Goal: Task Accomplishment & Management: Complete application form

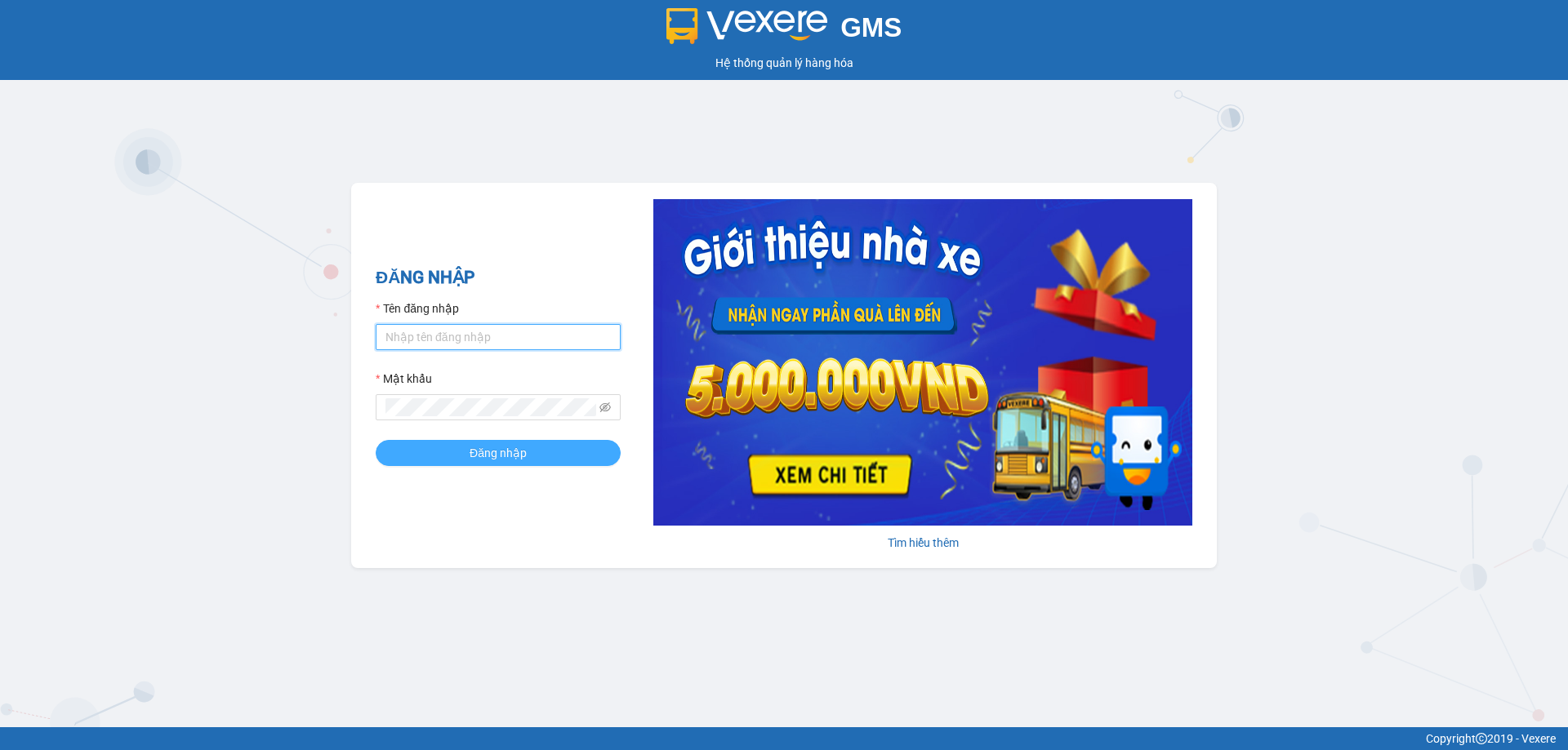
type input "phuonghd.ct"
click at [501, 443] on button "Đăng nhập" at bounding box center [498, 453] width 245 height 26
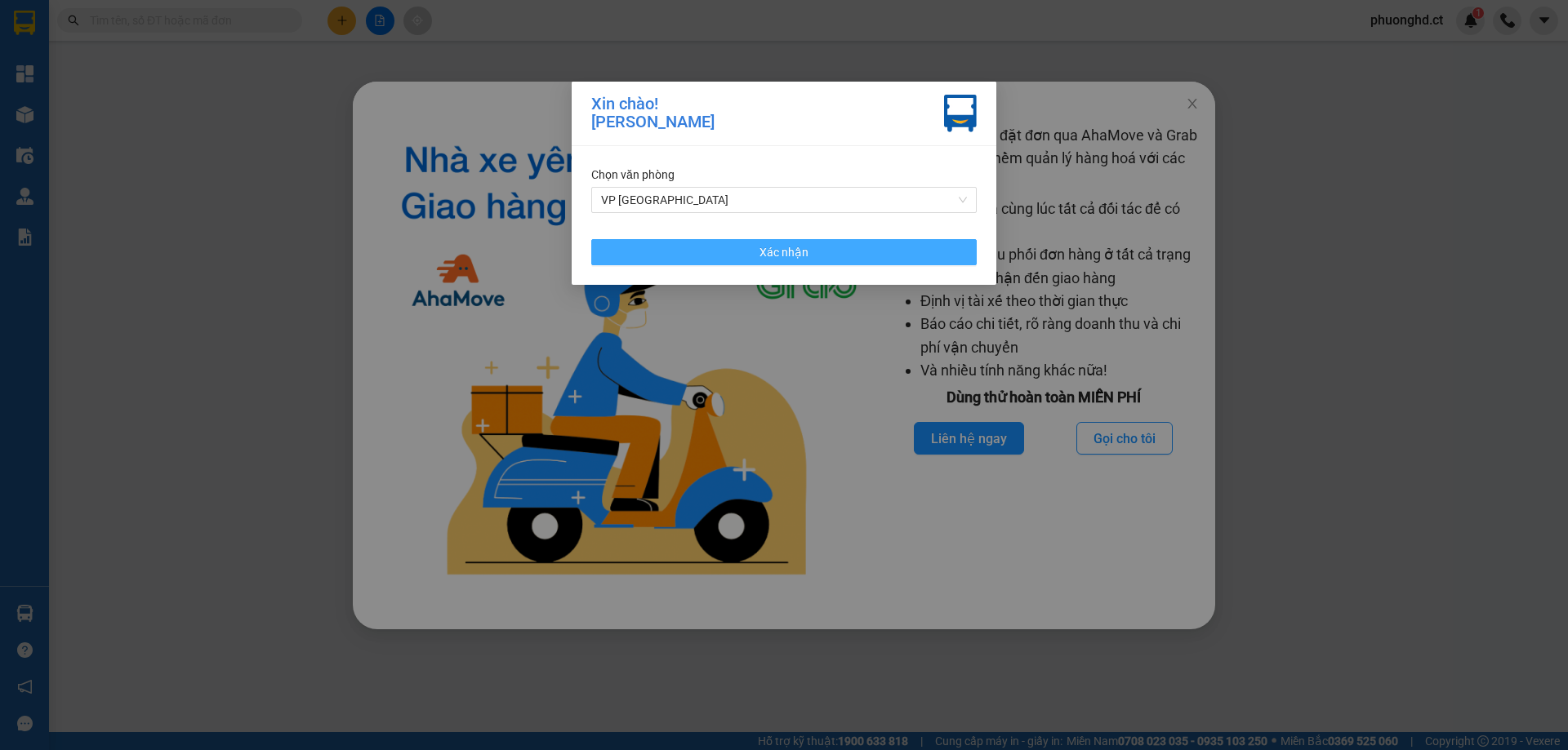
click at [726, 261] on button "Xác nhận" at bounding box center [783, 252] width 385 height 26
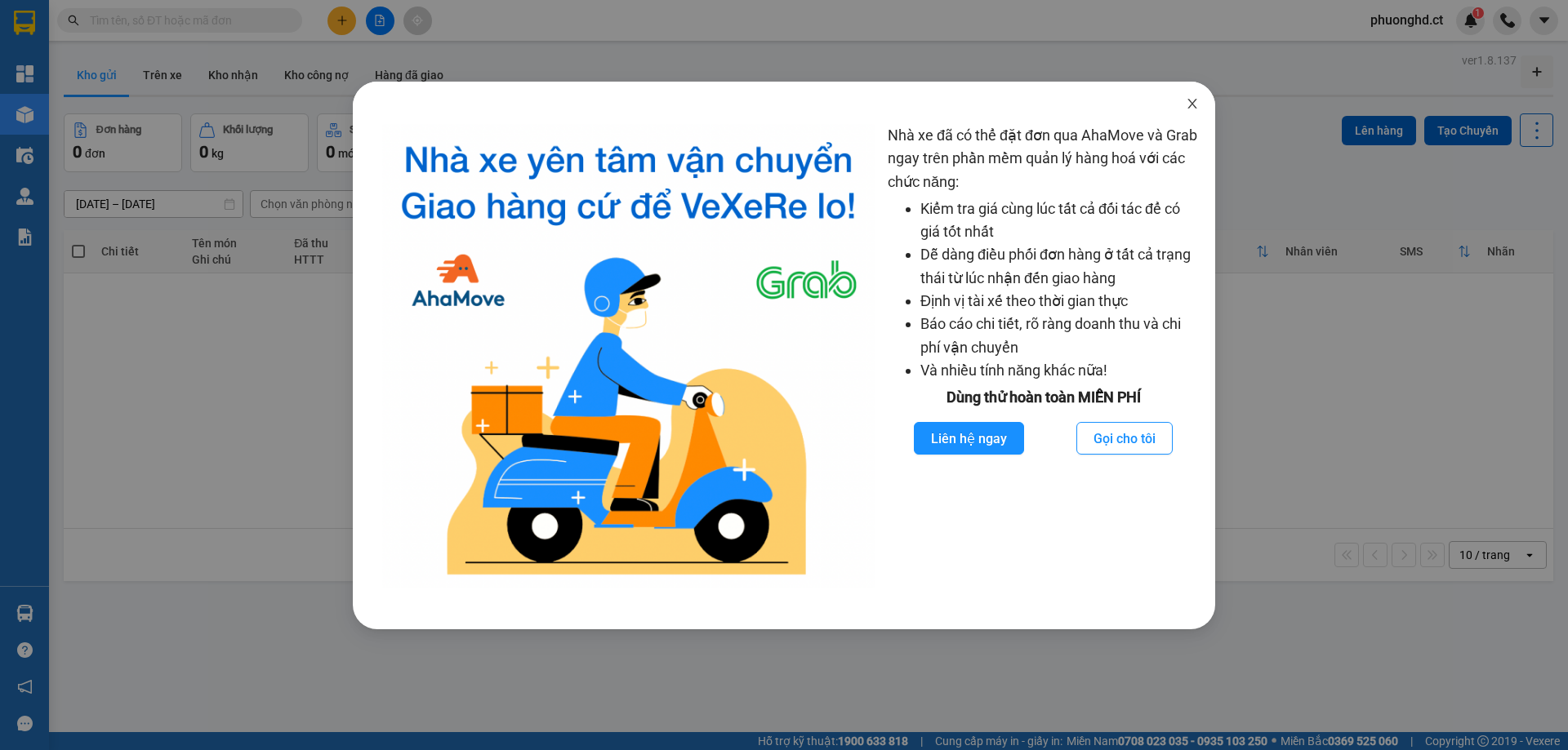
click at [1197, 92] on span "Close" at bounding box center [1192, 104] width 46 height 46
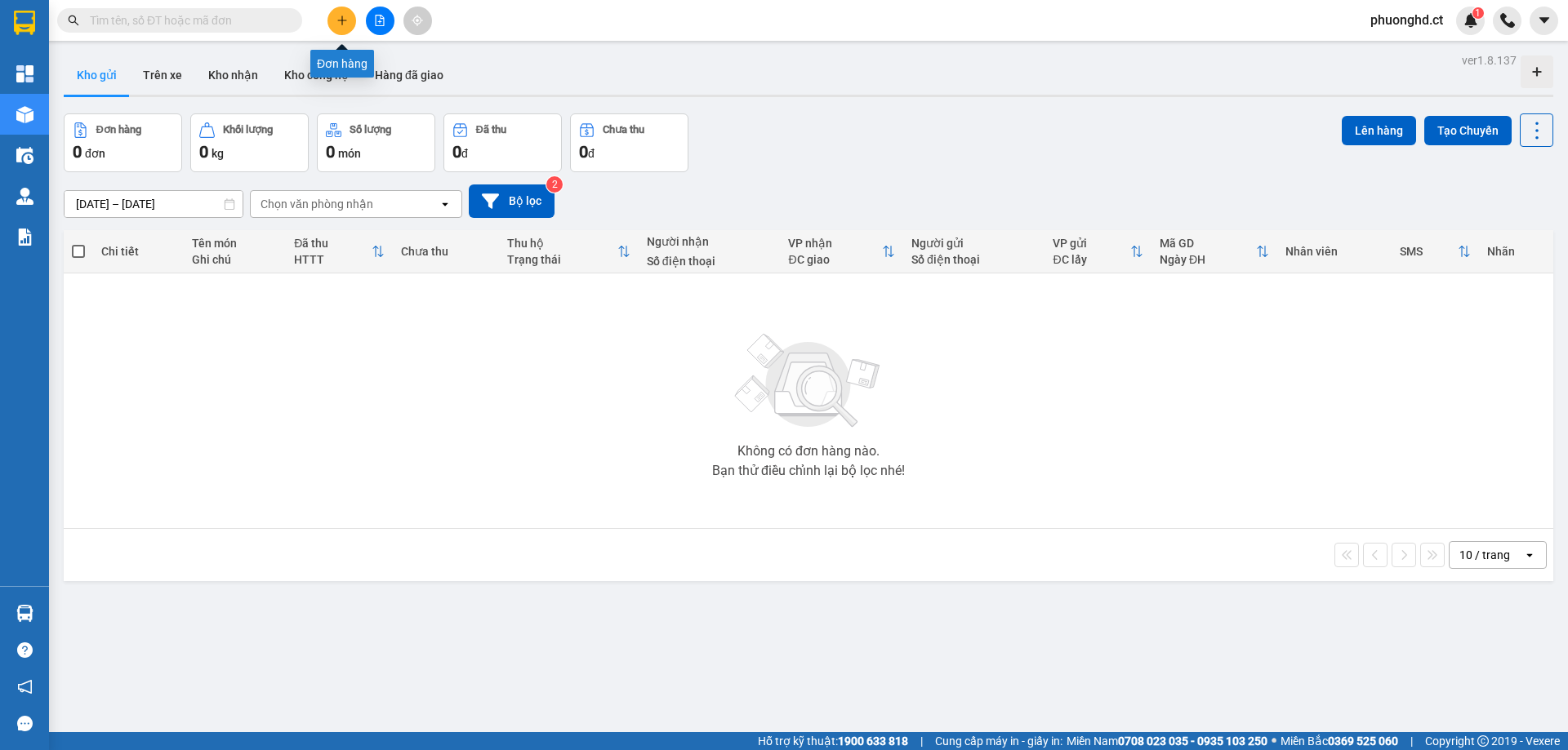
click at [338, 24] on icon "plus" at bounding box center [342, 20] width 12 height 12
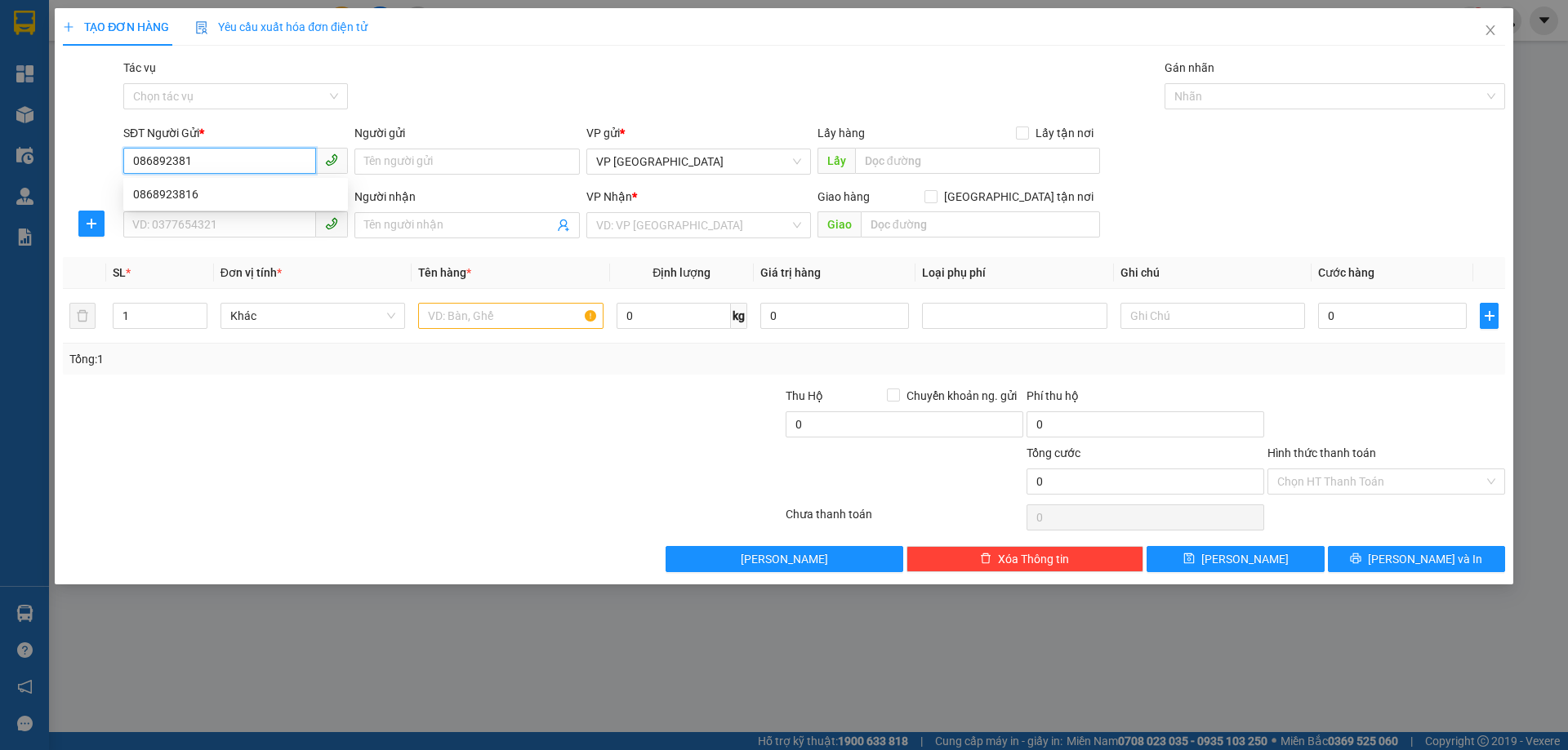
type input "0868923816"
click at [204, 185] on div "0868923816" at bounding box center [235, 194] width 205 height 18
type input "0983297384"
type input "ĐỨC ÂN 3"
type input "TT TIÊN ĐIỀN"
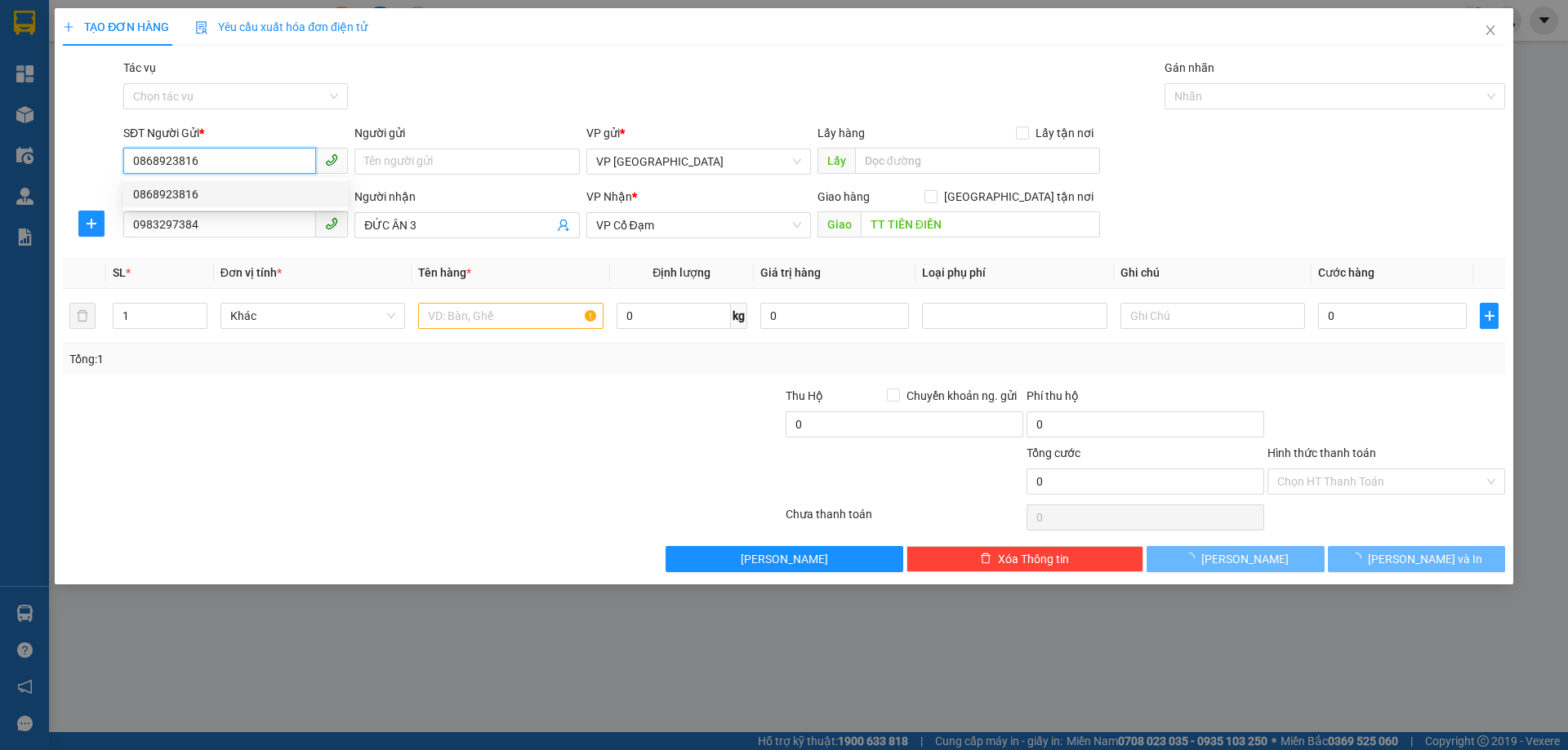
type input "60.000"
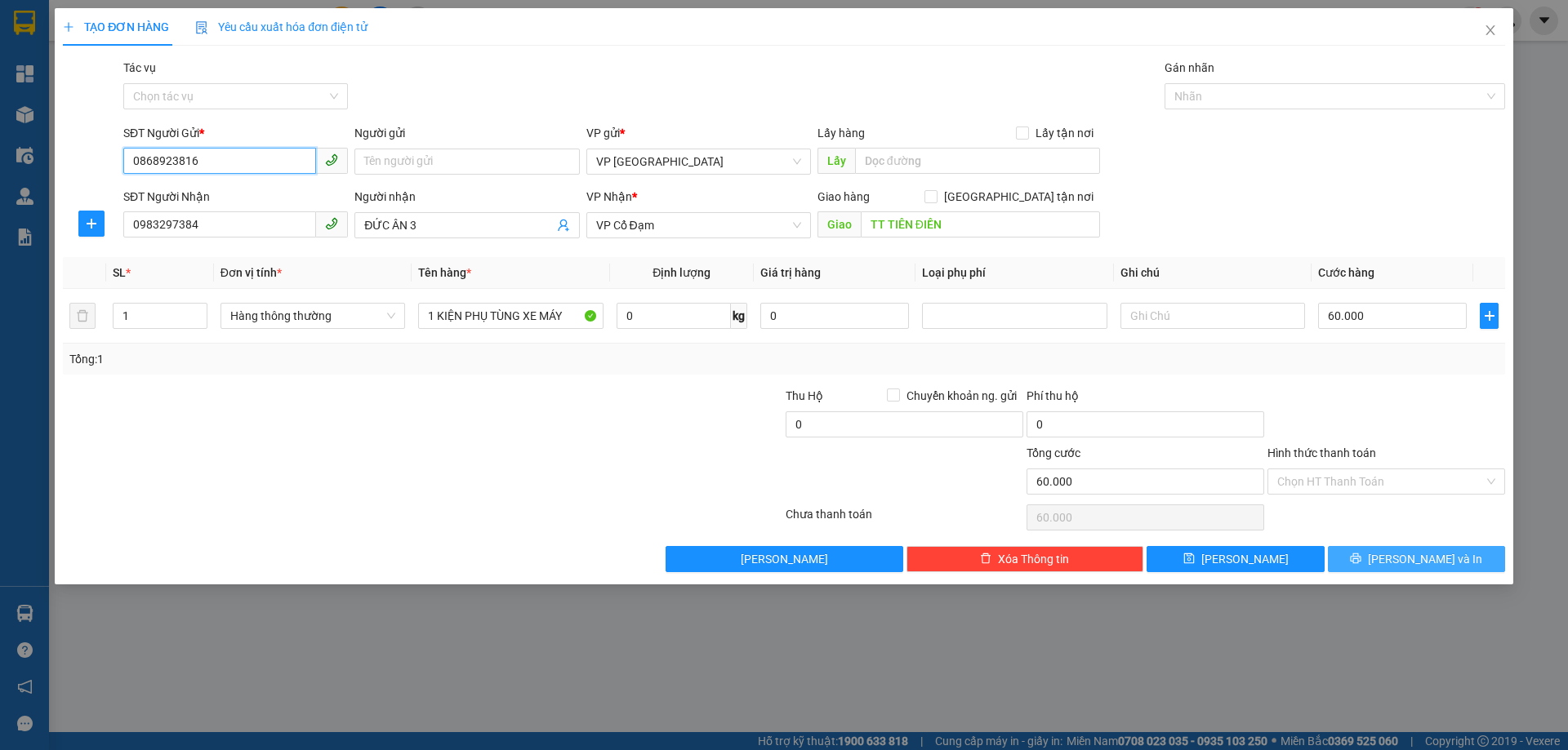
type input "0868923816"
click at [1361, 559] on icon "printer" at bounding box center [1355, 559] width 12 height 12
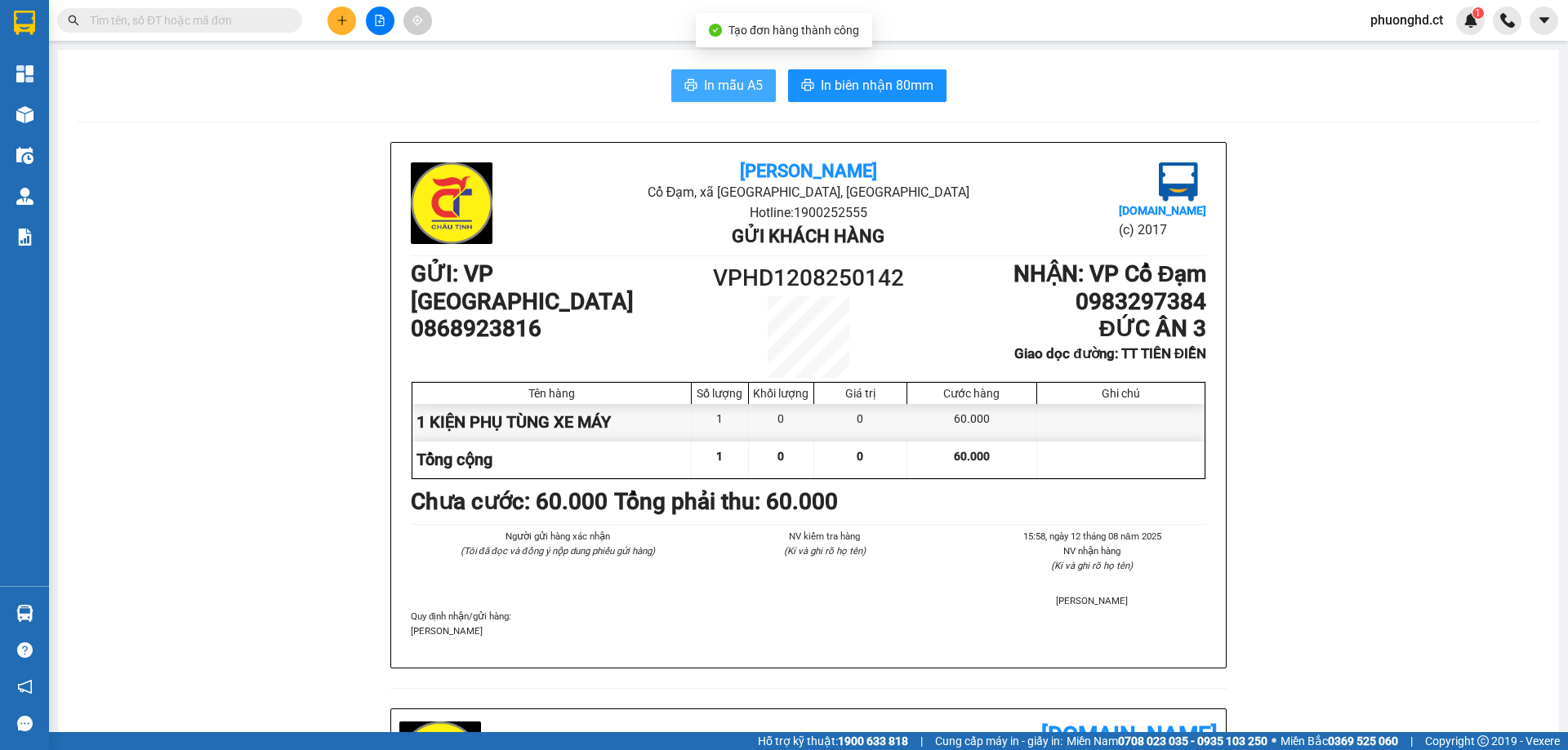
click at [710, 84] on span "In mẫu A5" at bounding box center [732, 85] width 58 height 20
click at [262, 9] on span at bounding box center [179, 20] width 245 height 25
click at [263, 14] on input "text" at bounding box center [186, 20] width 193 height 18
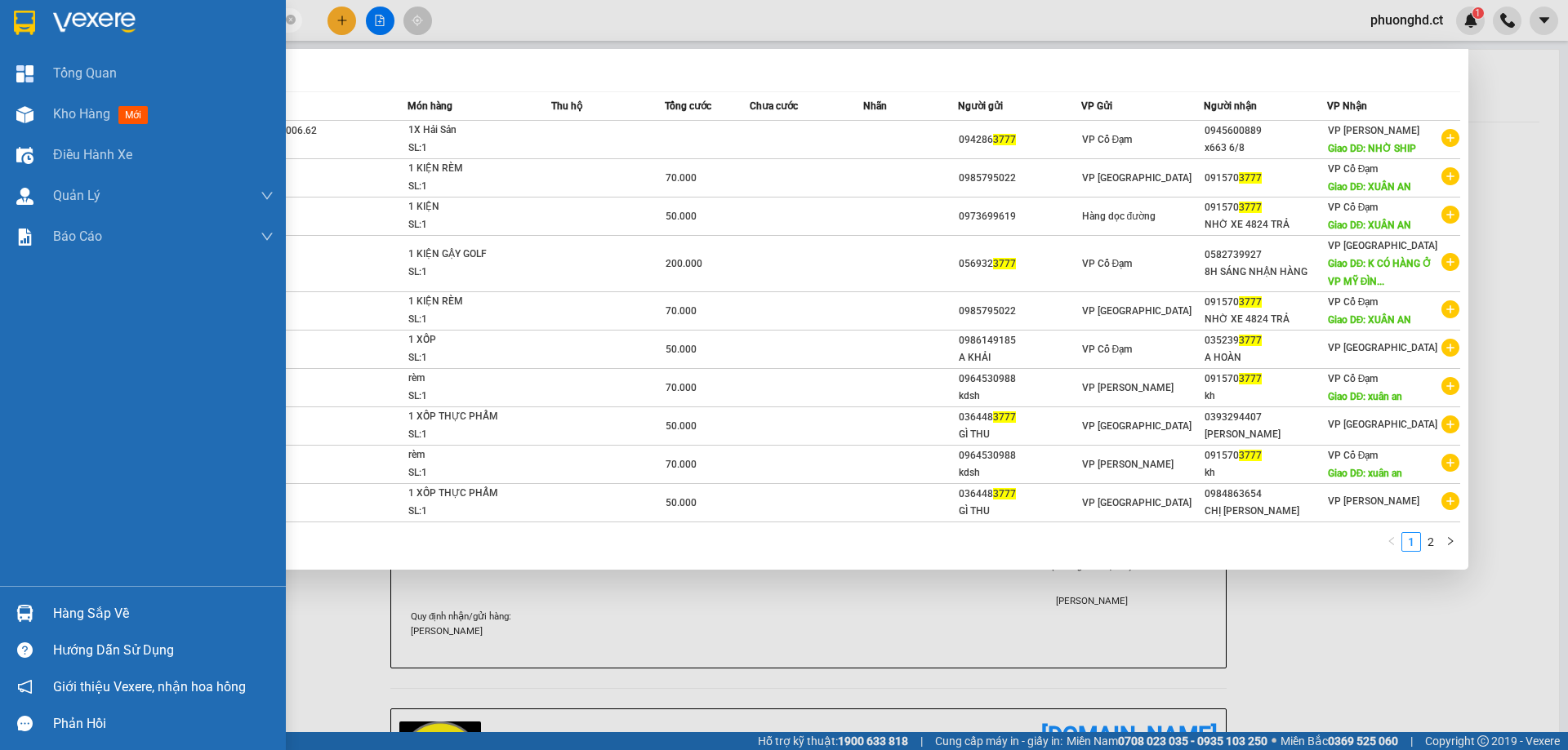
drag, startPoint x: 150, startPoint y: 17, endPoint x: 0, endPoint y: 34, distance: 151.0
click at [0, 35] on section "Kết quả tìm kiếm ( 11 ) Bộ lọc Mã ĐH Trạng thái Món hàng Thu hộ Tổng cước Chưa …" at bounding box center [784, 375] width 1568 height 750
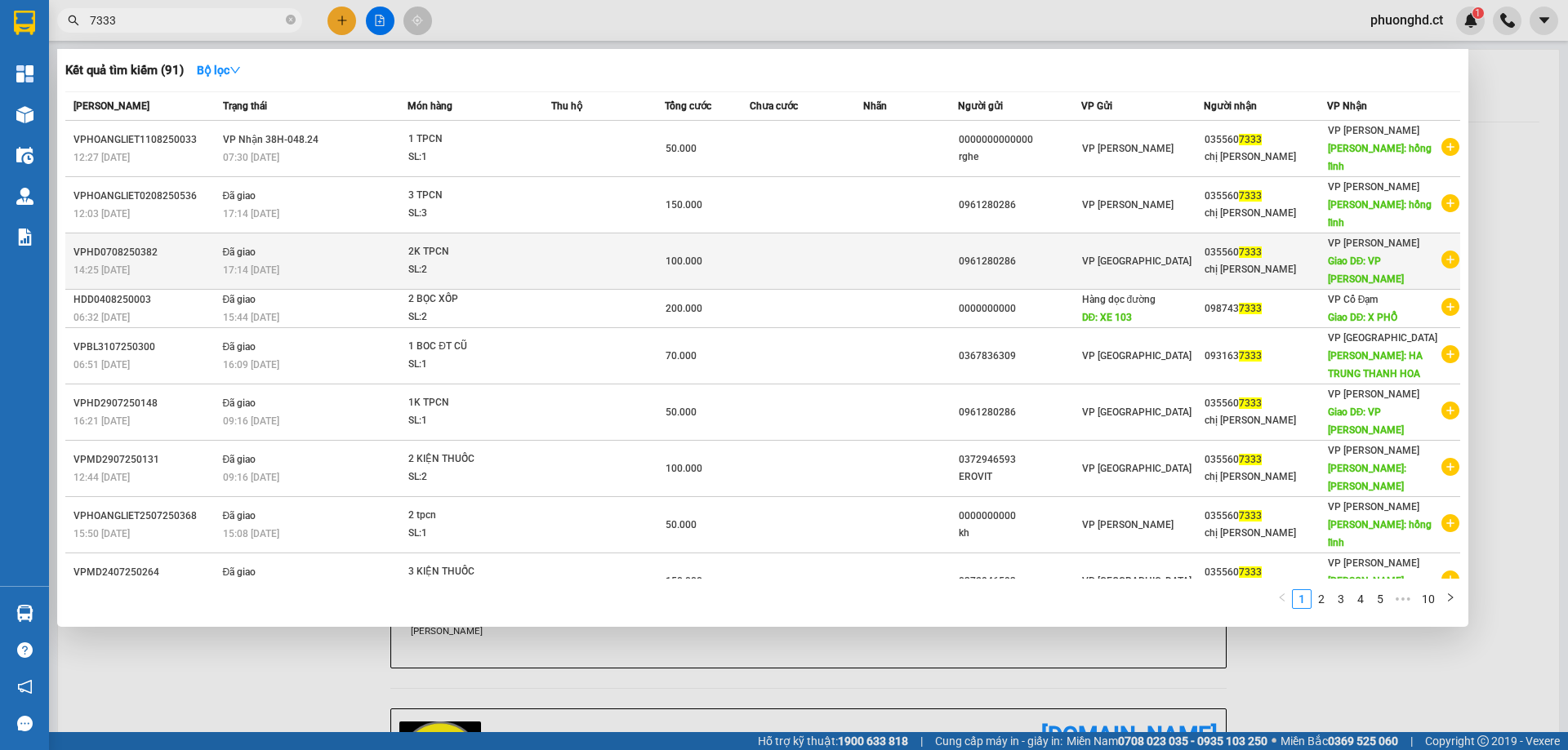
type input "7333"
click at [1449, 251] on icon "plus-circle" at bounding box center [1449, 259] width 18 height 18
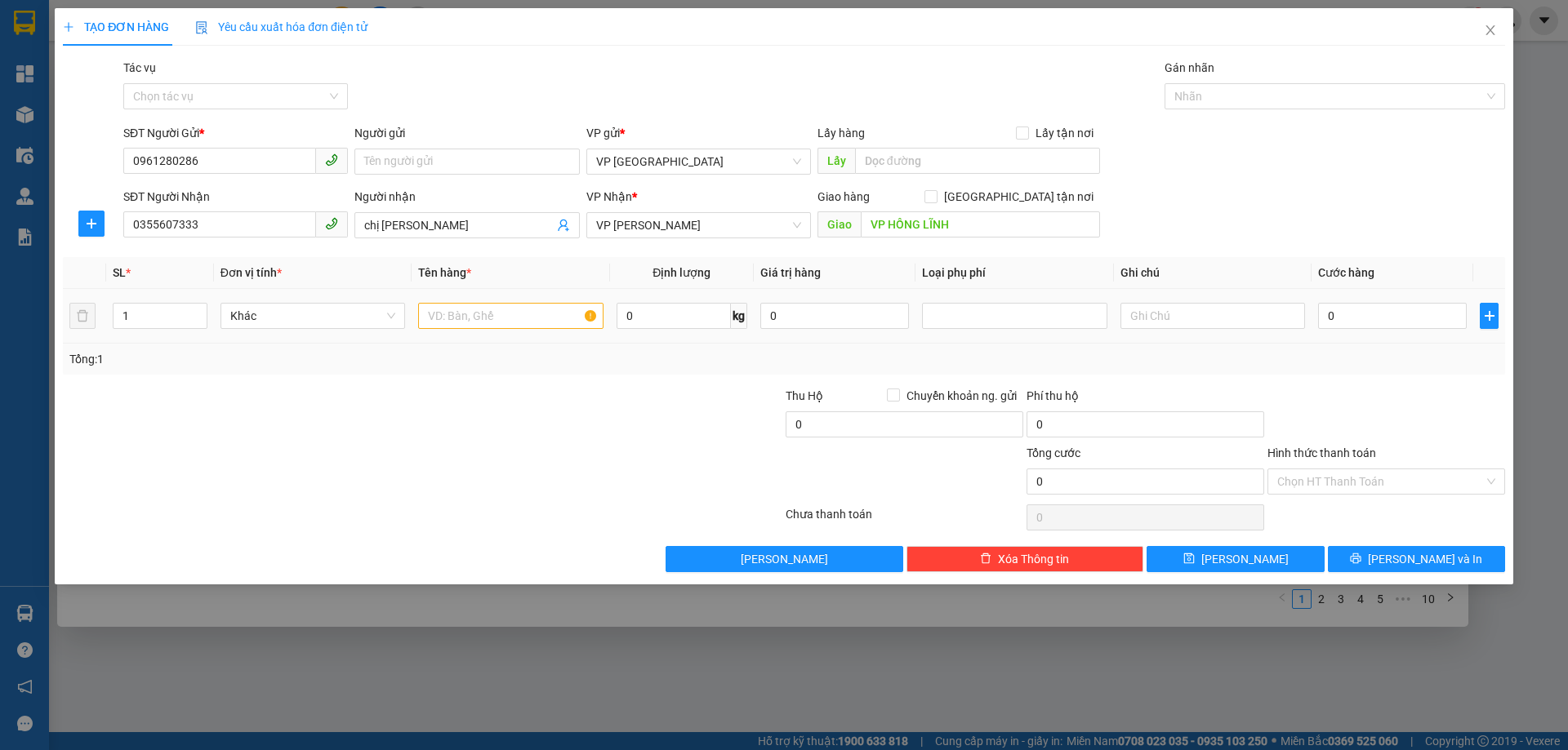
click at [411, 322] on td "Khác" at bounding box center [312, 316] width 197 height 55
click at [433, 317] on input "text" at bounding box center [511, 316] width 185 height 26
type input "1K TPCN"
click at [1434, 323] on input "0" at bounding box center [1392, 316] width 149 height 26
type input "50"
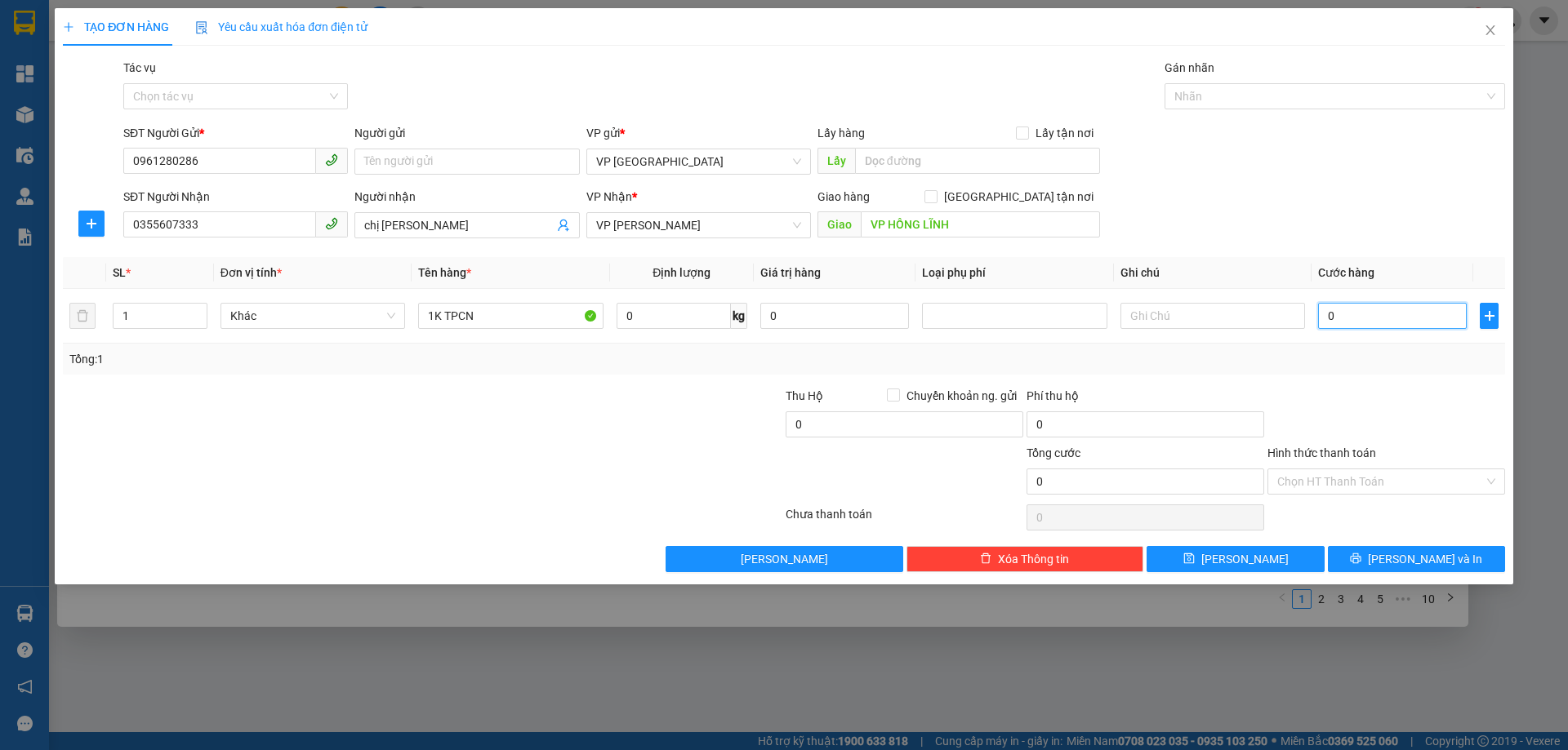
type input "50"
type input "50.000"
click at [1354, 483] on input "Hình thức thanh toán" at bounding box center [1380, 482] width 207 height 25
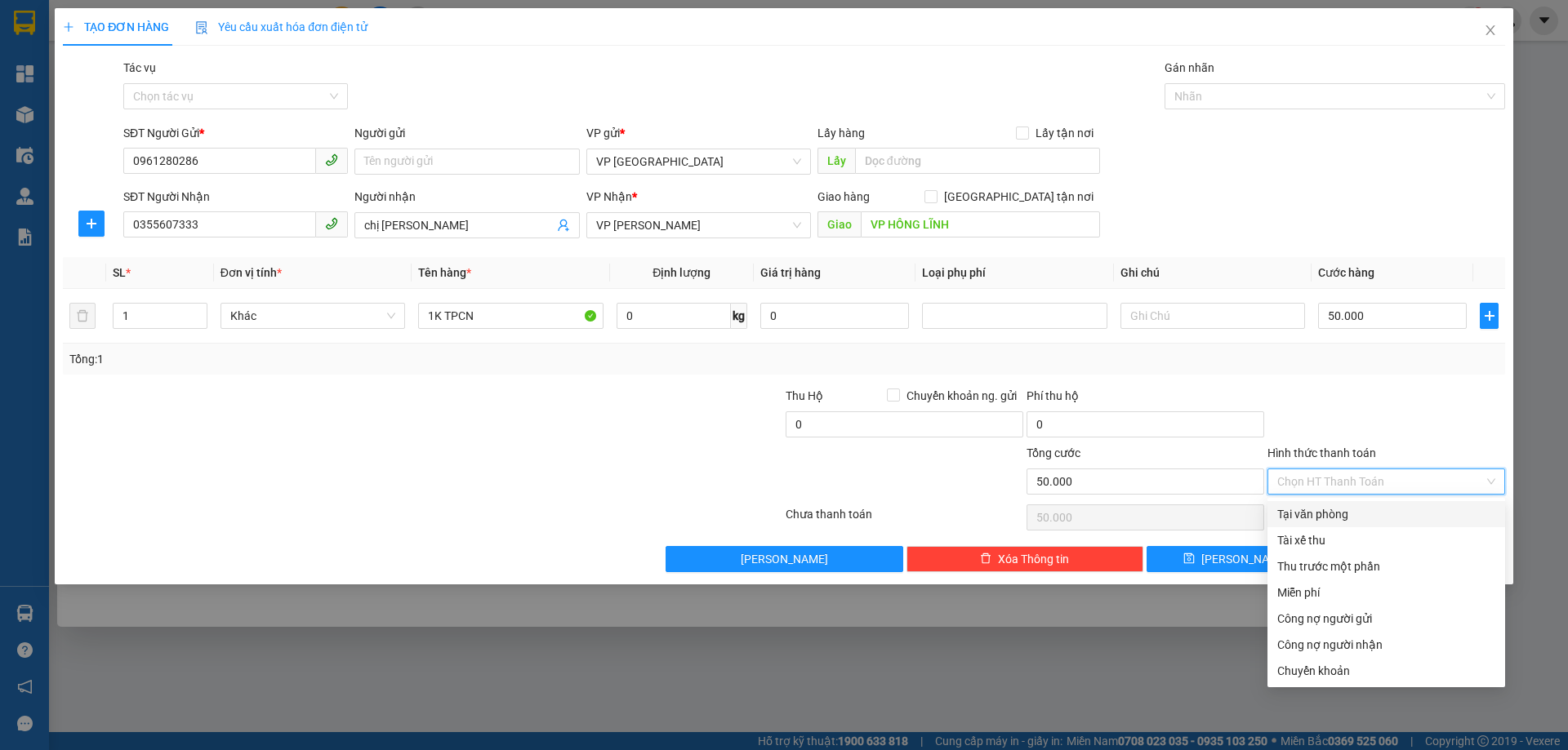
click at [1317, 517] on div "Tại văn phòng" at bounding box center [1385, 514] width 218 height 18
type input "0"
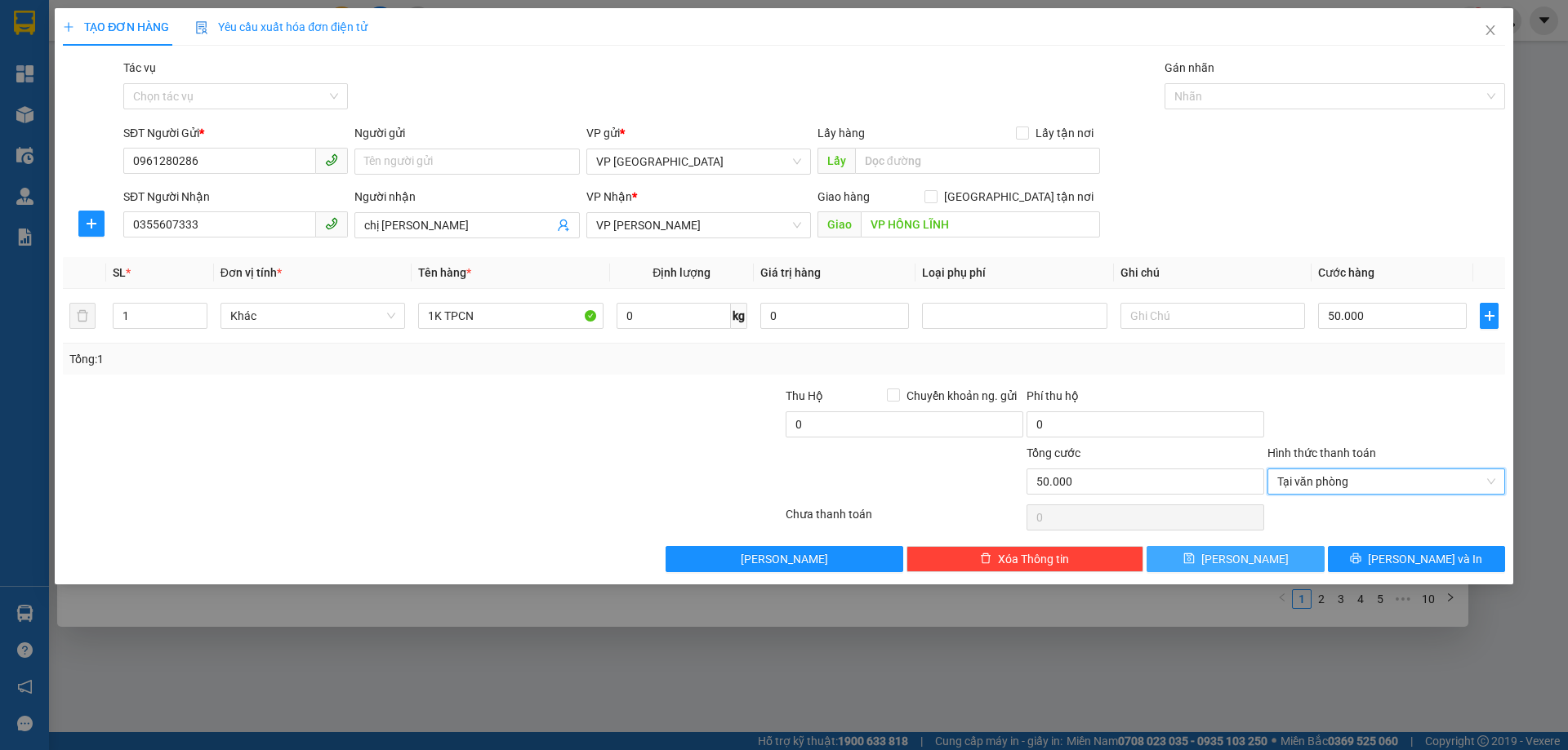
click at [1294, 565] on button "[PERSON_NAME]" at bounding box center [1234, 559] width 177 height 26
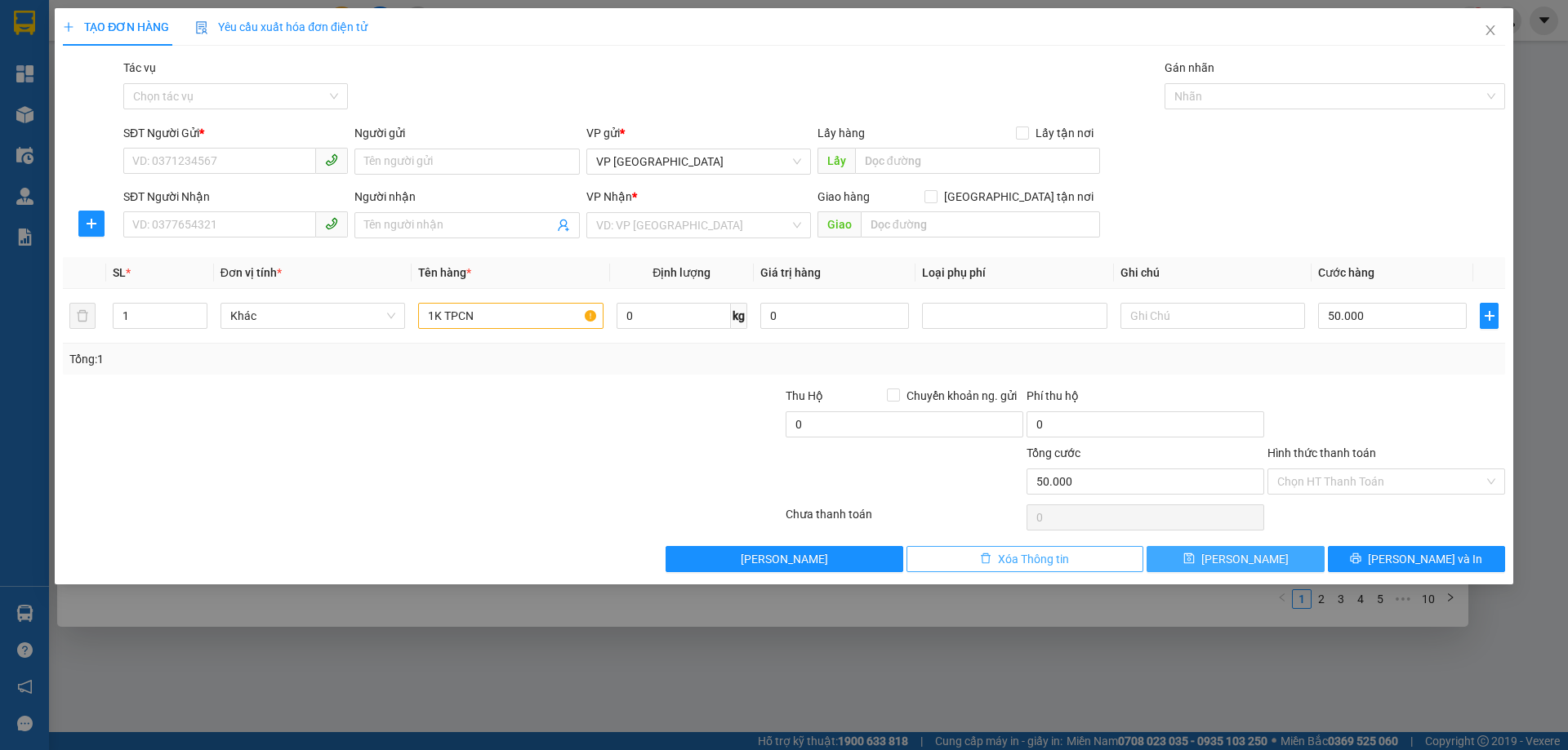
type input "0"
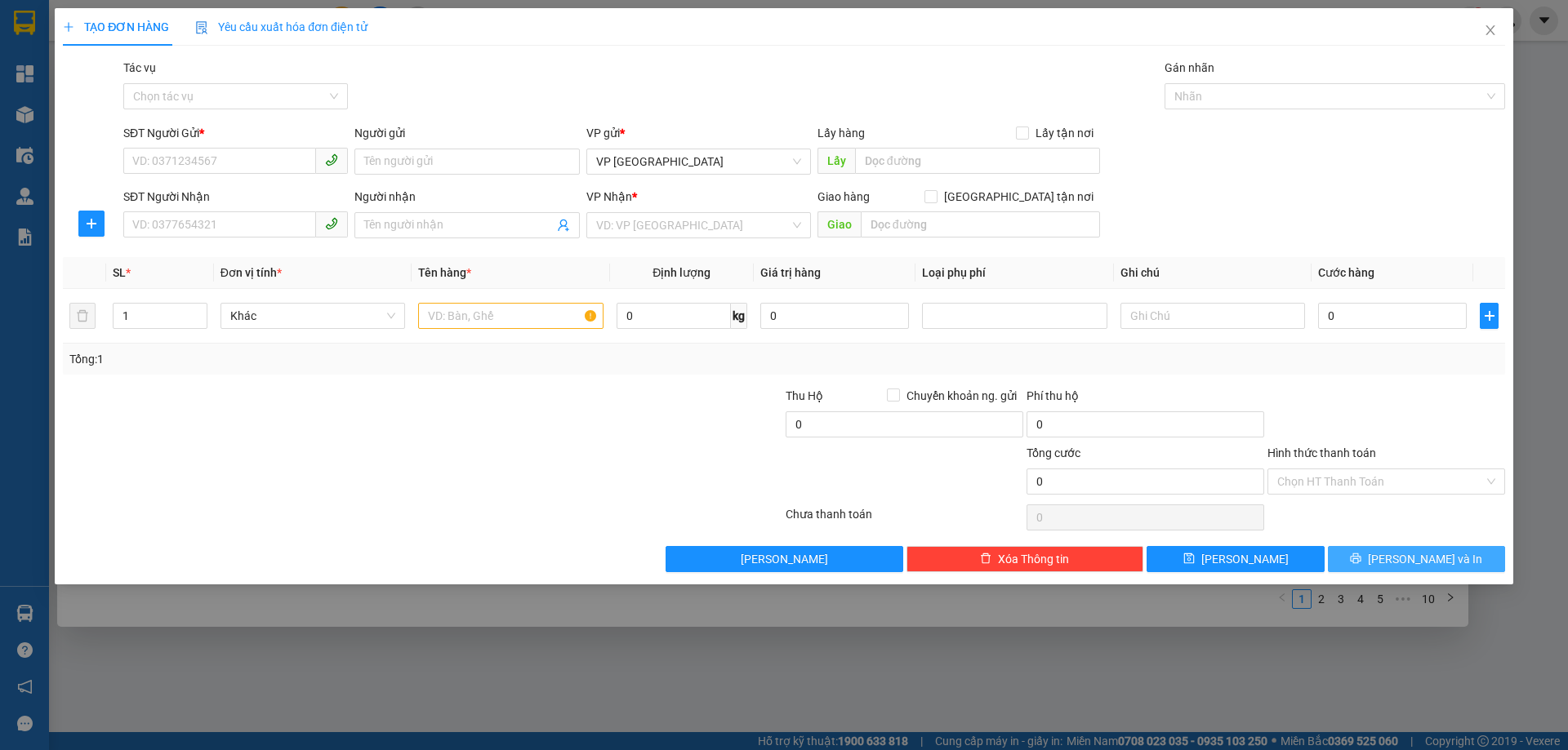
click at [1428, 561] on span "[PERSON_NAME] và In" at bounding box center [1424, 559] width 114 height 18
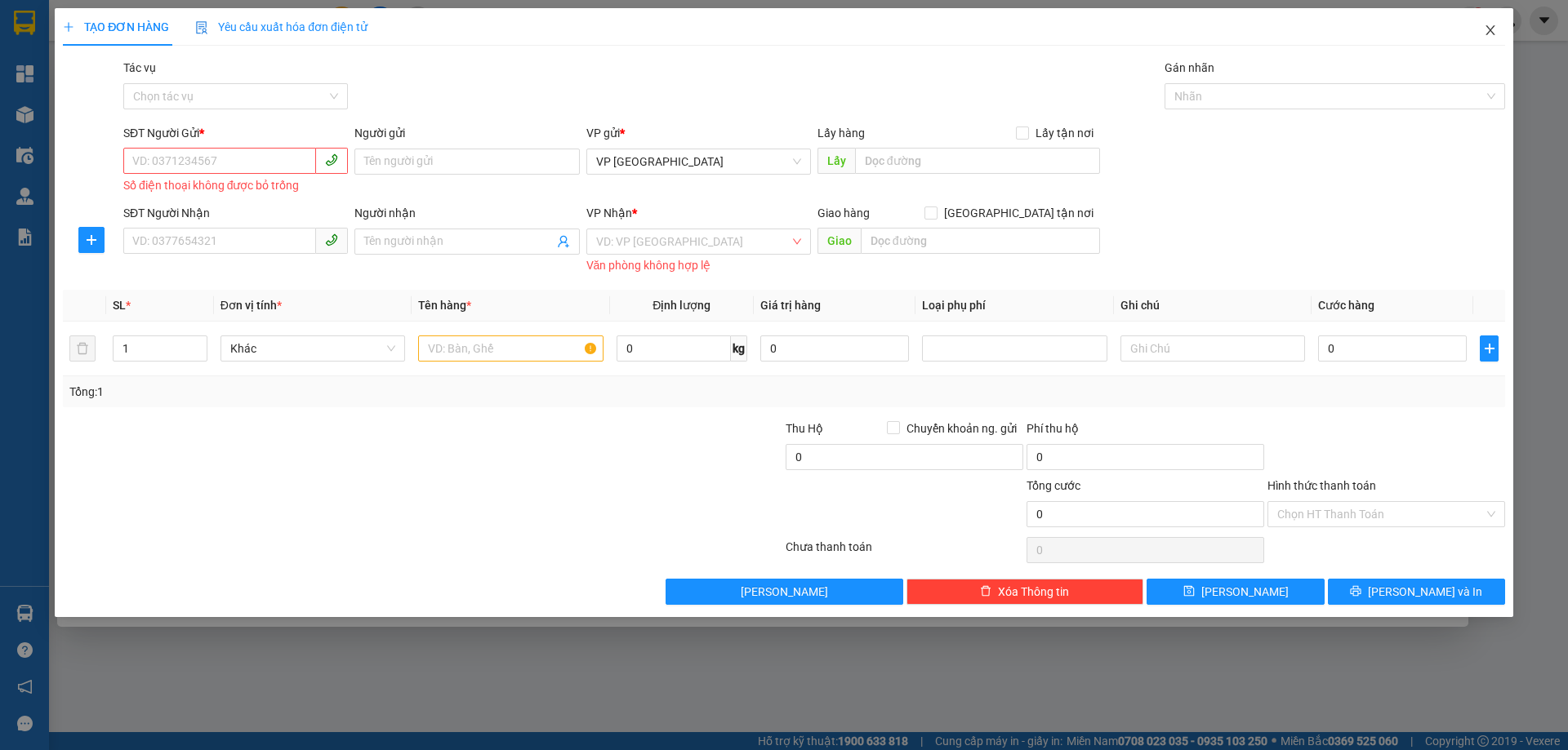
click at [1490, 24] on span "Close" at bounding box center [1490, 31] width 46 height 46
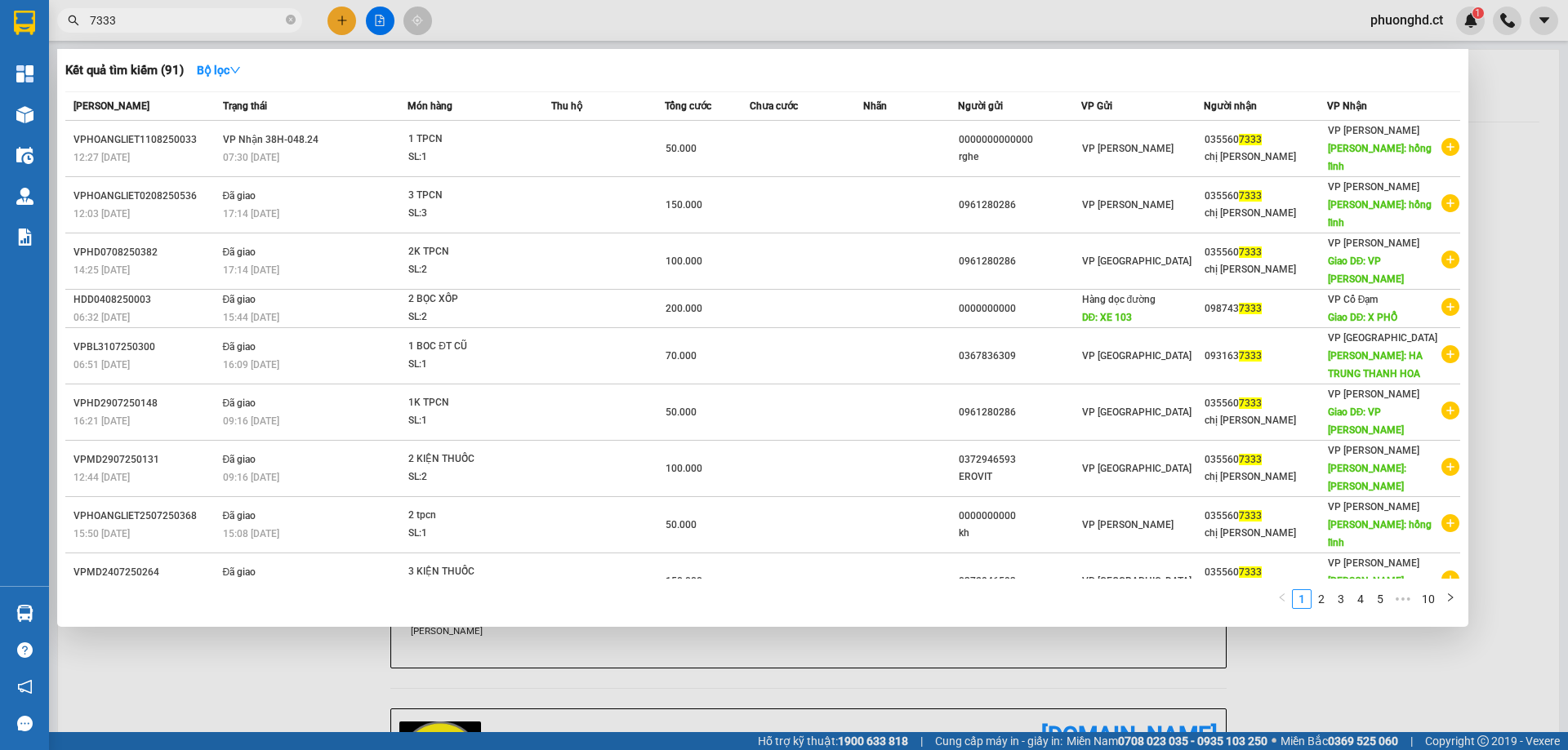
click at [1506, 119] on div at bounding box center [784, 375] width 1568 height 750
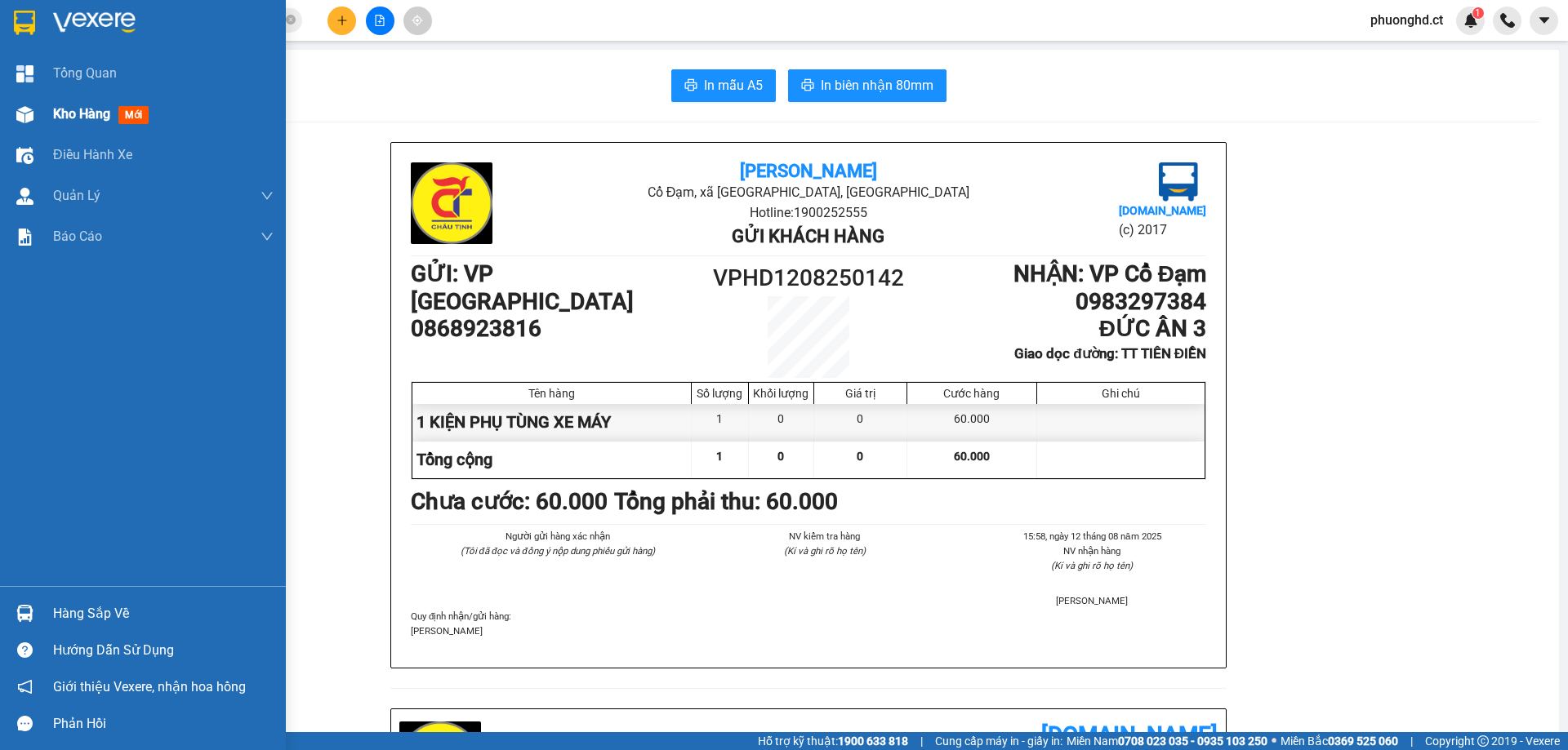
click at [20, 106] on img at bounding box center [25, 114] width 17 height 17
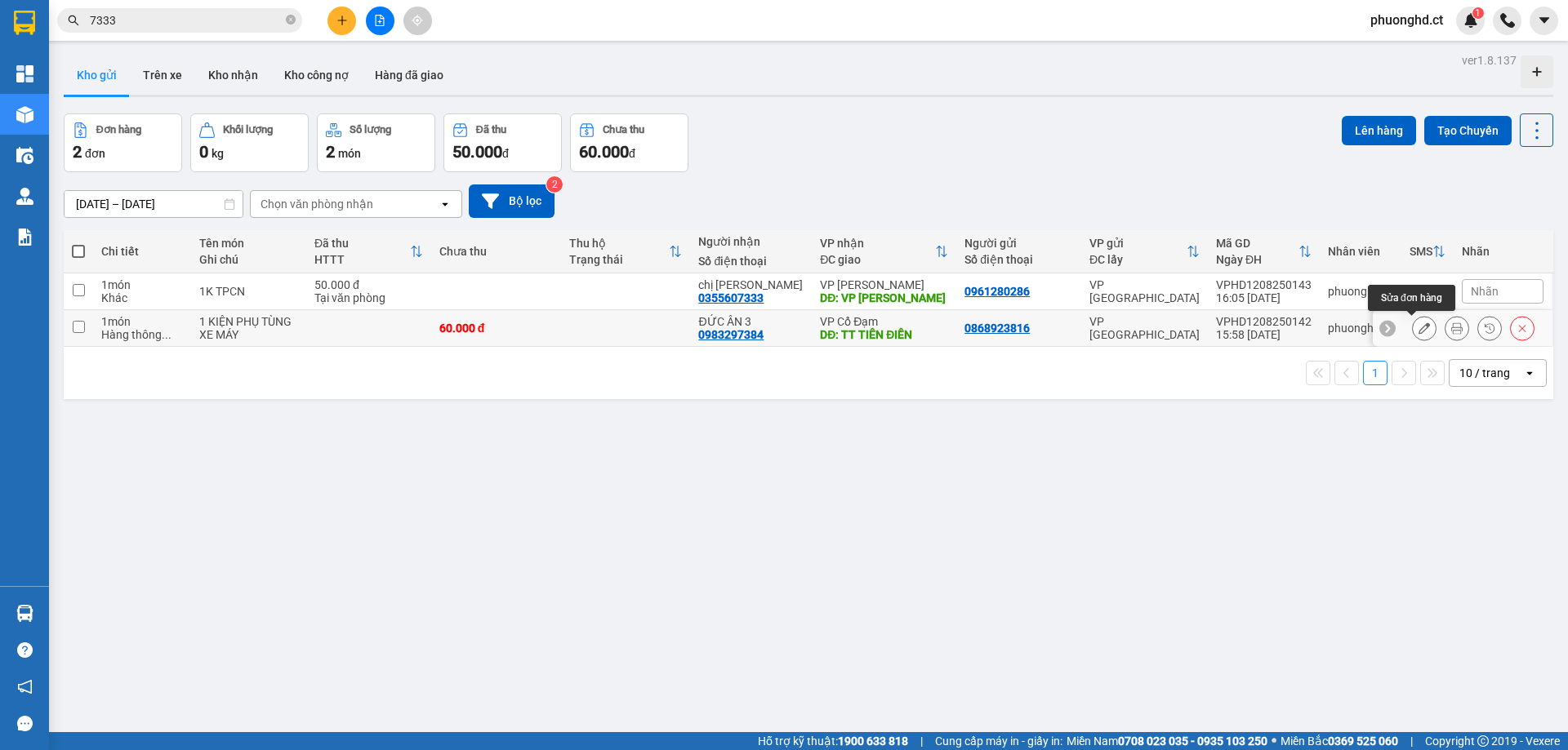
click at [1421, 332] on button at bounding box center [1423, 328] width 23 height 29
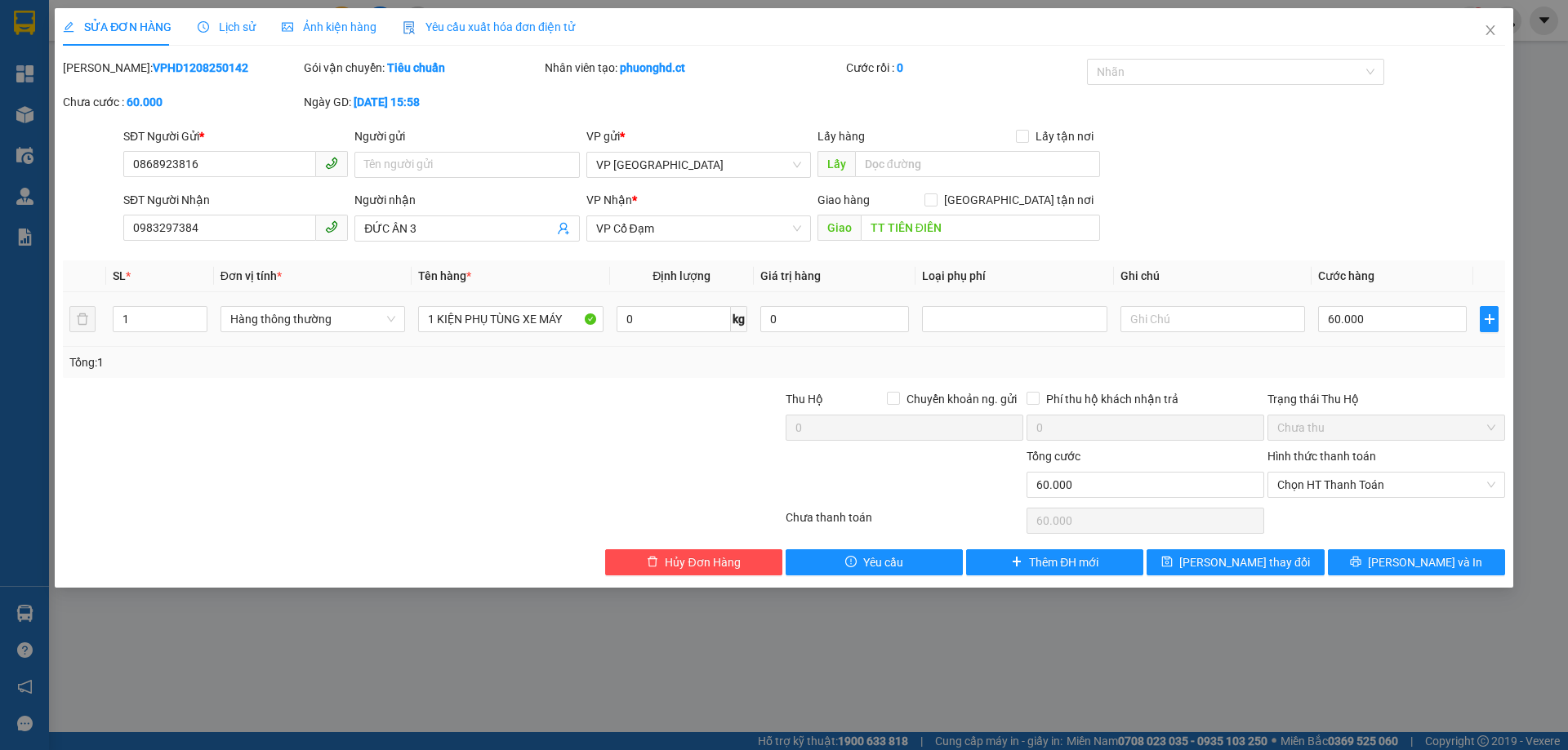
type input "0868923816"
type input "0983297384"
type input "ĐỨC ÂN 3"
type input "TT TIÊN ĐIỀN"
type input "60.000"
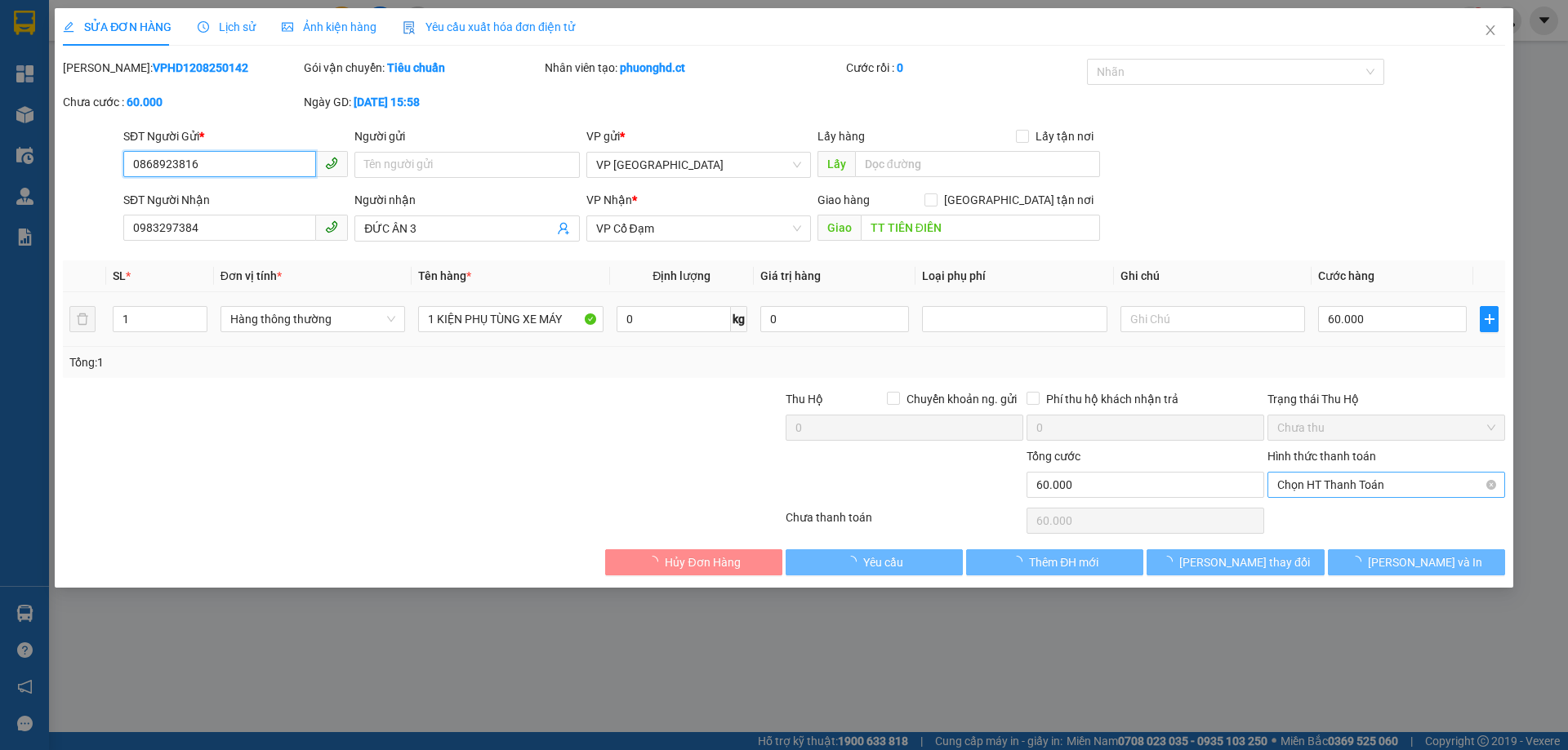
click at [1409, 486] on span "Chọn HT Thanh Toán" at bounding box center [1385, 484] width 218 height 25
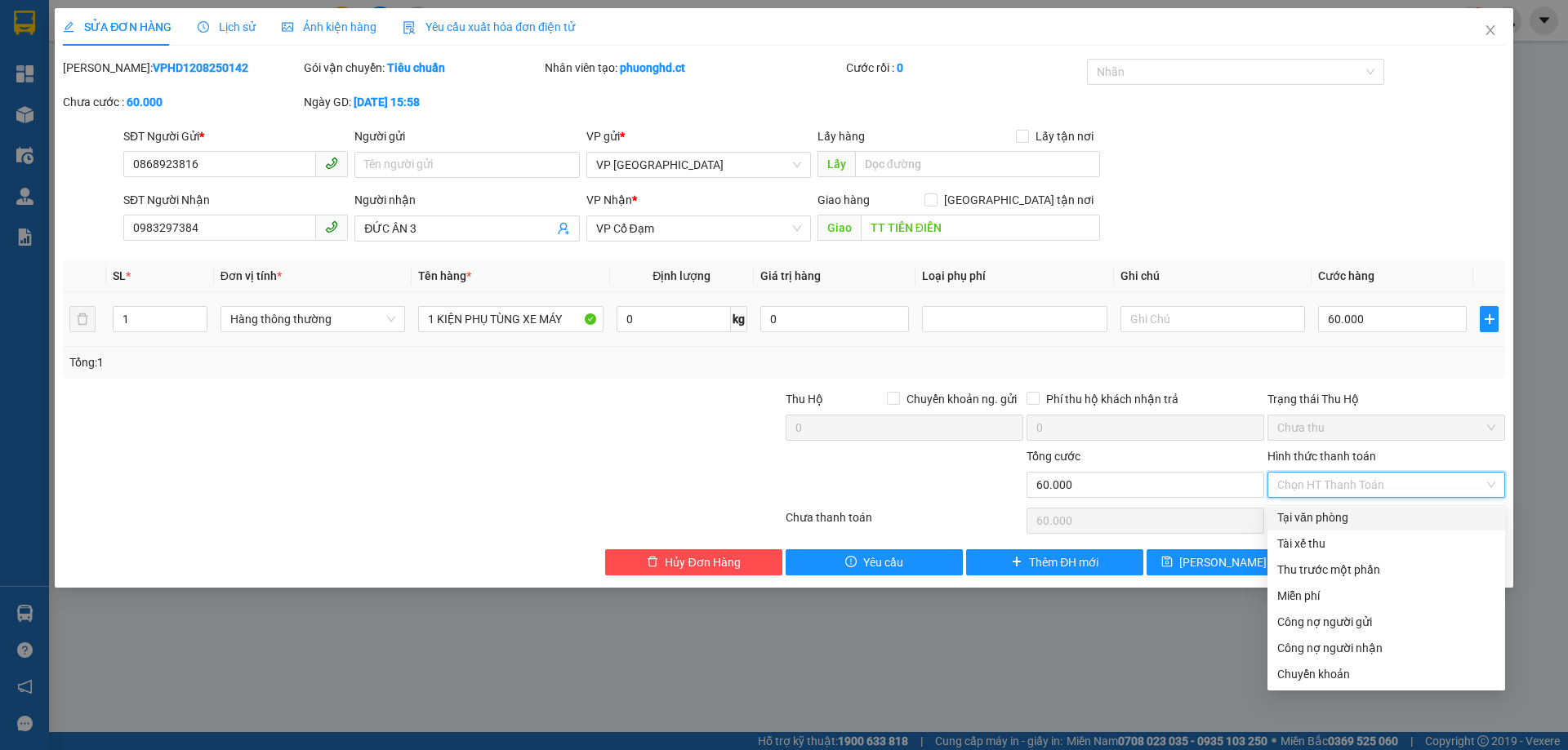
click at [1334, 521] on div "Tại văn phòng" at bounding box center [1385, 517] width 218 height 18
type input "0"
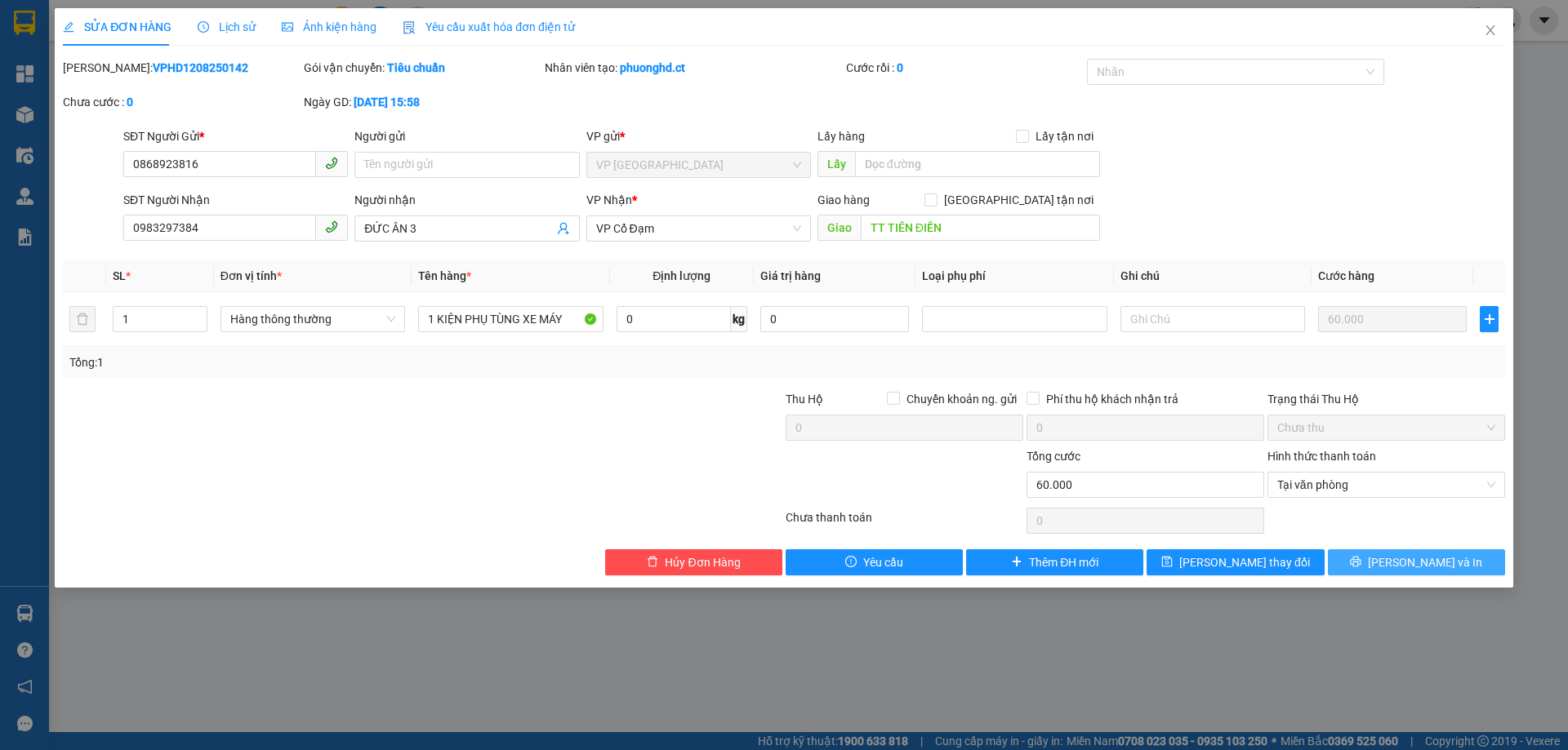
click at [1413, 556] on span "[PERSON_NAME] và In" at bounding box center [1424, 562] width 114 height 18
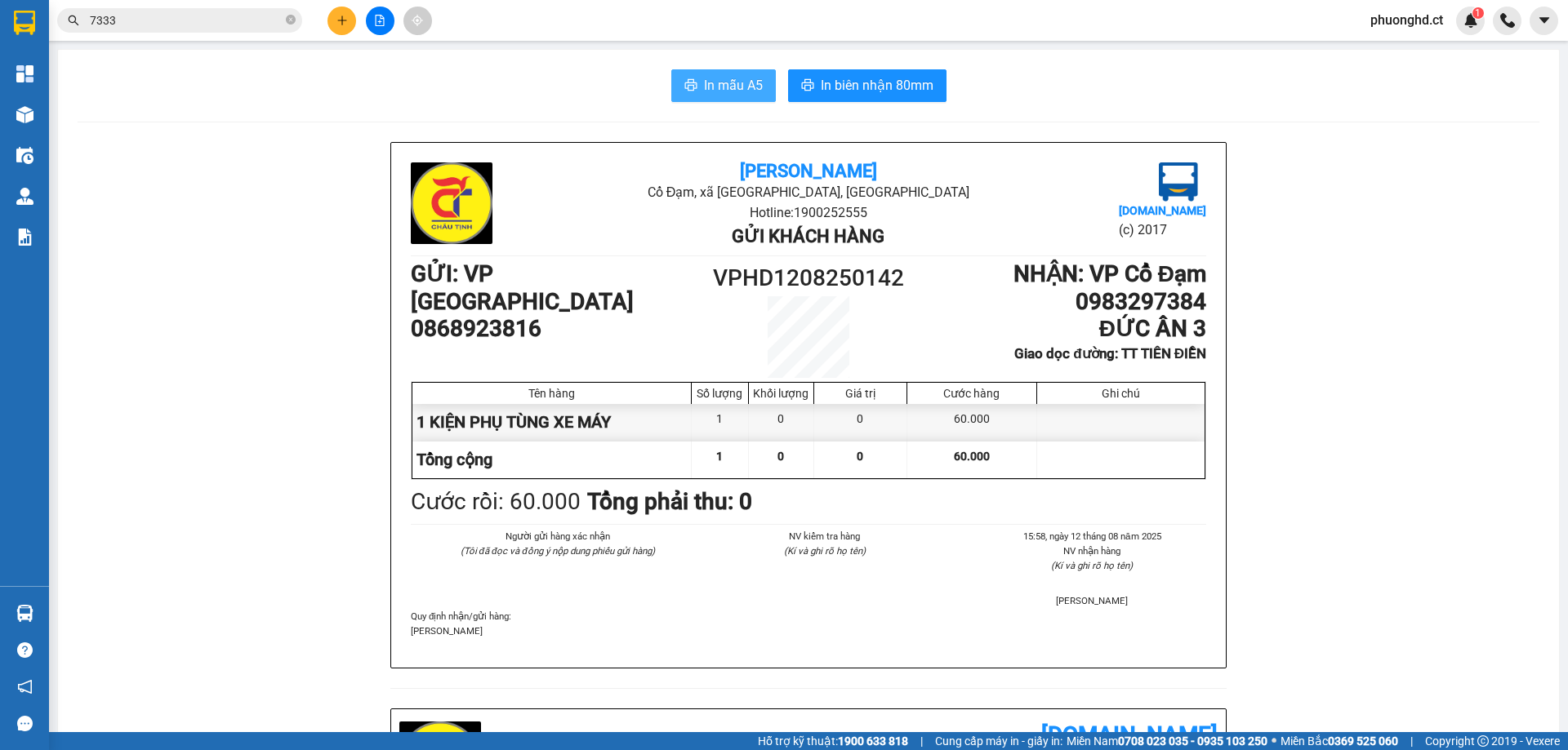
click at [732, 76] on span "In mẫu A5" at bounding box center [732, 85] width 58 height 20
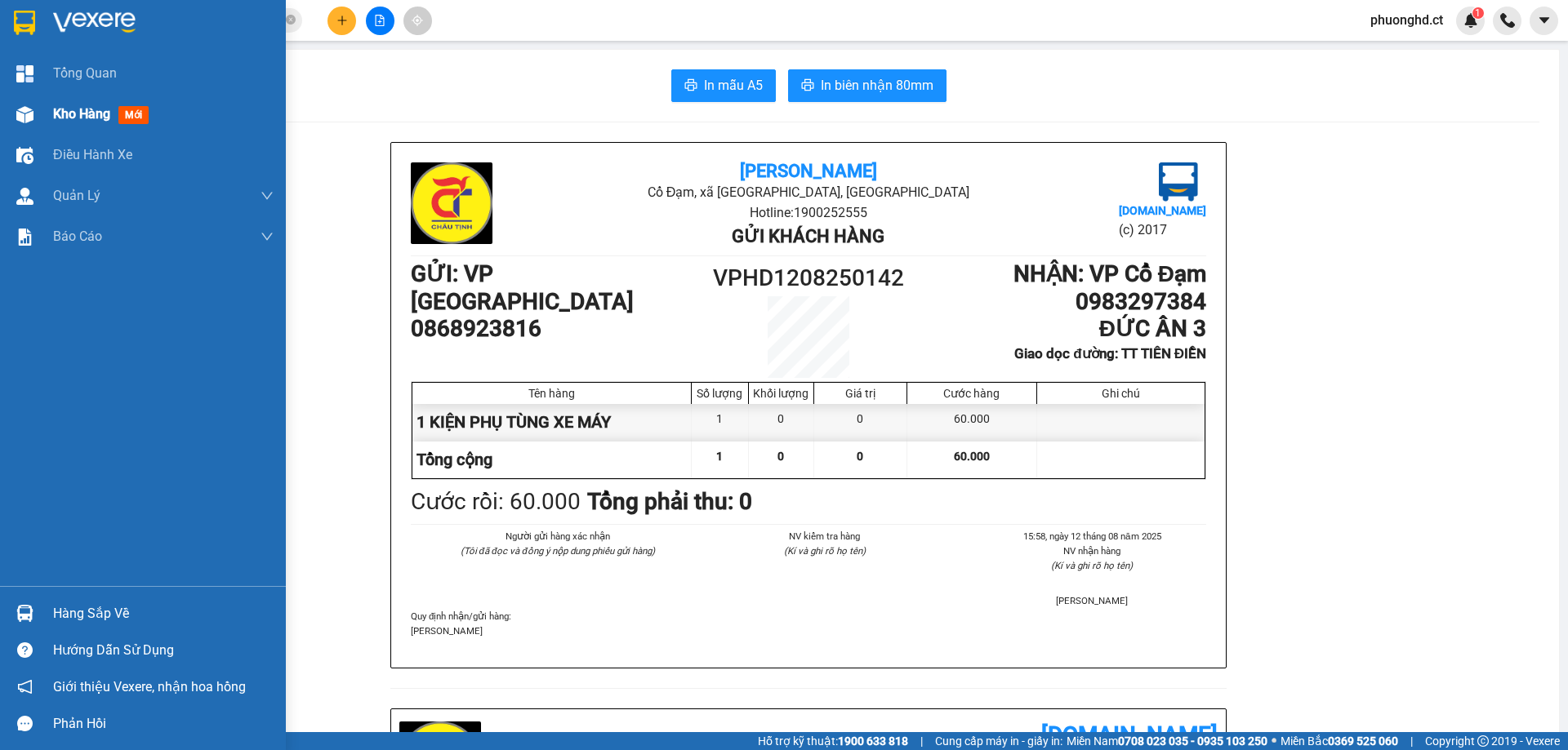
click at [57, 118] on span "Kho hàng" at bounding box center [82, 113] width 58 height 15
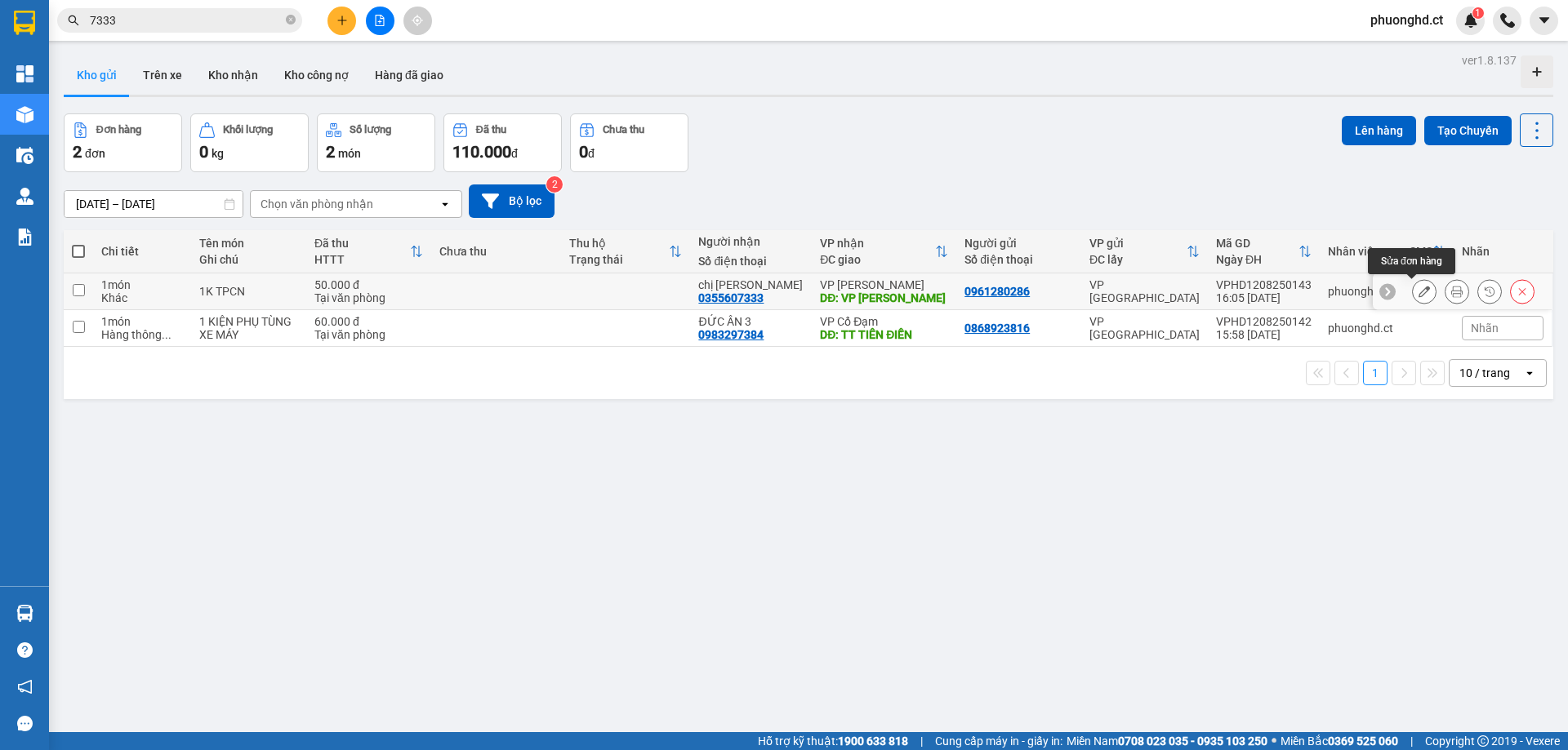
click at [1418, 294] on icon at bounding box center [1424, 292] width 12 height 12
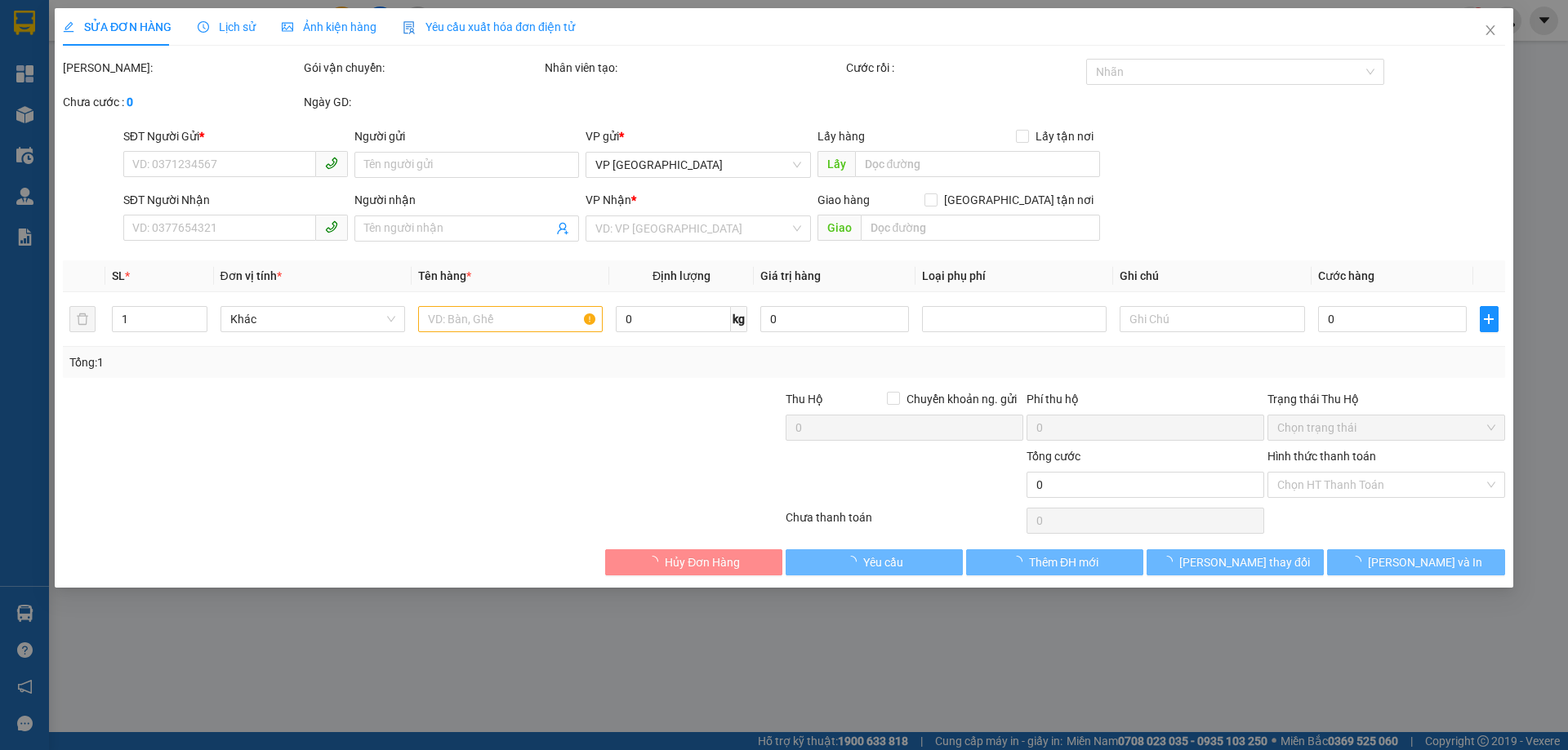
type input "0961280286"
type input "0355607333"
type input "chị tuyết"
type input "VP HỒNG LĨNH"
type input "50.000"
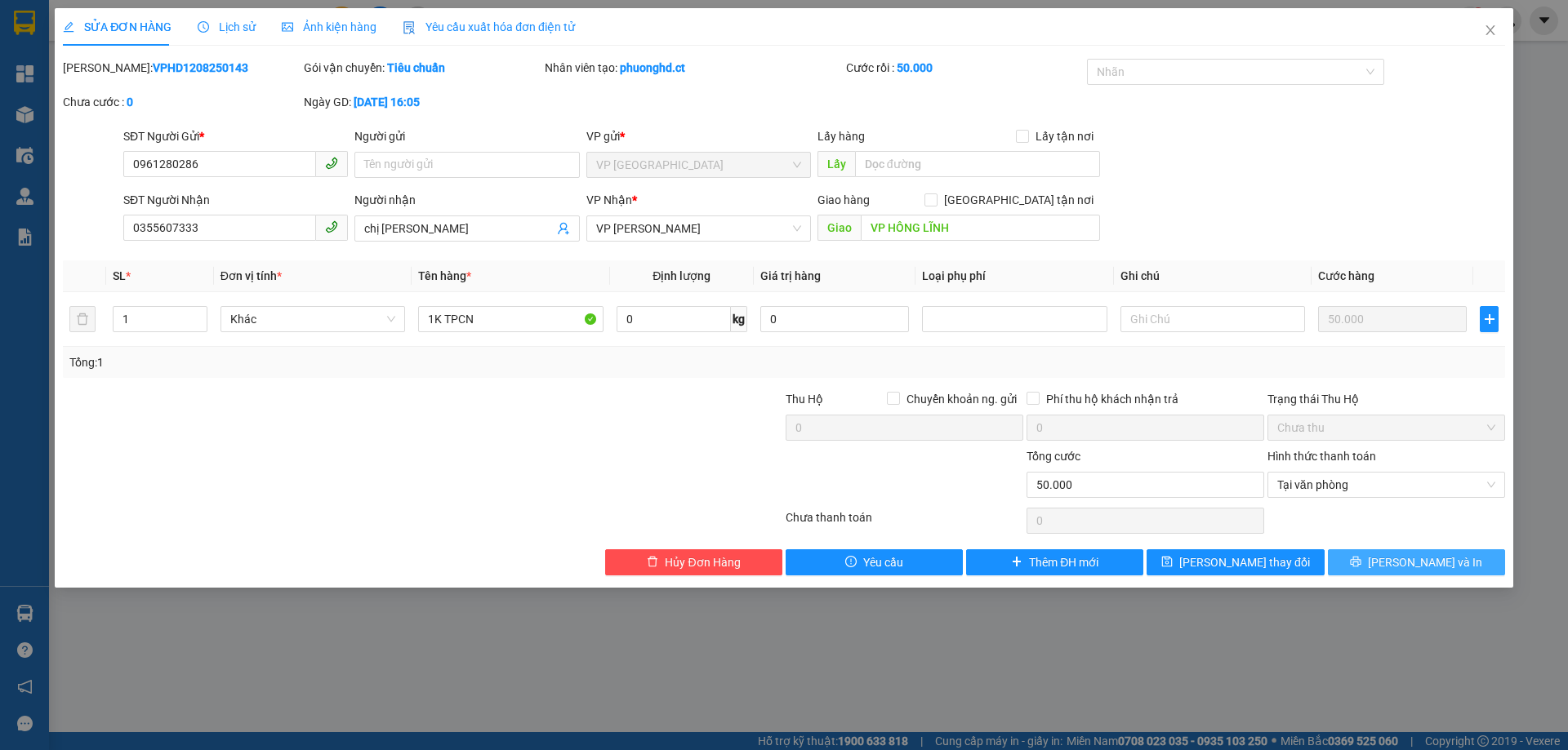
click at [1447, 559] on span "[PERSON_NAME] và In" at bounding box center [1424, 562] width 114 height 18
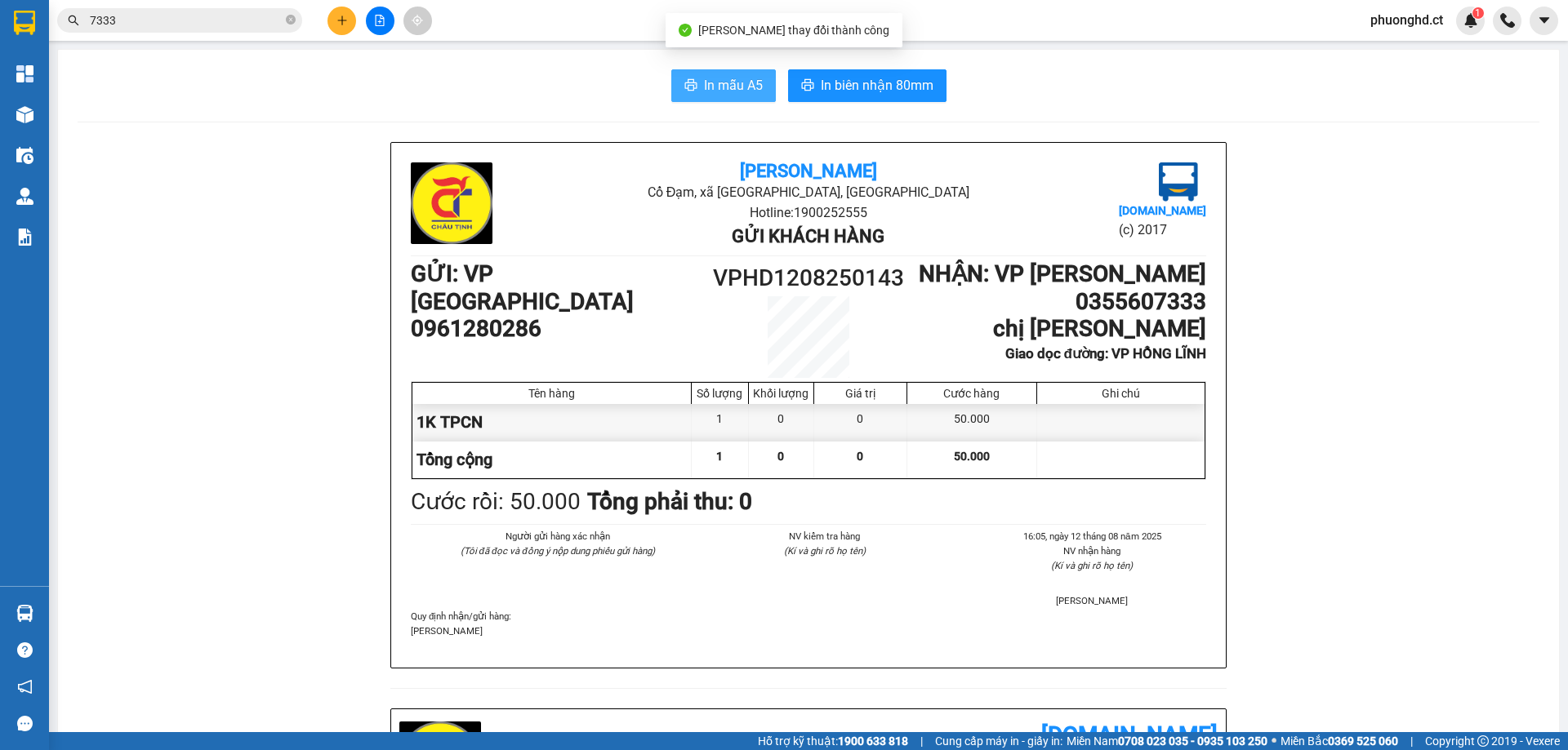
click at [743, 80] on span "In mẫu A5" at bounding box center [732, 85] width 58 height 20
click at [1407, 30] on span "phuonghd.ct" at bounding box center [1406, 20] width 99 height 20
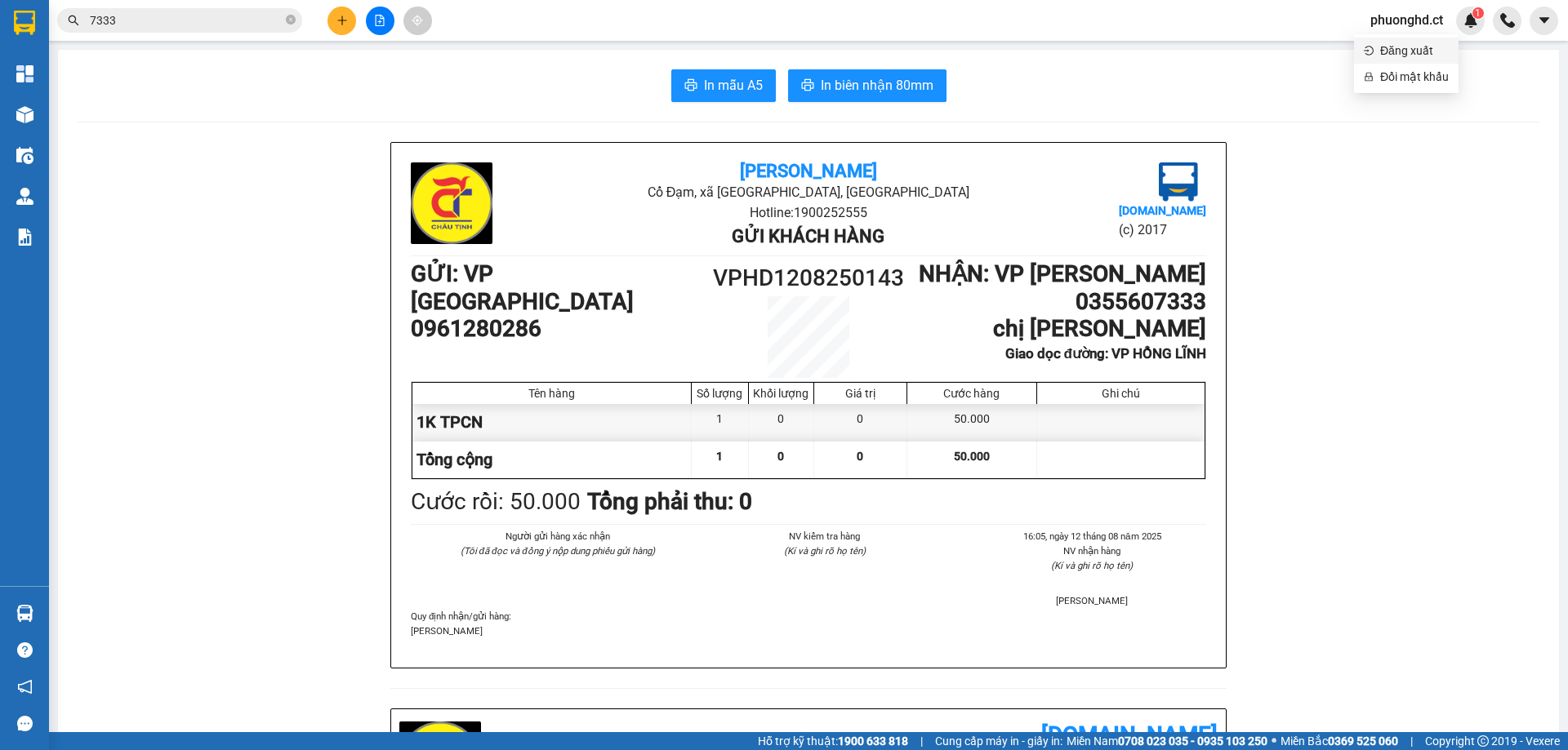
click at [1417, 49] on span "Đăng xuất" at bounding box center [1414, 50] width 69 height 18
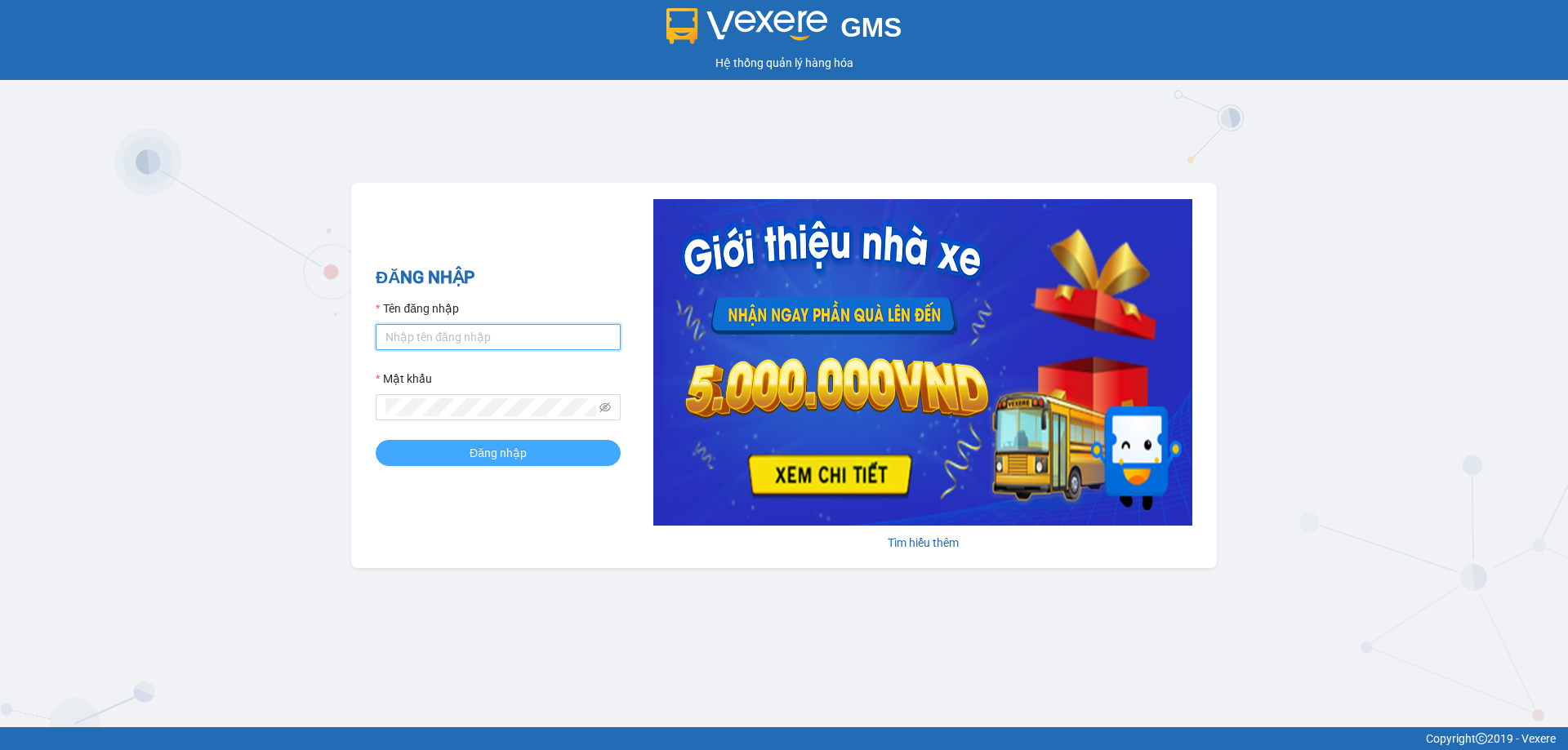
type input "phuonghd.ct"
click at [521, 459] on span "Đăng nhập" at bounding box center [499, 453] width 58 height 18
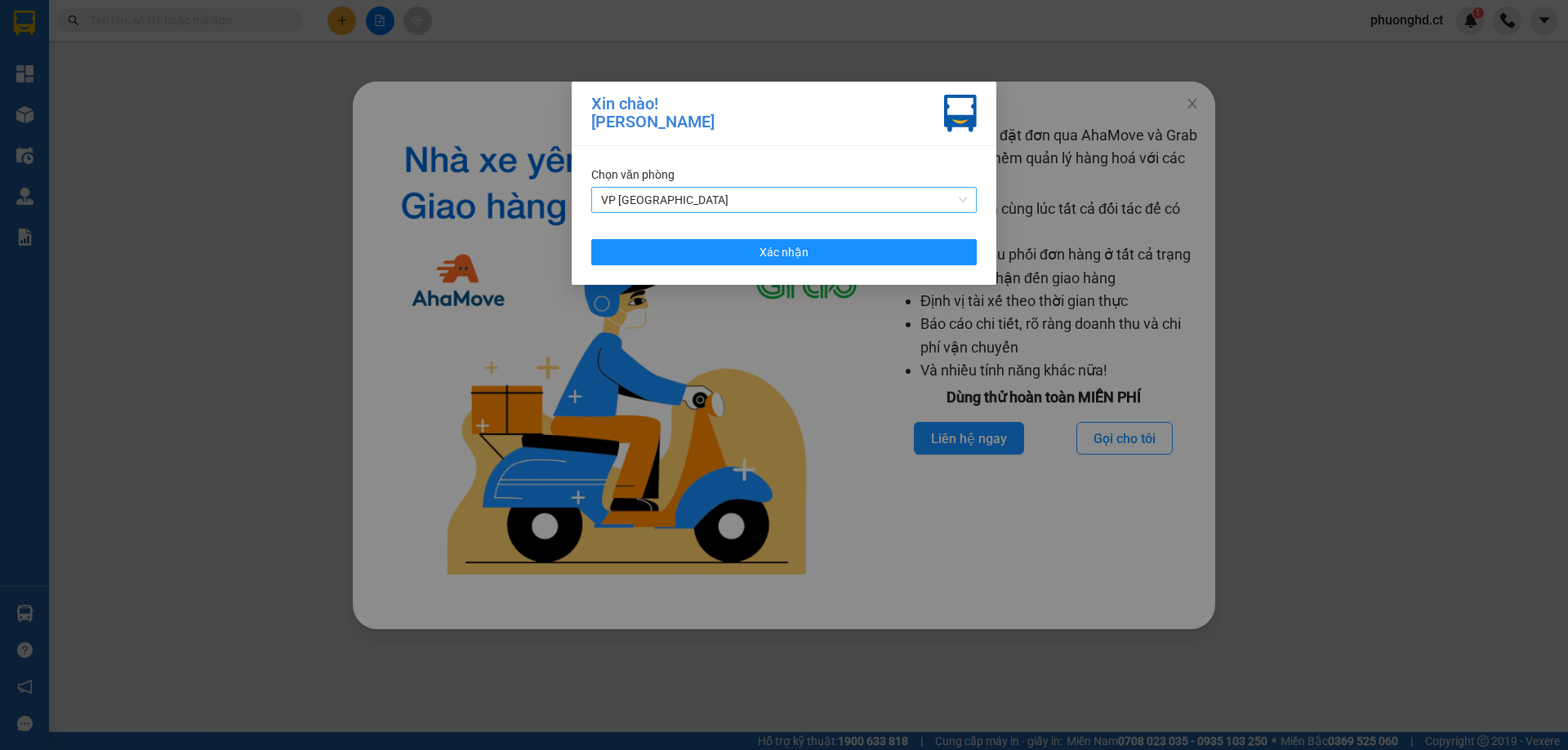
click at [709, 196] on span "VP [GEOGRAPHIC_DATA]" at bounding box center [784, 200] width 366 height 25
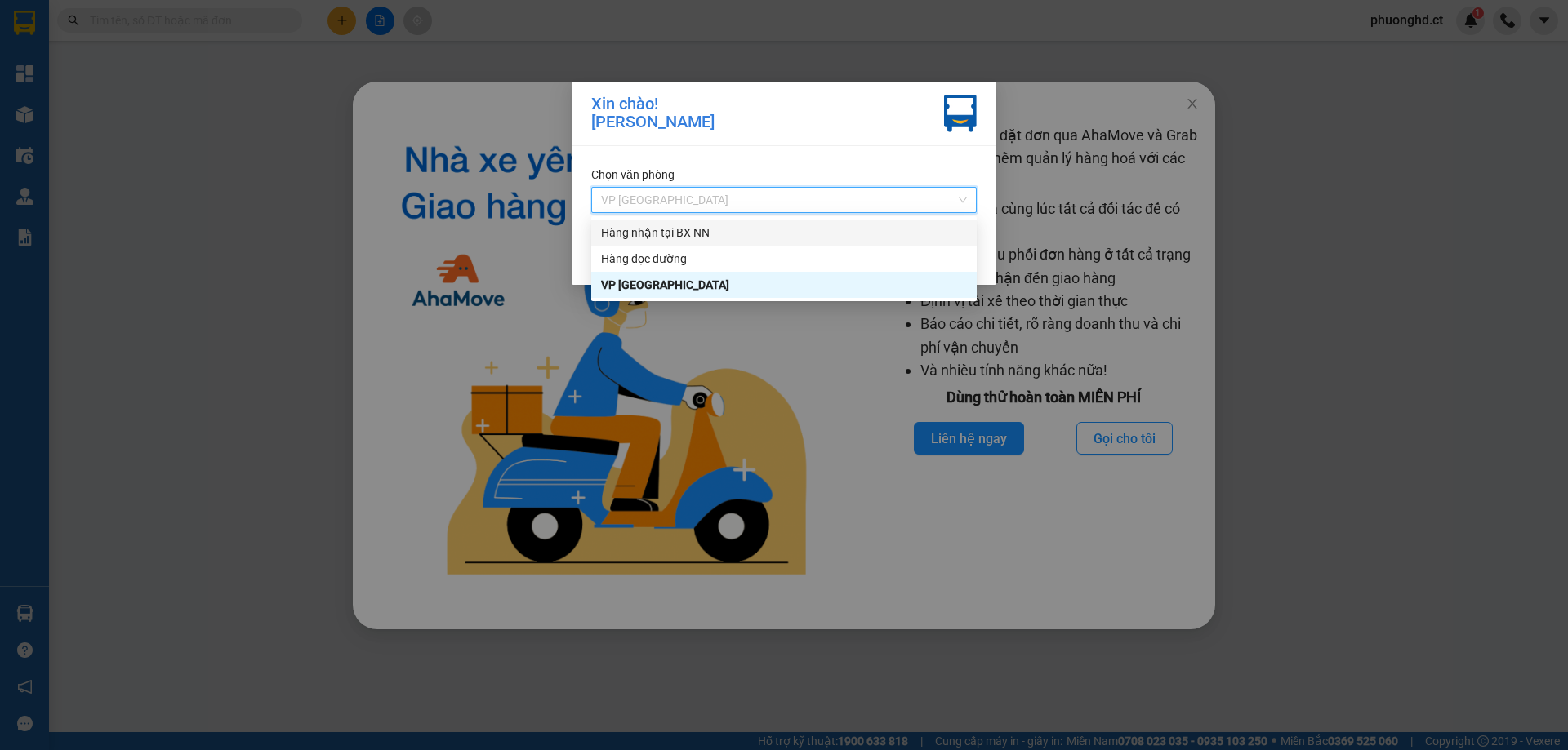
click at [721, 229] on div "Hàng nhận tại BX NN" at bounding box center [784, 232] width 366 height 18
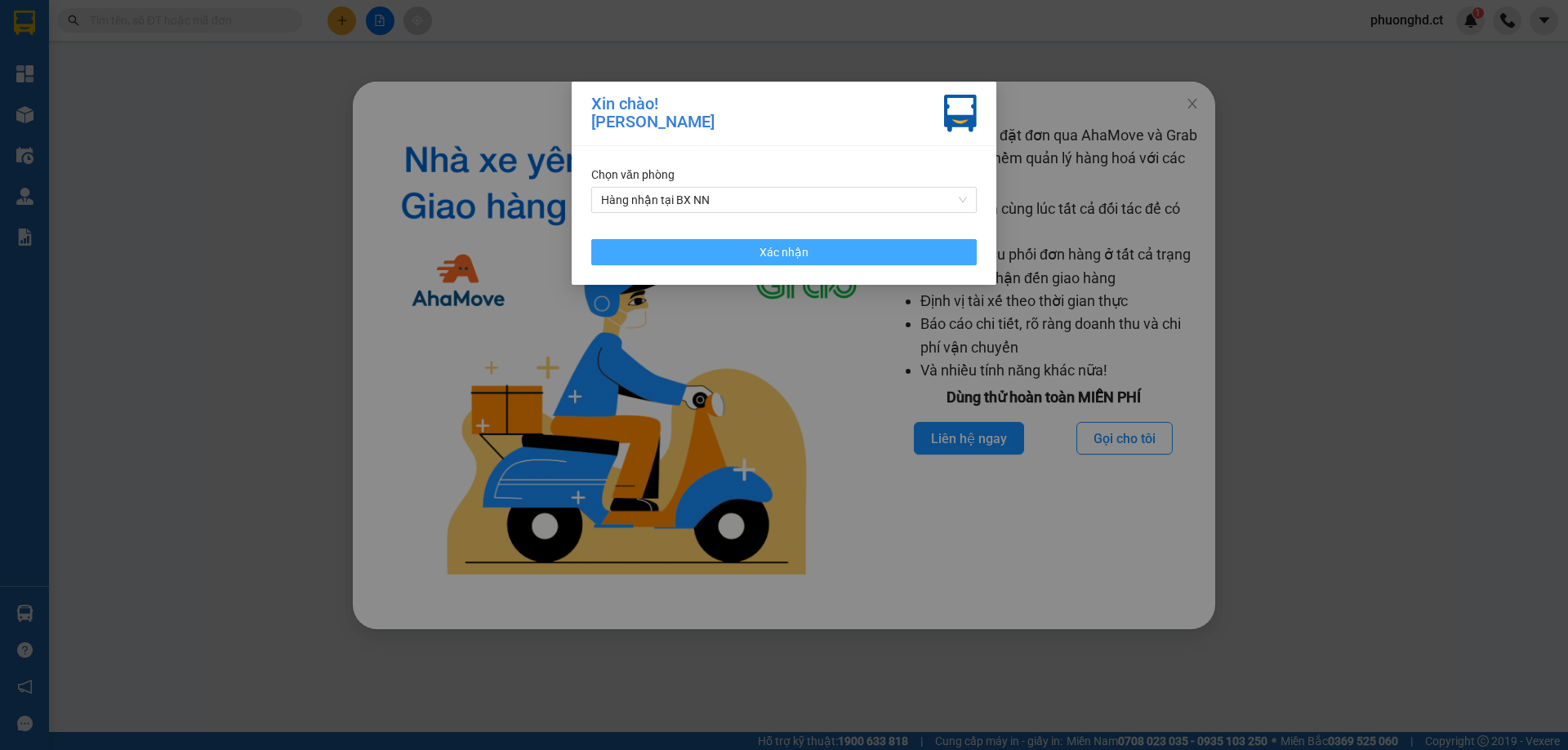
click at [722, 259] on button "Xác nhận" at bounding box center [783, 252] width 385 height 26
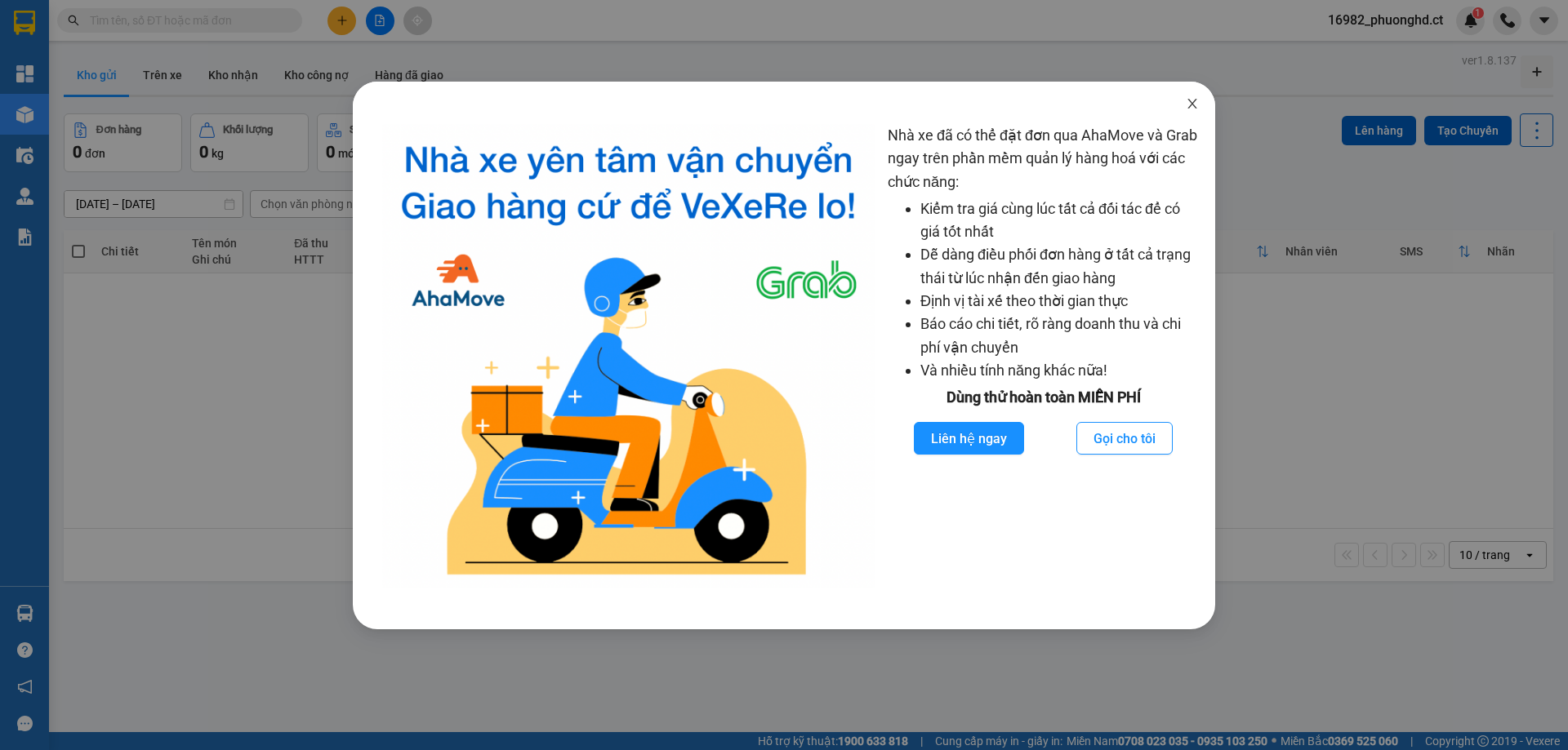
click at [1184, 105] on span "Close" at bounding box center [1192, 104] width 46 height 46
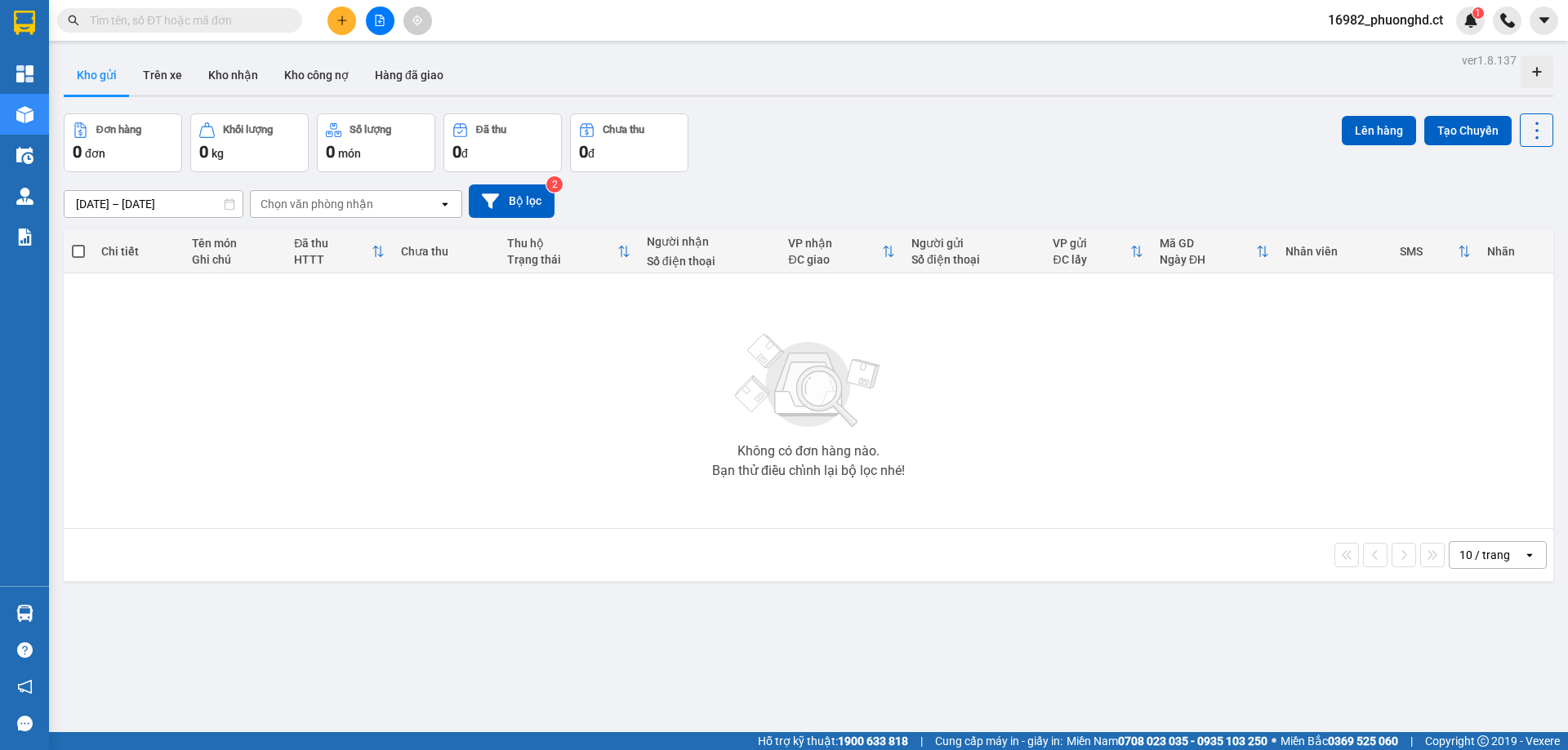
click at [732, 180] on div "[DATE] – [DATE] Press the down arrow key to interact with the calendar and sele…" at bounding box center [808, 201] width 1489 height 58
click at [368, 19] on button at bounding box center [380, 21] width 29 height 29
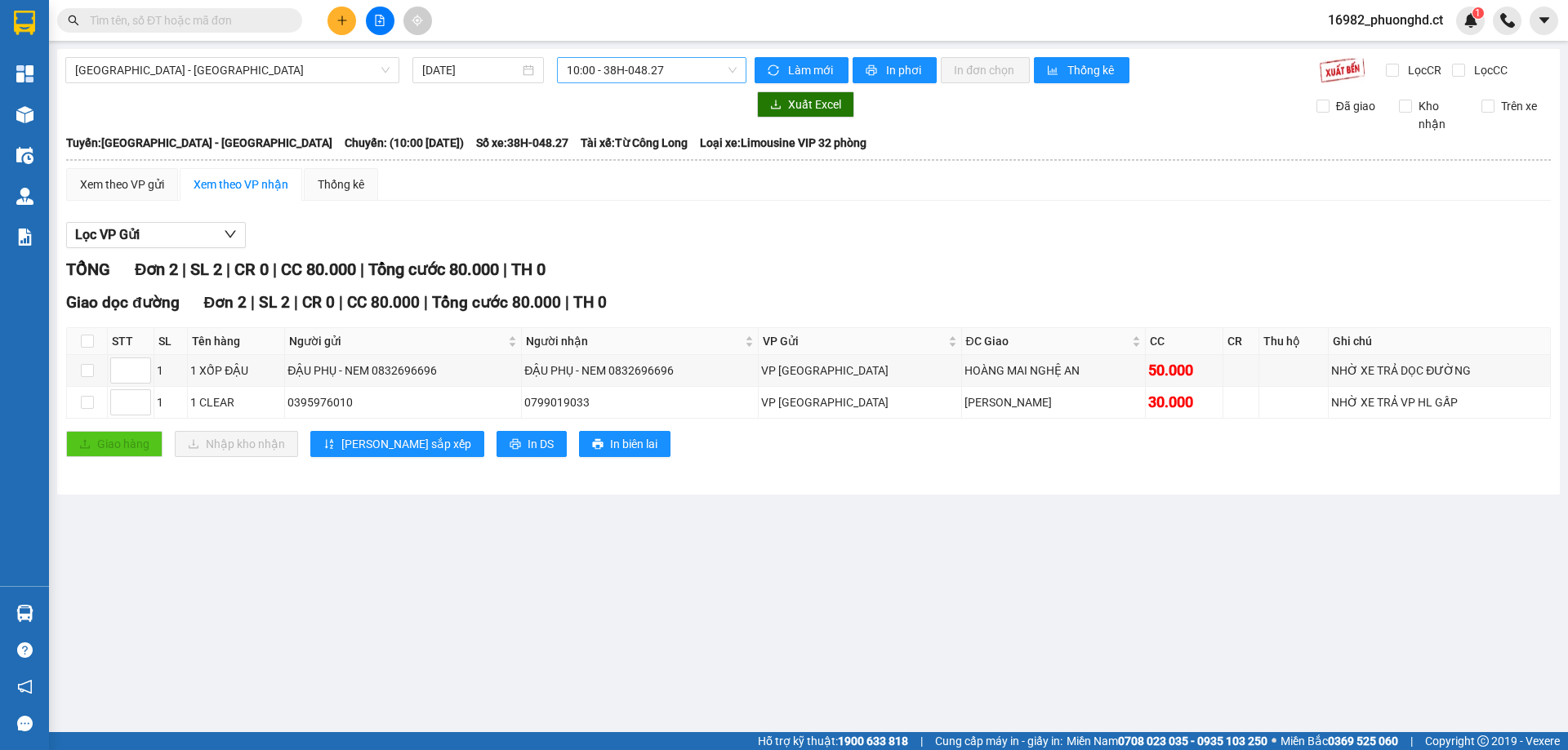
click at [609, 73] on span "10:00 - 38H-048.27" at bounding box center [651, 69] width 170 height 25
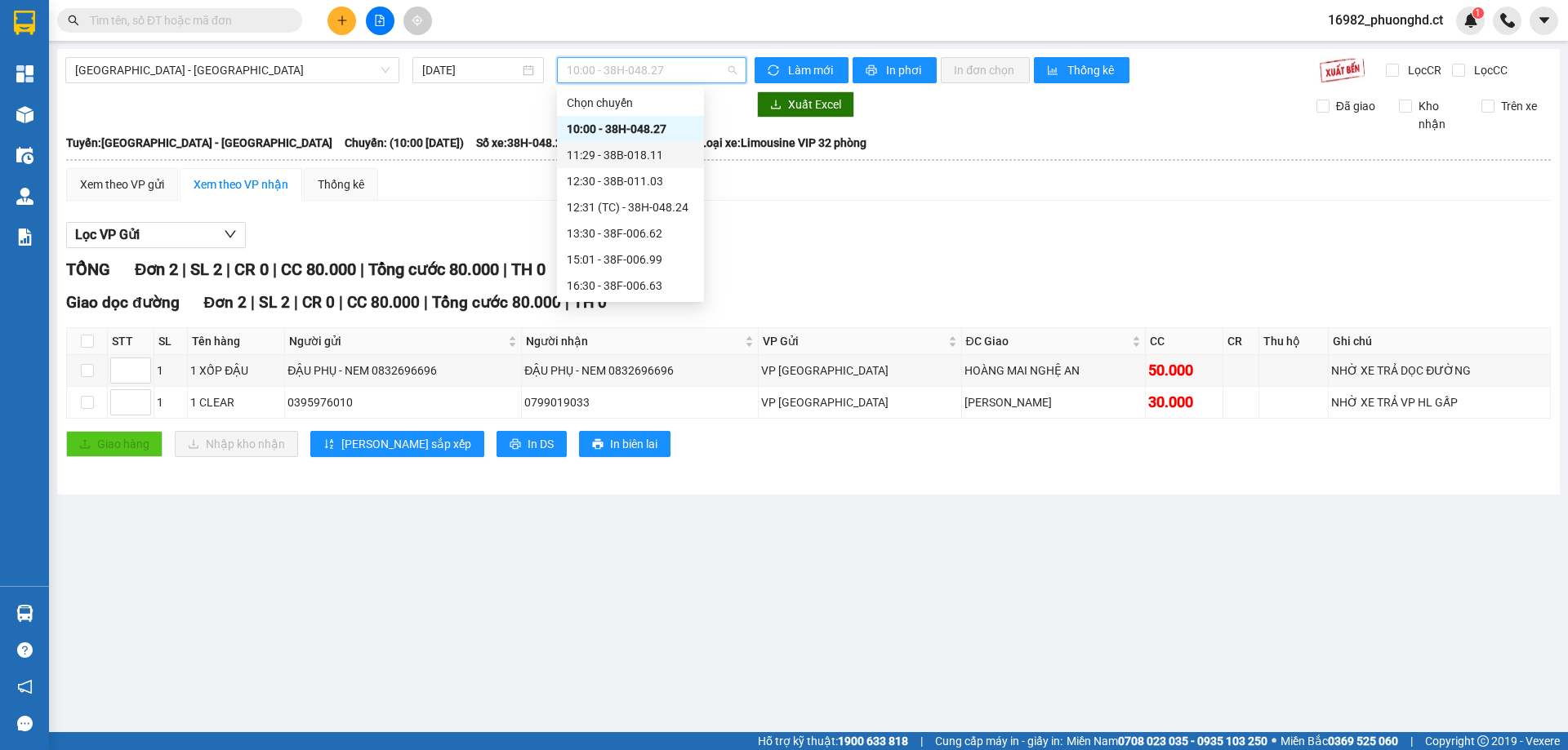
click at [612, 163] on div "11:29 - 38B-018.11" at bounding box center [630, 155] width 127 height 18
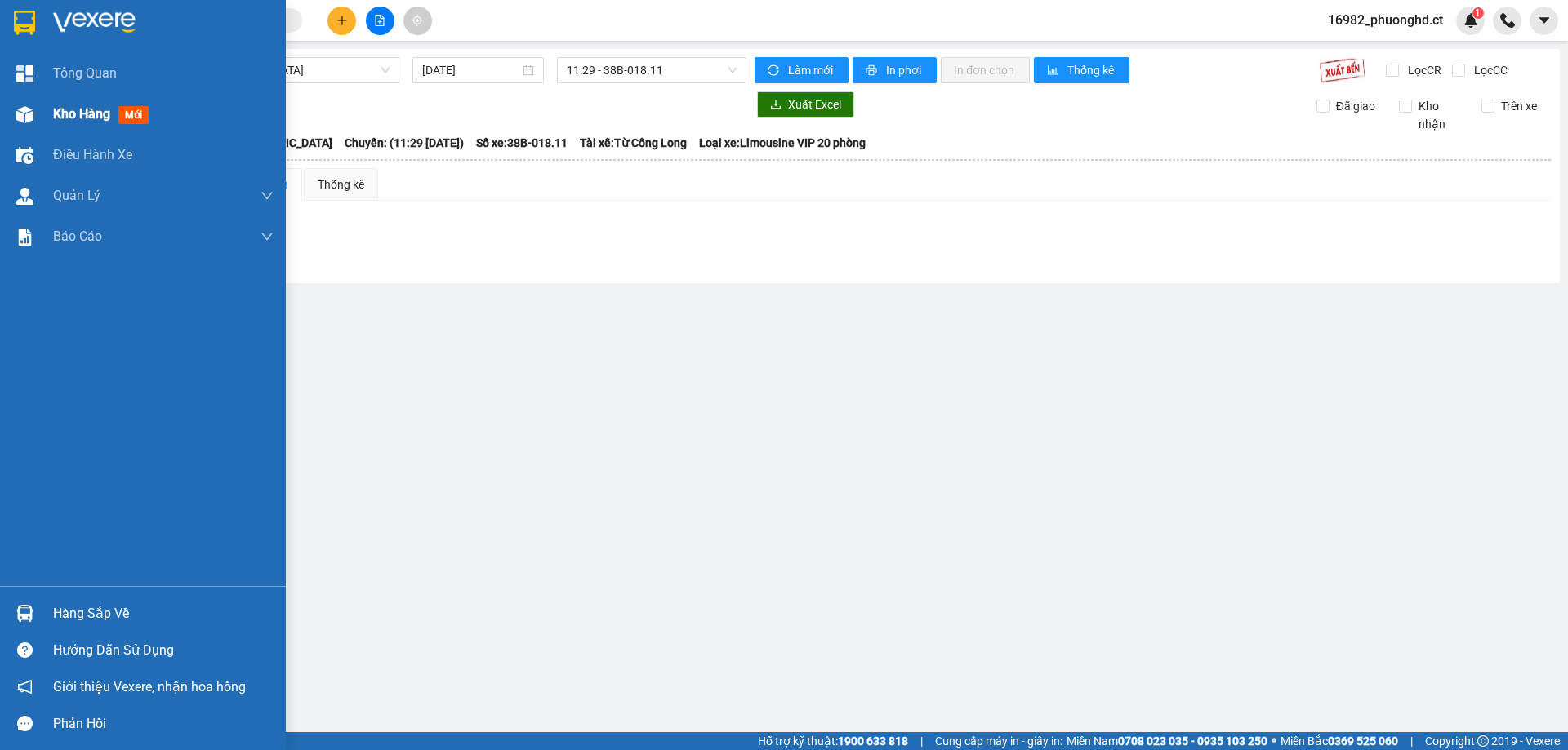
click at [26, 115] on img at bounding box center [25, 114] width 17 height 17
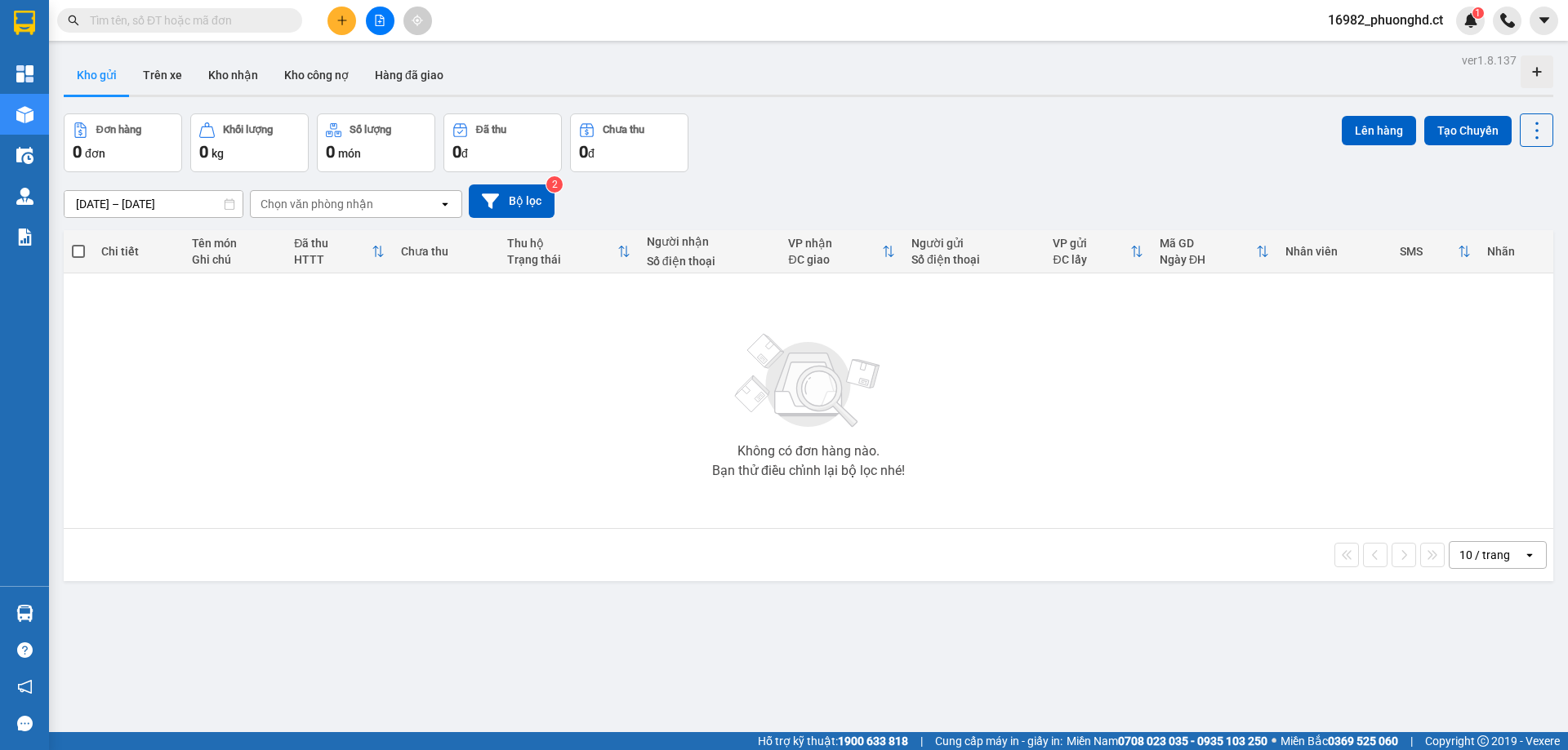
click at [340, 34] on button at bounding box center [342, 21] width 29 height 29
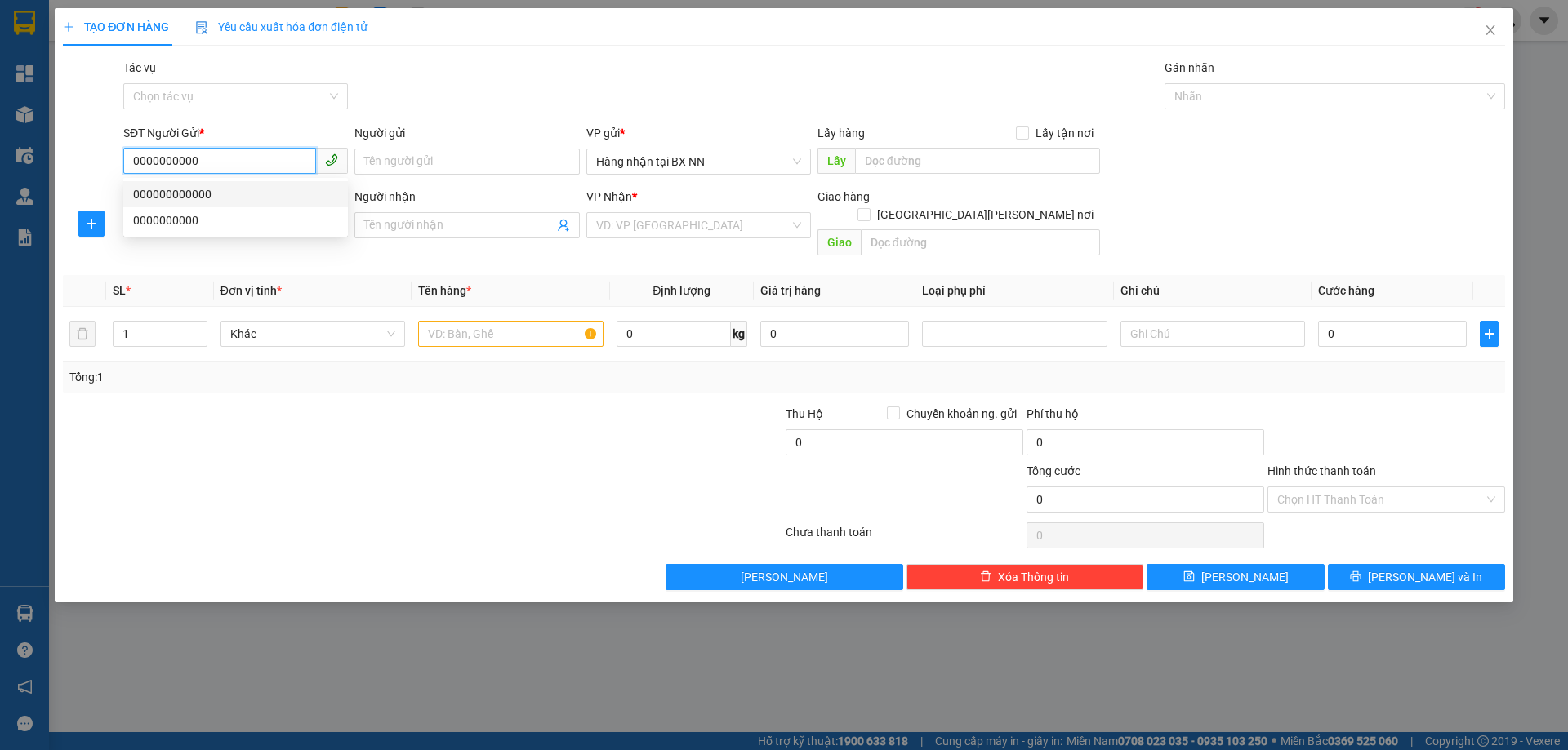
drag, startPoint x: 227, startPoint y: 159, endPoint x: 36, endPoint y: 158, distance: 191.0
click at [36, 158] on div "TẠO ĐƠN HÀNG Yêu cầu xuất [PERSON_NAME] điện tử Transit Pickup Surcharge Ids Tr…" at bounding box center [784, 375] width 1568 height 750
type input "0000000000"
click at [423, 105] on div "Gói vận chuyển * Tiêu chuẩn Tác vụ Chọn tác vụ Gán nhãn Nhãn" at bounding box center [814, 87] width 1388 height 58
click at [234, 223] on input "SĐT Người Nhận" at bounding box center [220, 224] width 193 height 26
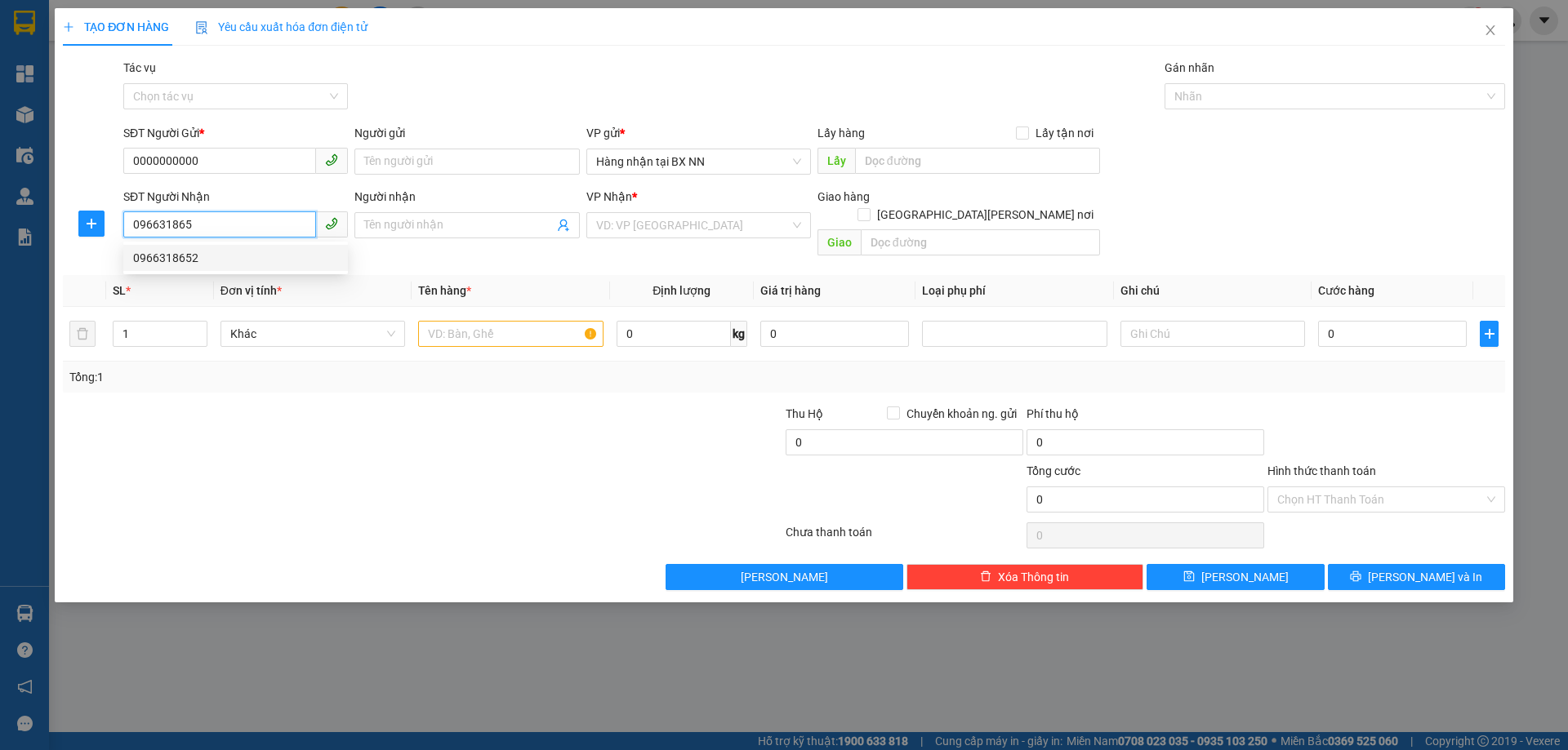
click at [168, 252] on div "0966318652" at bounding box center [235, 257] width 205 height 18
type input "0966318652"
type input "XUÂN AN"
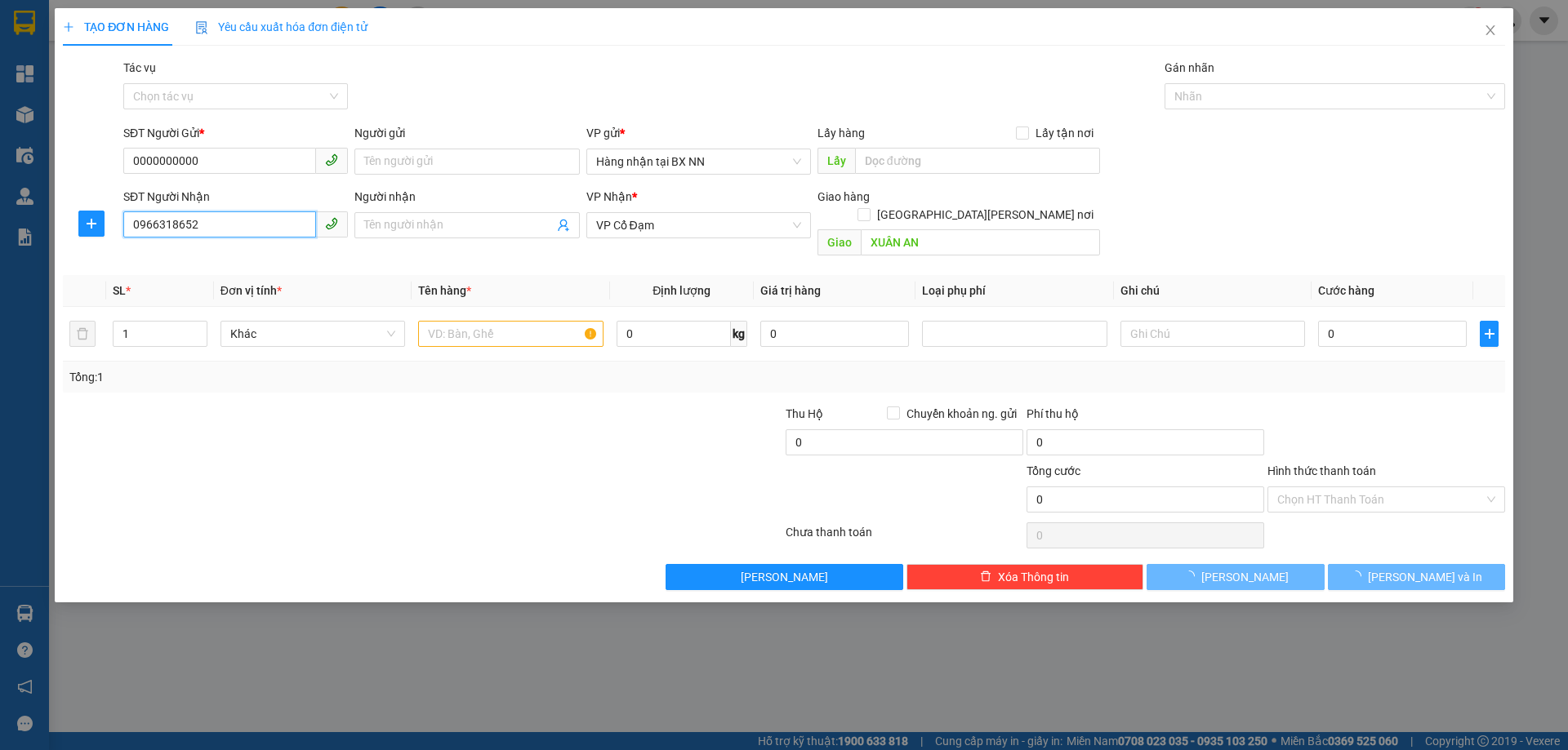
type input "50.000"
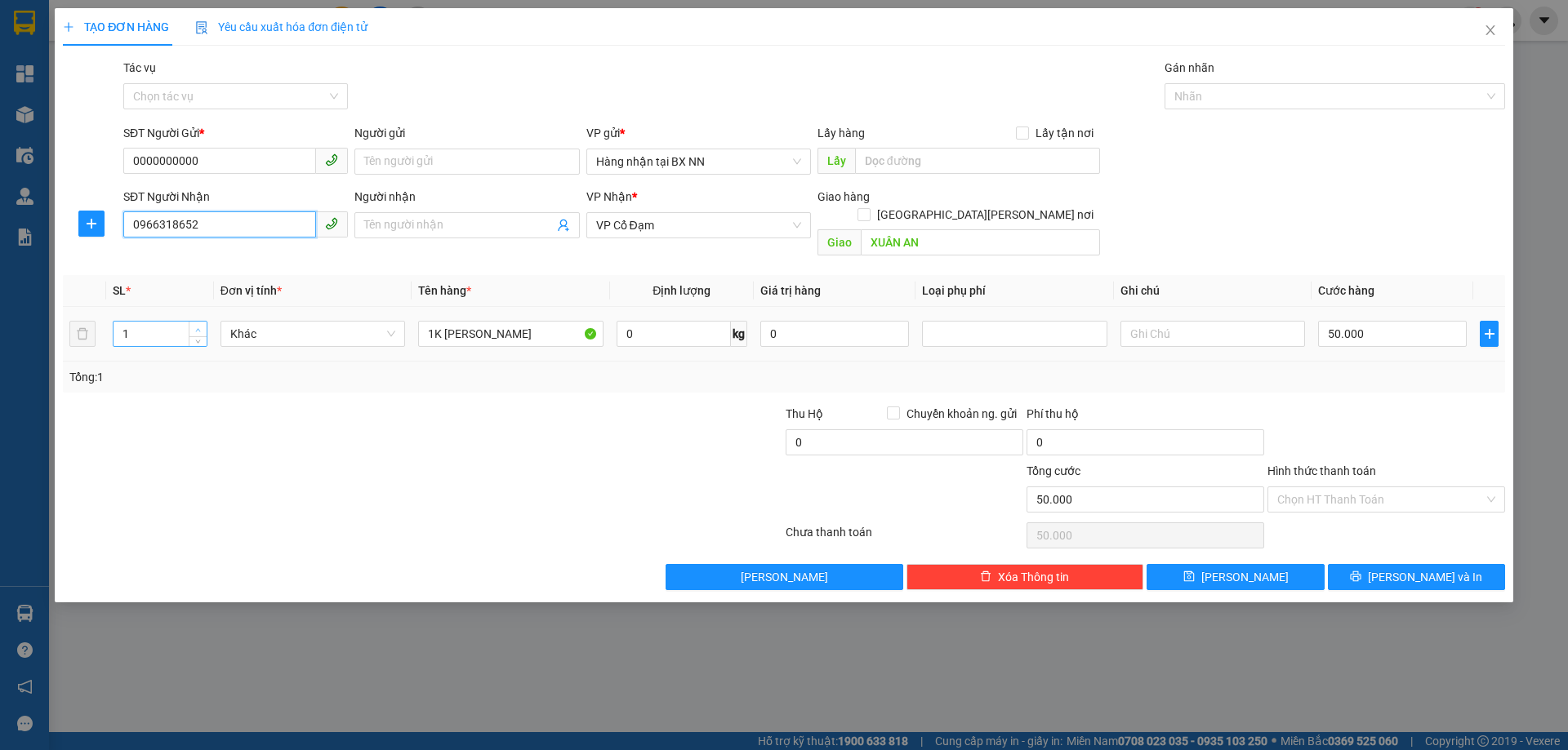
type input "0966318652"
type input "2"
click at [191, 322] on span "Increase Value" at bounding box center [197, 328] width 18 height 14
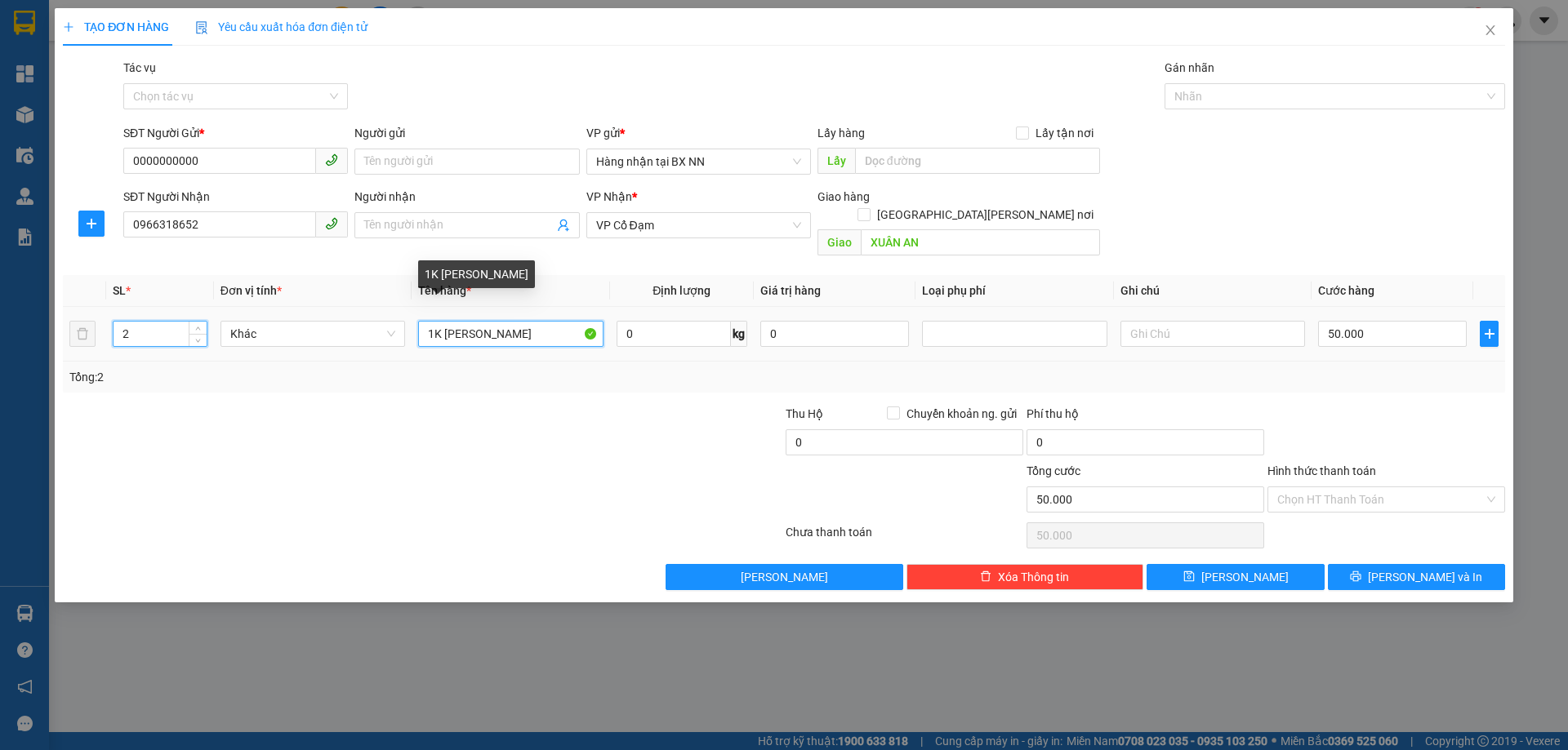
type input "0"
click at [431, 323] on input "1K [PERSON_NAME]" at bounding box center [511, 334] width 185 height 26
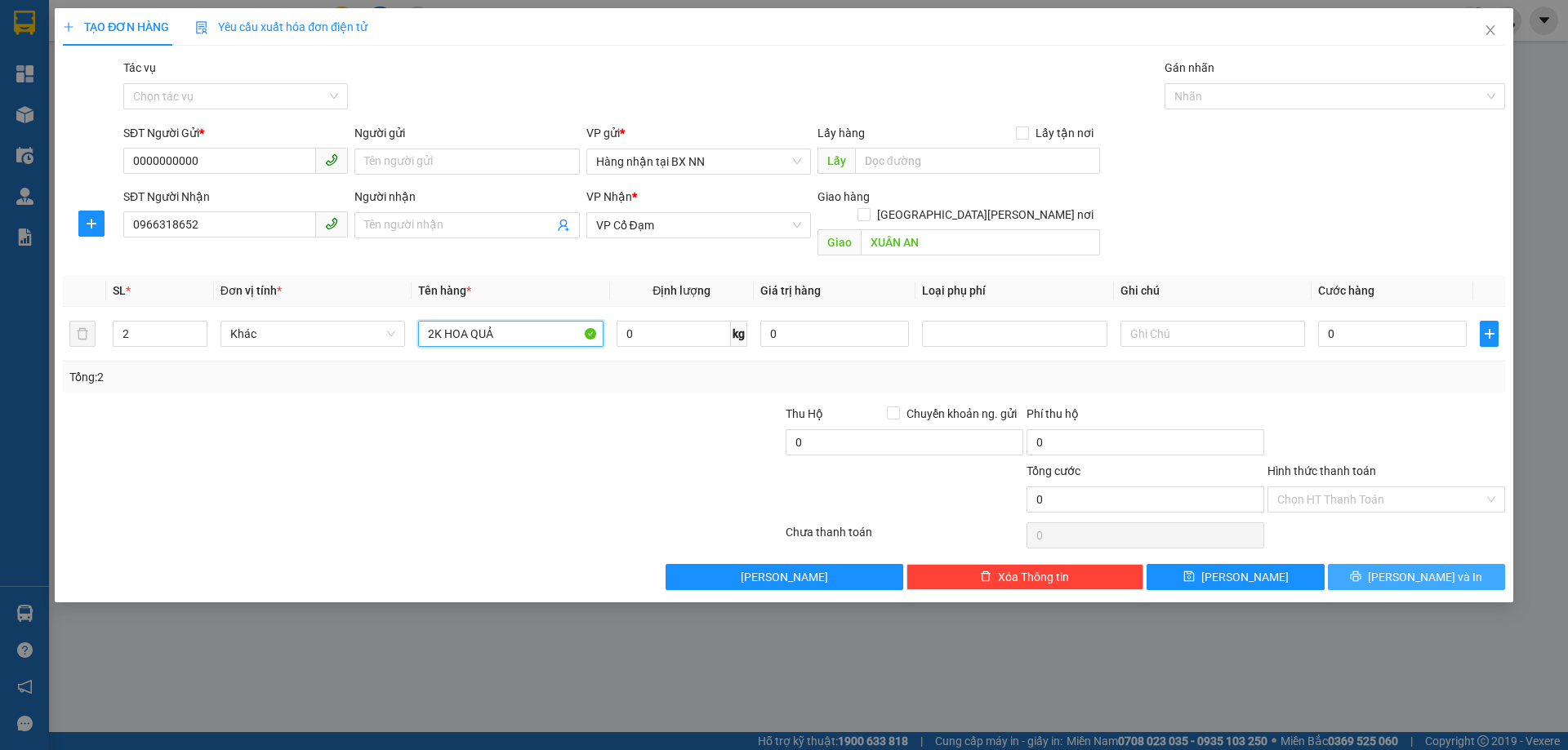
type input "2K HOA QUẢ"
click at [1428, 568] on span "[PERSON_NAME] và In" at bounding box center [1424, 576] width 114 height 18
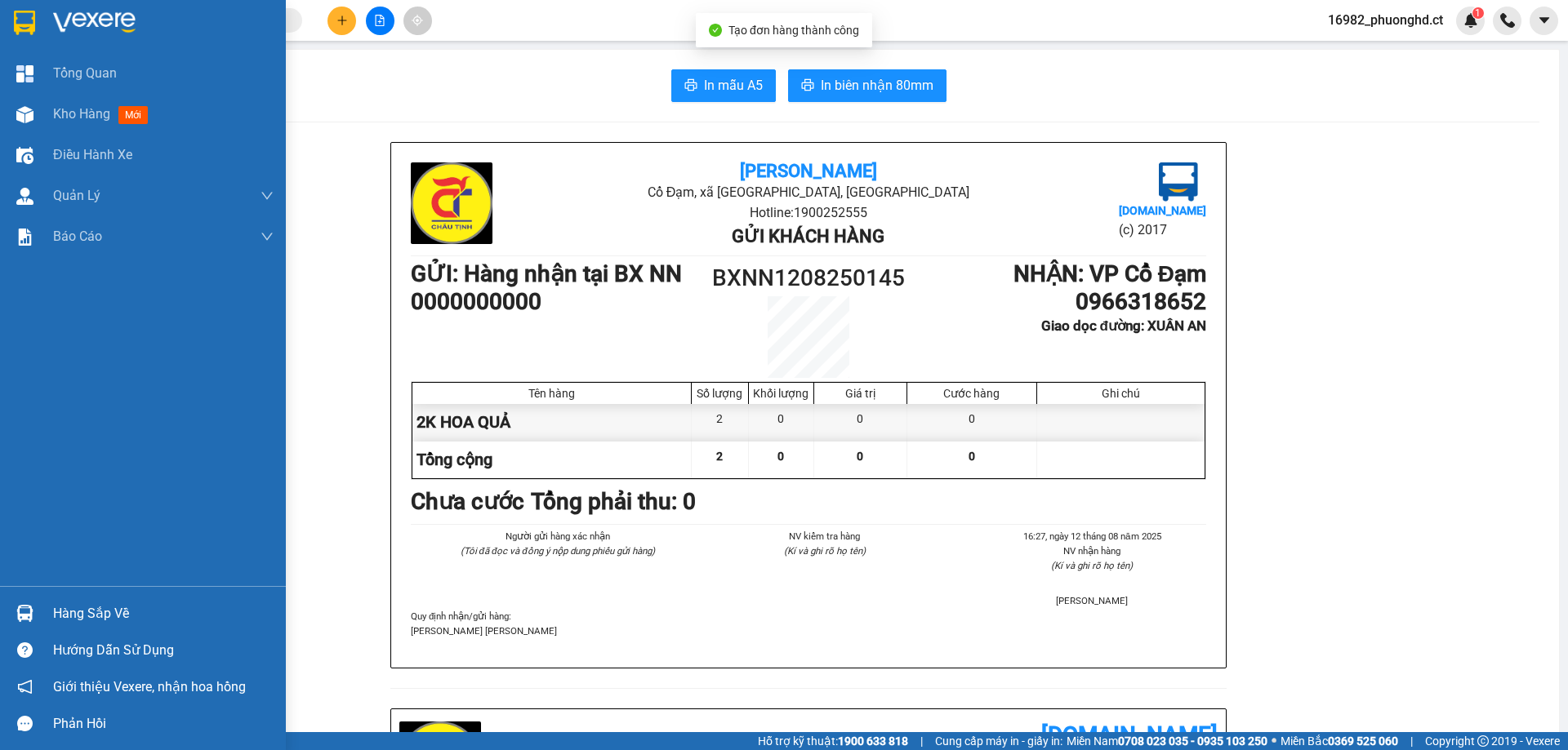
click at [25, 106] on img at bounding box center [25, 114] width 17 height 17
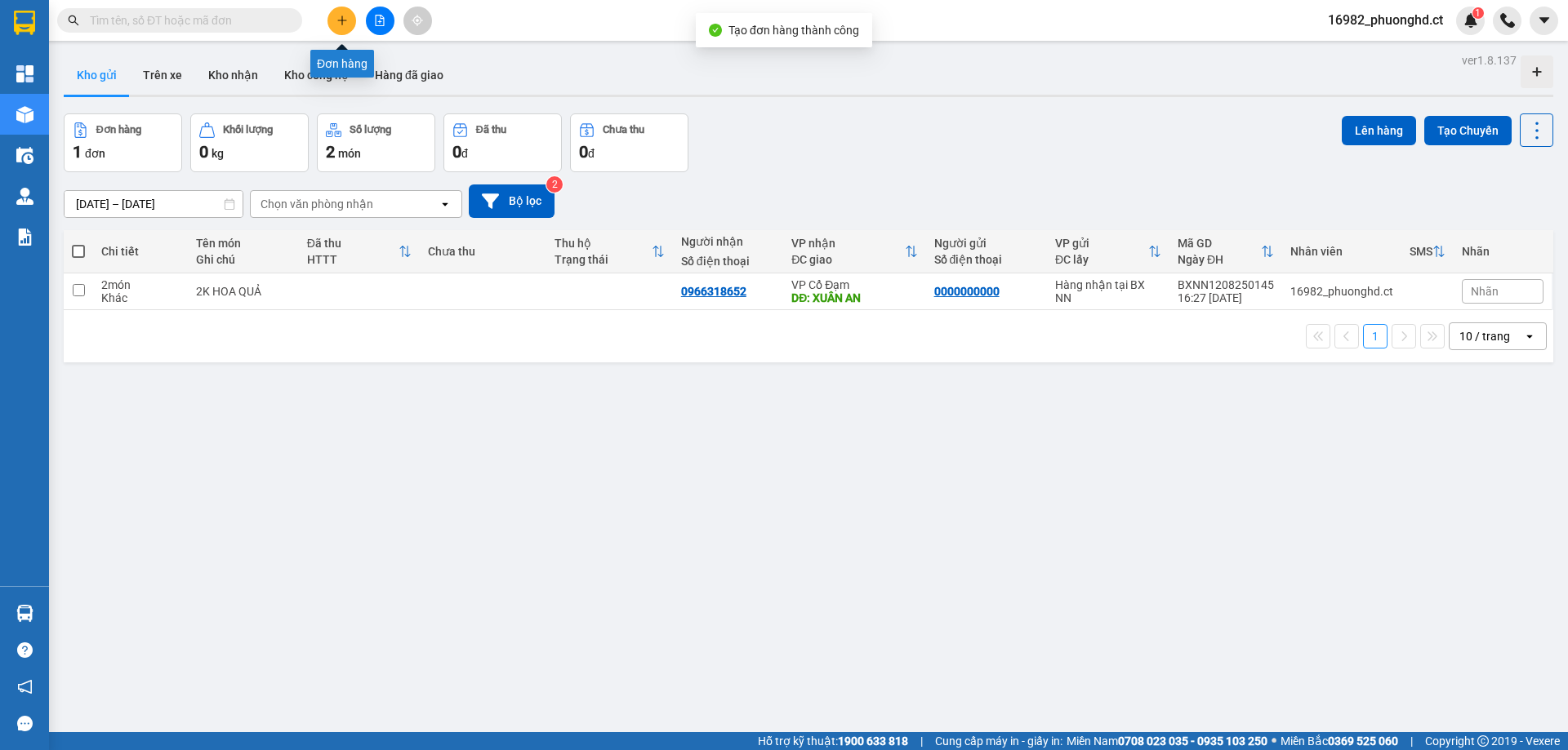
click at [345, 19] on icon "plus" at bounding box center [342, 20] width 12 height 12
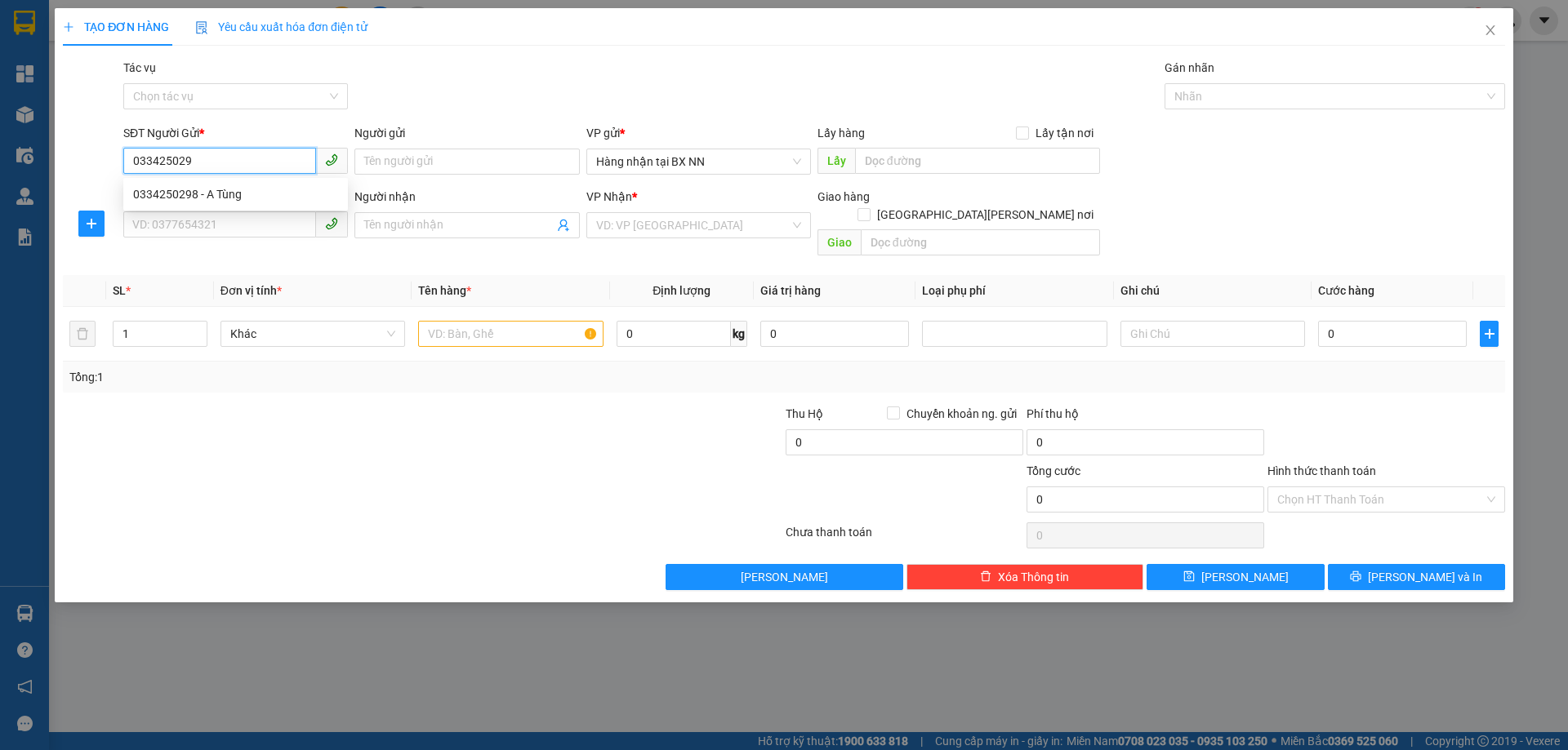
type input "0334250298"
click at [175, 200] on div "0334250298 - A Tùng" at bounding box center [235, 194] width 205 height 18
type input "A Tùng"
type input "0947843999"
type input "HỒNG LĨNH"
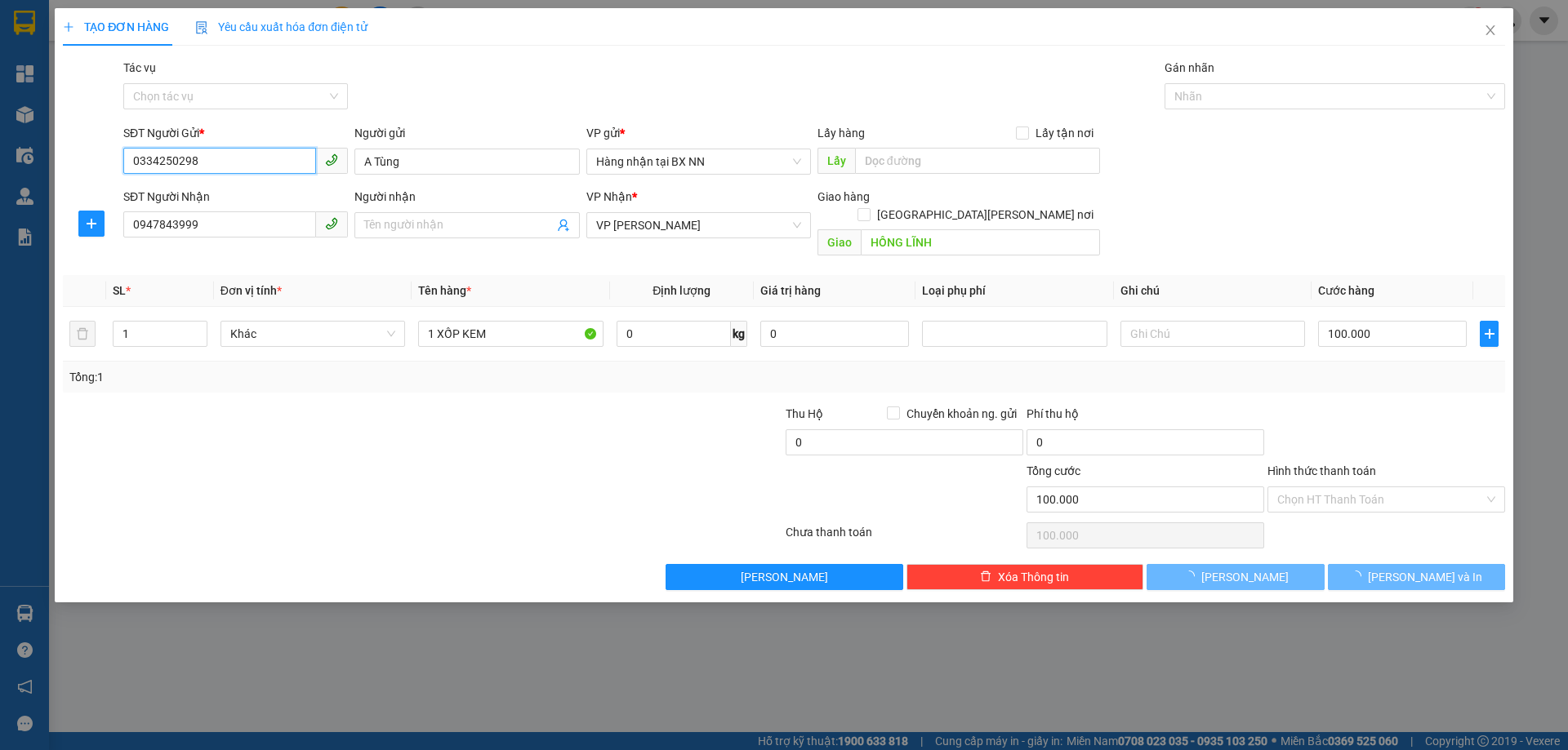
type input "100.000"
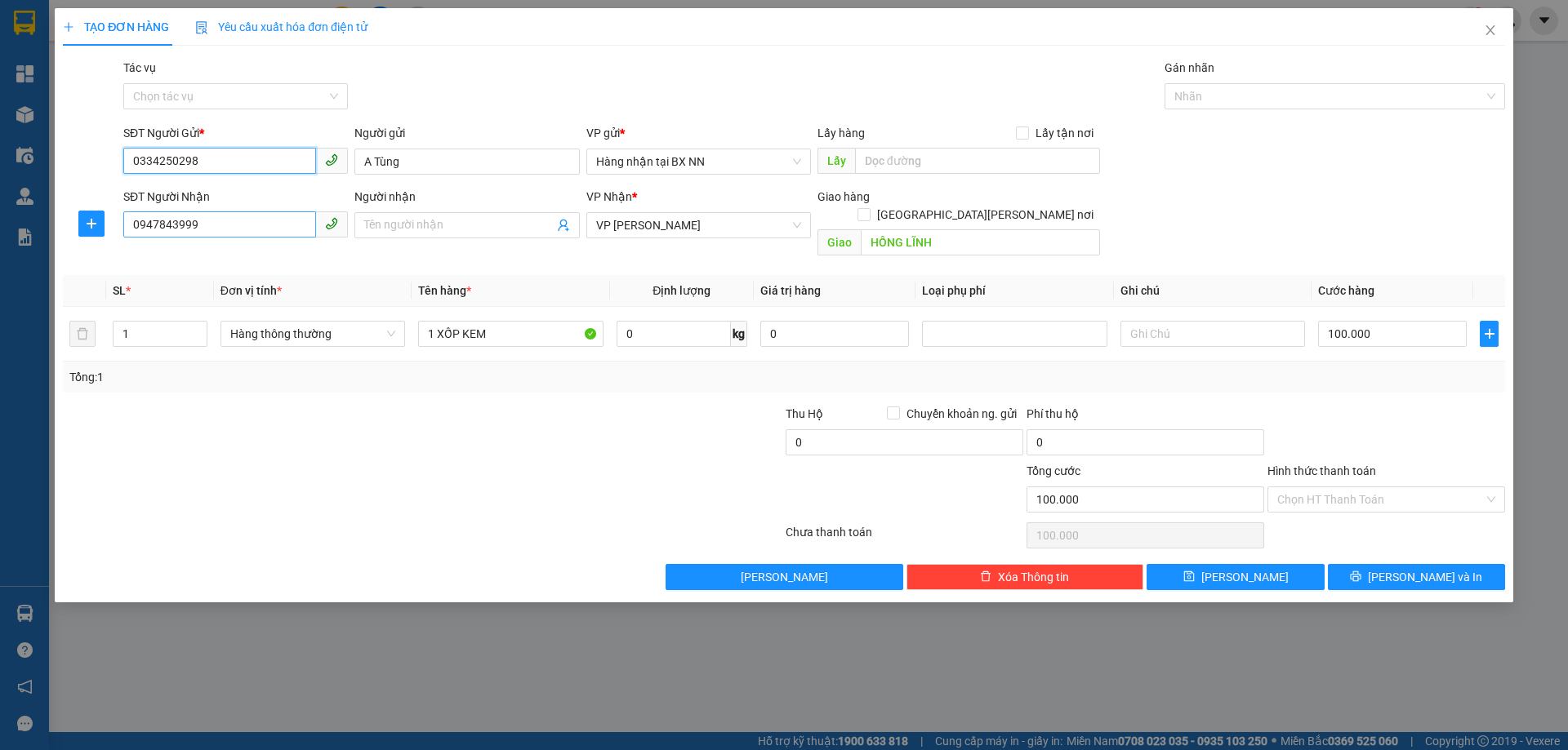
type input "0334250298"
click at [240, 231] on input "0947843999" at bounding box center [220, 224] width 193 height 26
type input "0976919328"
drag, startPoint x: 486, startPoint y: 320, endPoint x: 463, endPoint y: 318, distance: 23.1
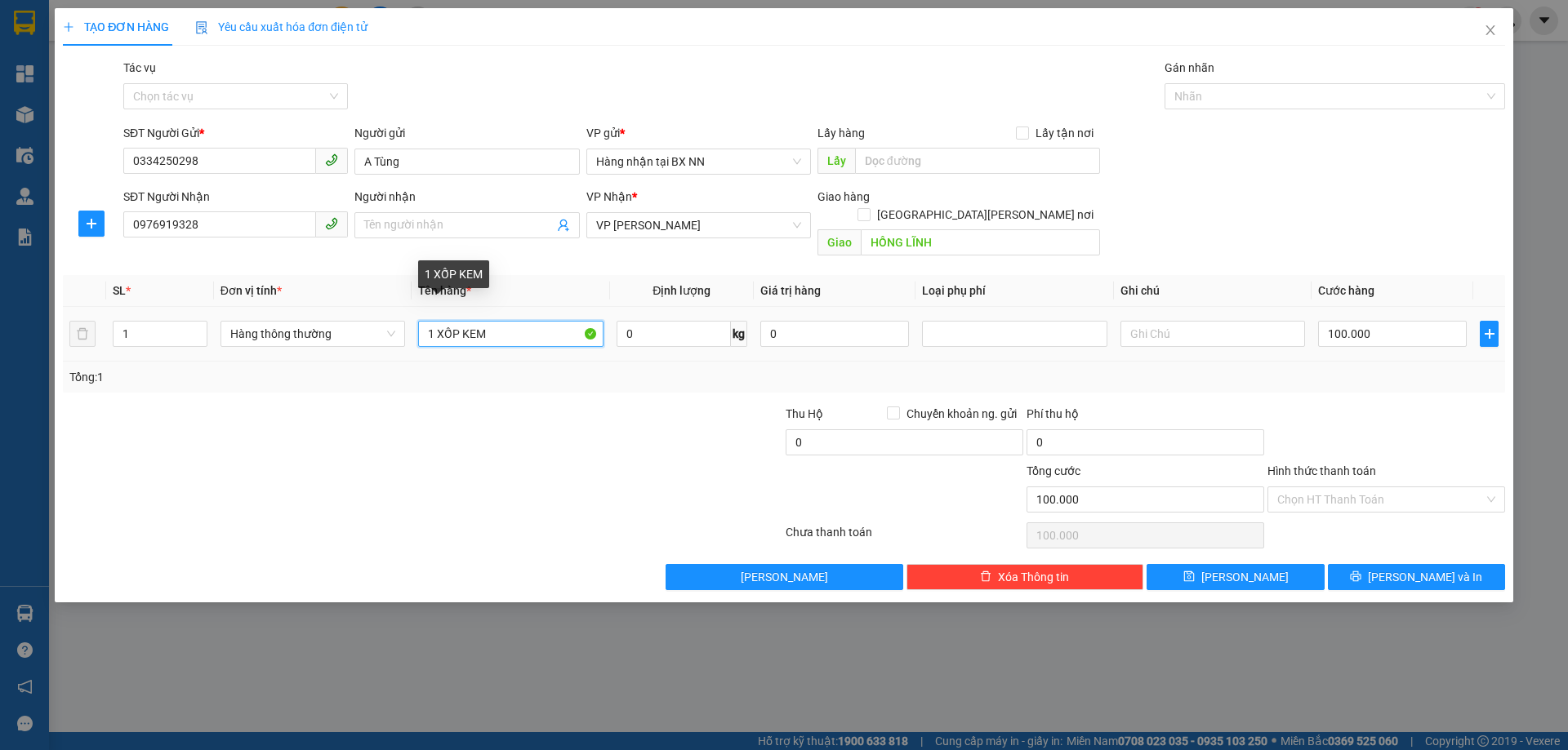
click at [463, 321] on input "1 XỐP KEM" at bounding box center [511, 334] width 185 height 26
click at [491, 321] on input "1 XỐP KEM" at bounding box center [511, 334] width 185 height 26
drag, startPoint x: 491, startPoint y: 316, endPoint x: 385, endPoint y: 316, distance: 106.0
click at [385, 316] on tr "1 Hàng thông [PERSON_NAME] 1 XỐP KEM 0 kg 0 100.000" at bounding box center [783, 334] width 1442 height 55
type input "1T ĐL"
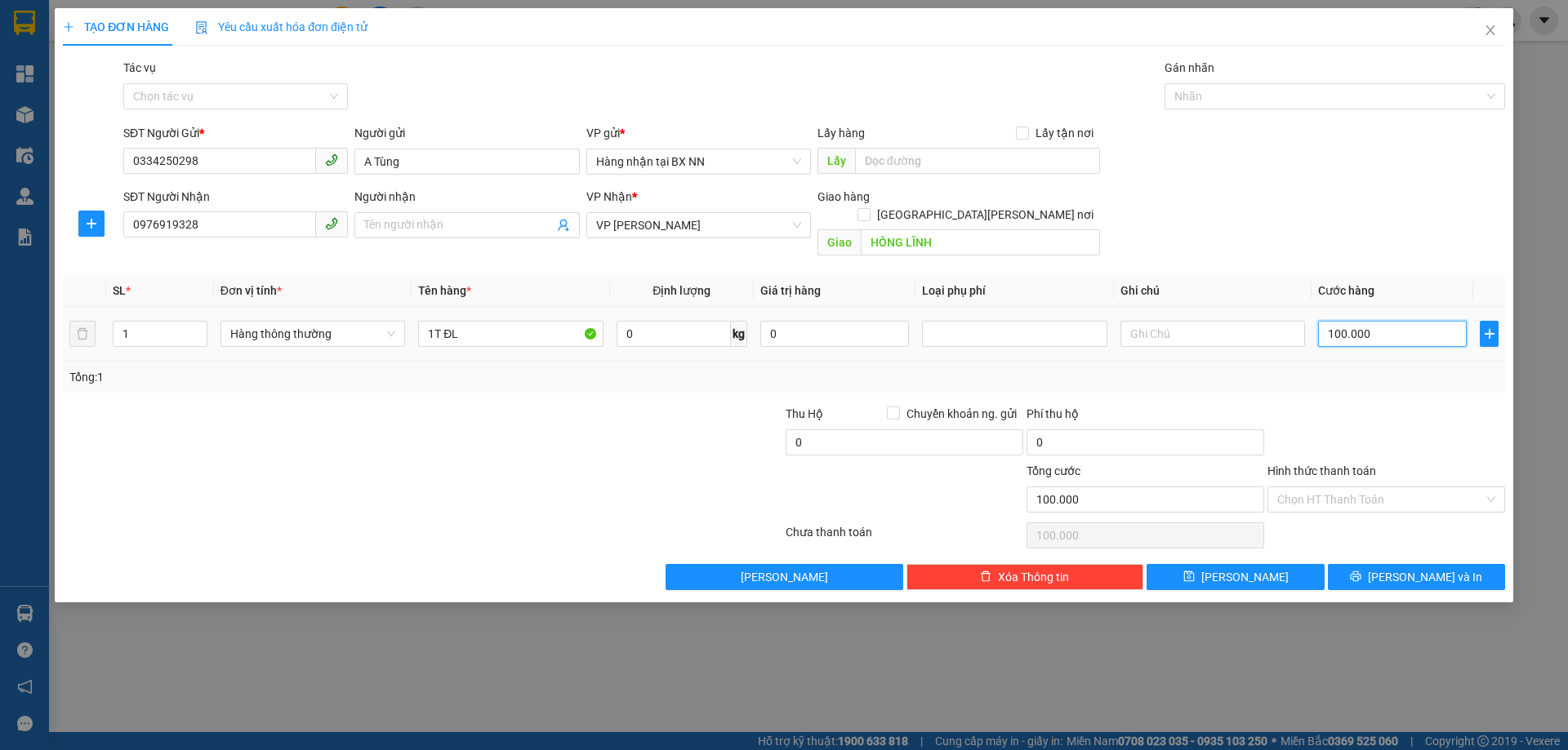
click at [1394, 321] on input "100.000" at bounding box center [1392, 334] width 149 height 26
type input "0"
drag, startPoint x: 1234, startPoint y: 552, endPoint x: 1487, endPoint y: 207, distance: 427.8
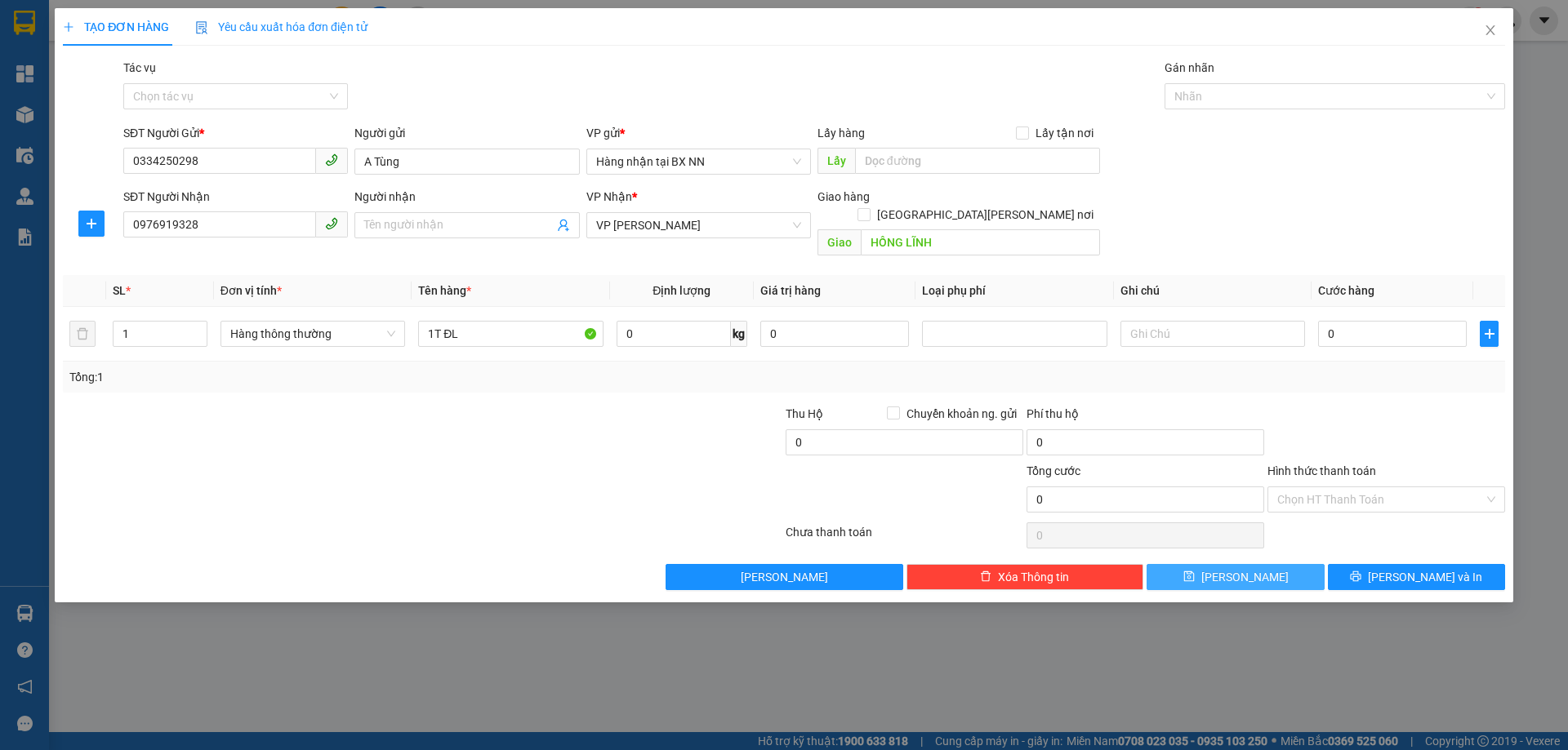
click at [1235, 568] on span "[PERSON_NAME]" at bounding box center [1245, 576] width 87 height 18
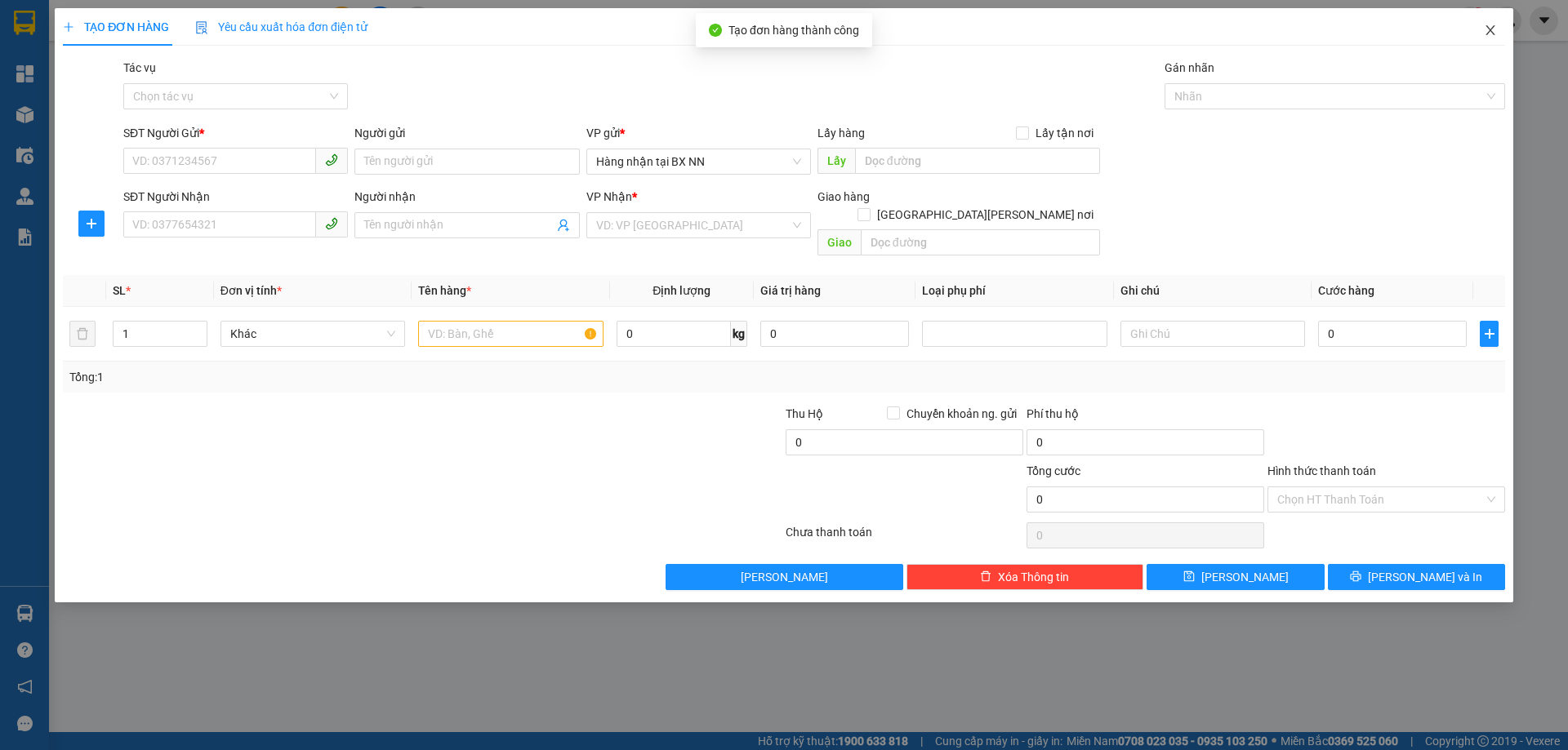
click at [1489, 39] on span "Close" at bounding box center [1490, 31] width 46 height 46
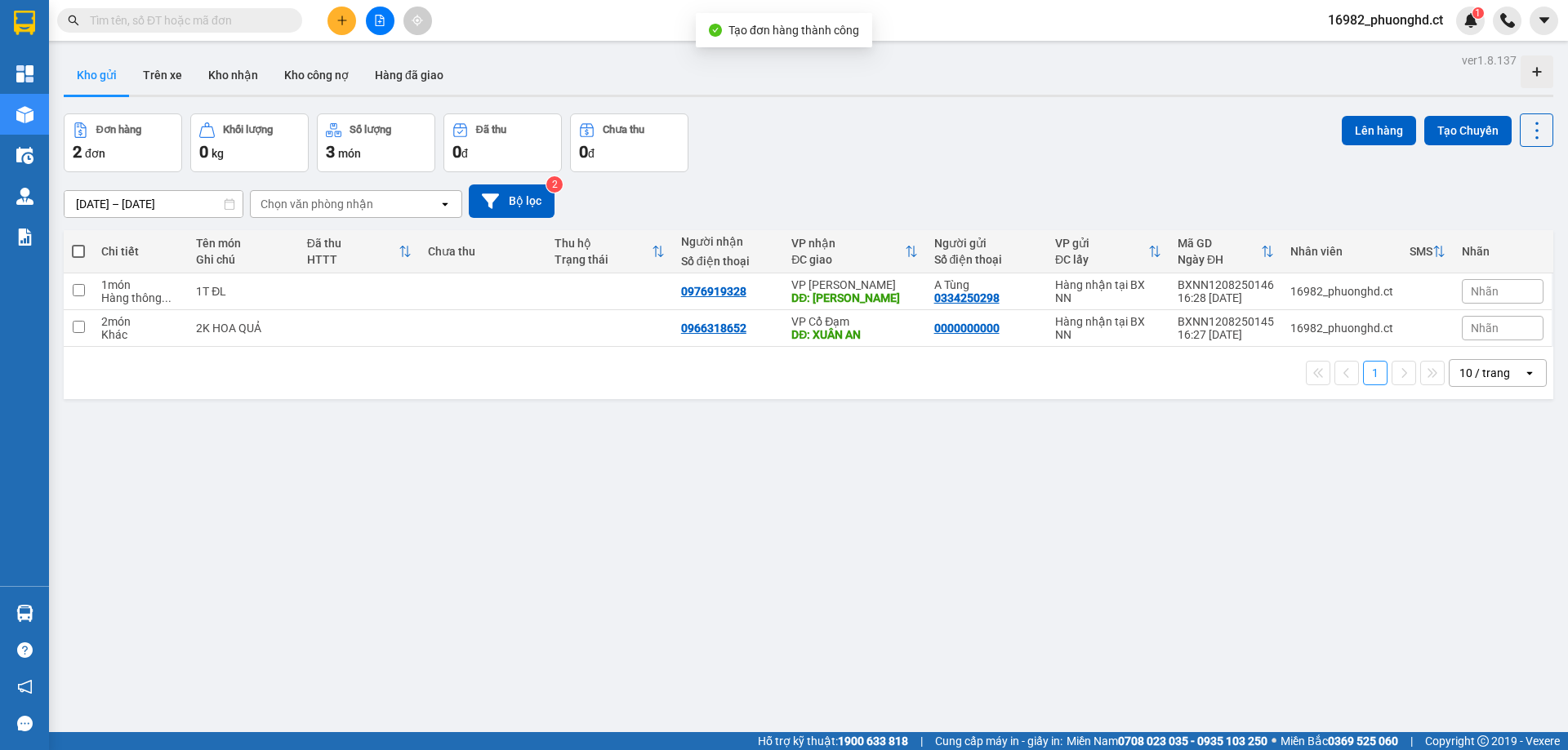
click at [74, 245] on span at bounding box center [78, 251] width 13 height 13
click at [79, 243] on input "checkbox" at bounding box center [79, 243] width 0 height 0
checkbox input "true"
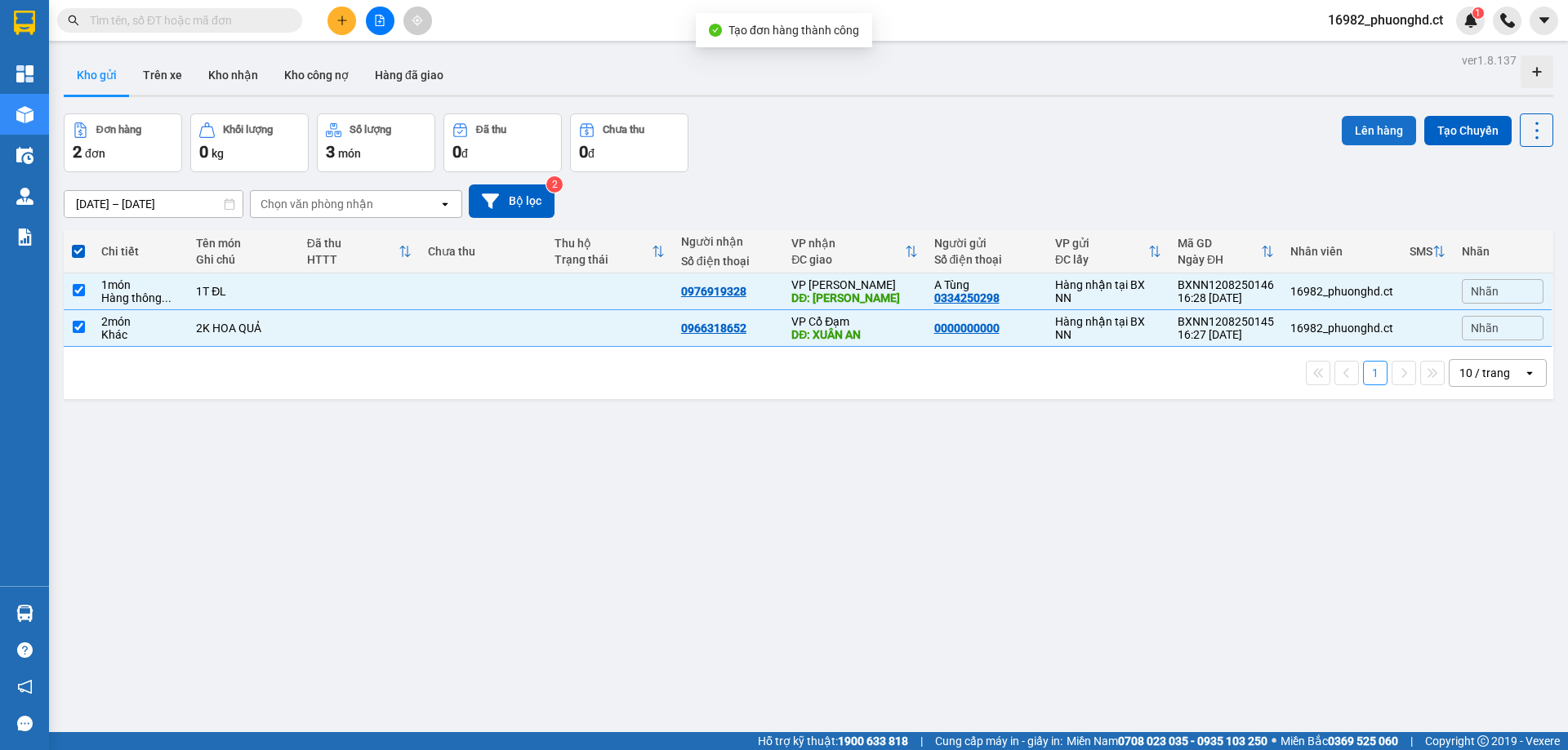
click at [1346, 130] on button "Lên hàng" at bounding box center [1378, 130] width 75 height 30
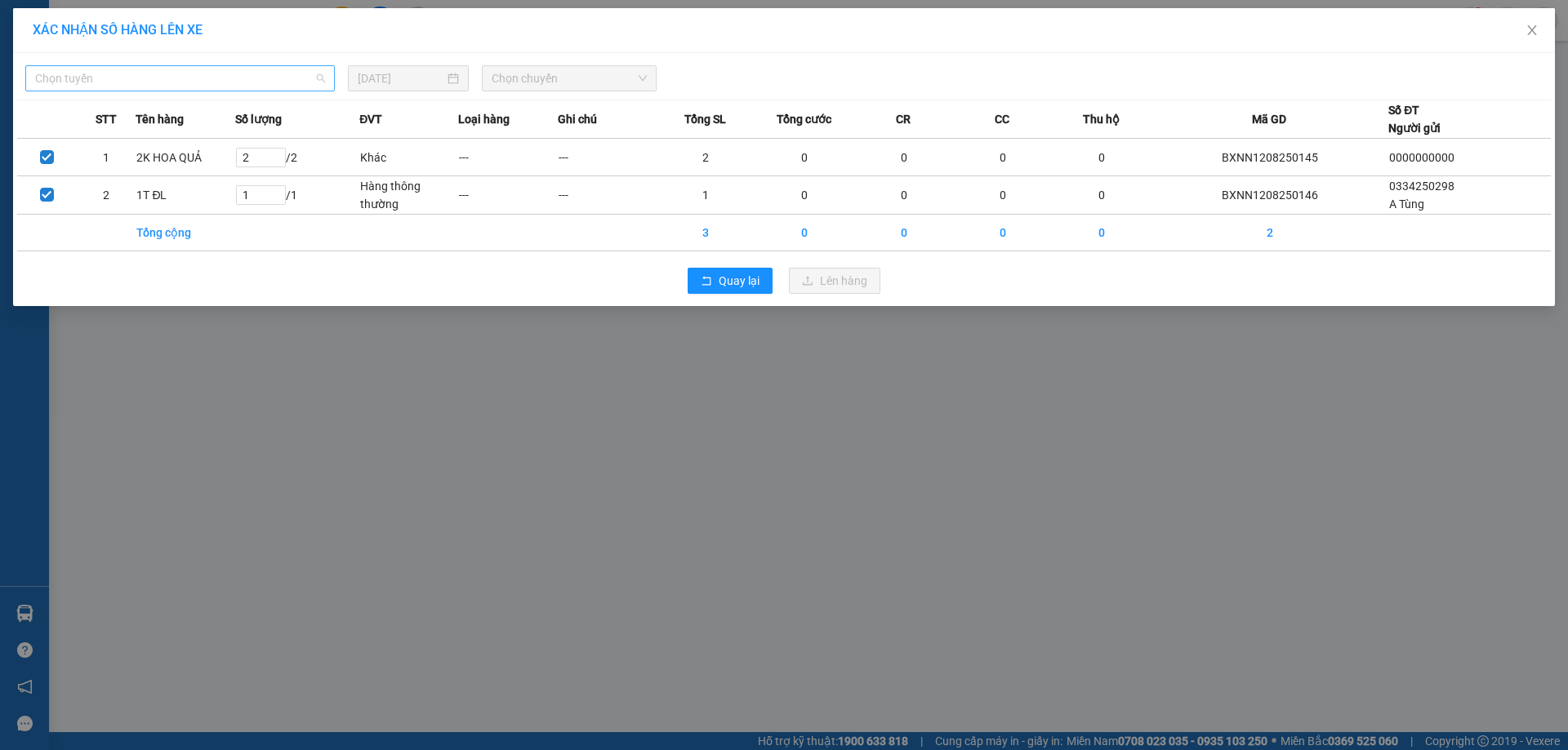
click at [193, 70] on span "Chọn tuyến" at bounding box center [179, 78] width 290 height 25
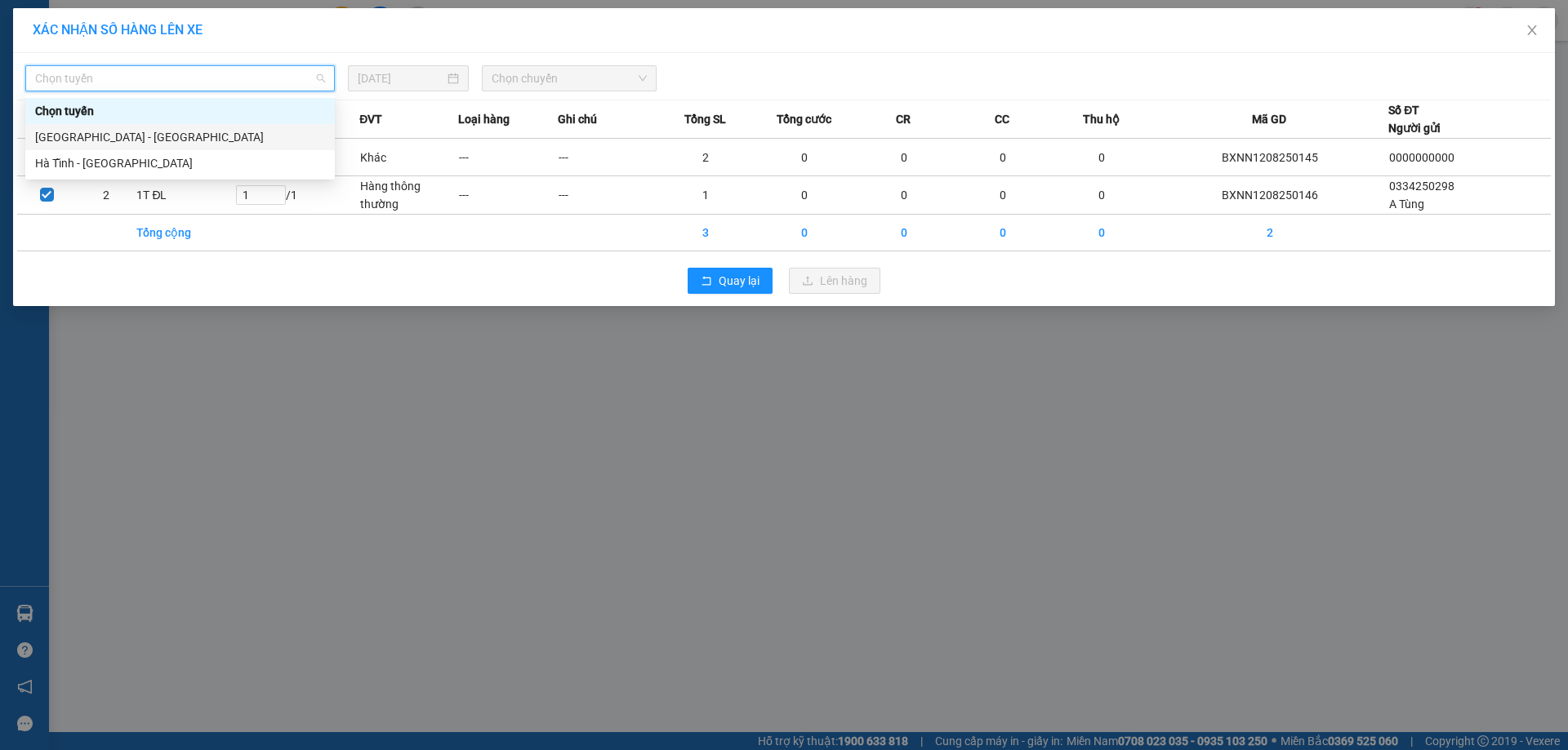
click at [167, 127] on div "[GEOGRAPHIC_DATA] - [GEOGRAPHIC_DATA]" at bounding box center [179, 137] width 309 height 26
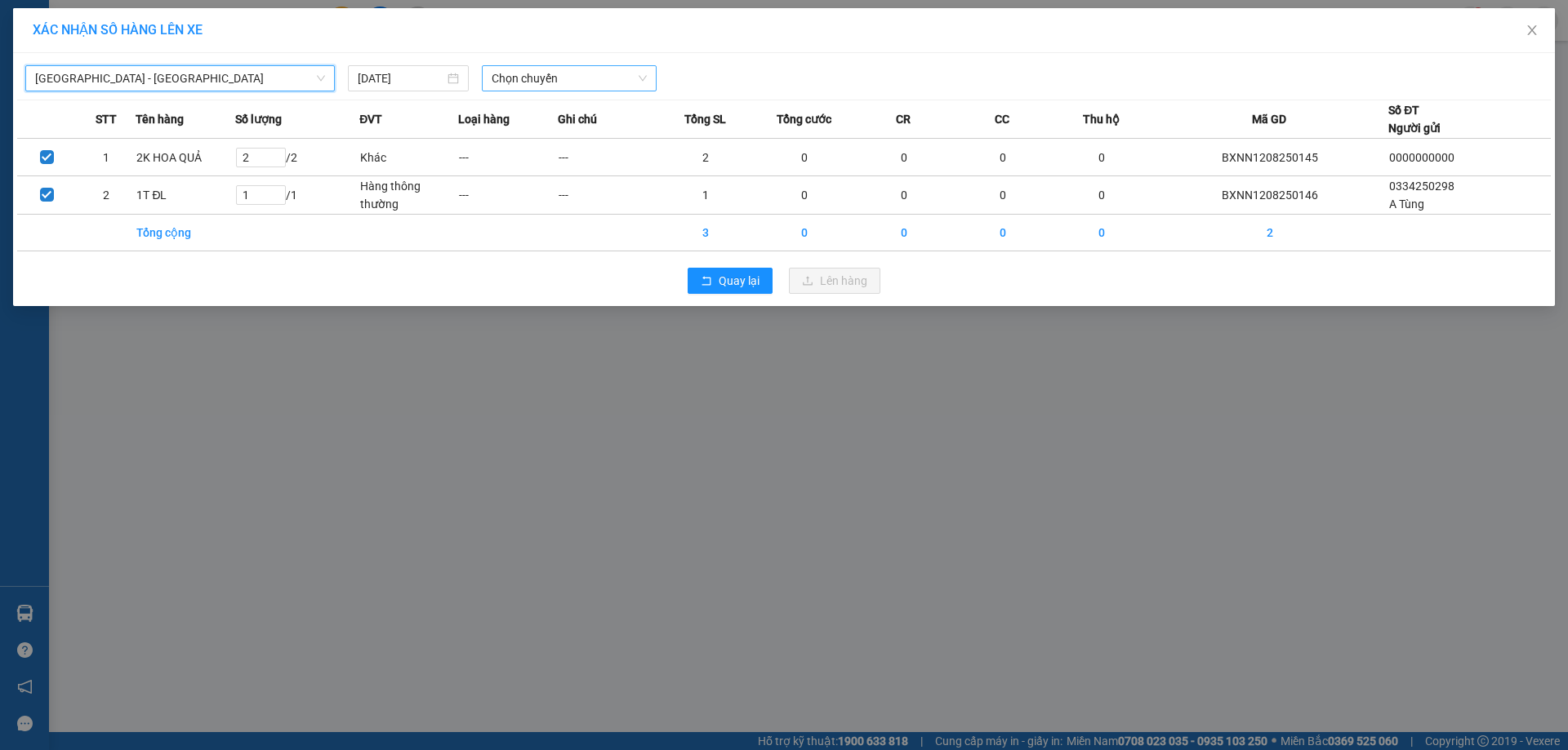
click at [561, 73] on span "Chọn chuyến" at bounding box center [569, 78] width 155 height 25
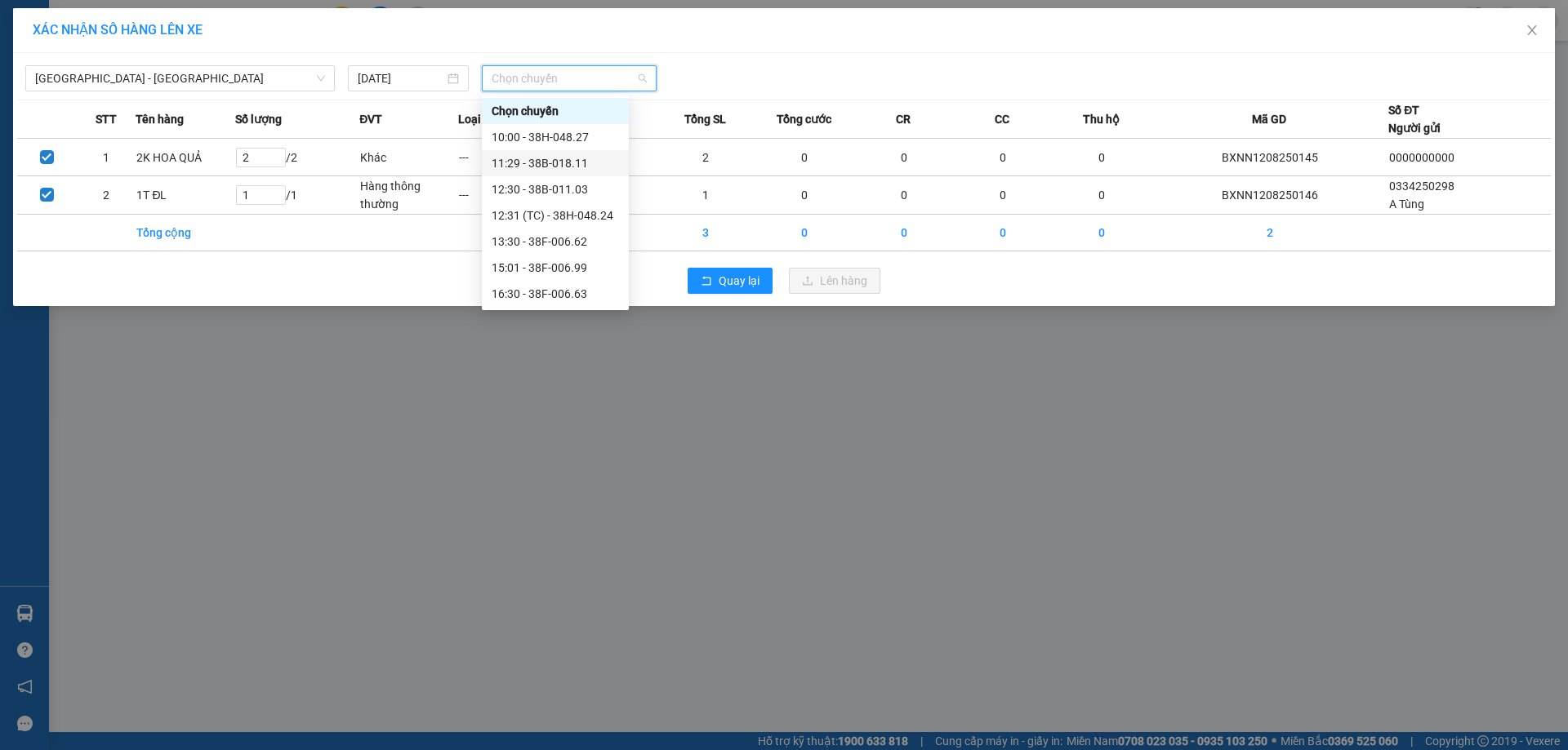
click at [593, 167] on div "11:29 - 38B-018.11" at bounding box center [555, 163] width 127 height 18
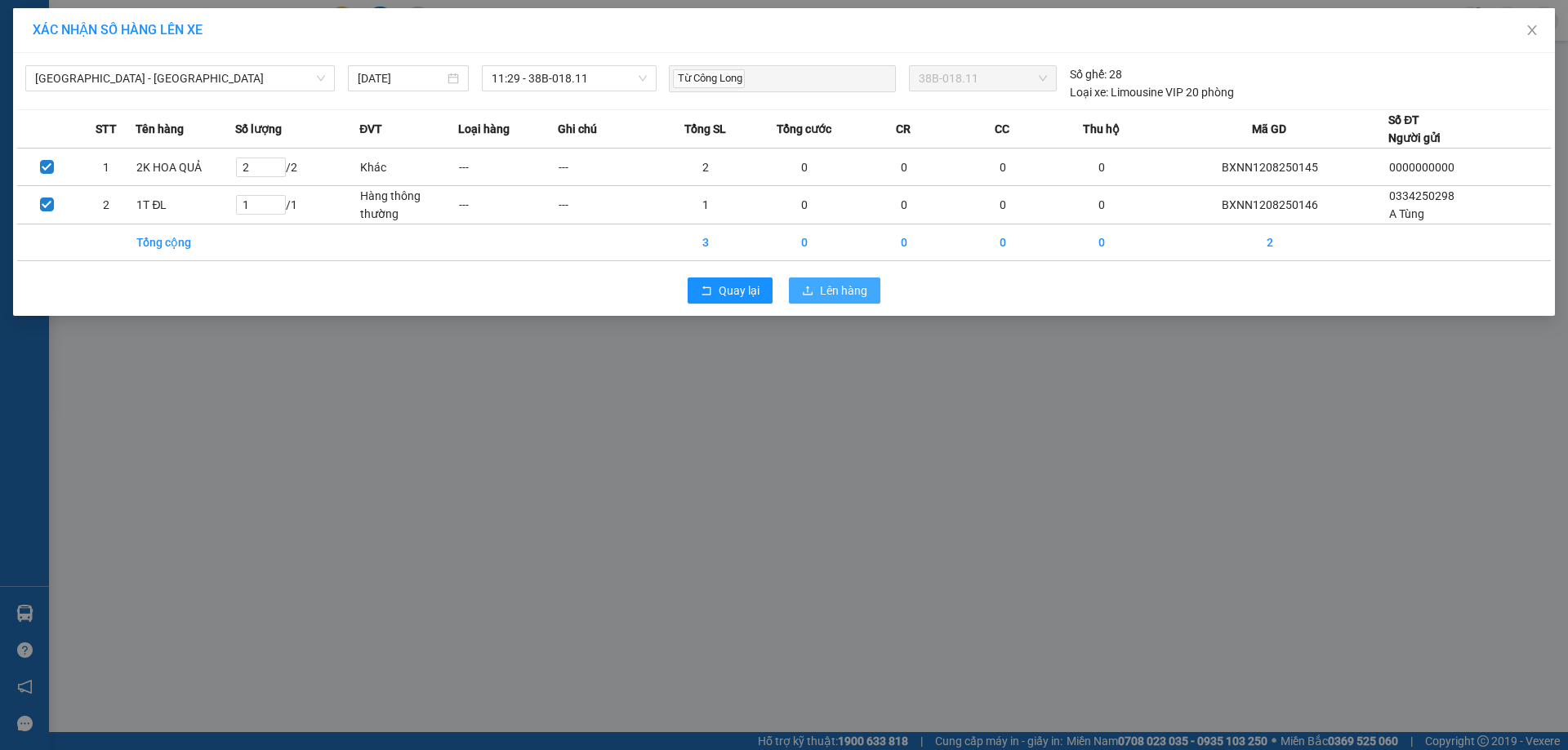
click at [848, 293] on span "Lên hàng" at bounding box center [843, 290] width 47 height 18
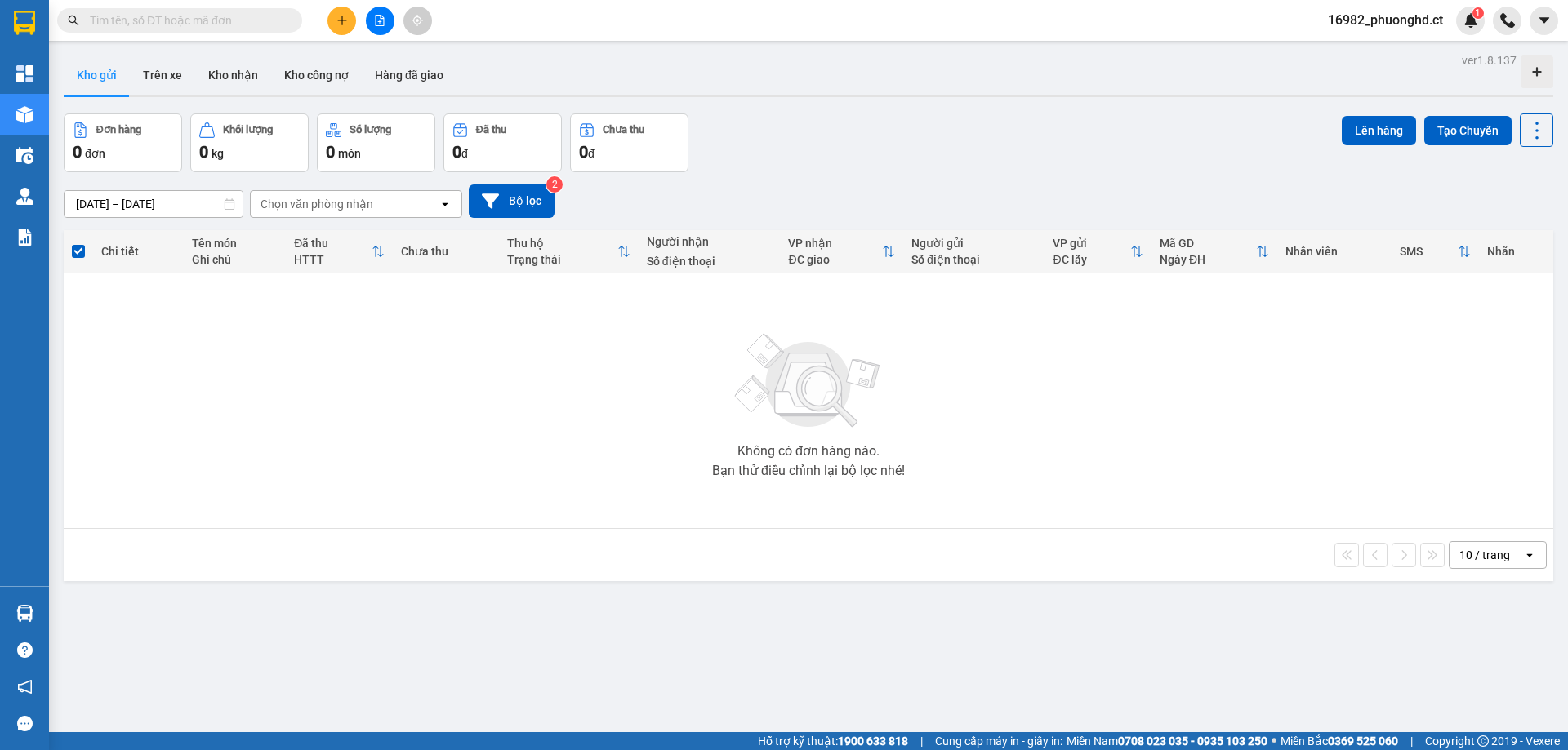
click at [353, 27] on button at bounding box center [342, 21] width 29 height 29
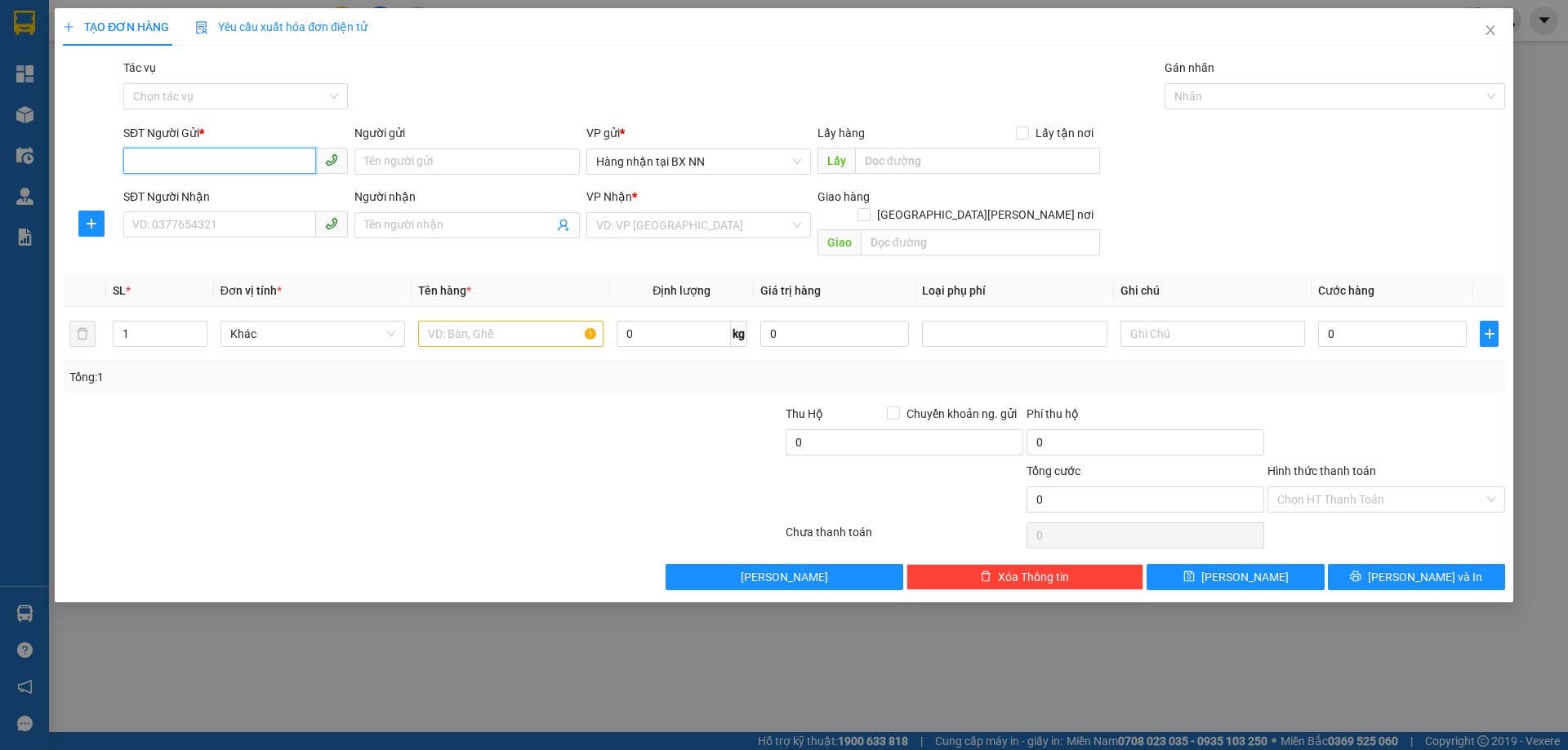
paste input "0000000000"
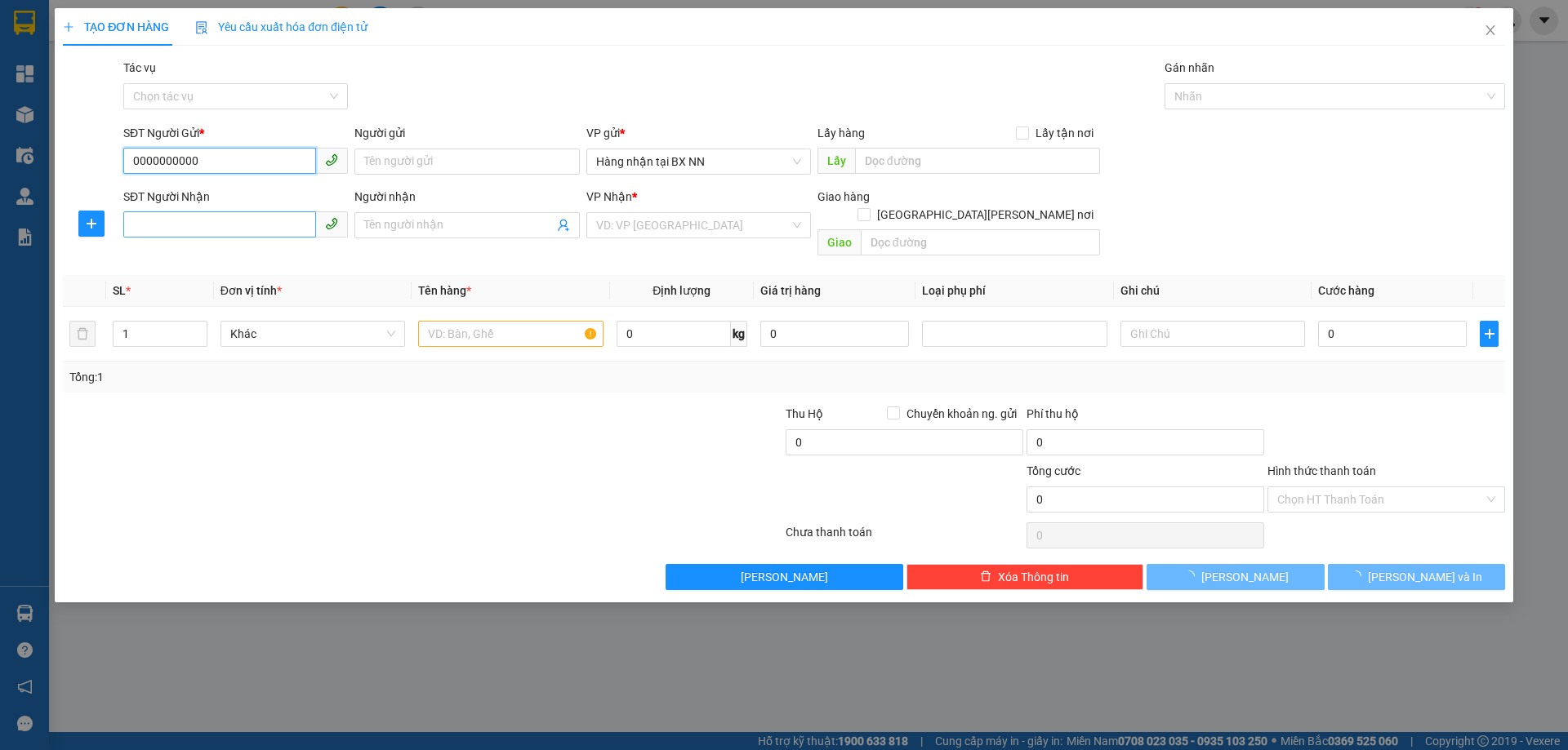
type input "0000000000"
click at [224, 218] on input "SĐT Người Nhận" at bounding box center [220, 224] width 193 height 26
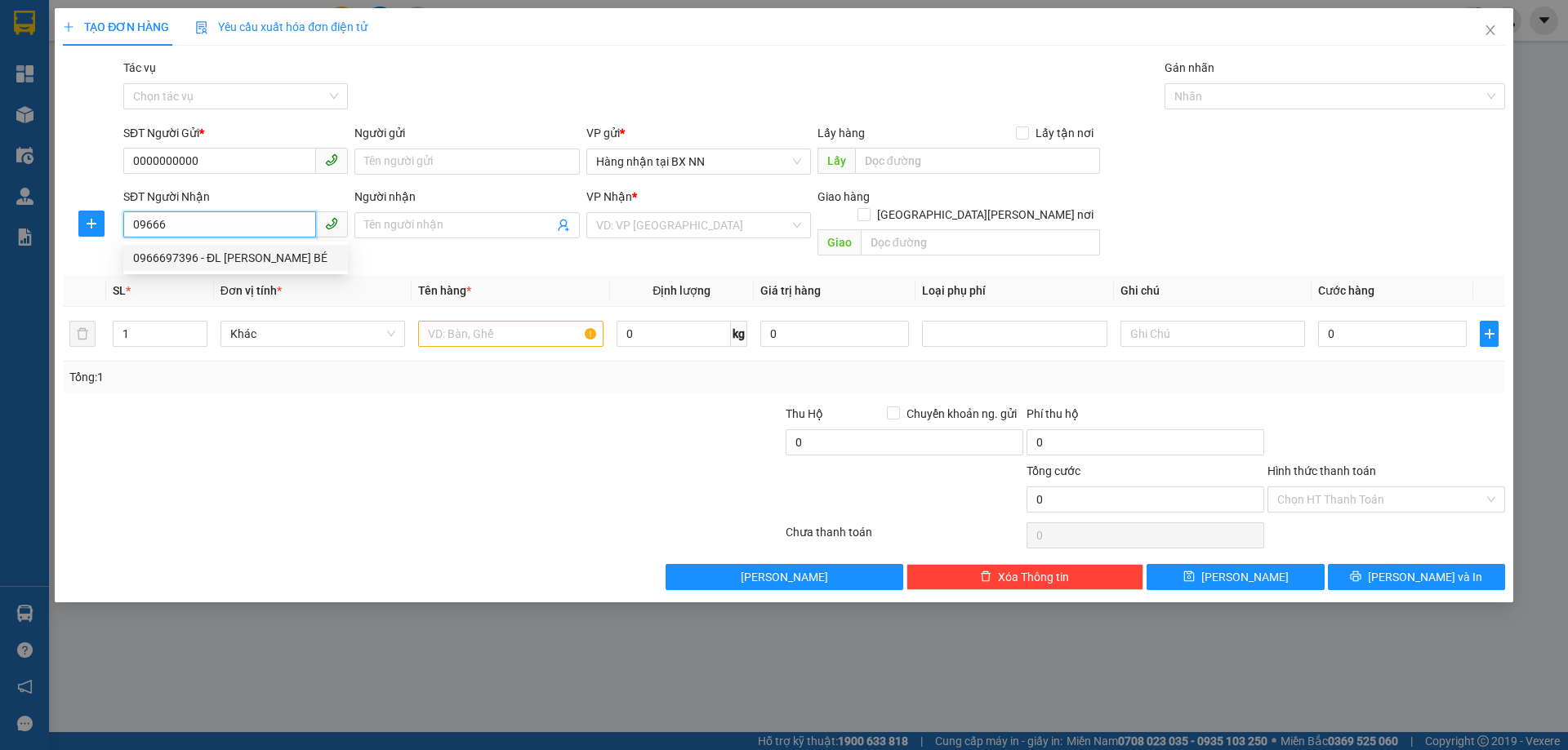
click at [218, 249] on div "0966697396 - ĐL [PERSON_NAME] BÉ" at bounding box center [235, 257] width 205 height 18
type input "0966697396"
type input "ĐL HƯƠNG BÉ"
type input "XUÂN AN"
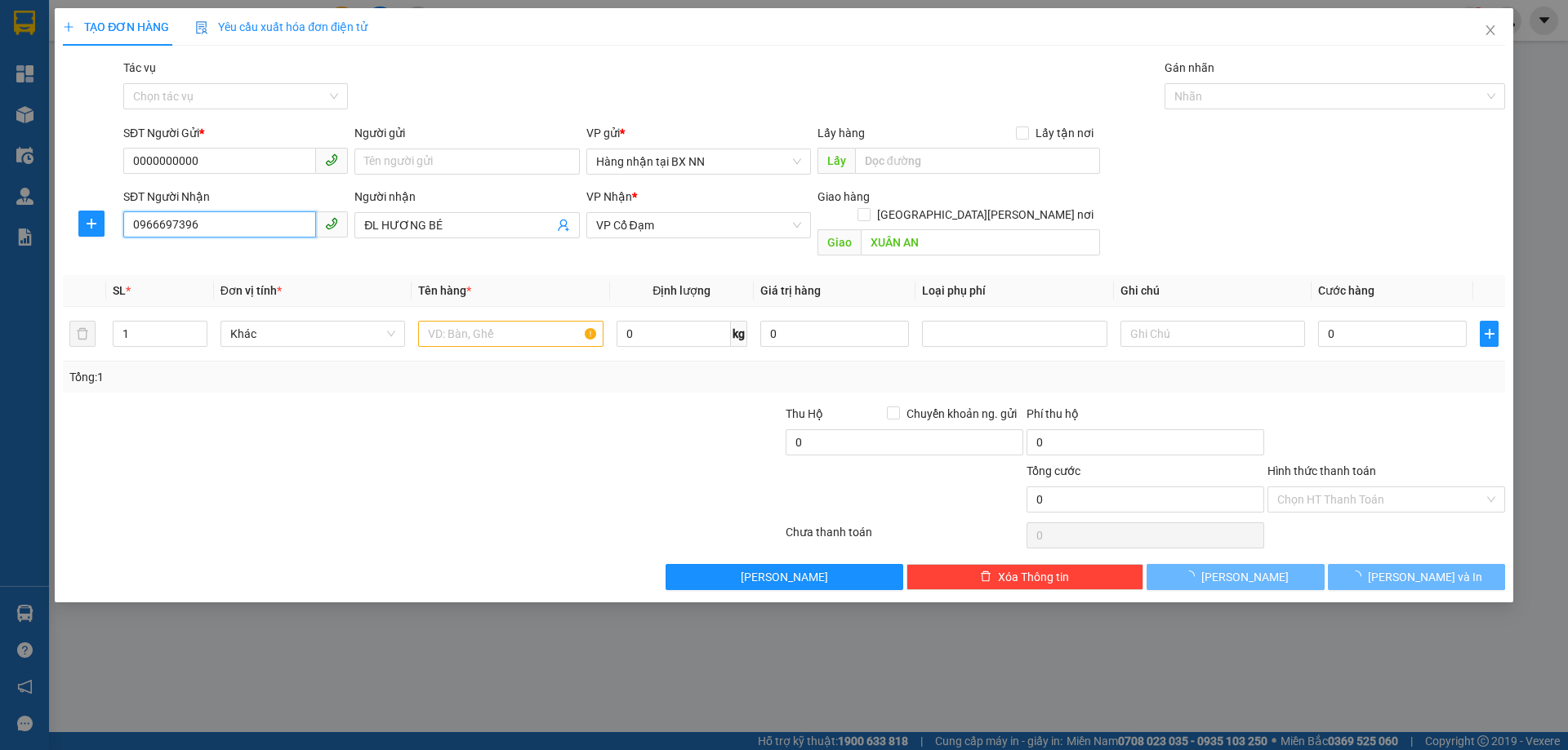
type input "720.000"
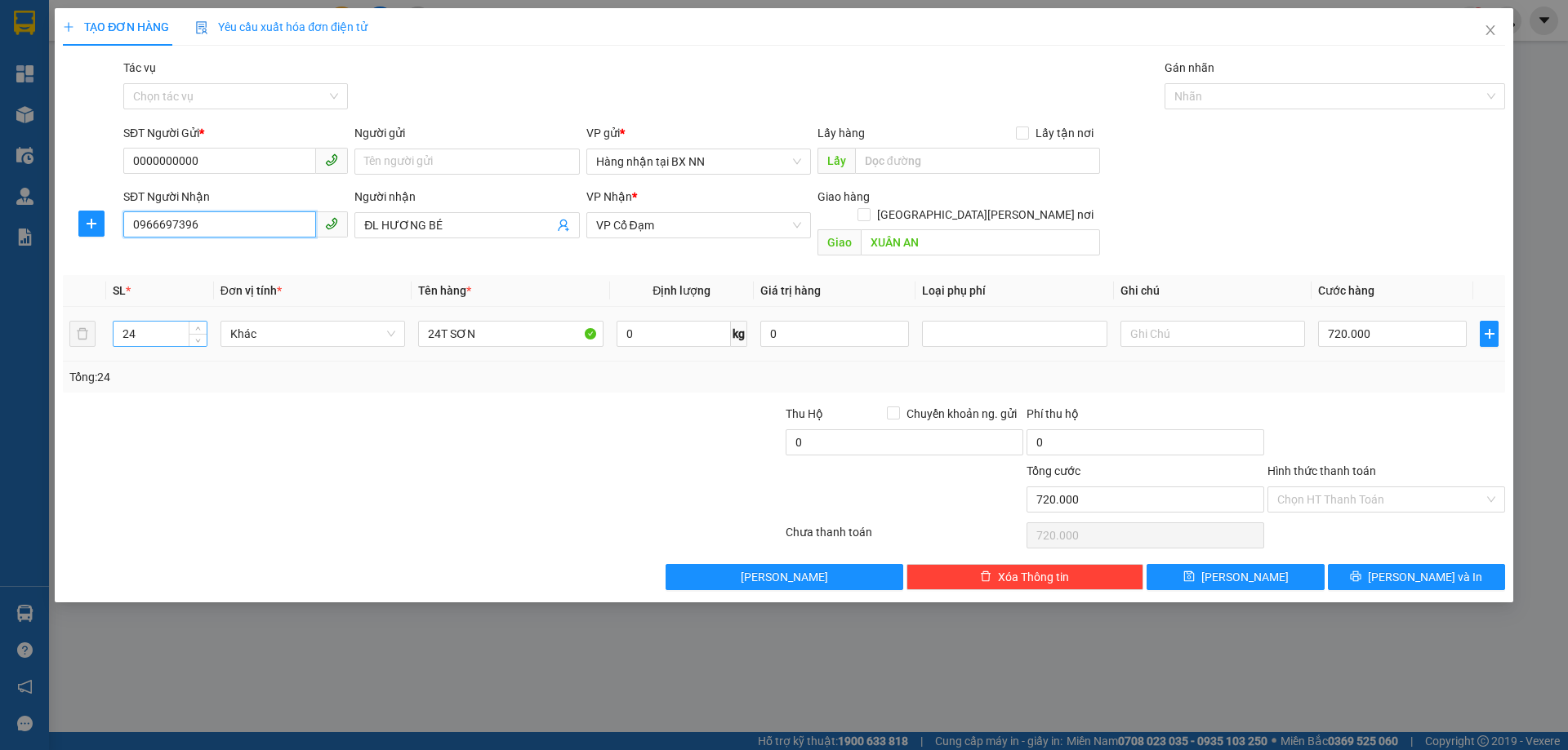
type input "0966697396"
drag, startPoint x: 152, startPoint y: 318, endPoint x: 0, endPoint y: 318, distance: 152.0
click at [0, 318] on div "TẠO ĐƠN HÀNG Yêu cầu xuất [PERSON_NAME] điện tử Transit Pickup Surcharge Ids Tr…" at bounding box center [784, 375] width 1568 height 750
type input "5"
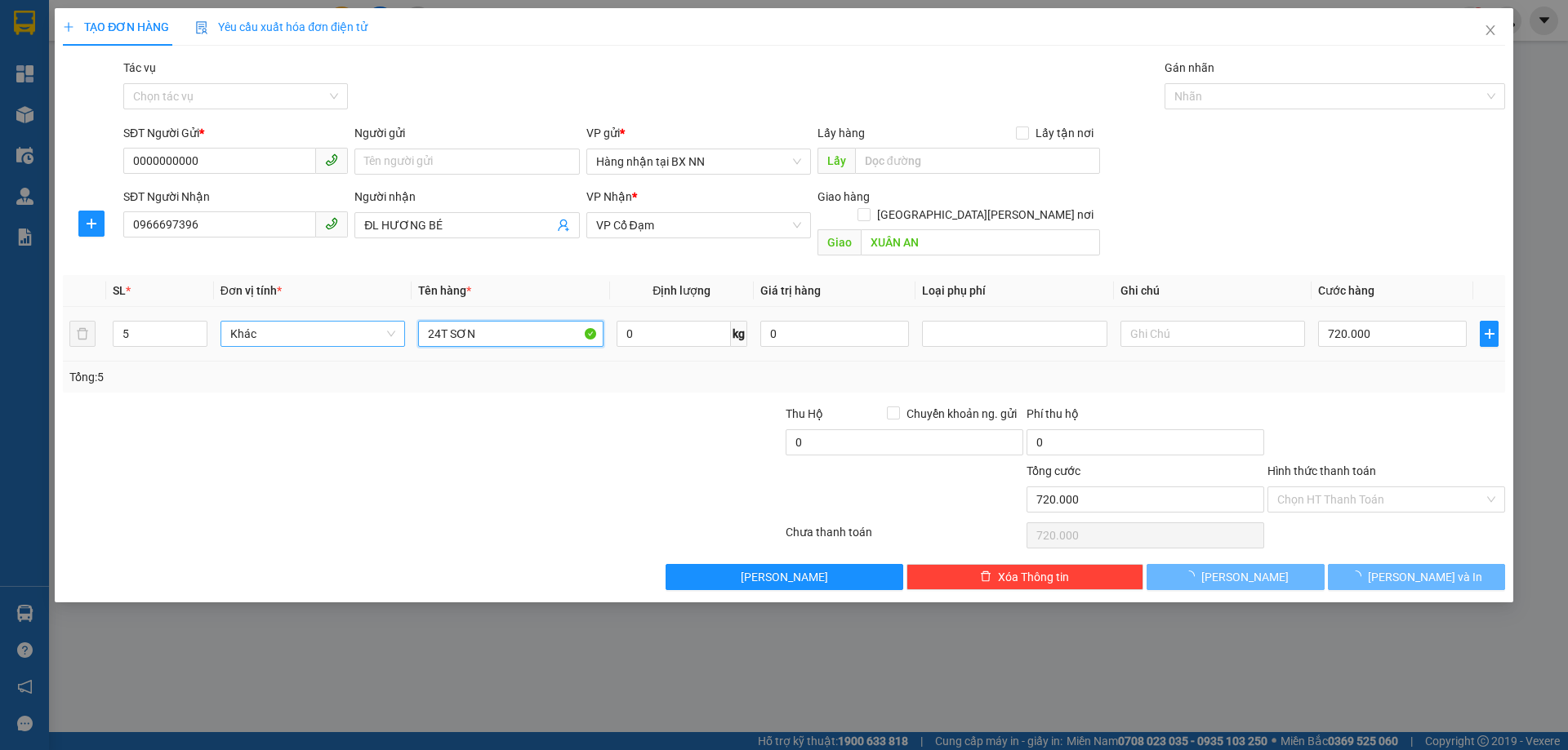
drag, startPoint x: 496, startPoint y: 317, endPoint x: 293, endPoint y: 317, distance: 203.0
click at [293, 317] on tr "5 Khác 24T SƠN 0 kg 0 720.000" at bounding box center [783, 334] width 1442 height 55
type input "0"
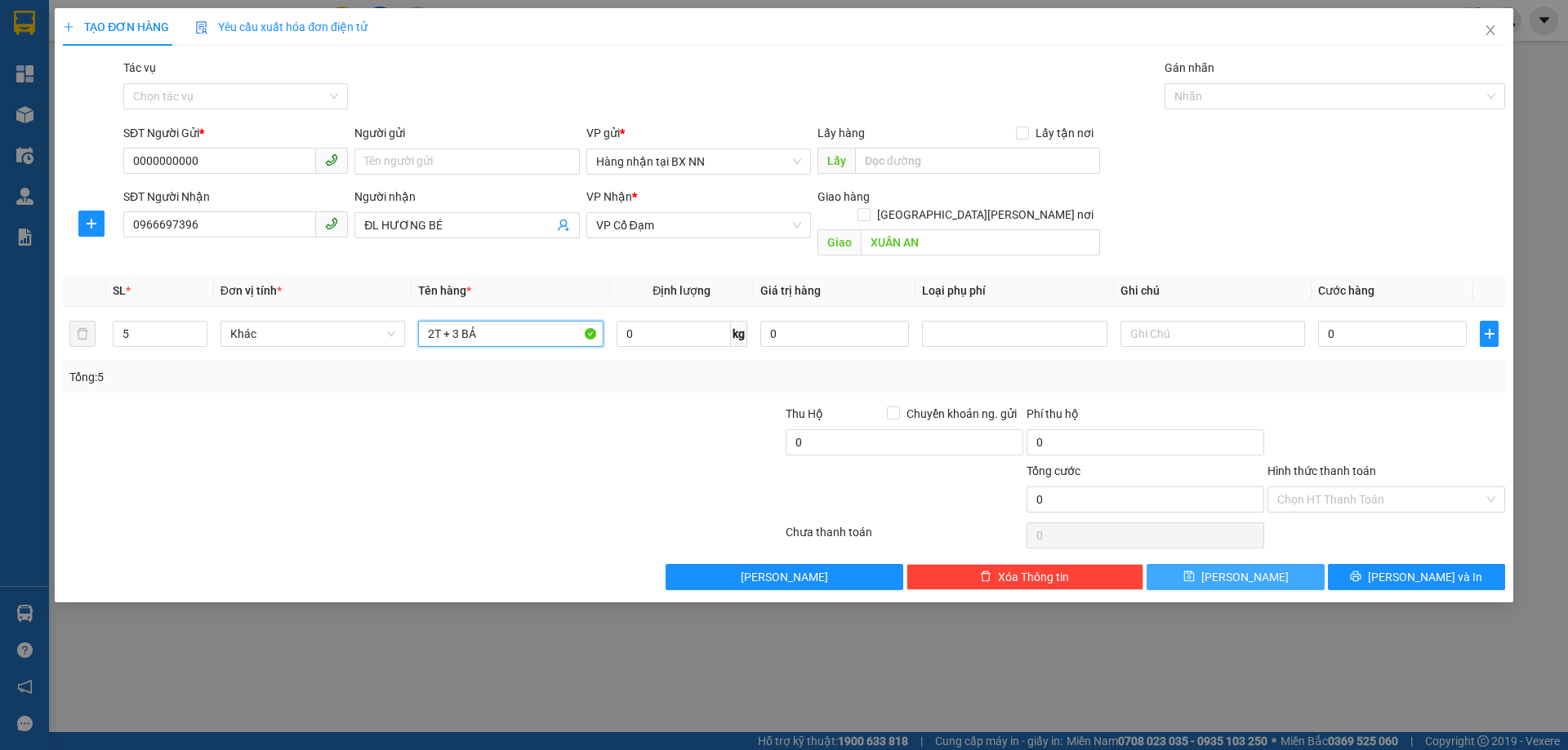
type input "2T + 3 BẢ"
click at [1265, 564] on button "[PERSON_NAME]" at bounding box center [1234, 576] width 177 height 26
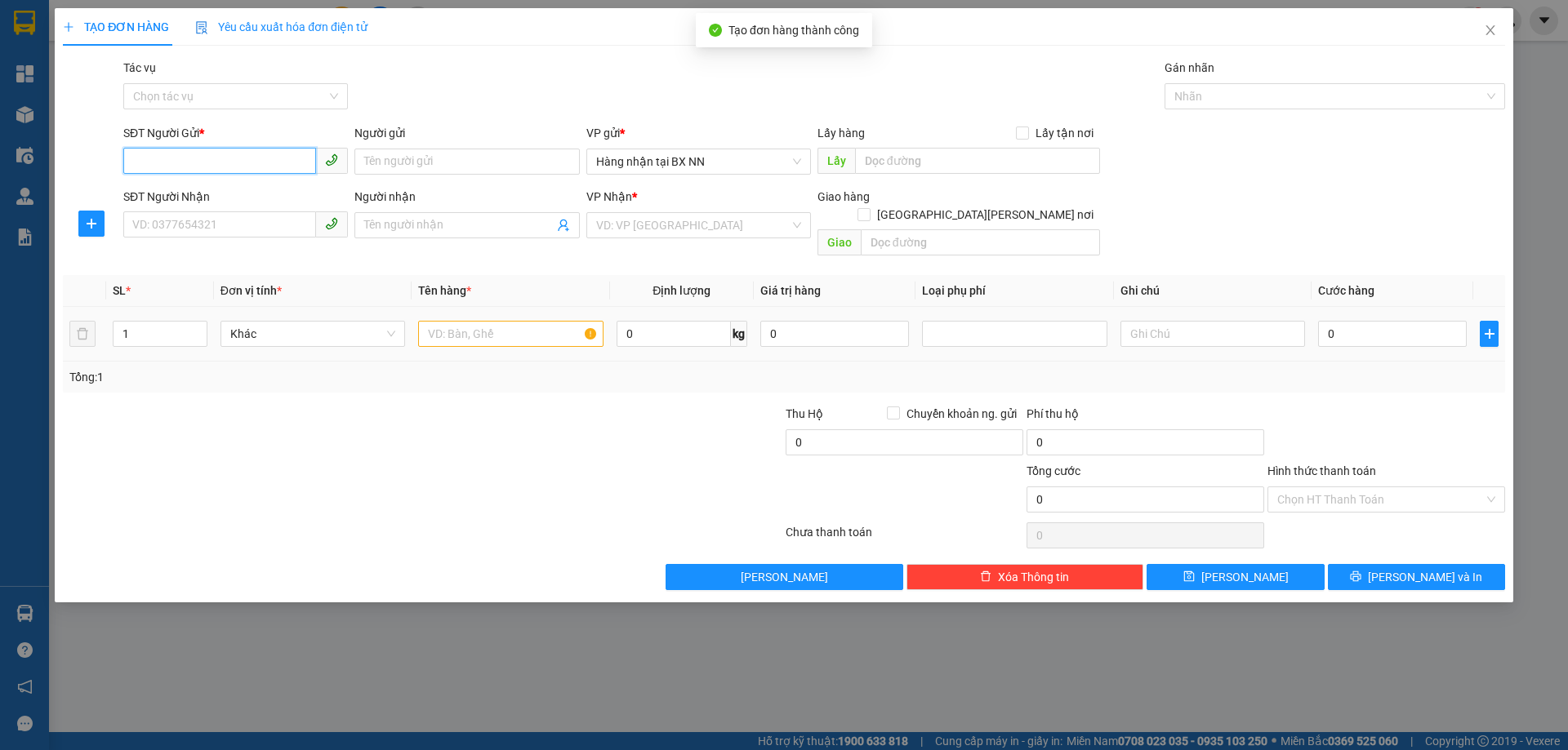
click at [200, 169] on input "SĐT Người Gửi *" at bounding box center [220, 161] width 193 height 26
type input "0869008090"
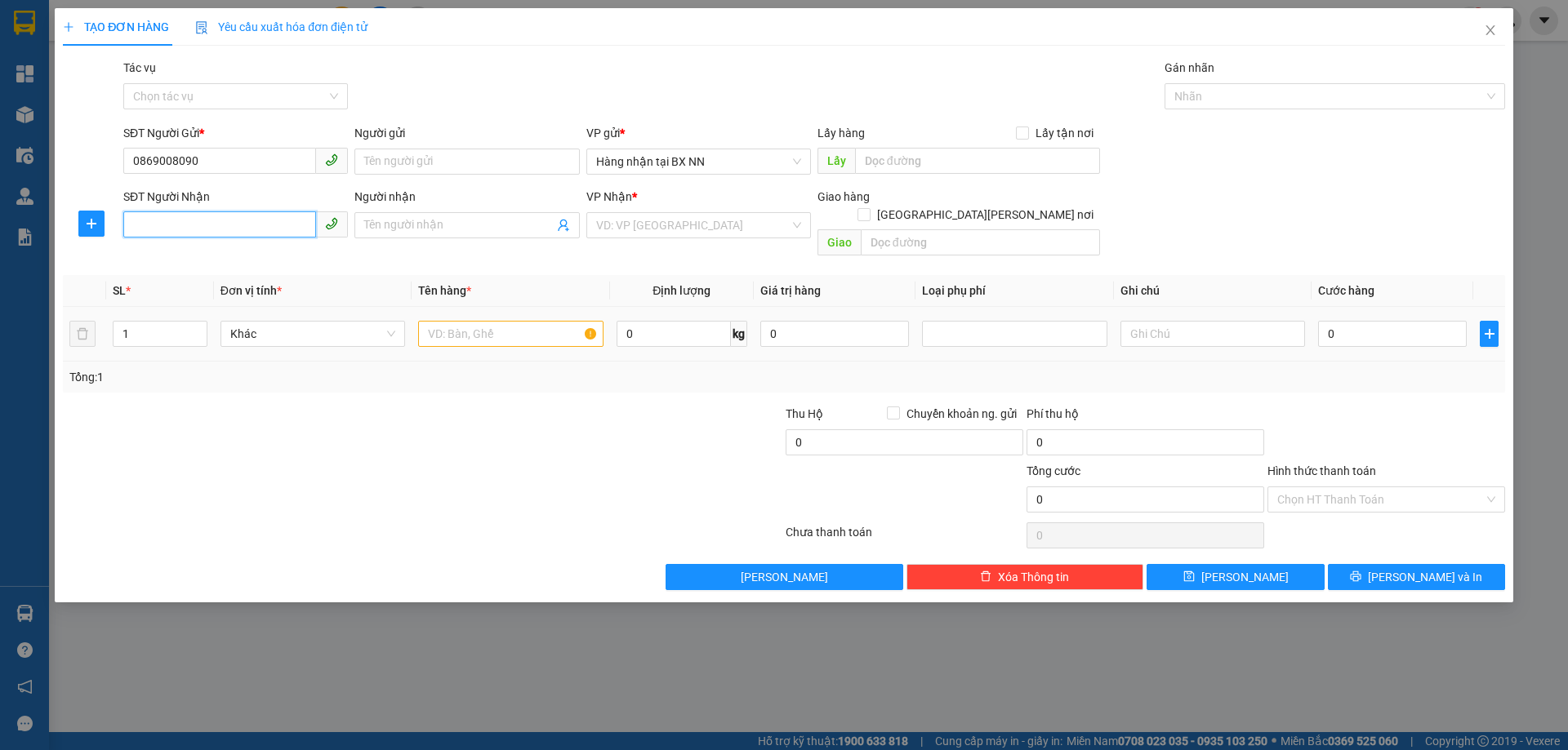
click at [138, 219] on input "SĐT Người Nhận" at bounding box center [220, 224] width 193 height 26
type input "0977810098"
click at [265, 265] on div "0977810098" at bounding box center [235, 257] width 205 height 18
type input "[PERSON_NAME]"
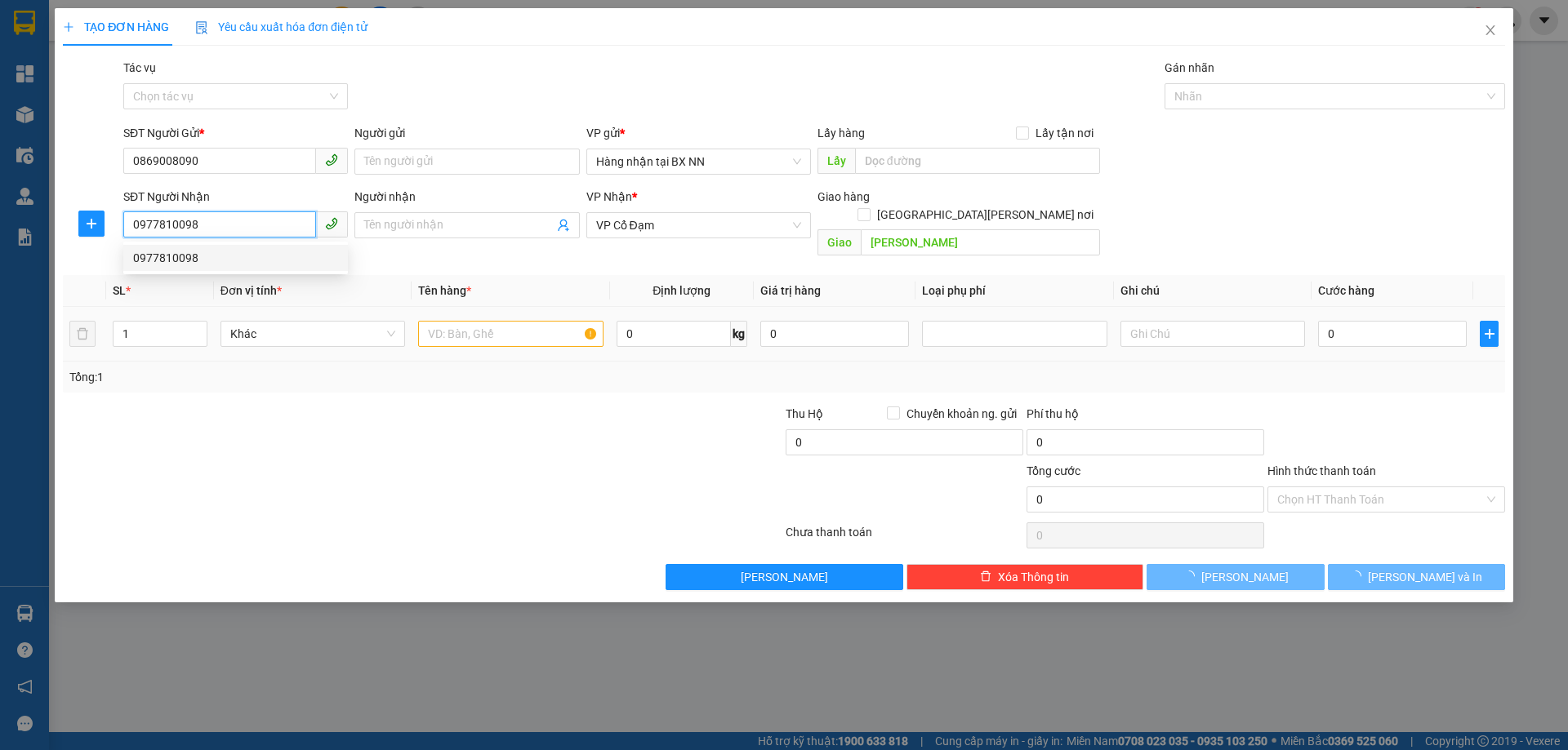
type input "100.000"
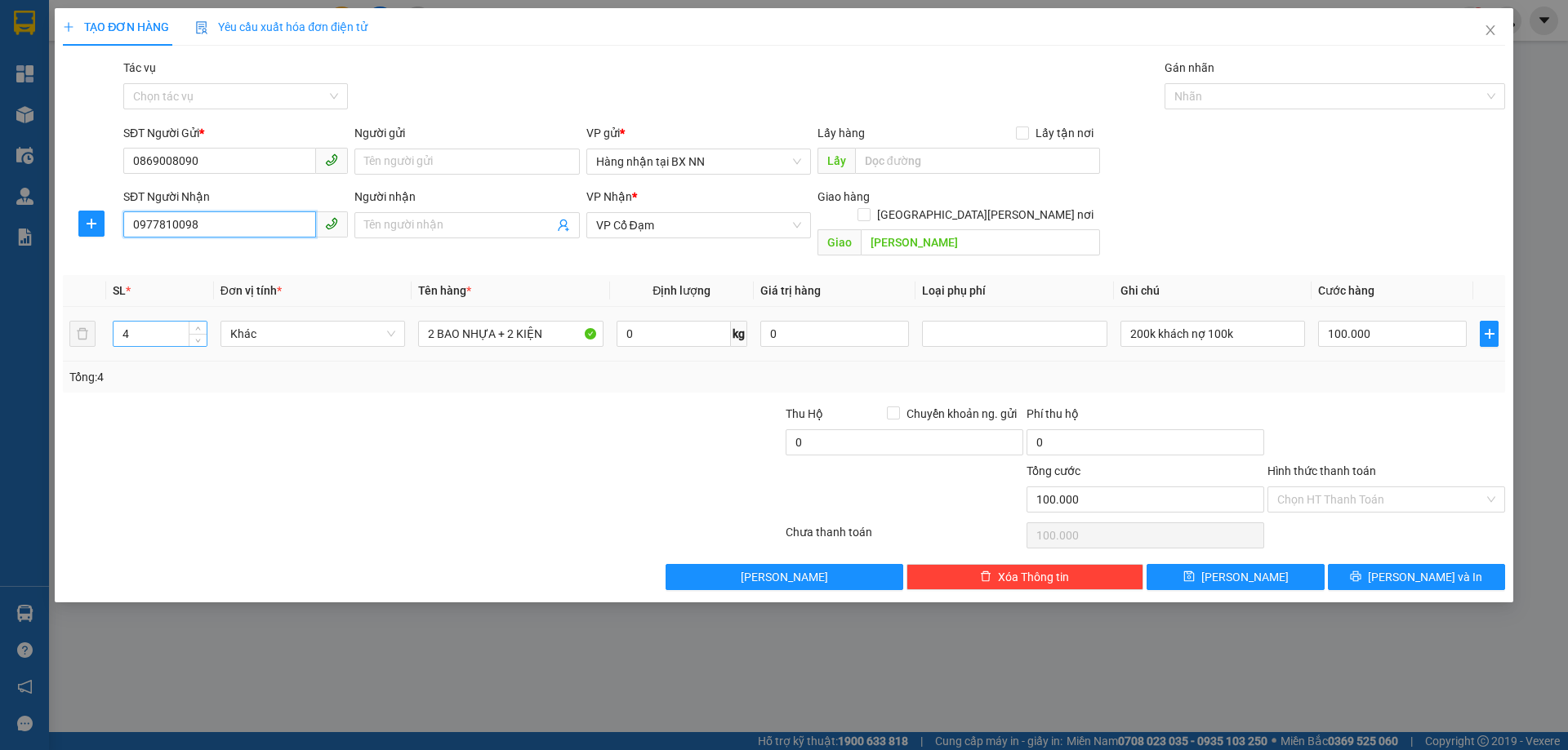
type input "0977810098"
drag, startPoint x: 164, startPoint y: 309, endPoint x: 0, endPoint y: 313, distance: 164.0
click at [0, 313] on div "TẠO ĐƠN HÀNG Yêu cầu xuất [PERSON_NAME] điện tử Transit Pickup Surcharge Ids Tr…" at bounding box center [784, 375] width 1568 height 750
type input "1"
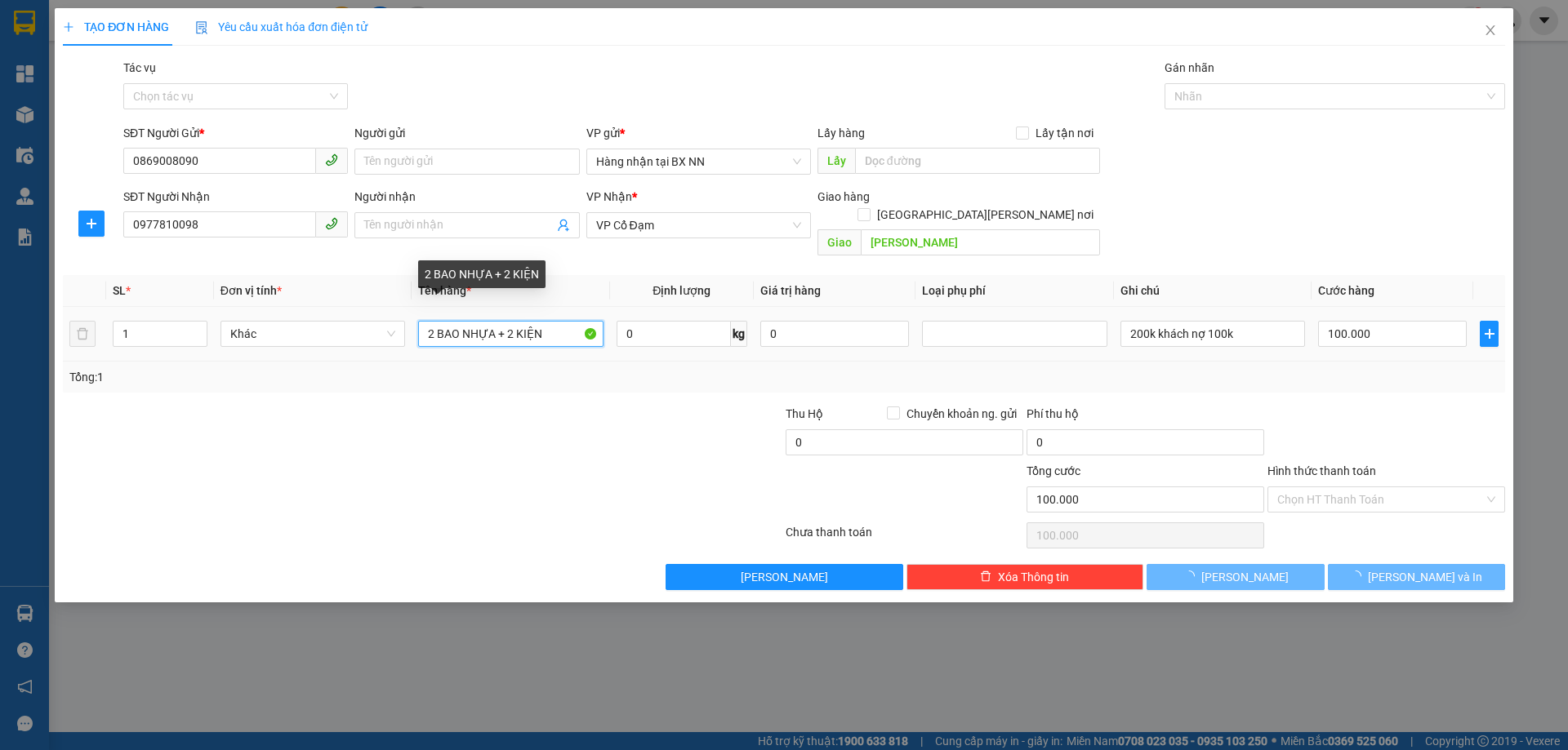
type input "0"
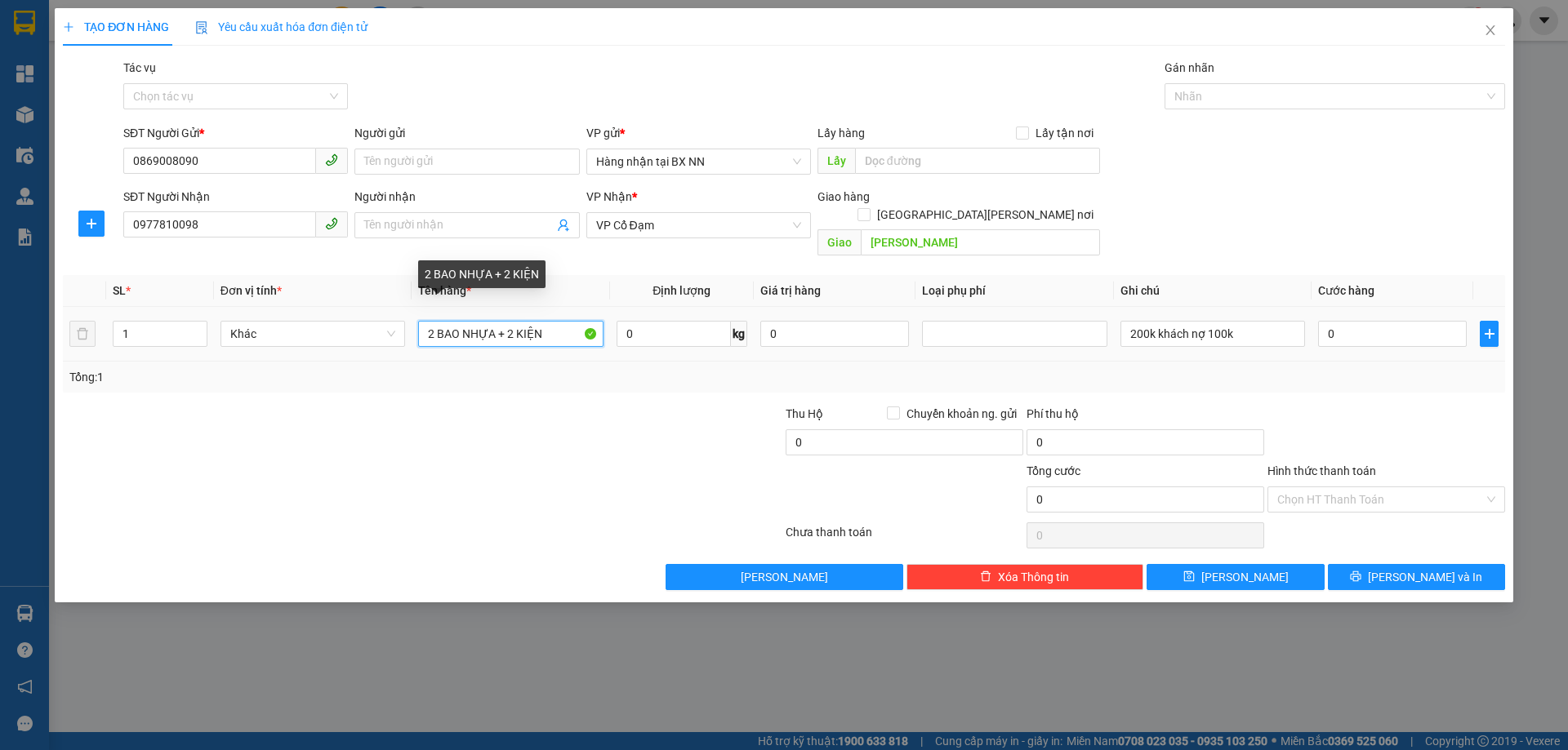
drag, startPoint x: 512, startPoint y: 318, endPoint x: 468, endPoint y: 318, distance: 44.0
click at [468, 321] on input "2 BAO NHỰA + 2 KIỆN" at bounding box center [511, 334] width 185 height 26
drag, startPoint x: 515, startPoint y: 316, endPoint x: 417, endPoint y: 316, distance: 98.0
click at [417, 316] on td "2 BAO NHỰA + 2 KIỆN" at bounding box center [510, 334] width 197 height 55
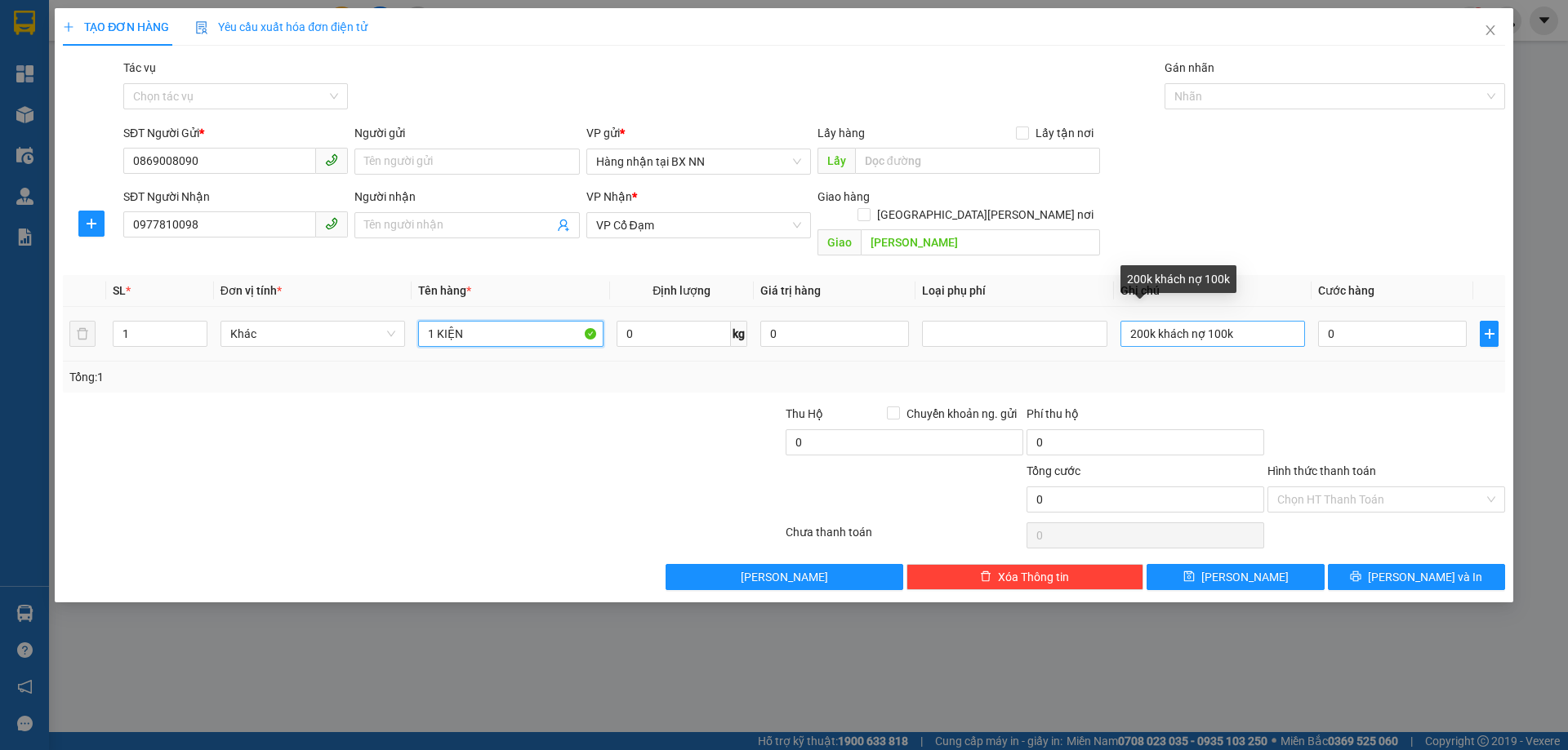
type input "1 KIỆN"
click at [1256, 321] on input "200k khách nợ 100k" at bounding box center [1212, 334] width 185 height 26
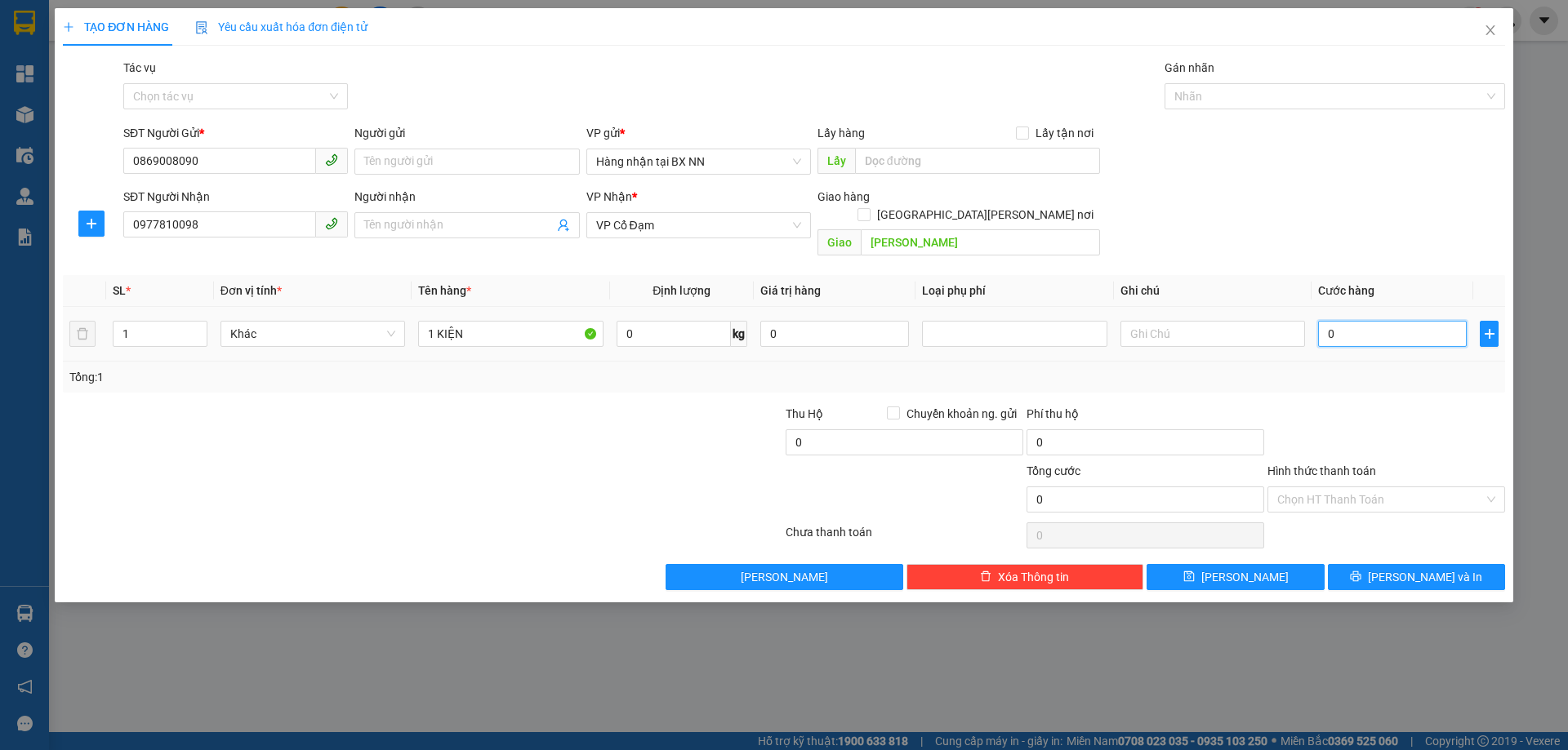
click at [1399, 321] on input "0" at bounding box center [1392, 334] width 149 height 26
type input "5"
type input "50"
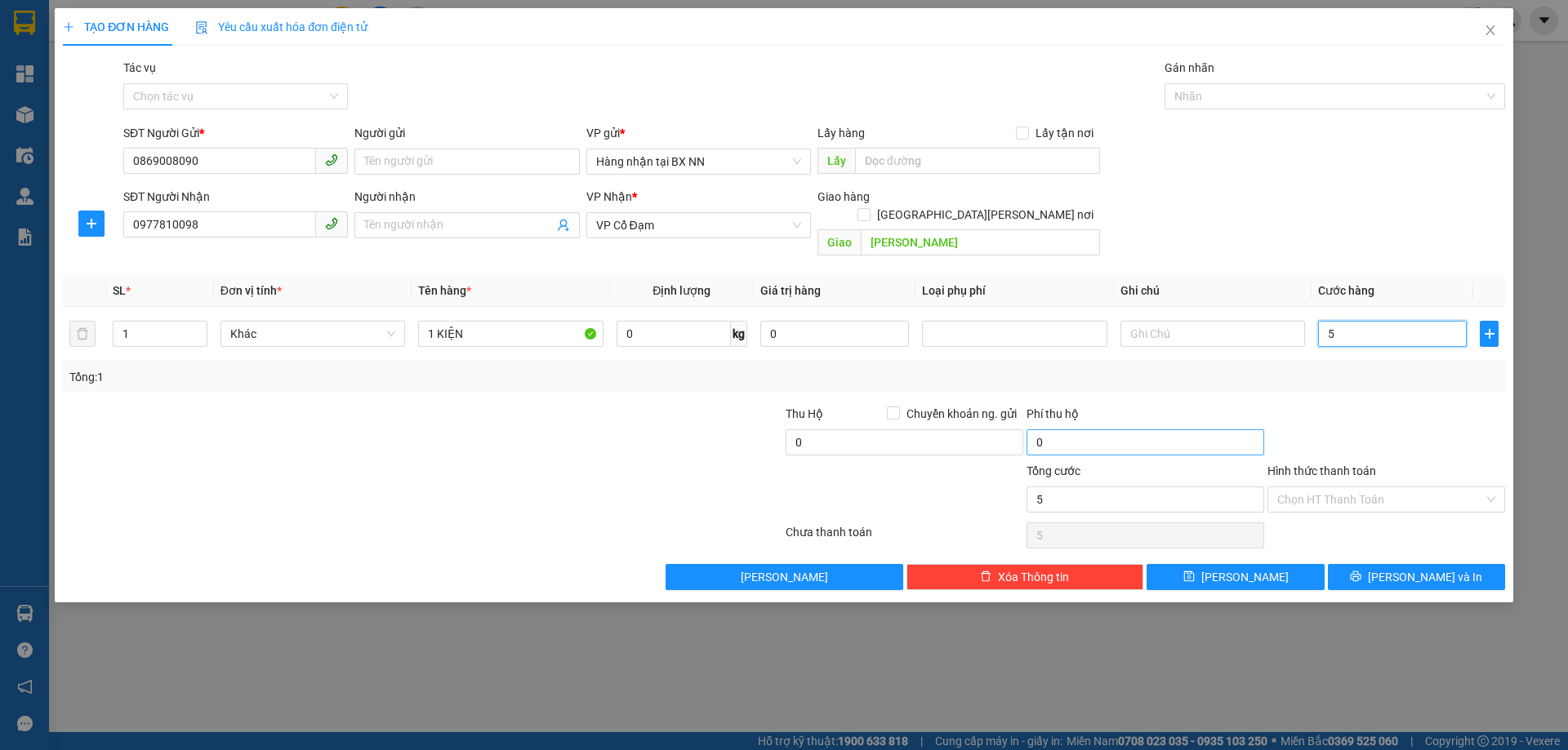
type input "50"
type input "50.000"
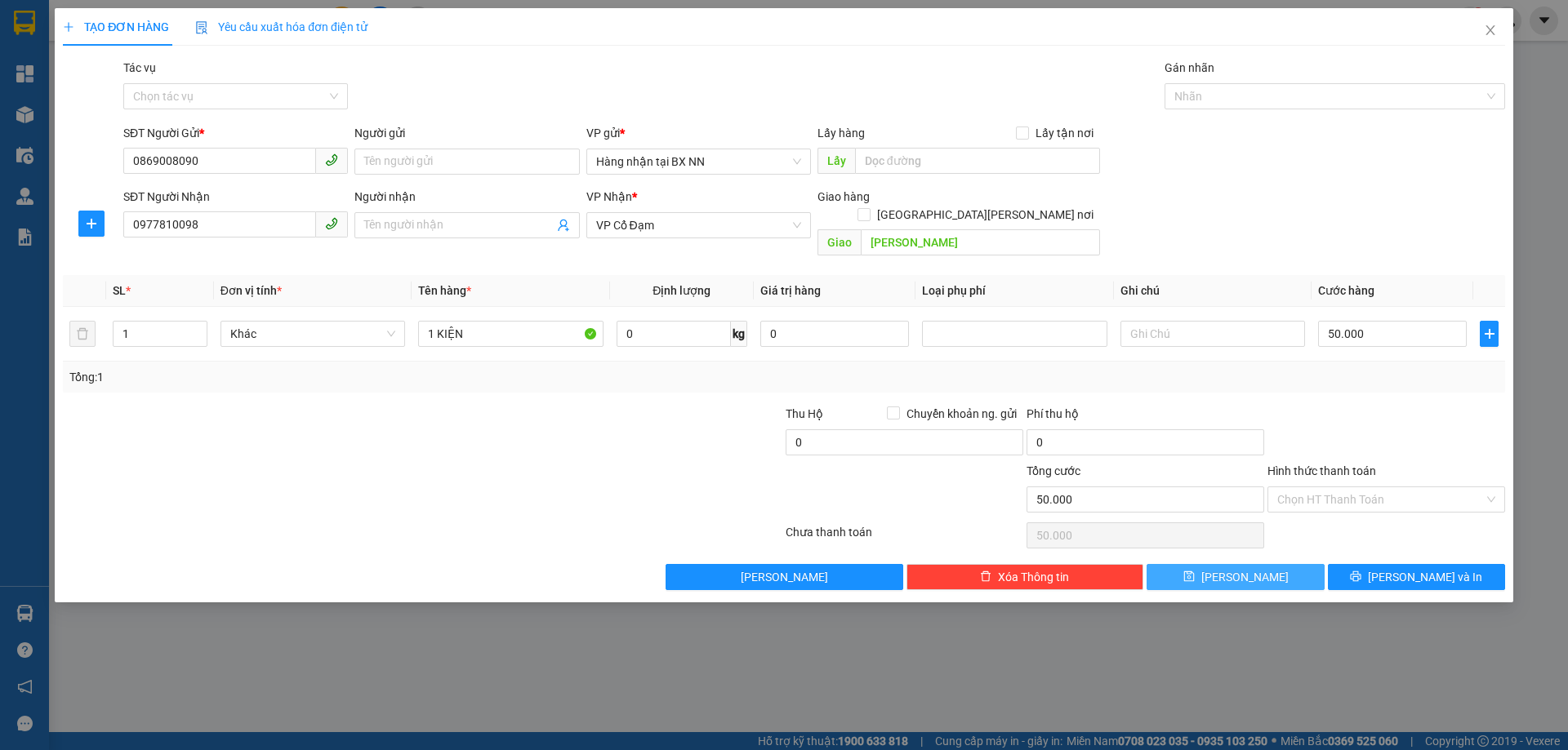
click at [1267, 564] on button "[PERSON_NAME]" at bounding box center [1234, 576] width 177 height 26
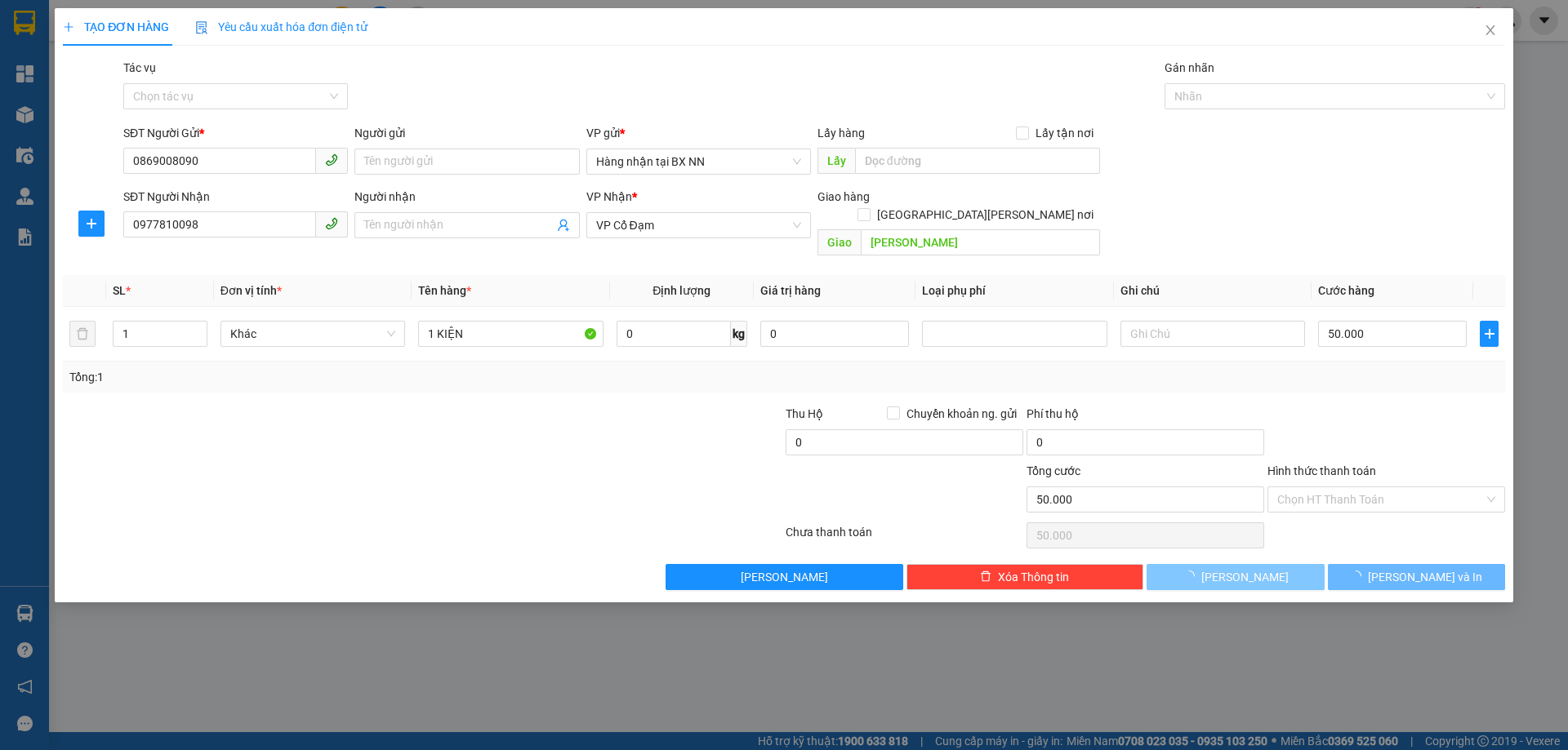
type input "0"
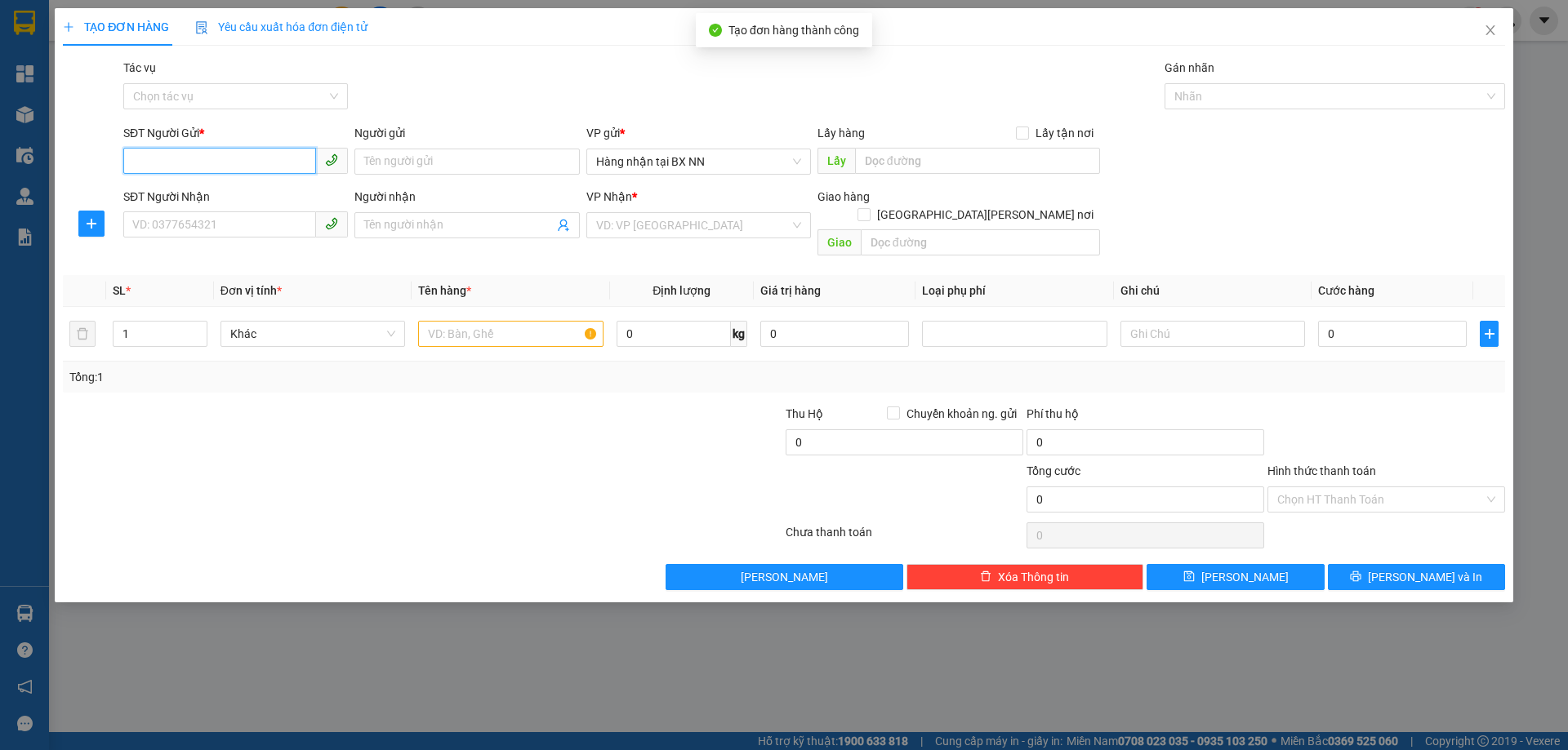
click at [218, 168] on input "SĐT Người Gửi *" at bounding box center [220, 161] width 193 height 26
paste input "0000000000"
type input "0000000000"
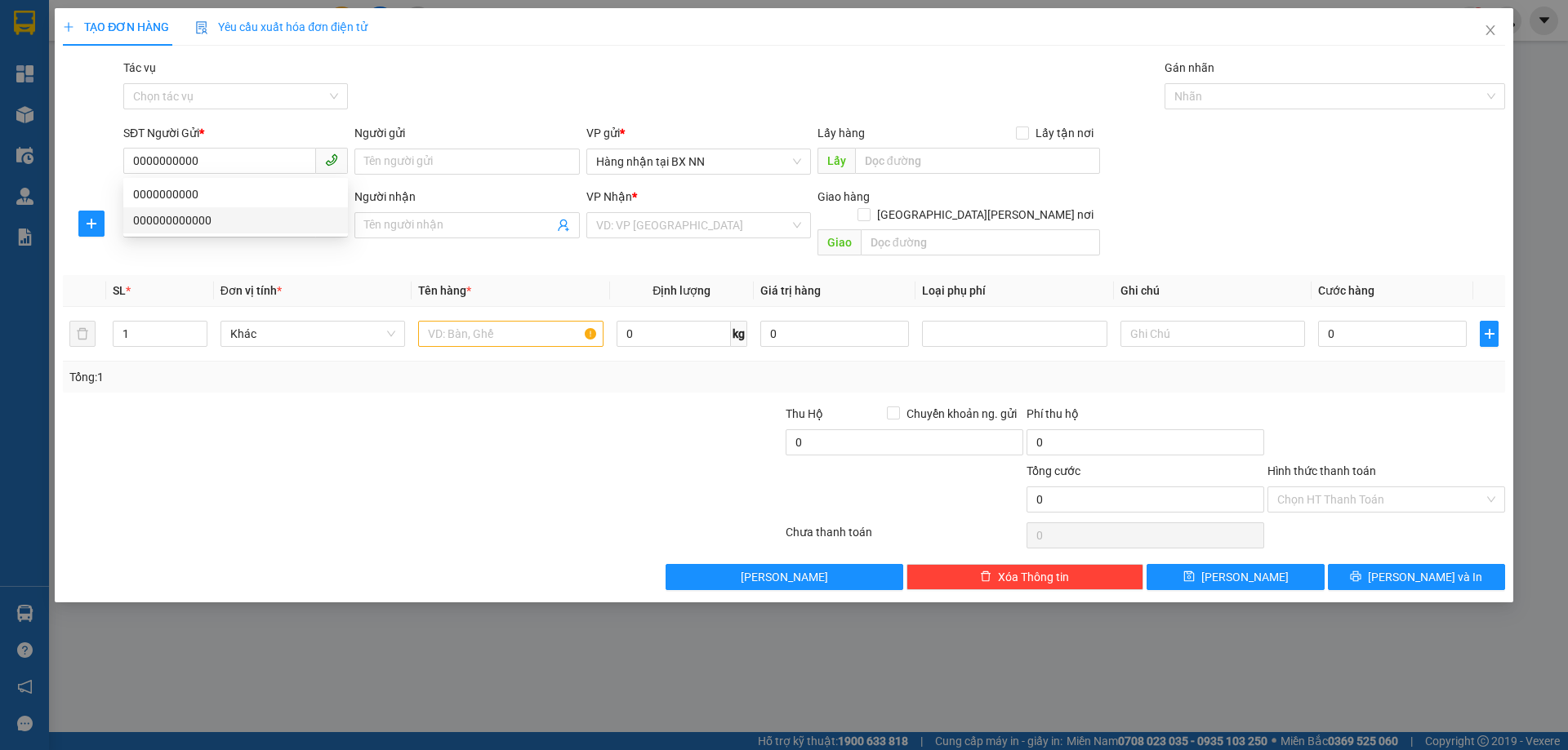
click at [495, 99] on div "Gói vận chuyển * Tiêu chuẩn Tác vụ Chọn tác vụ Gán nhãn Nhãn" at bounding box center [814, 87] width 1388 height 58
click at [256, 226] on input "SĐT Người Nhận" at bounding box center [220, 224] width 193 height 26
click at [218, 266] on div "0386641979 - [PERSON_NAME]" at bounding box center [235, 257] width 205 height 18
type input "0386641979"
type input "[PERSON_NAME]"
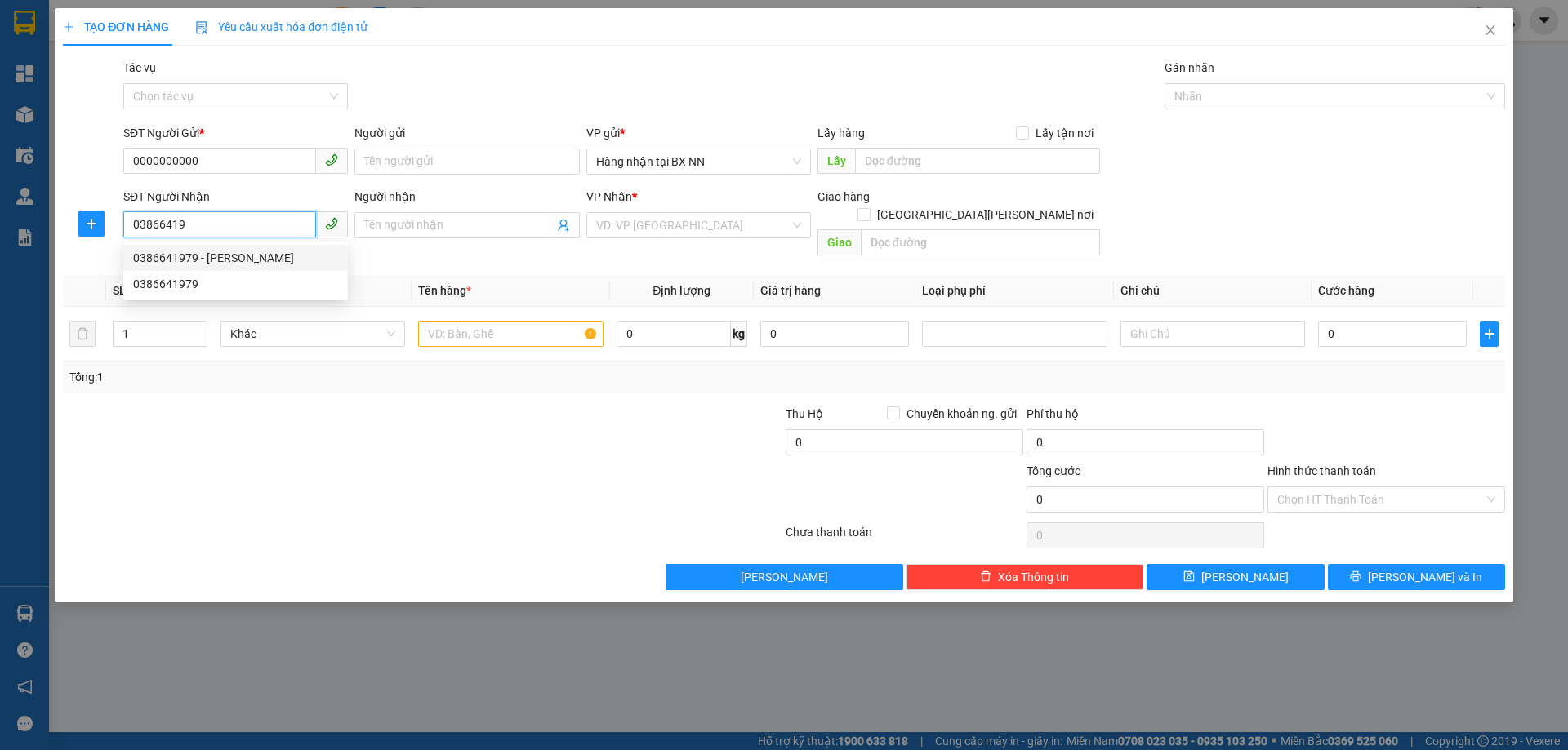
type input "GIA LÁCH"
type input "200.000"
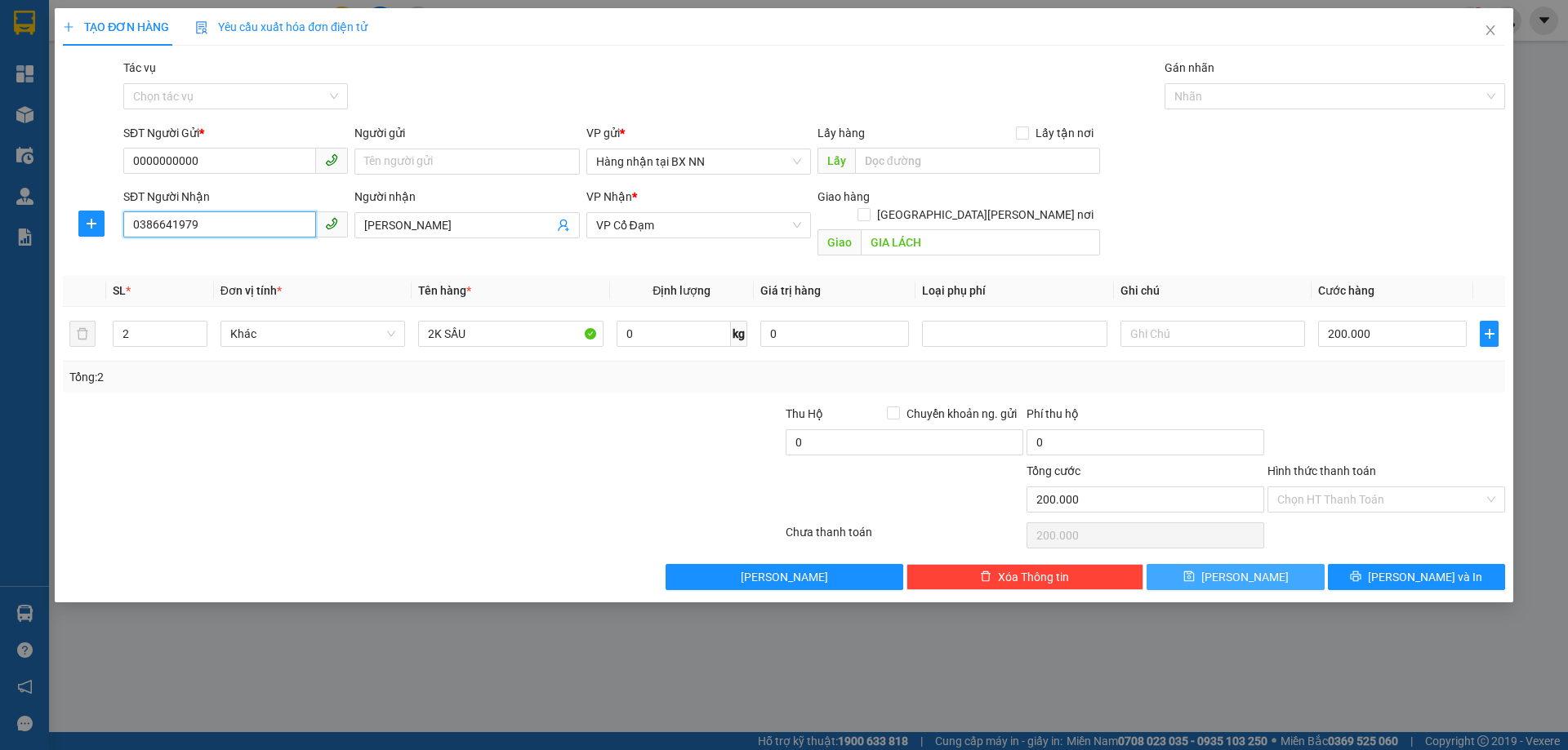
type input "0386641979"
click at [1195, 571] on span "save" at bounding box center [1189, 576] width 12 height 13
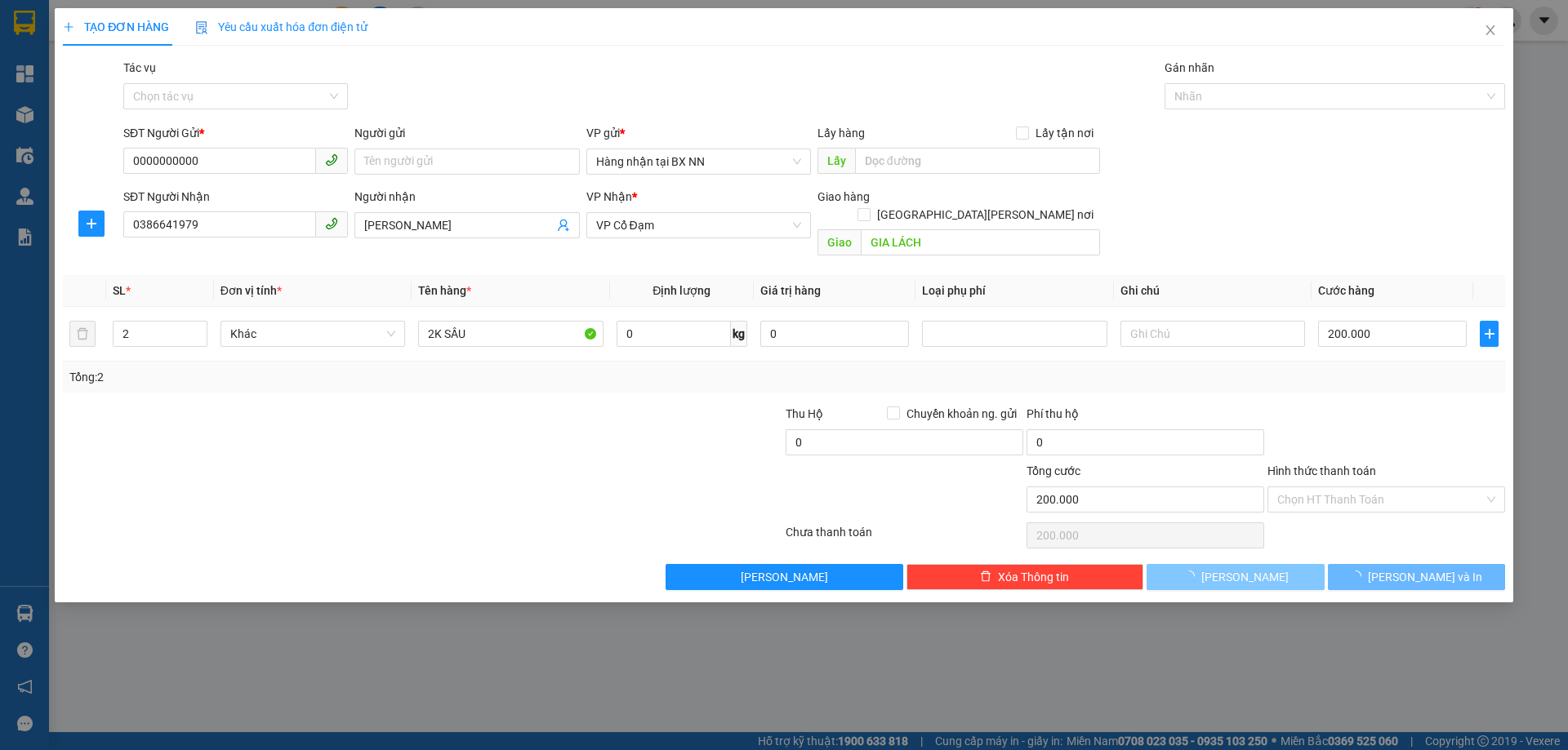
type input "0"
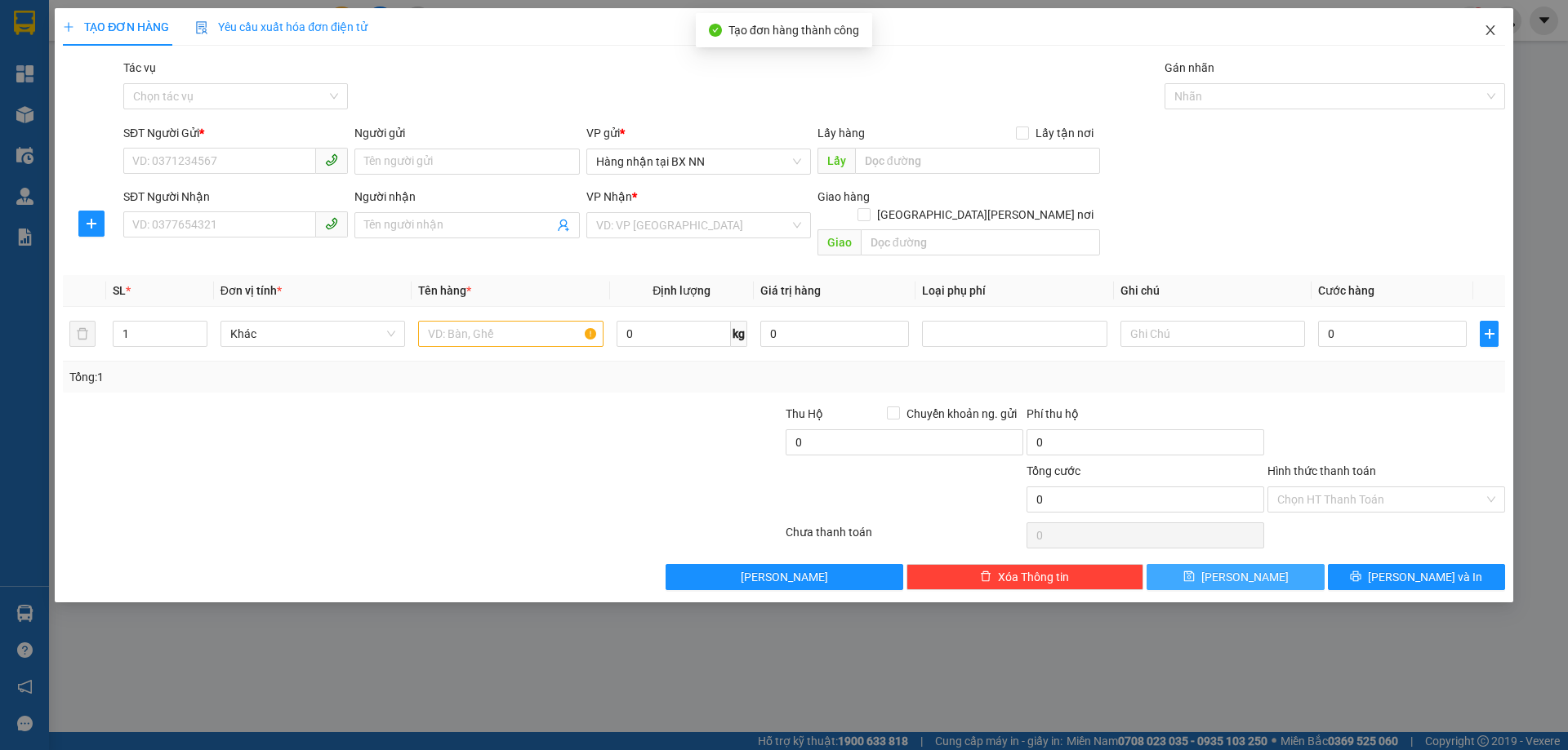
drag, startPoint x: 1495, startPoint y: 32, endPoint x: 1471, endPoint y: 38, distance: 24.7
click at [1493, 32] on icon "close" at bounding box center [1489, 30] width 13 height 13
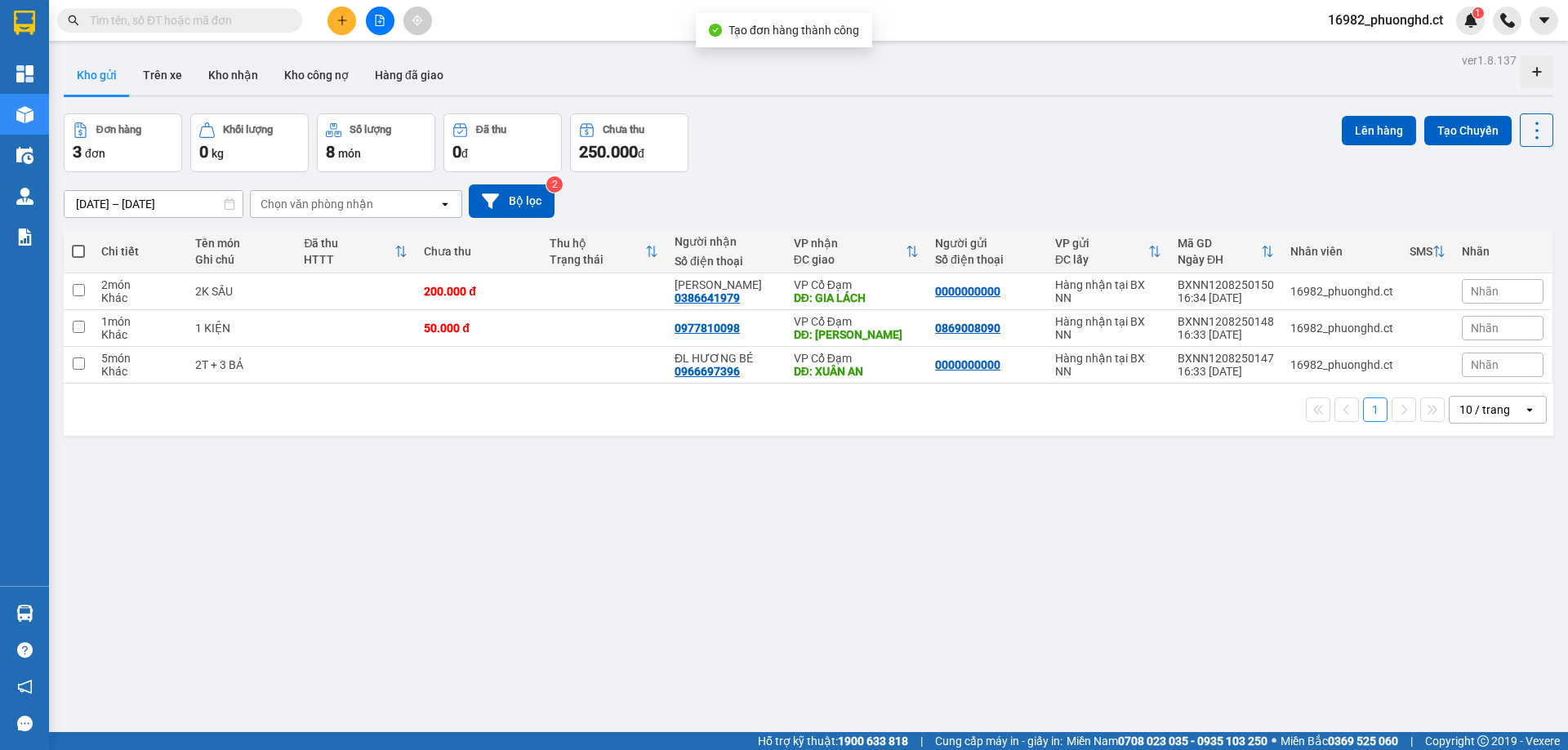
click at [80, 256] on span at bounding box center [78, 251] width 13 height 13
click at [79, 243] on input "checkbox" at bounding box center [79, 243] width 0 height 0
checkbox input "true"
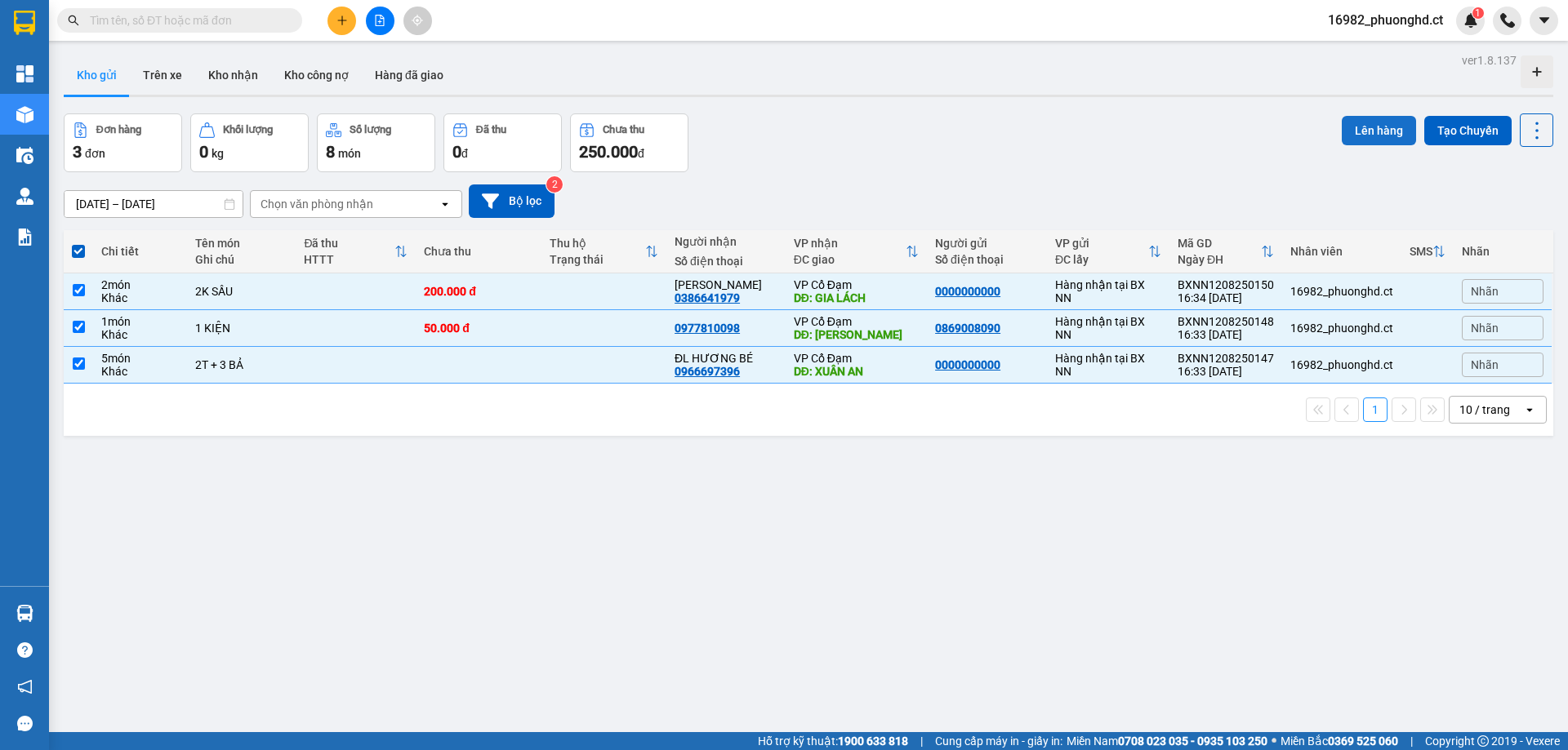
click at [1355, 124] on button "Lên hàng" at bounding box center [1378, 130] width 75 height 30
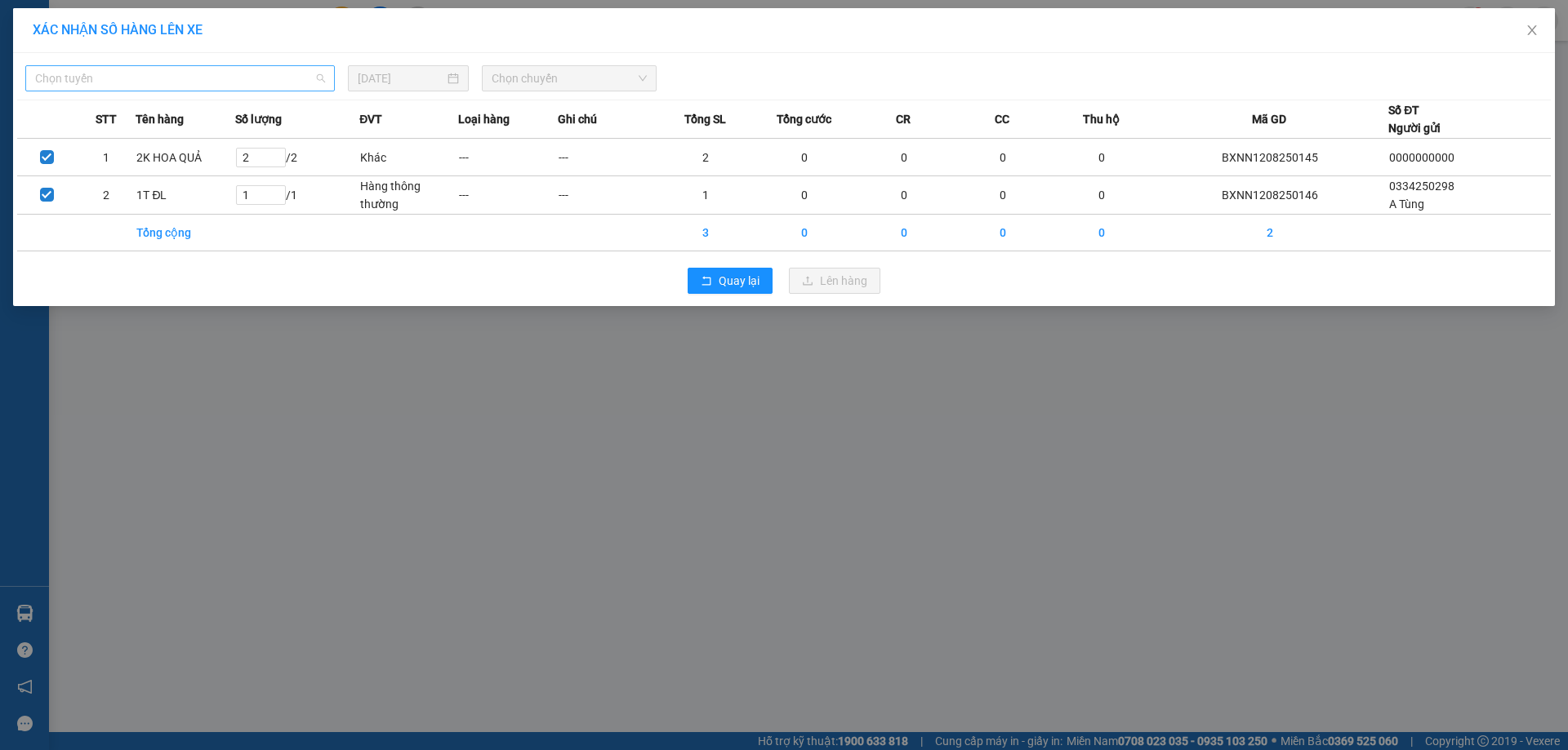
click at [180, 81] on span "Chọn tuyến" at bounding box center [179, 78] width 290 height 25
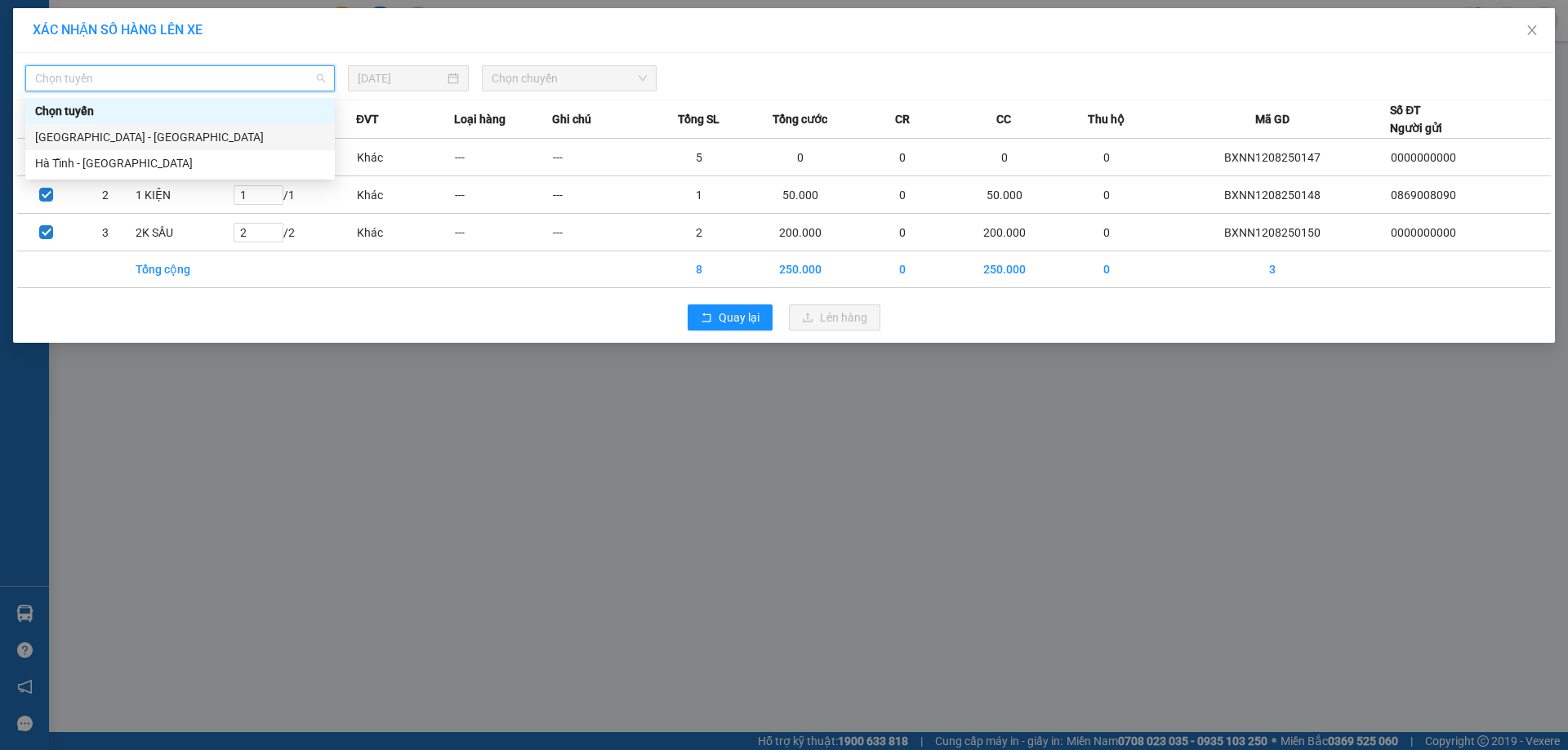
click at [110, 128] on div "[GEOGRAPHIC_DATA] - [GEOGRAPHIC_DATA]" at bounding box center [179, 136] width 290 height 18
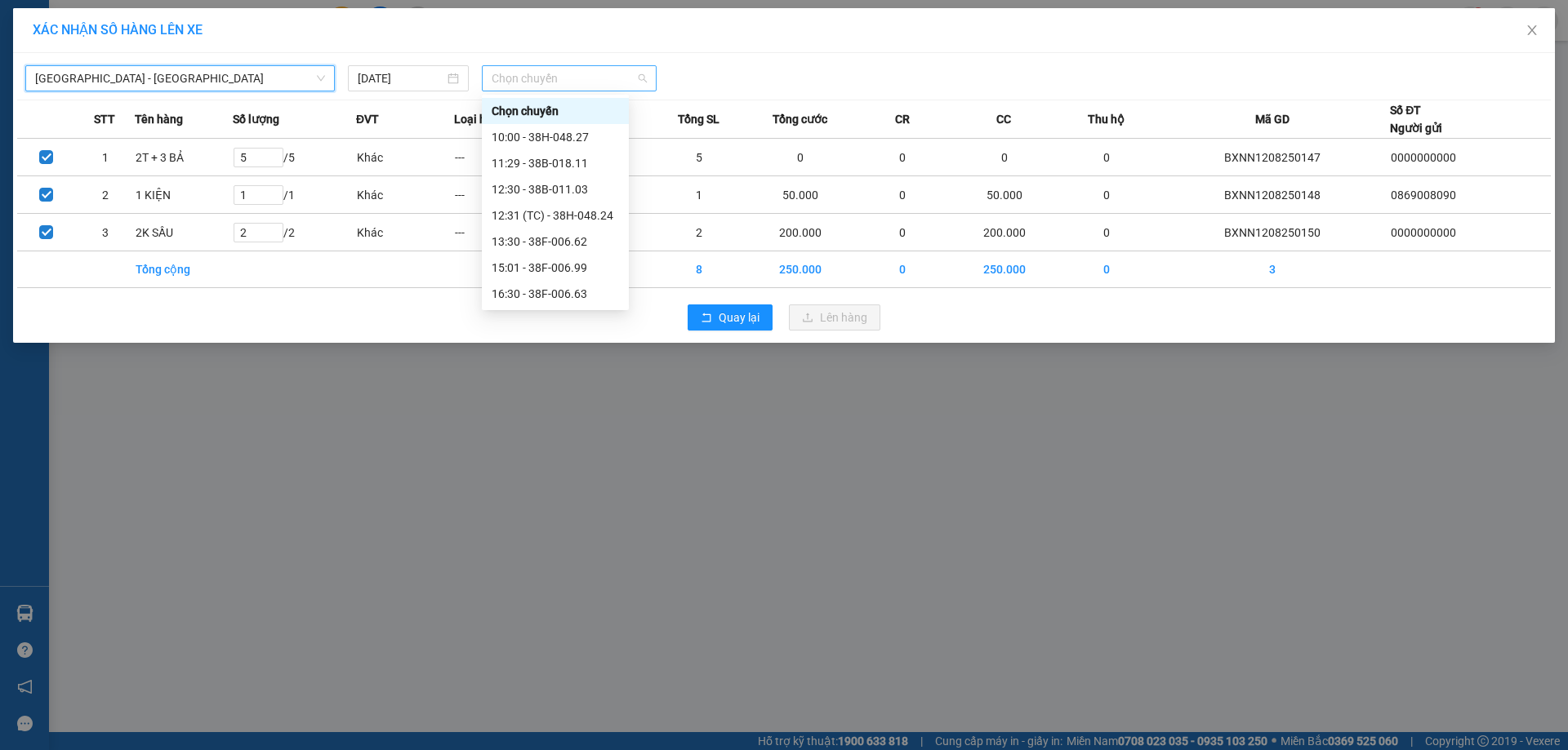
click at [564, 81] on span "Chọn chuyến" at bounding box center [569, 78] width 155 height 25
click at [588, 190] on div "12:30 - 38B-011.03" at bounding box center [555, 189] width 127 height 18
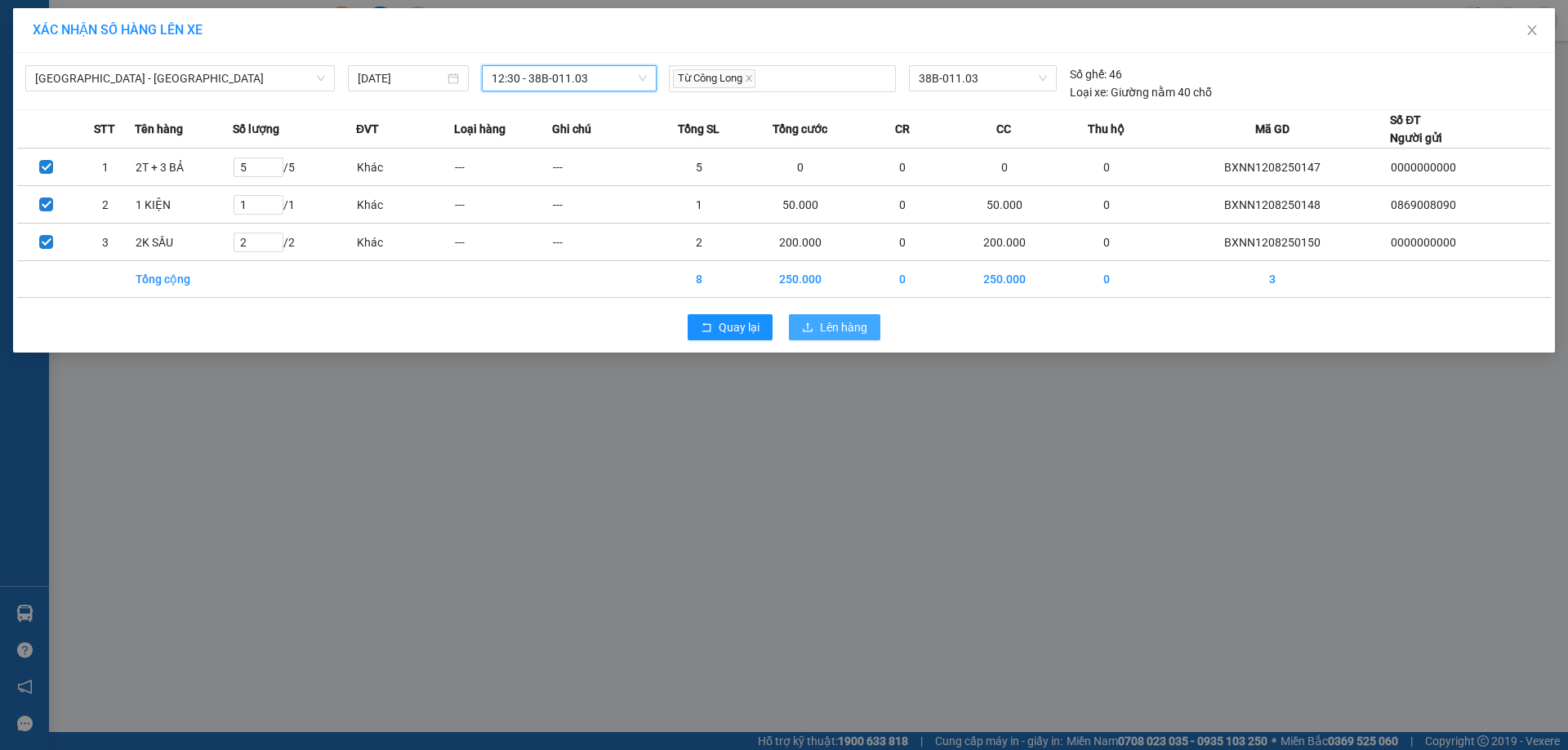
click at [834, 326] on span "Lên hàng" at bounding box center [843, 327] width 47 height 18
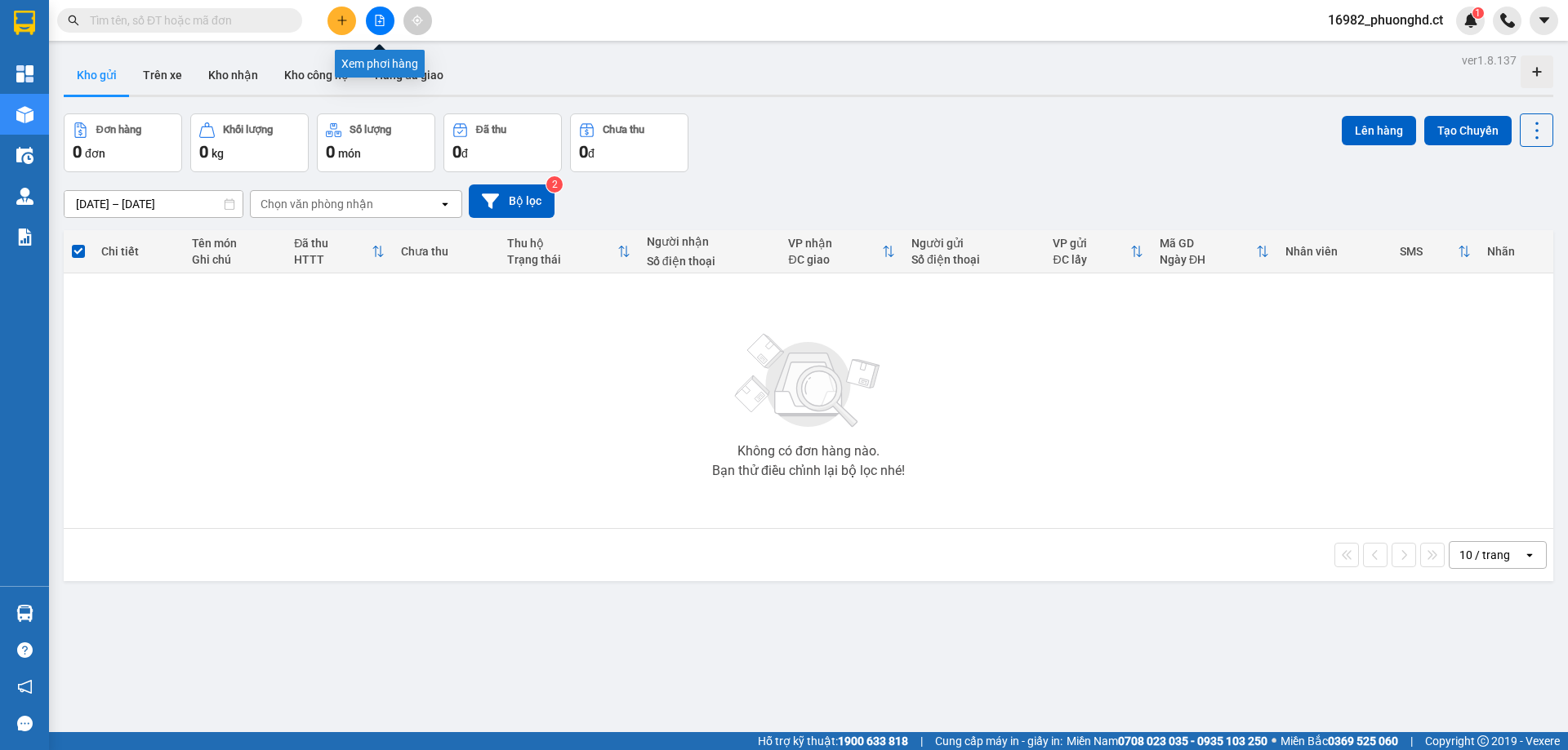
click at [377, 30] on button at bounding box center [380, 21] width 29 height 29
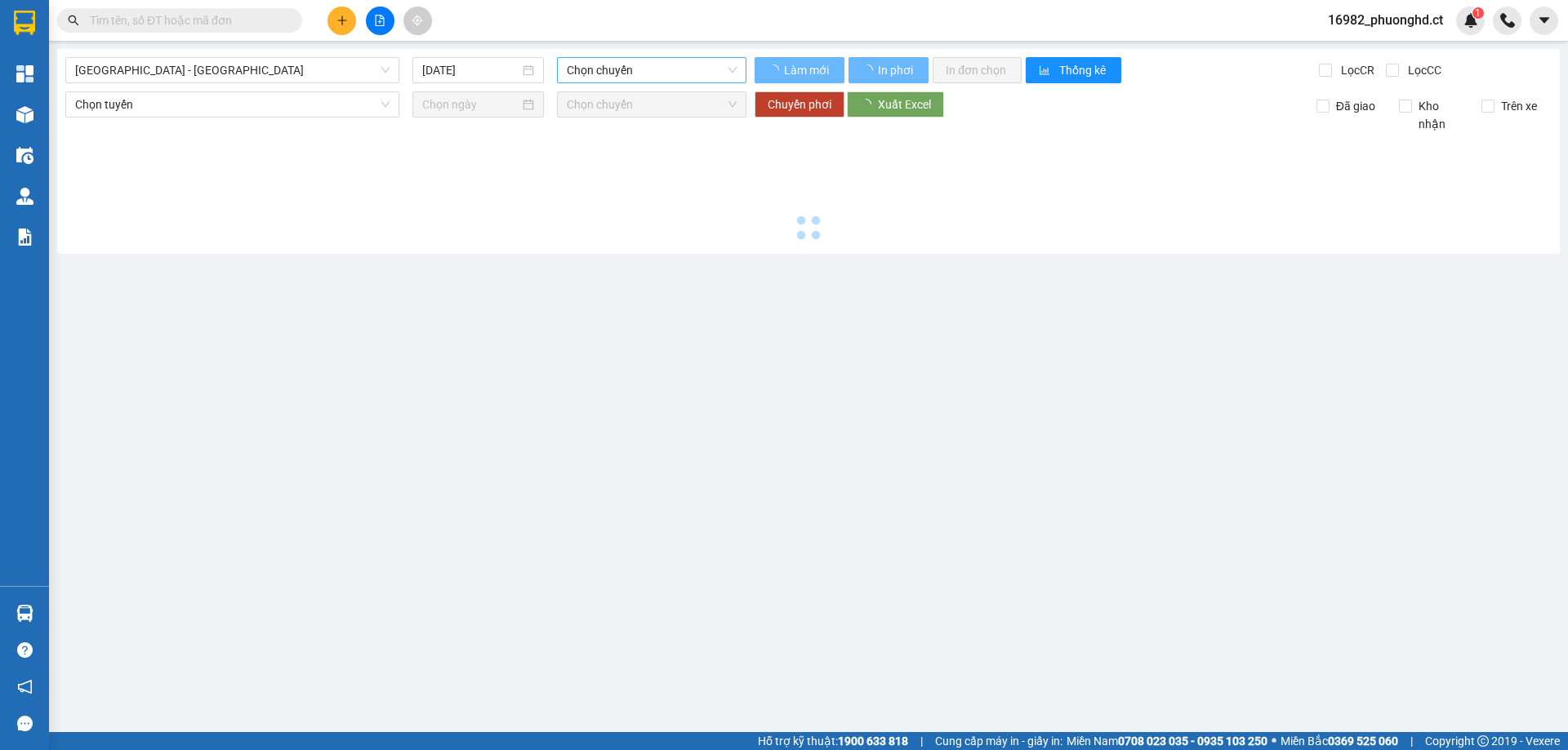
click at [585, 63] on span "Chọn chuyến" at bounding box center [651, 69] width 170 height 25
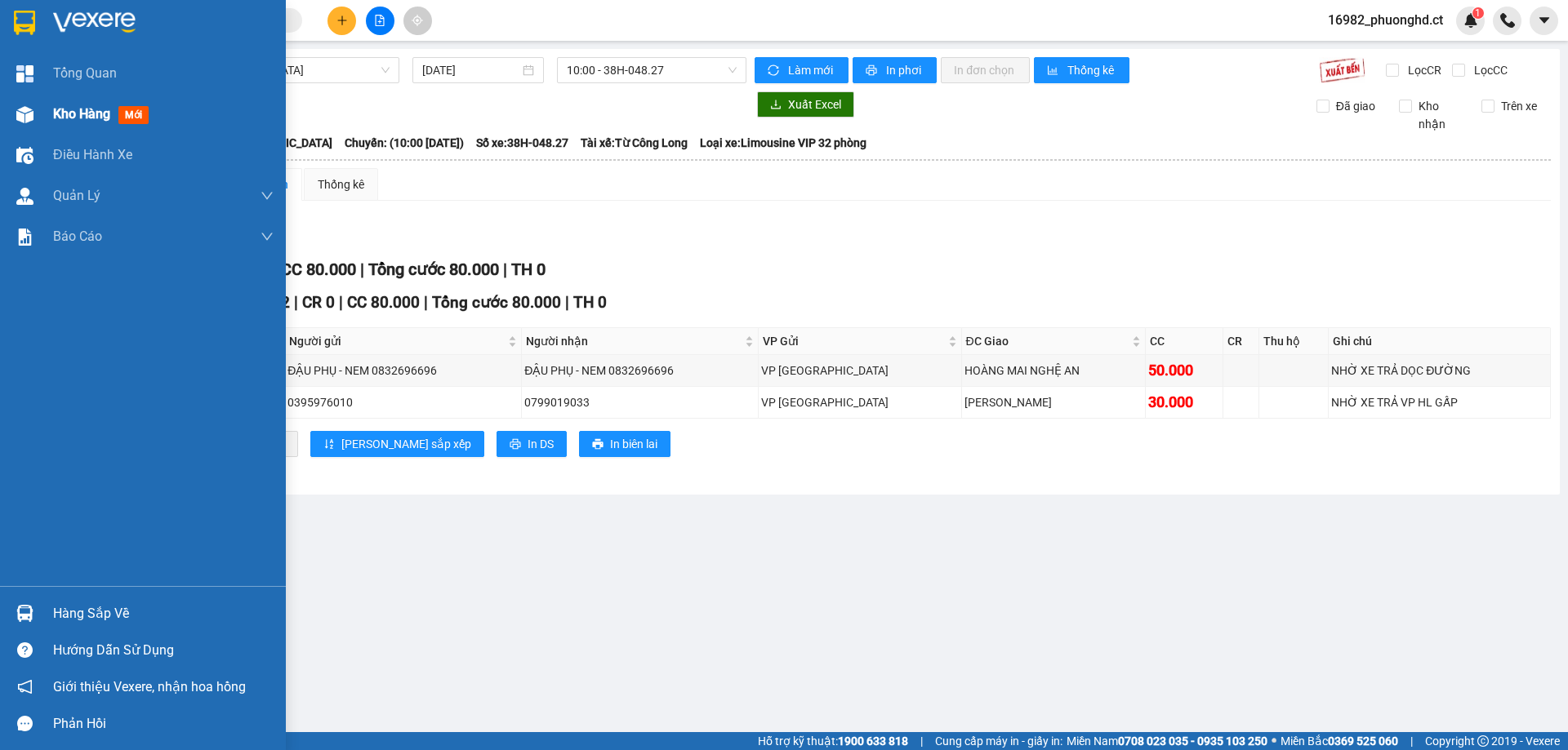
click at [36, 109] on div at bounding box center [25, 115] width 29 height 29
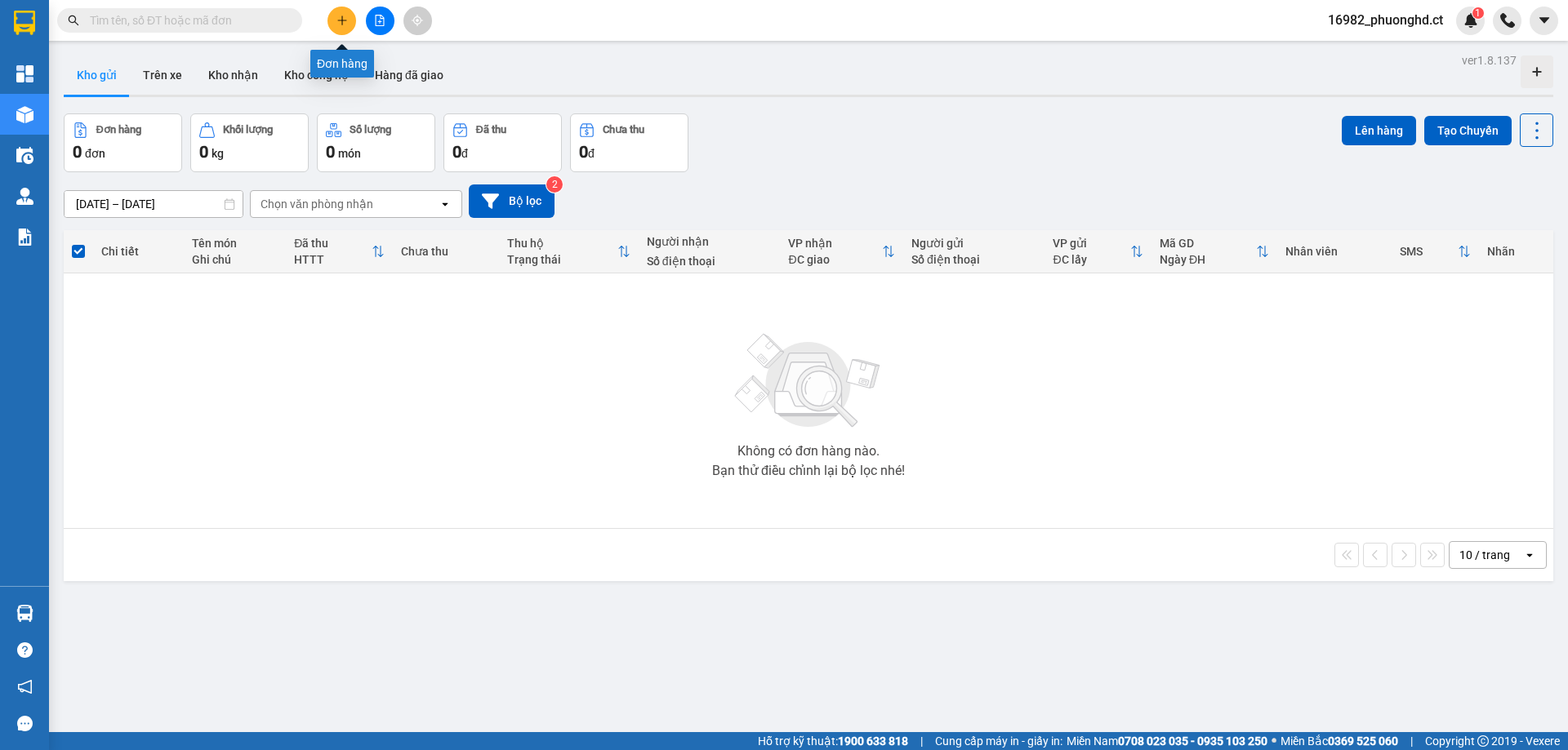
click at [347, 20] on icon "plus" at bounding box center [342, 20] width 12 height 12
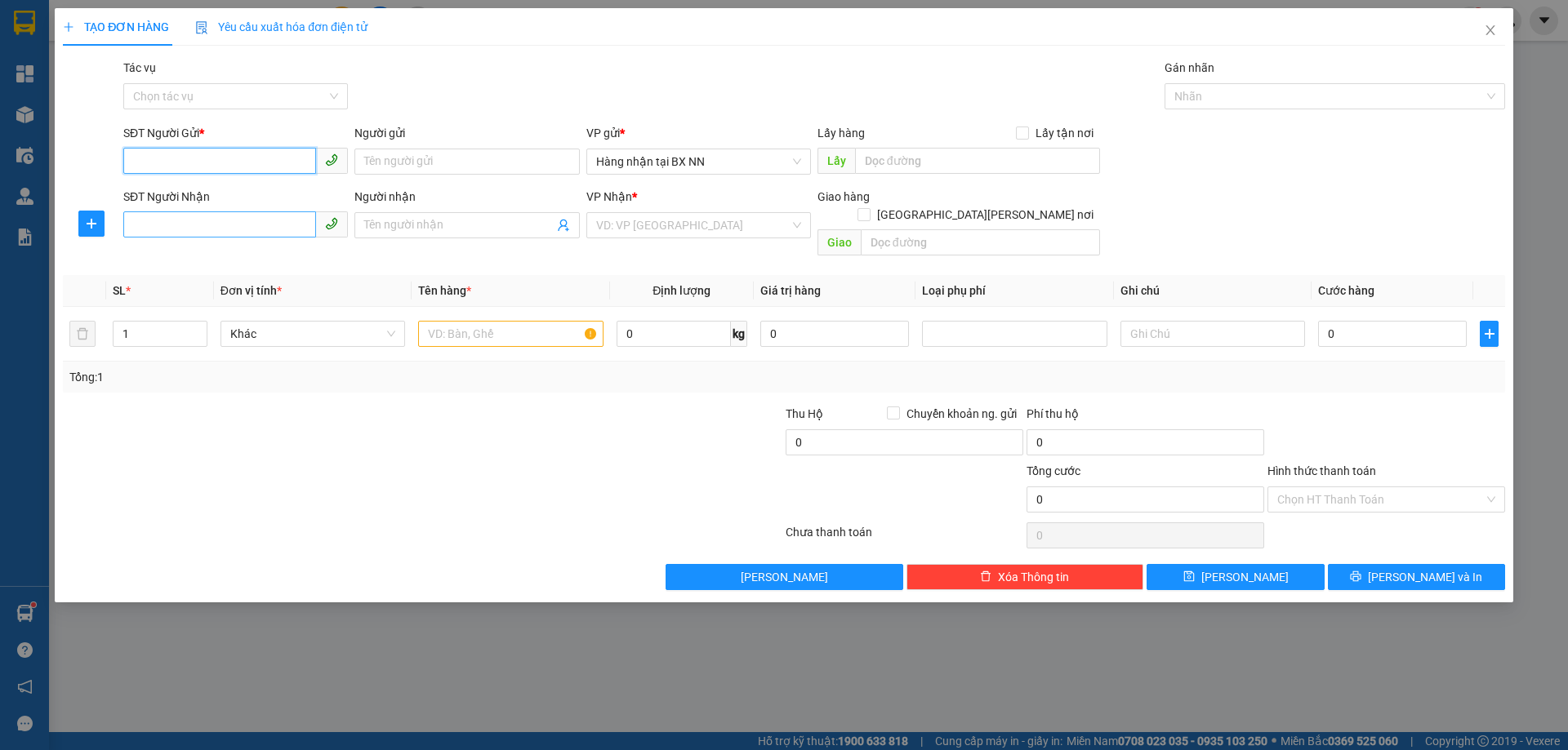
paste input "0000000000"
type input "0000000000"
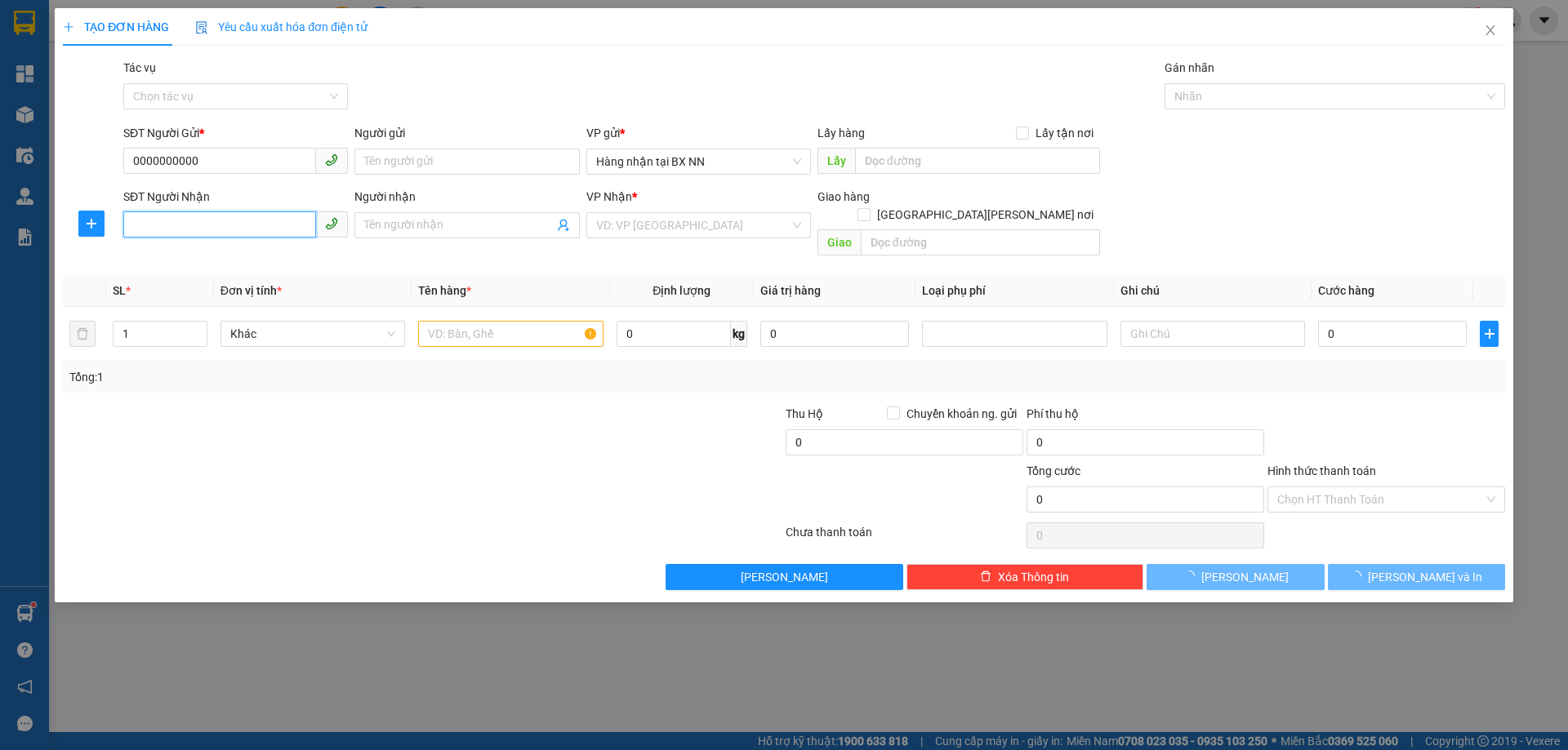
click at [178, 215] on input "SĐT Người Nhận" at bounding box center [220, 224] width 193 height 26
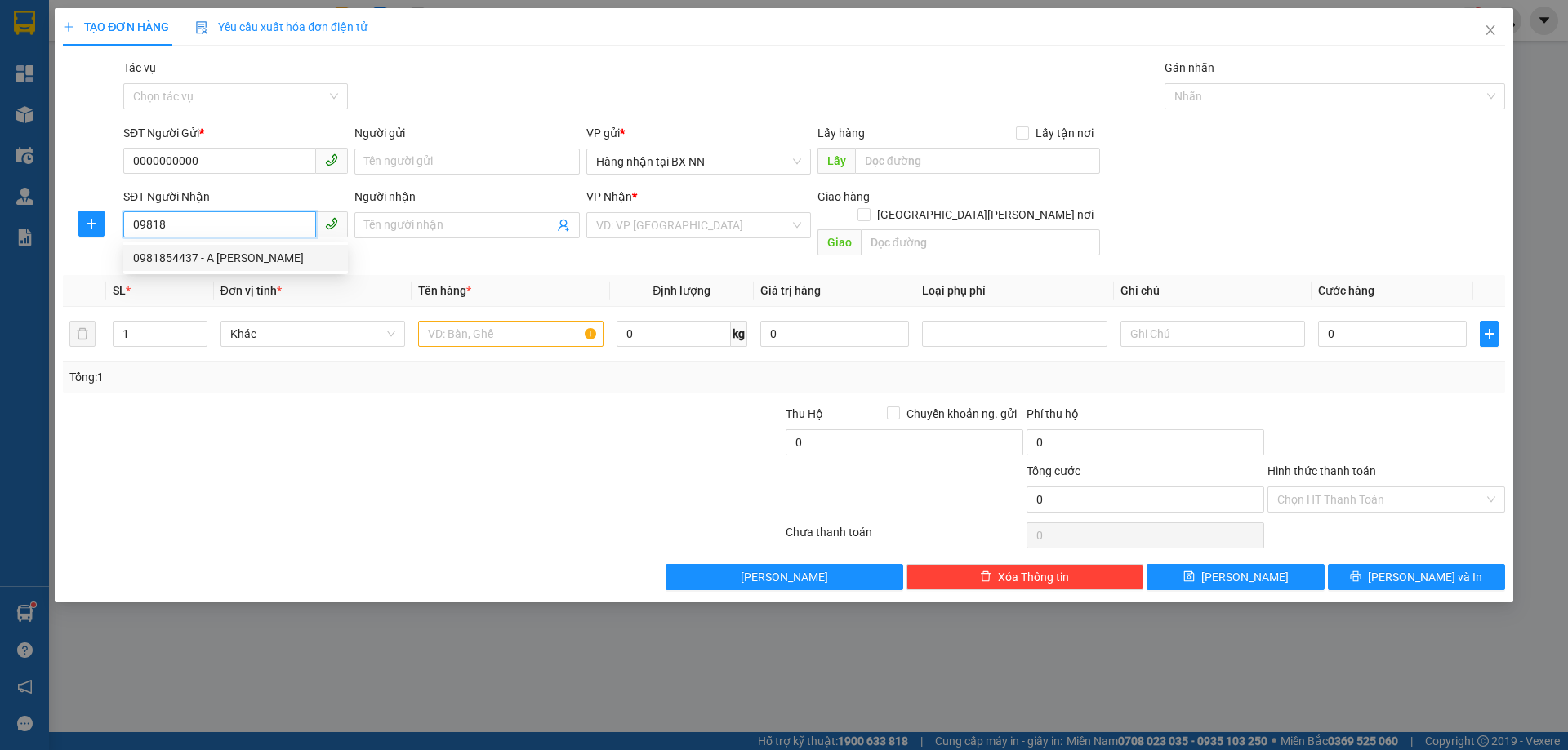
click at [268, 267] on div "0981854437 - A [PERSON_NAME]" at bounding box center [235, 257] width 224 height 26
type input "0981854437"
type input "A HIẾU"
type input "[PERSON_NAME]"
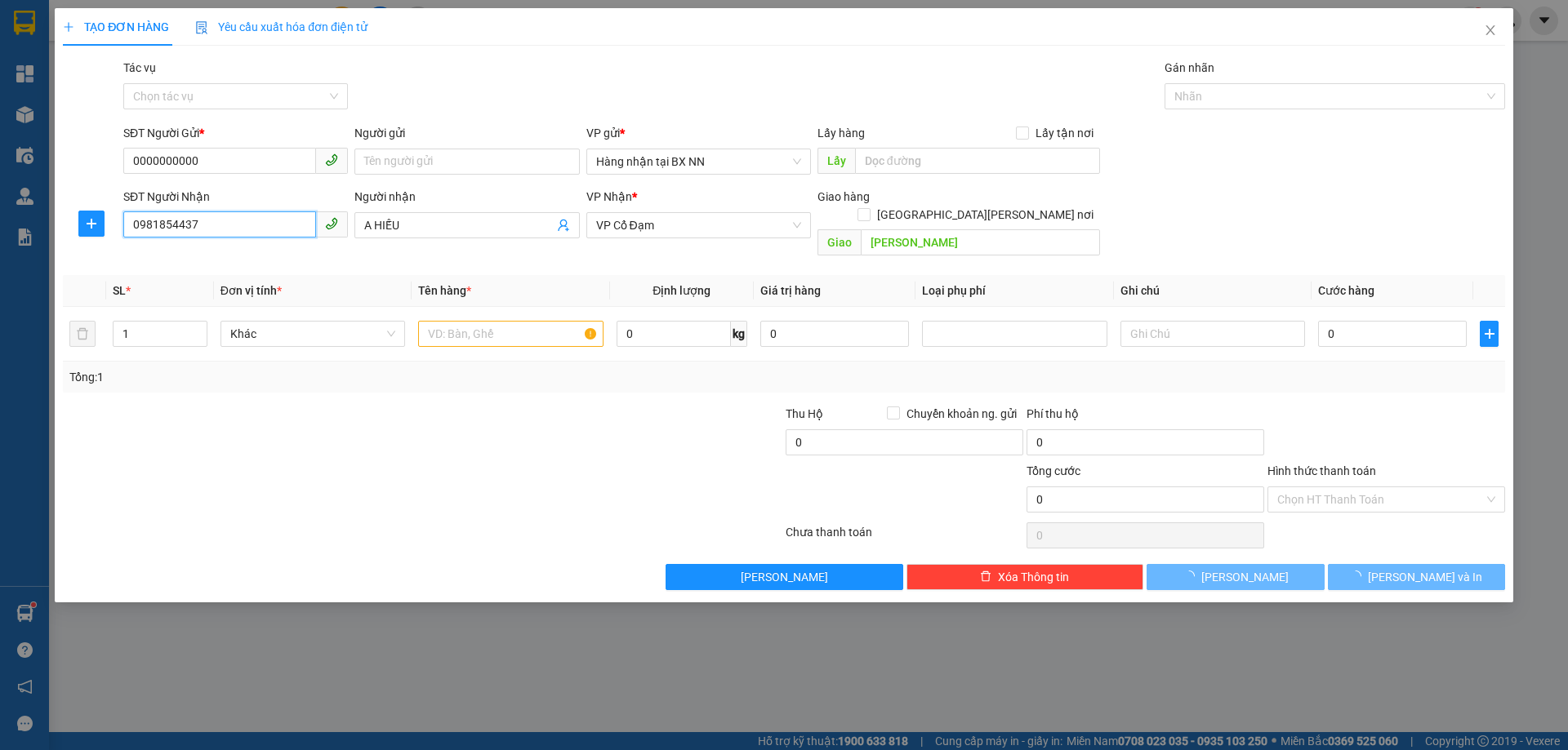
type input "260.000"
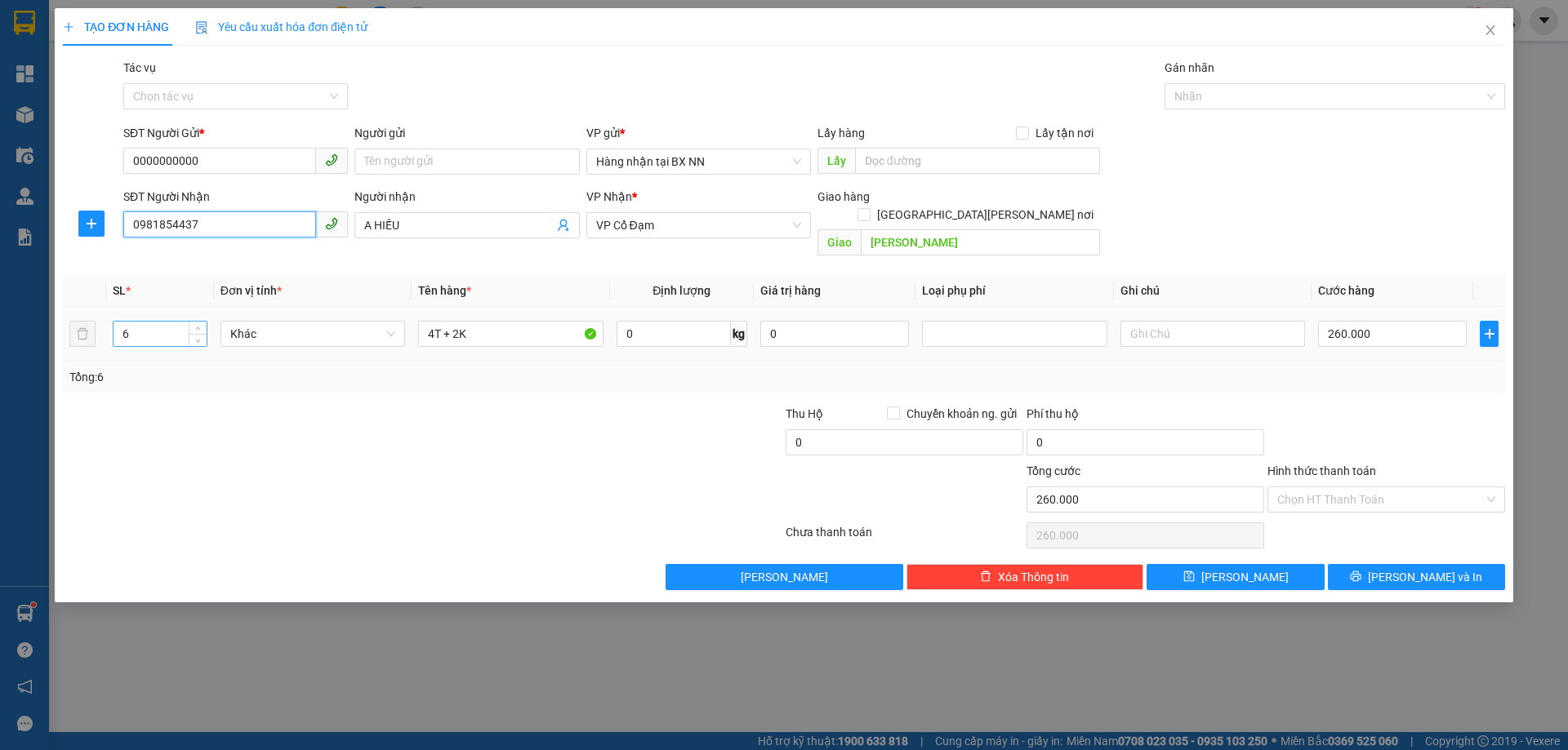
type input "0981854437"
drag, startPoint x: 146, startPoint y: 322, endPoint x: 105, endPoint y: 323, distance: 41.0
click at [106, 323] on td "6" at bounding box center [159, 334] width 108 height 55
type input "15"
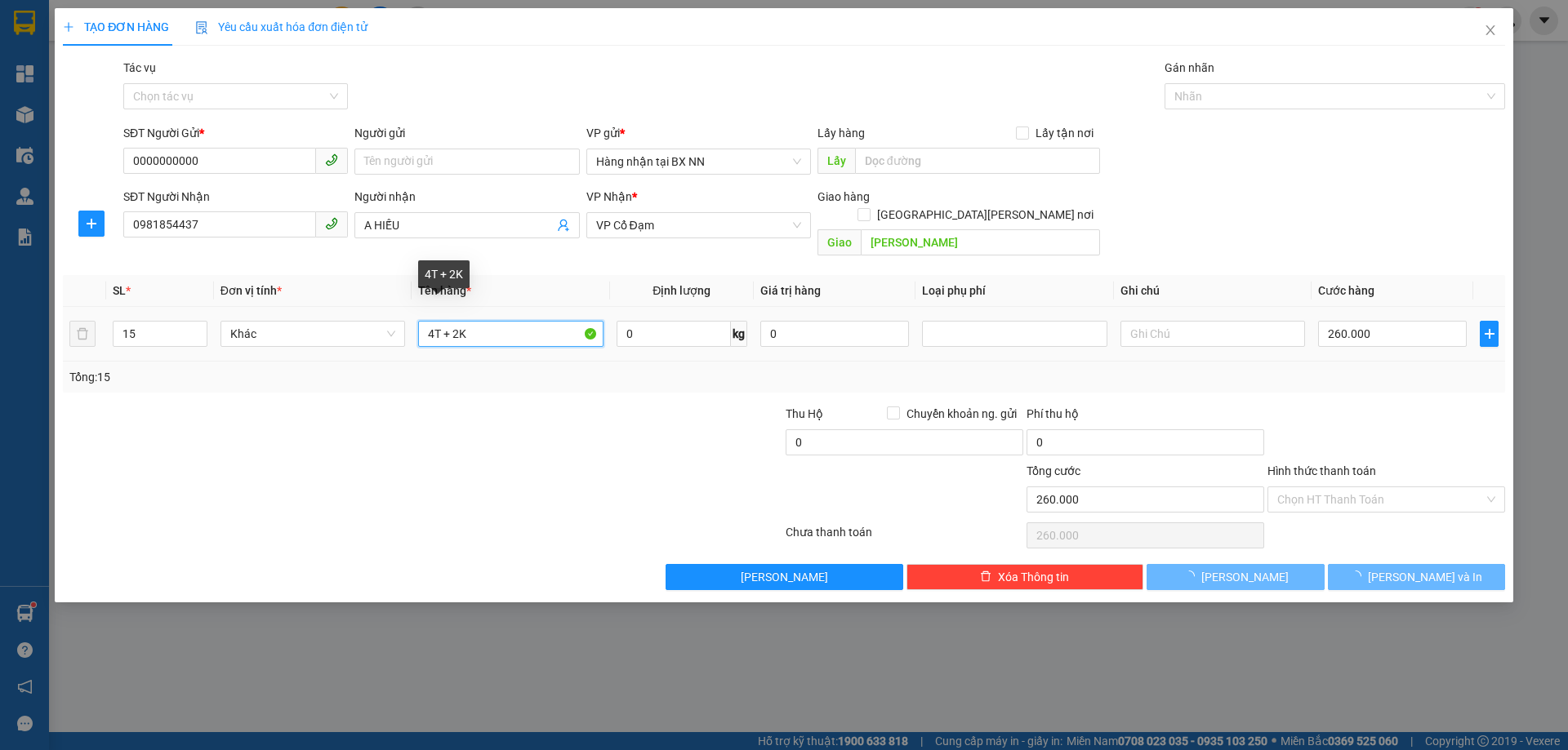
click at [570, 322] on input "4T + 2K" at bounding box center [511, 334] width 185 height 26
type input "0"
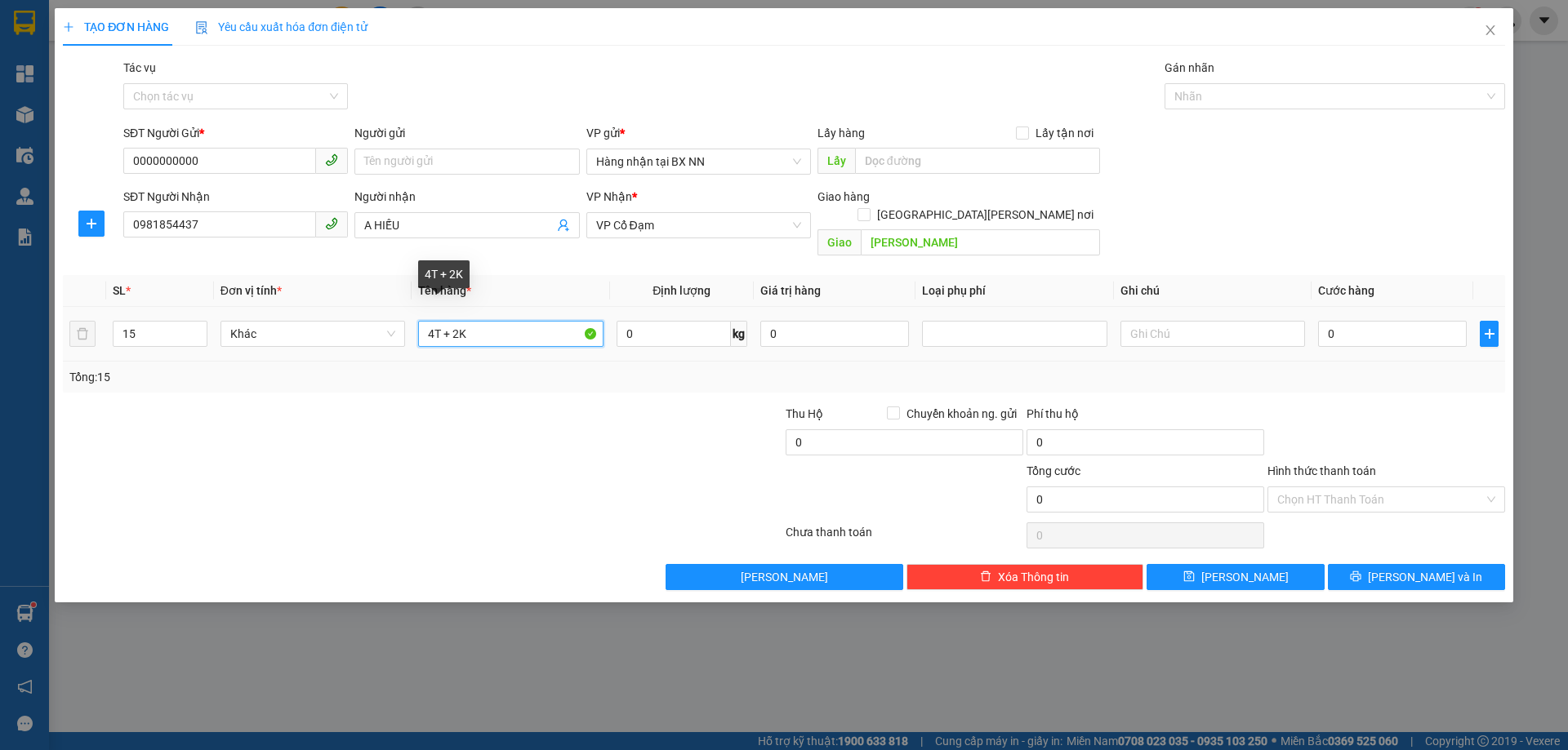
click at [570, 322] on input "4T + 2K" at bounding box center [511, 334] width 185 height 26
type input "15 BAO BẢ"
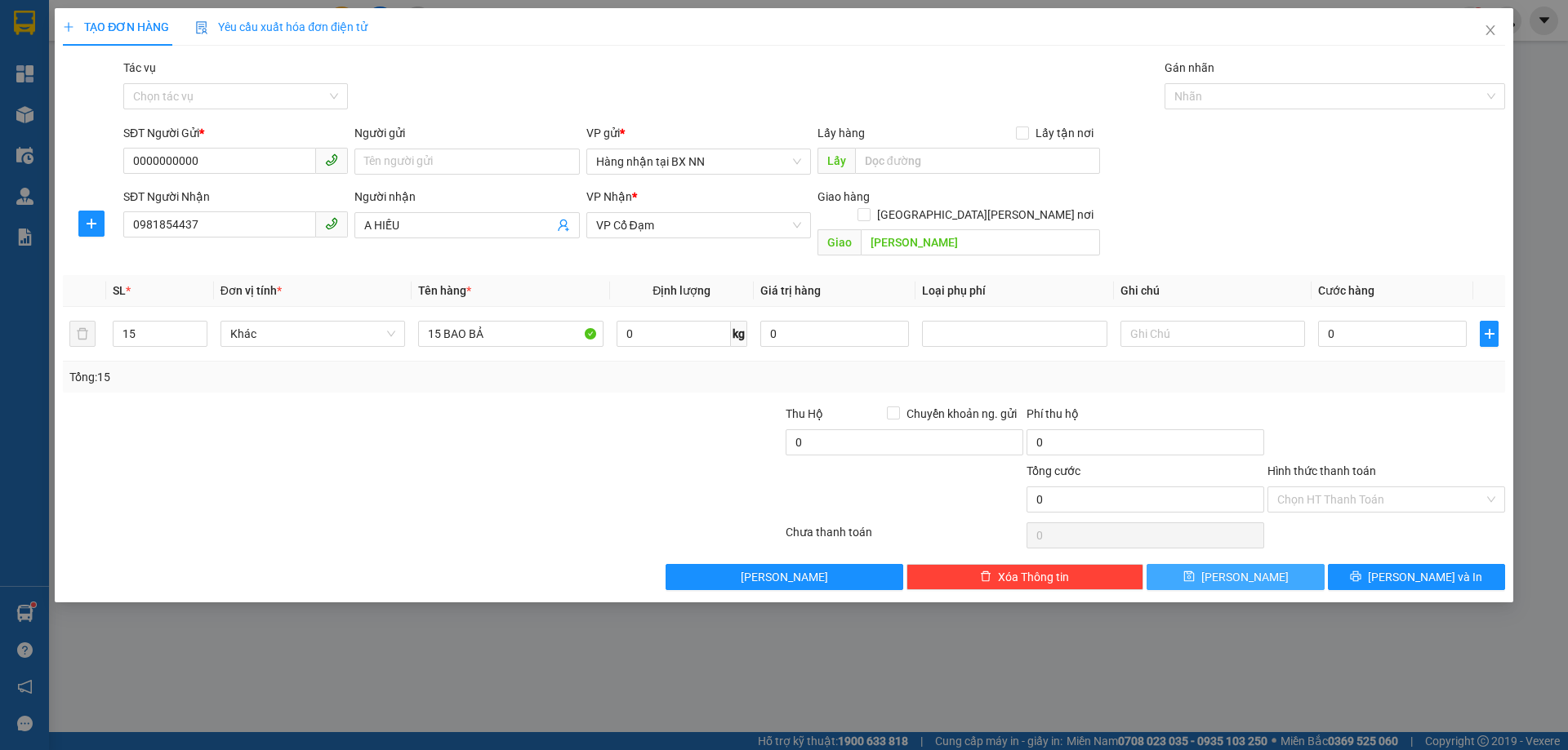
click at [1254, 564] on button "[PERSON_NAME]" at bounding box center [1234, 576] width 177 height 26
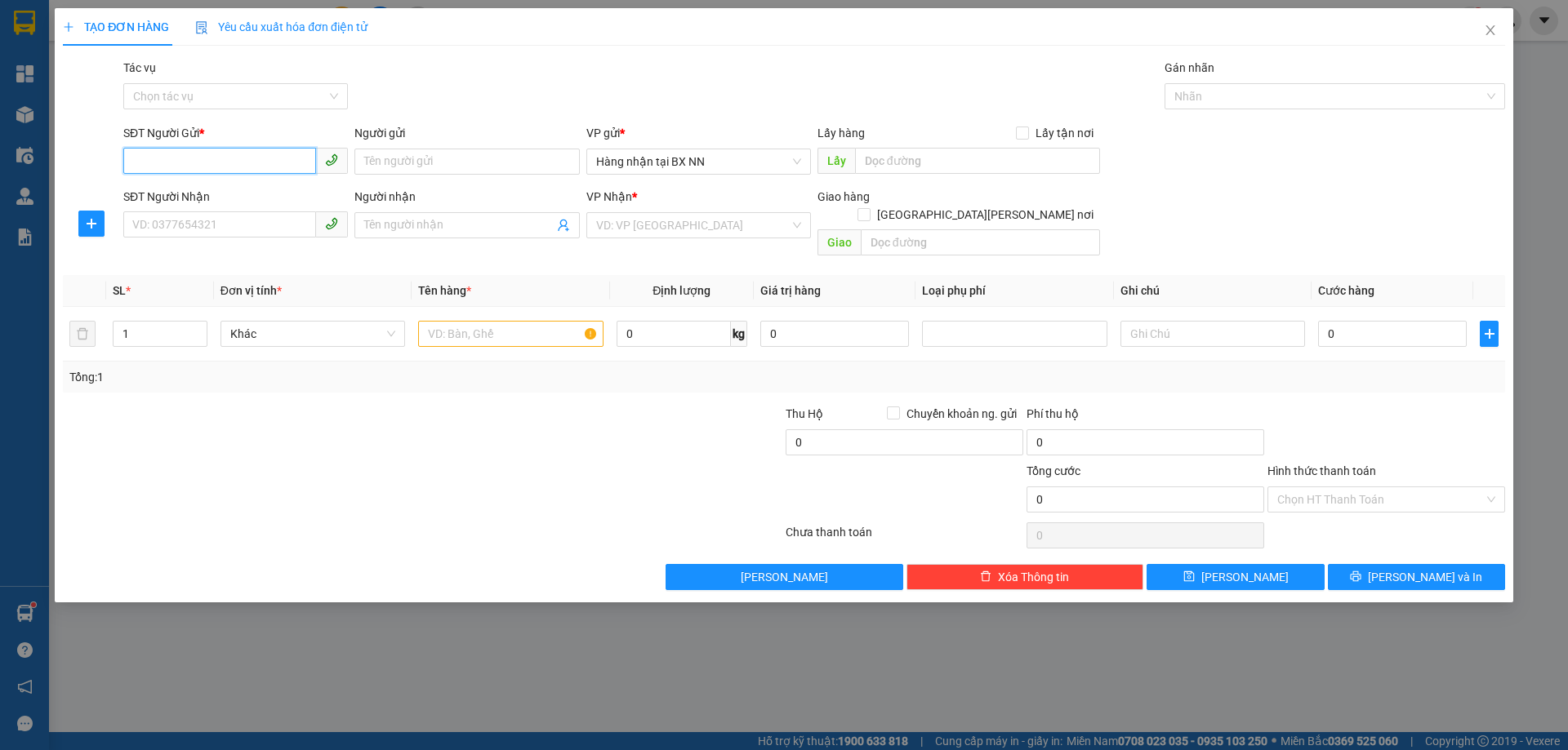
click at [203, 156] on input "SĐT Người Gửi *" at bounding box center [220, 161] width 193 height 26
paste input "0000000000"
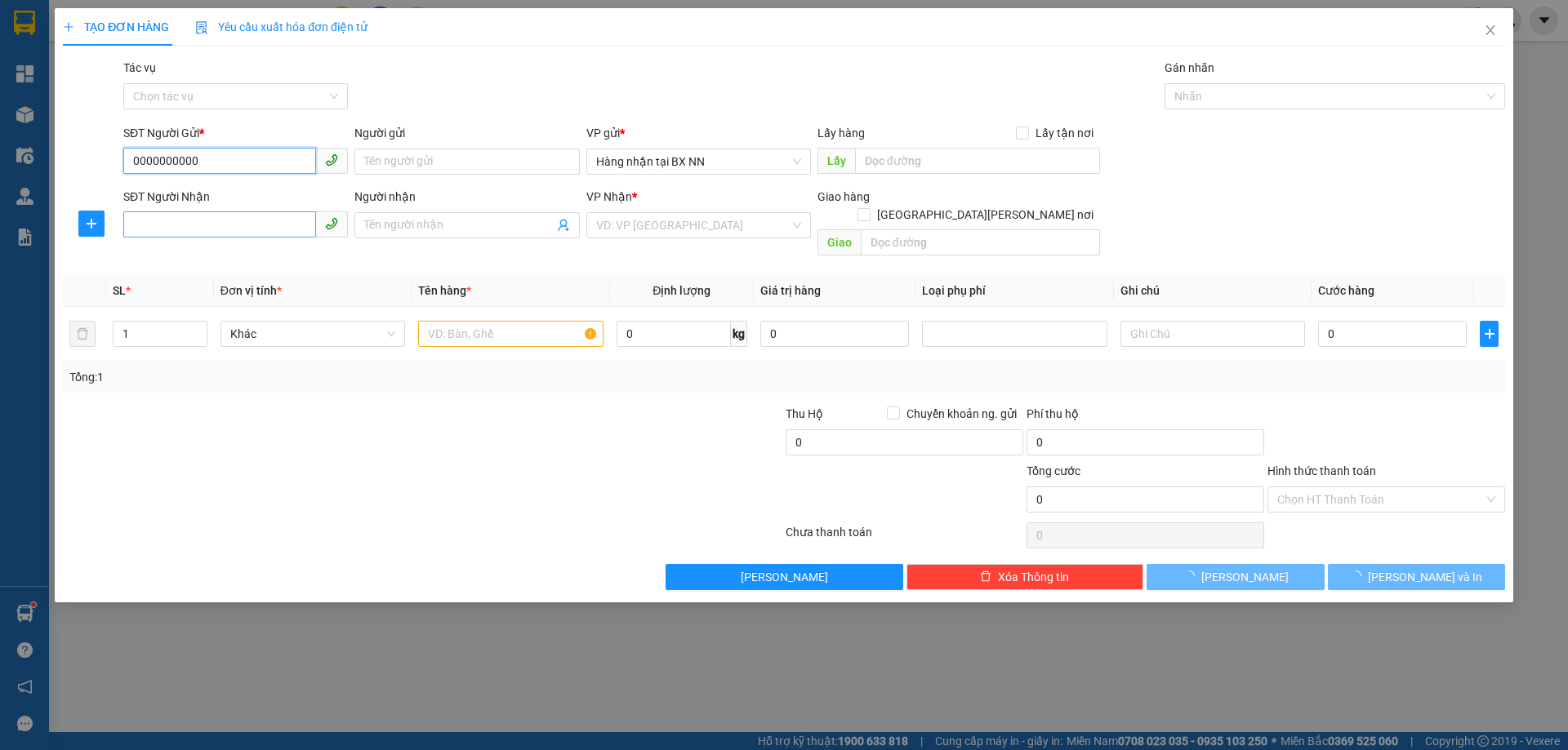
type input "0000000000"
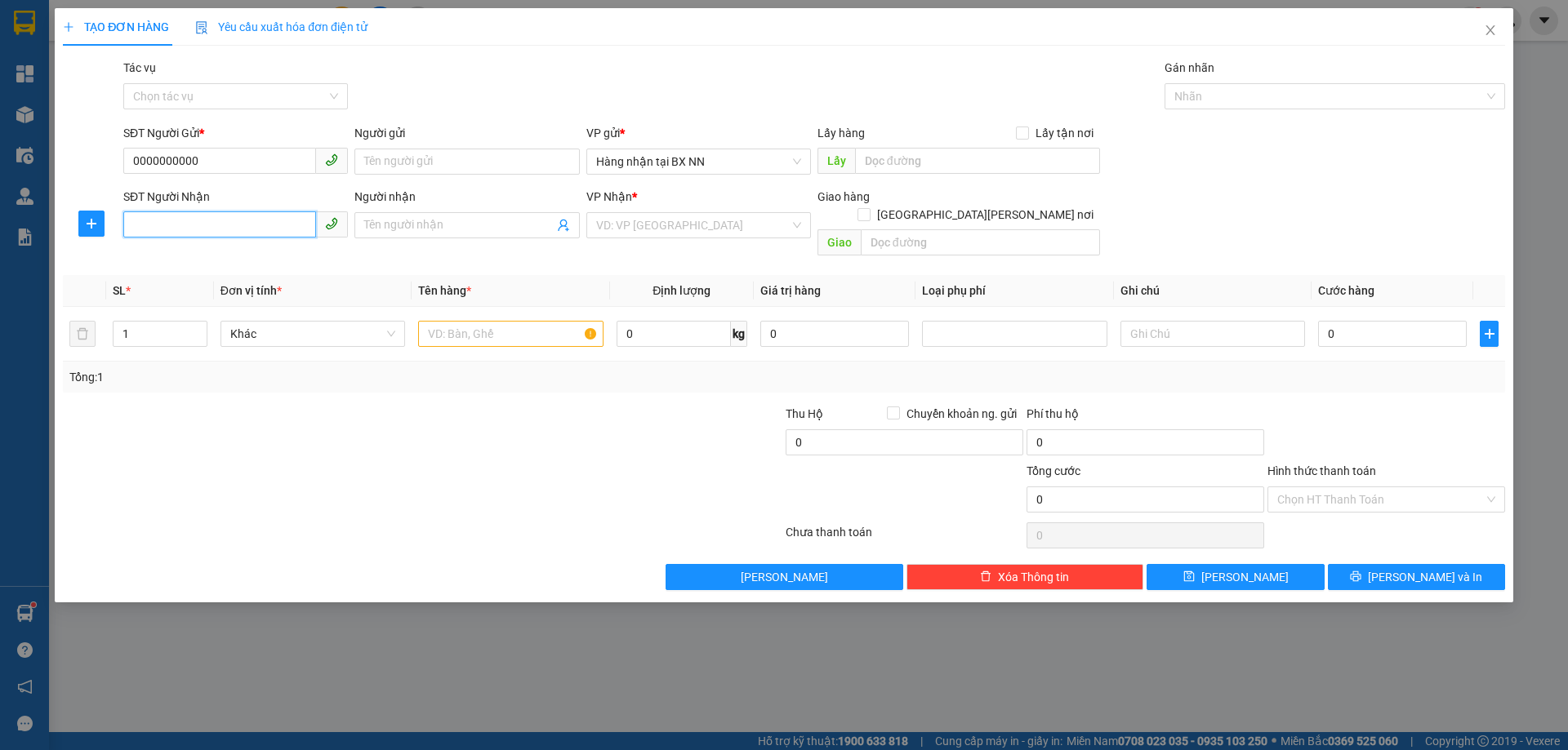
click at [214, 231] on input "SĐT Người Nhận" at bounding box center [220, 224] width 193 height 26
type input "0963579789"
click at [662, 231] on input "search" at bounding box center [693, 225] width 194 height 25
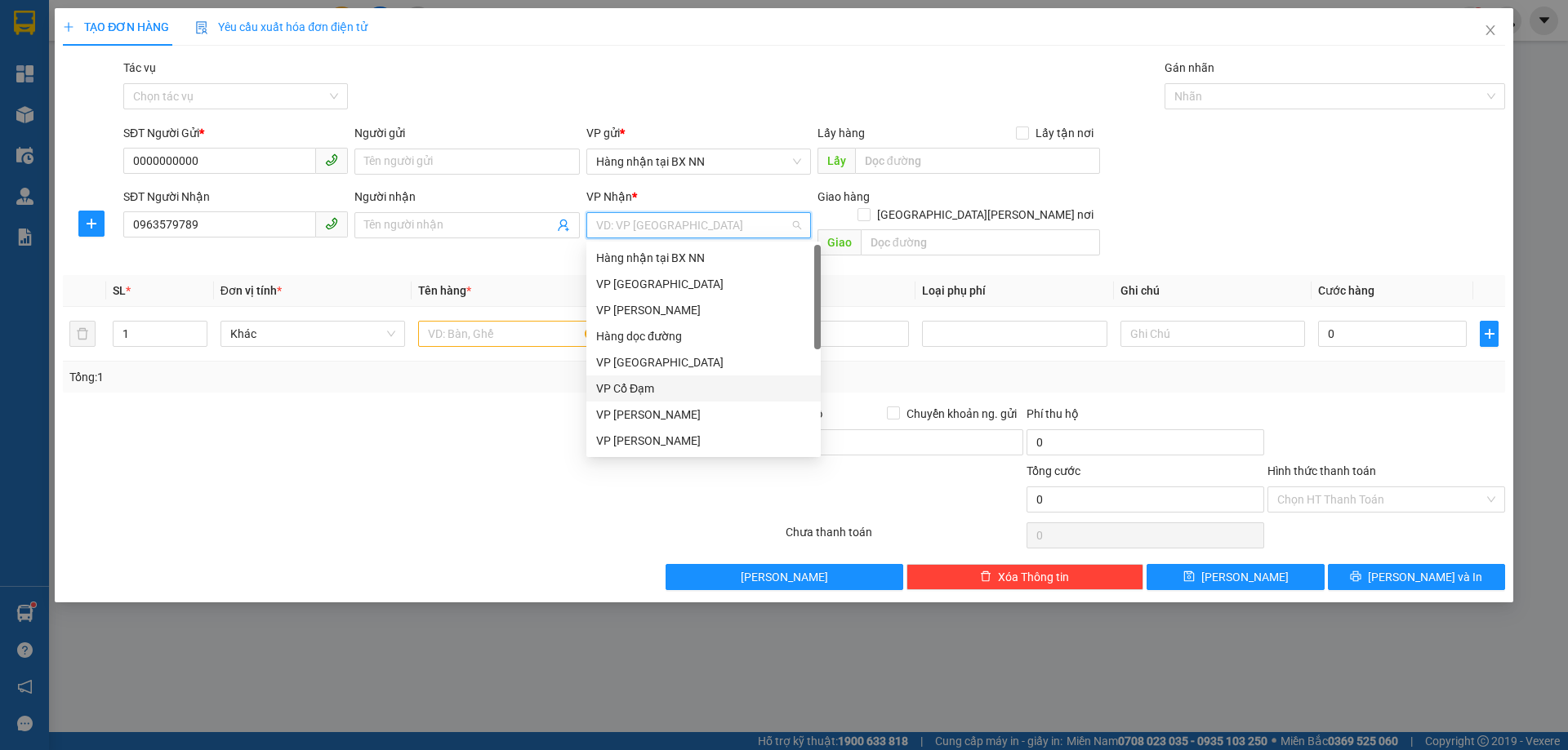
click at [629, 380] on div "VP Cổ Đạm" at bounding box center [704, 388] width 215 height 18
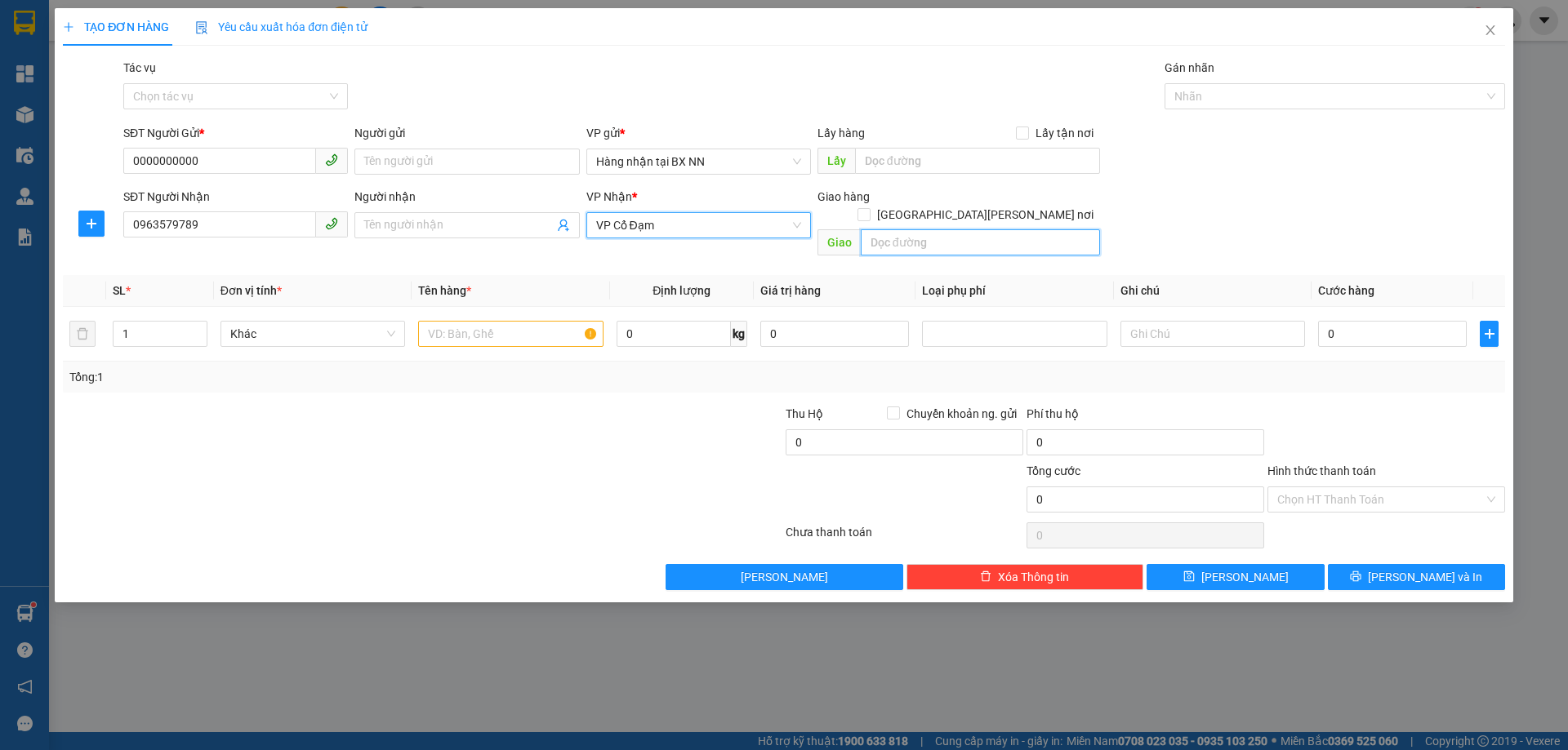
click at [907, 230] on input "text" at bounding box center [980, 242] width 240 height 26
type input "[PERSON_NAME]"
click at [538, 321] on input "text" at bounding box center [511, 334] width 185 height 26
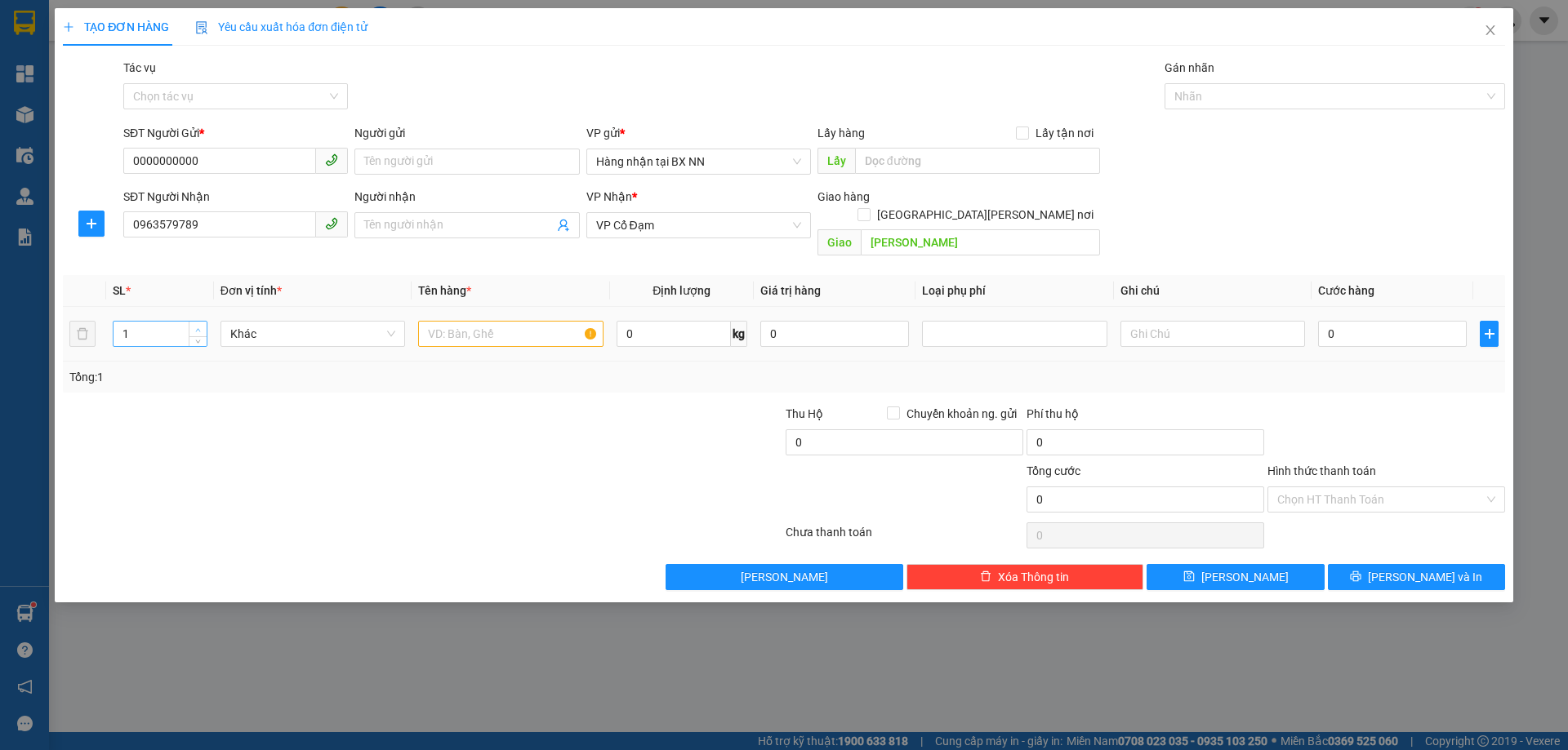
type input "2"
click at [195, 325] on span "up" at bounding box center [199, 330] width 10 height 10
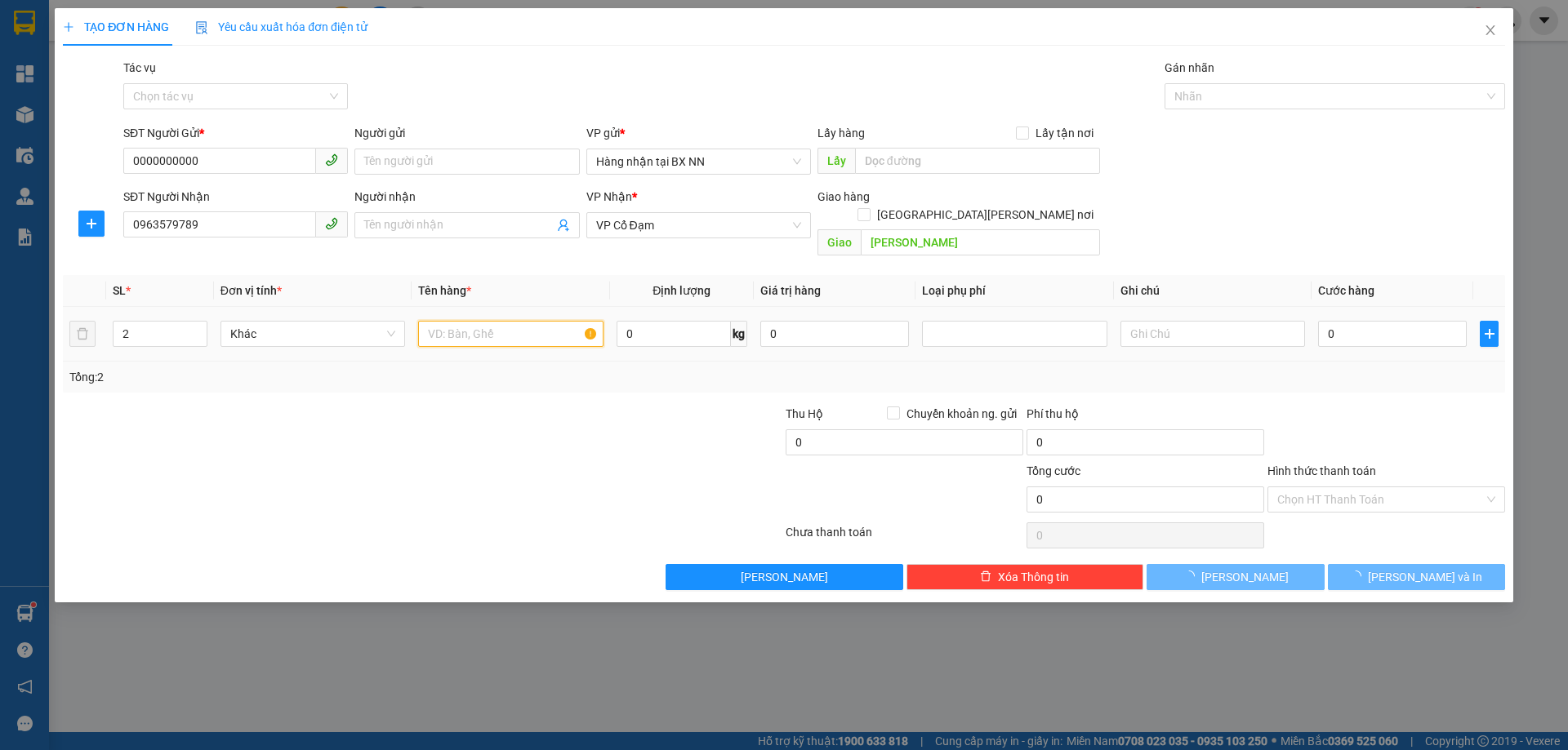
click at [496, 321] on input "text" at bounding box center [511, 334] width 185 height 26
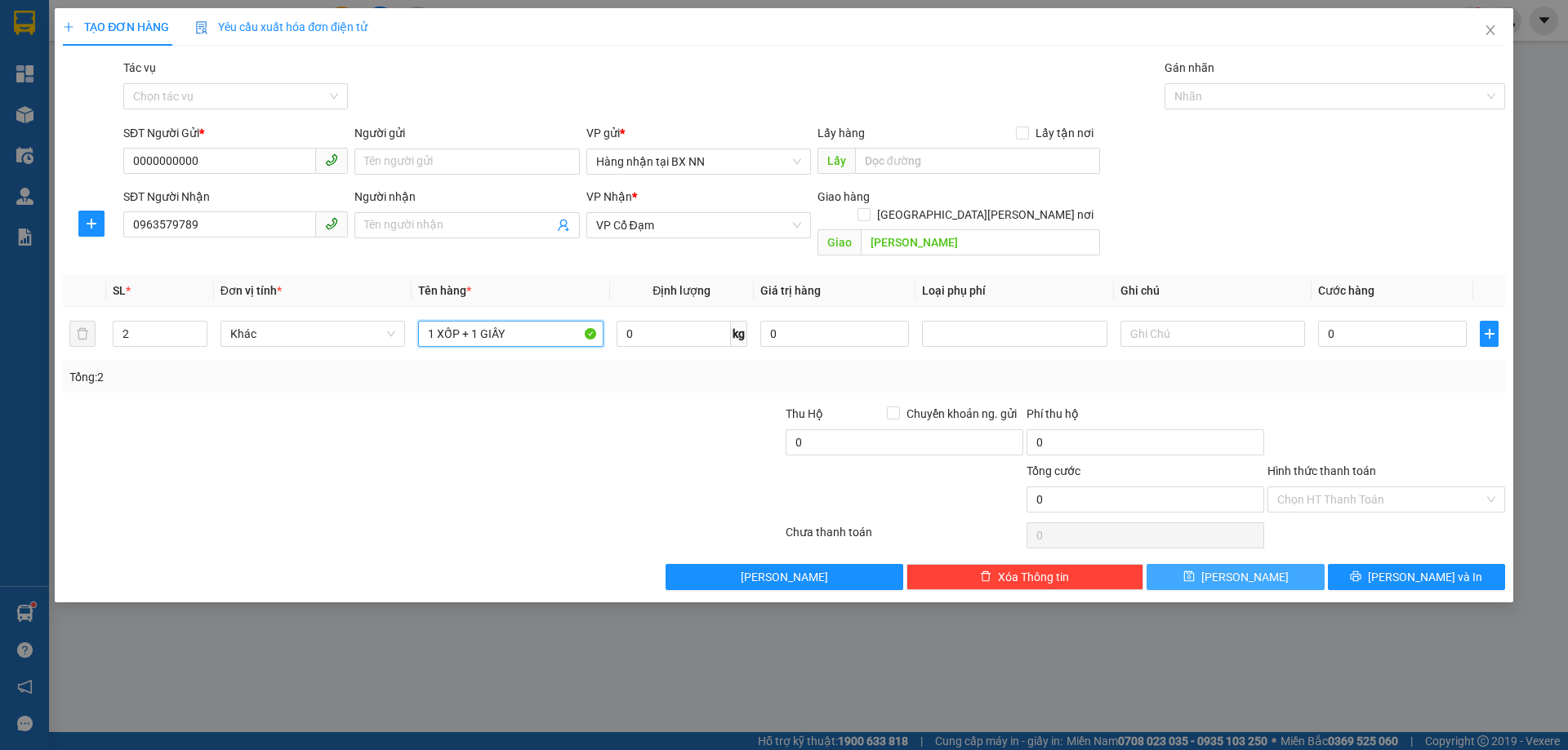
type input "1 XỐP + 1 GIẤY"
click at [1267, 564] on button "[PERSON_NAME]" at bounding box center [1234, 576] width 177 height 26
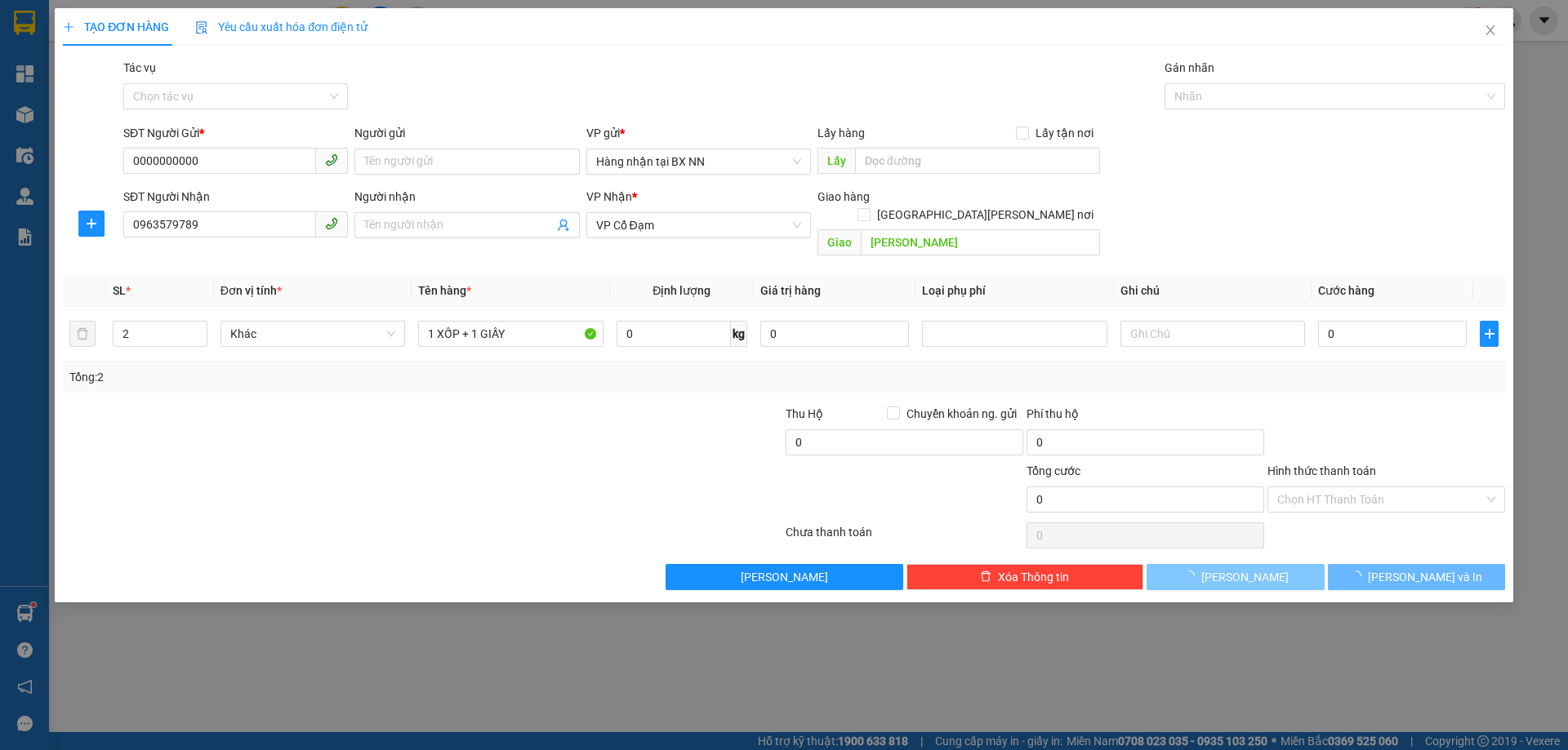
type input "1"
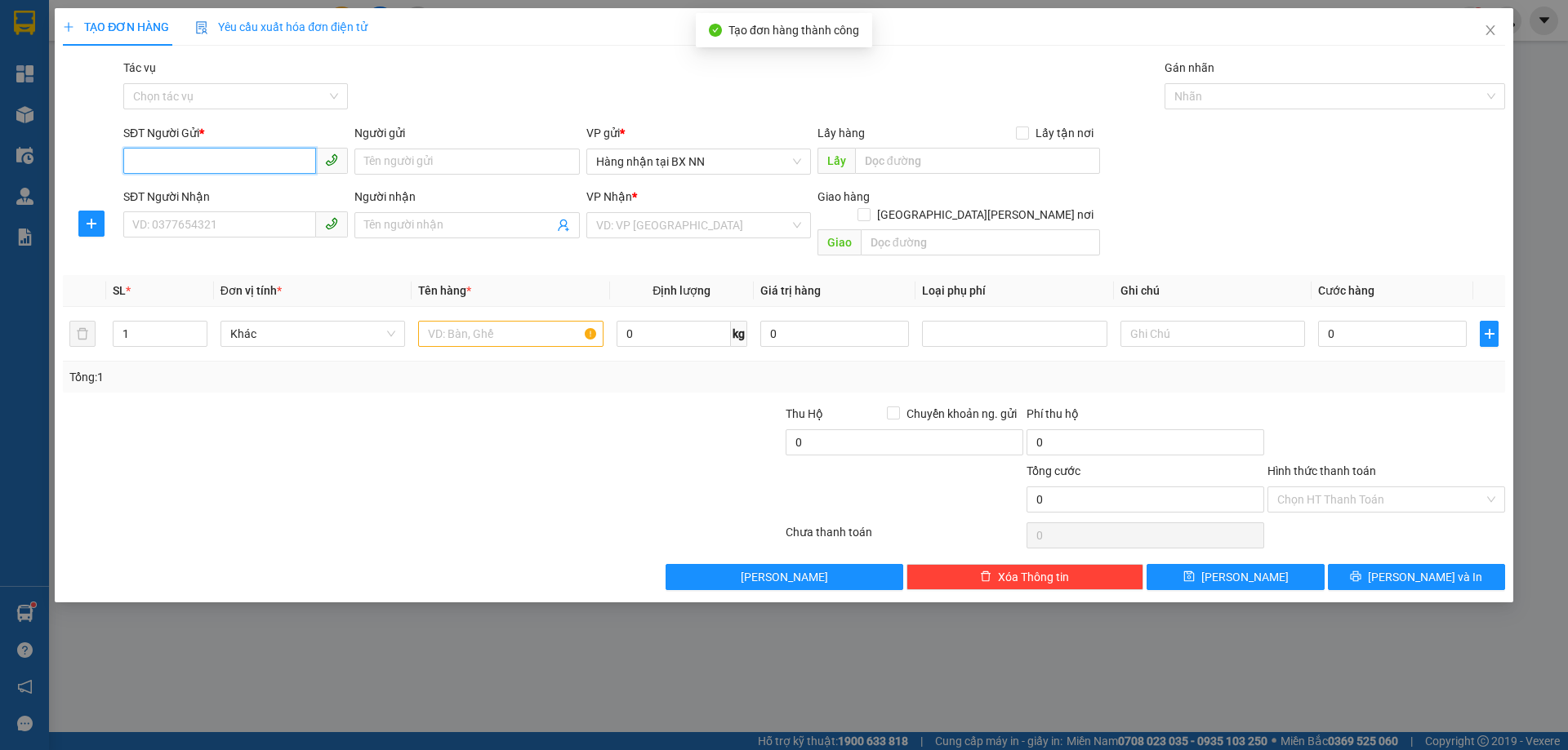
click at [197, 155] on input "SĐT Người Gửi *" at bounding box center [220, 161] width 193 height 26
paste input "0000000000"
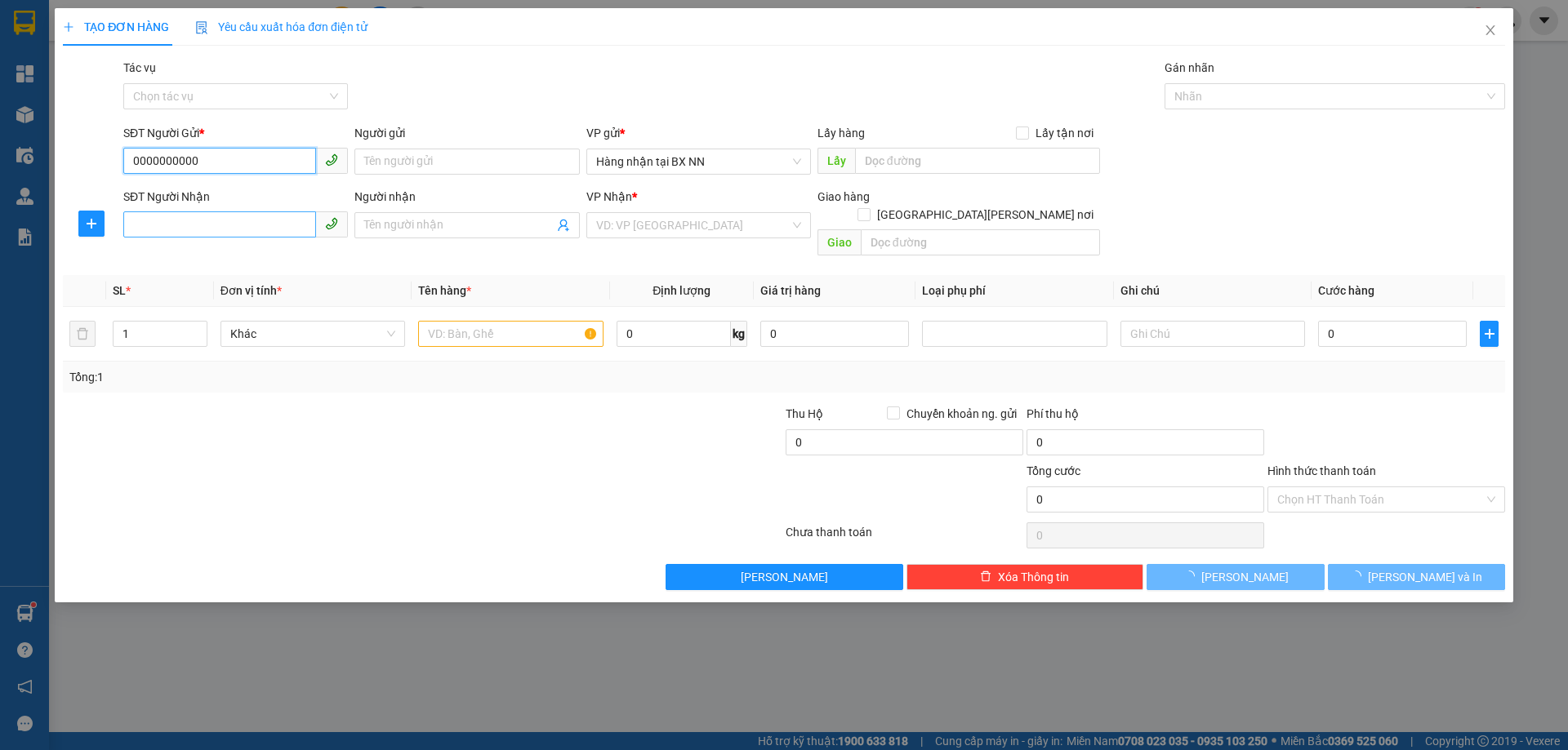
type input "0000000000"
click at [278, 233] on input "SĐT Người Nhận" at bounding box center [220, 224] width 193 height 26
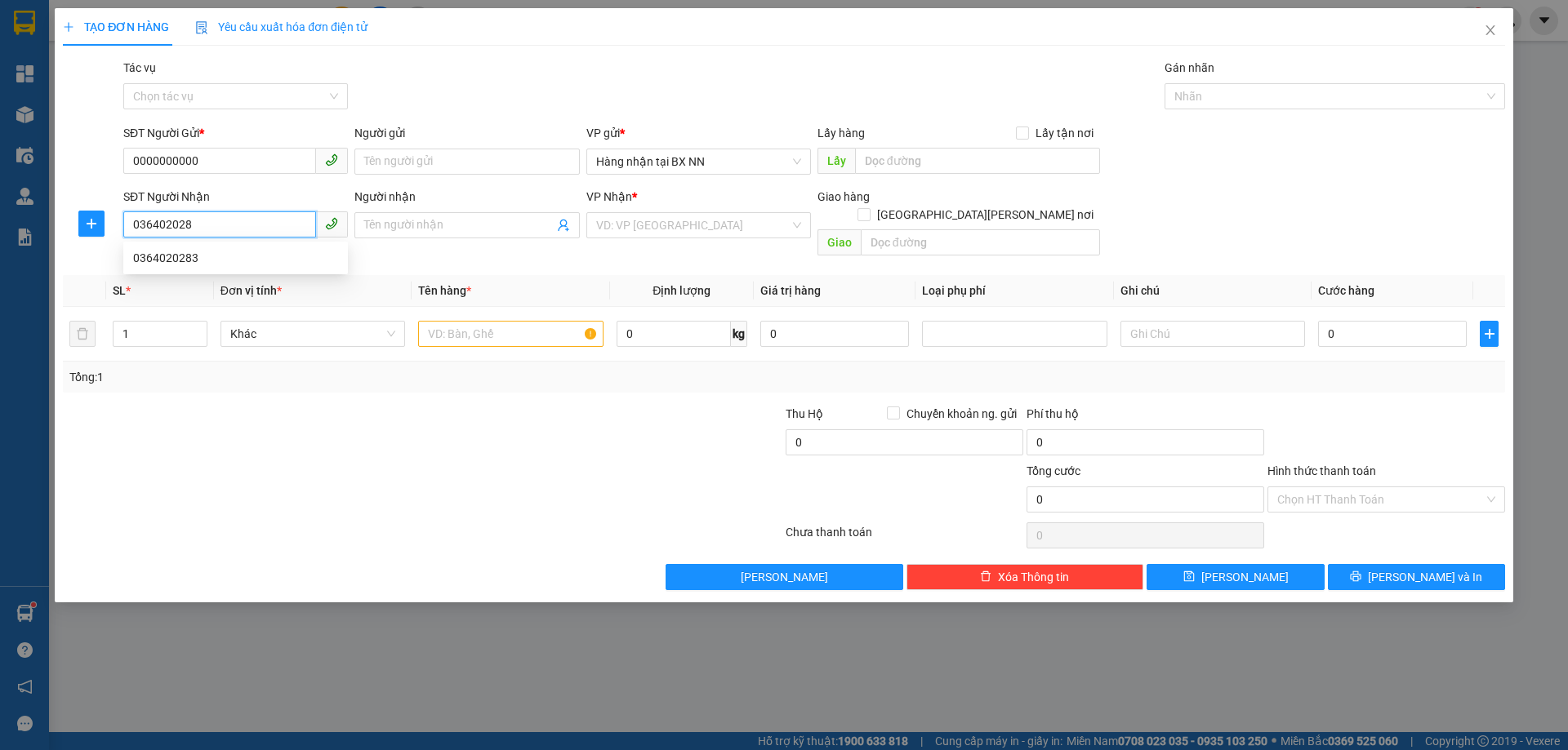
type input "0364020283"
click at [233, 258] on div "0364020283" at bounding box center [235, 257] width 205 height 18
type input "[PERSON_NAME]"
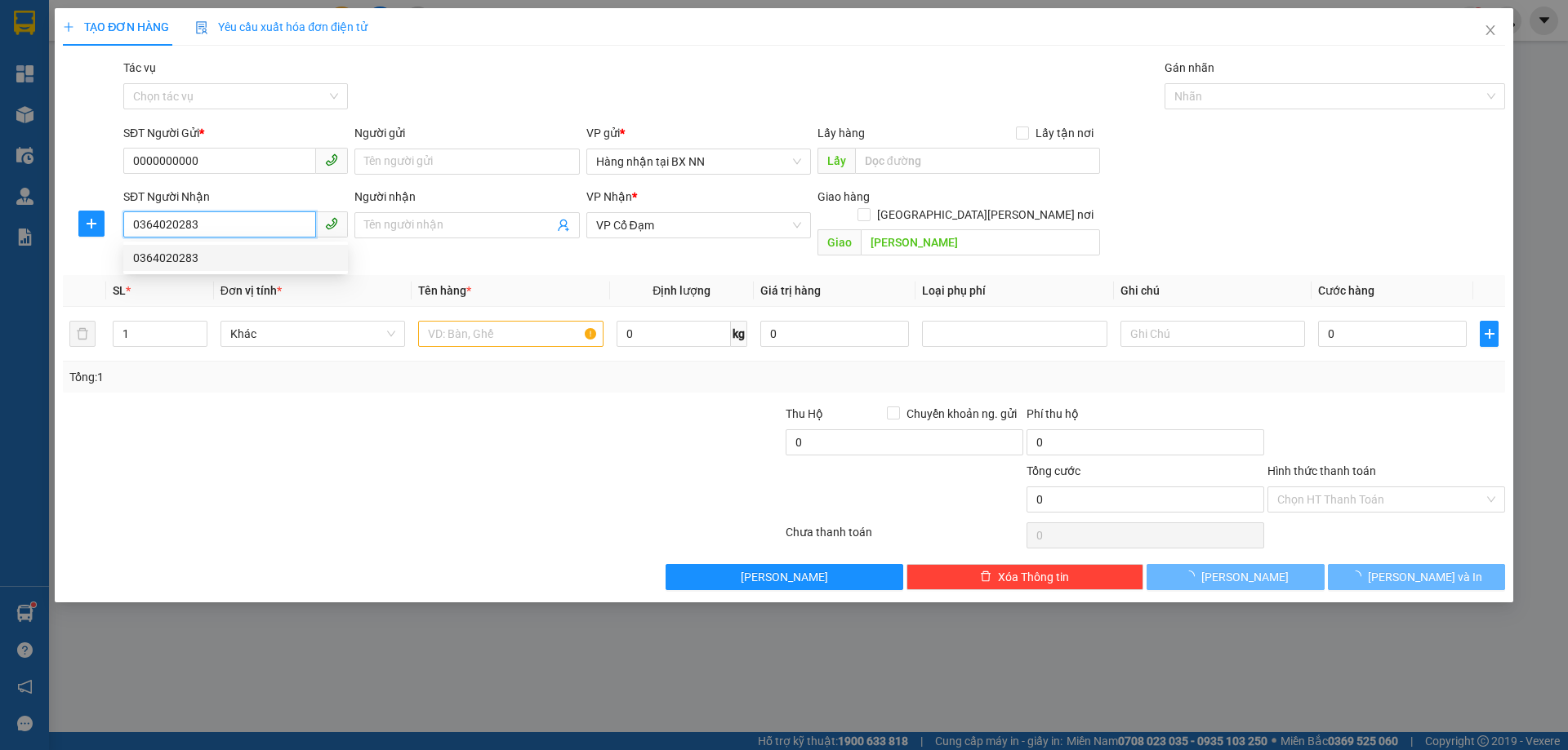
type input "50.000"
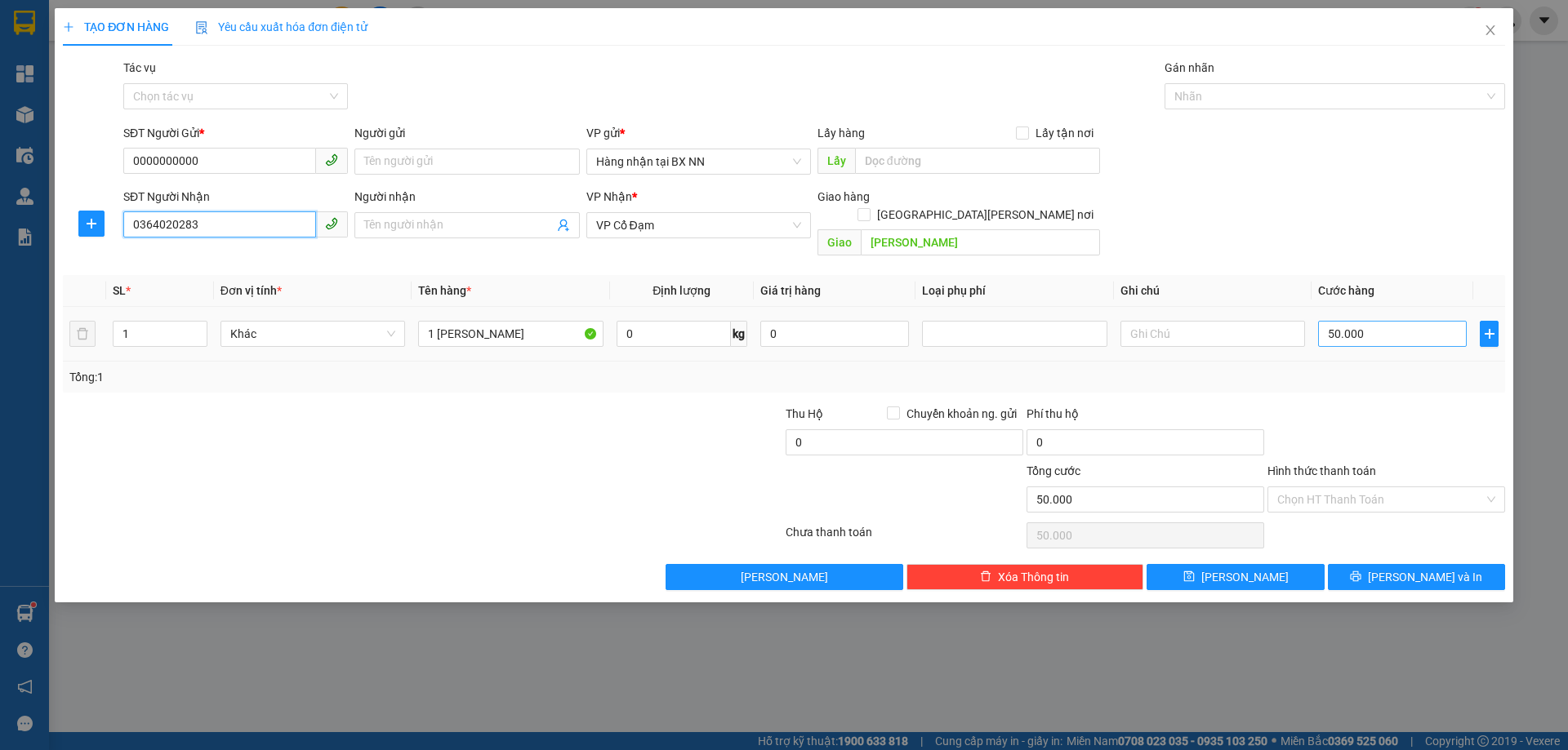
type input "0364020283"
click at [1394, 321] on input "50.000" at bounding box center [1392, 334] width 149 height 26
type input "0"
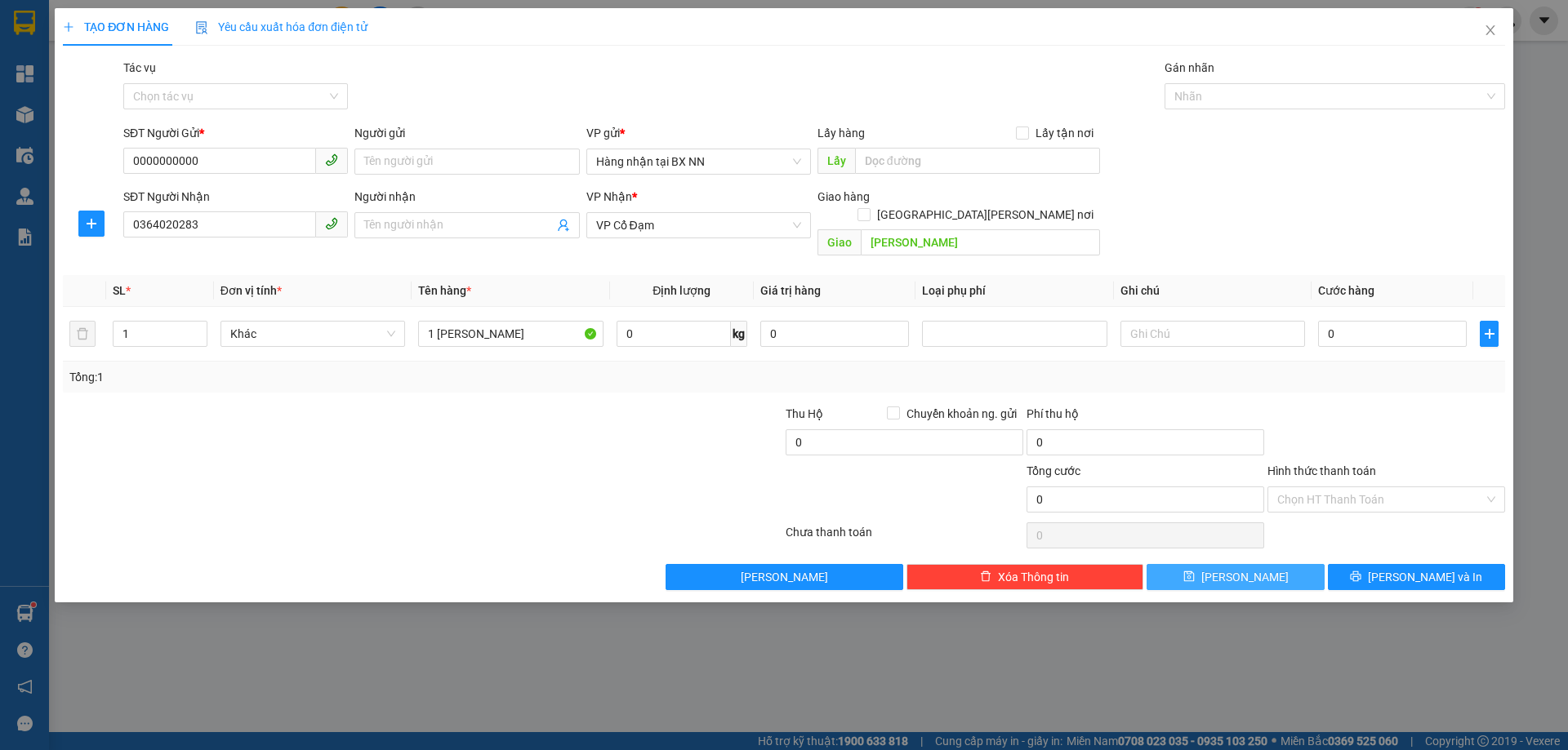
click at [1268, 564] on button "[PERSON_NAME]" at bounding box center [1234, 576] width 177 height 26
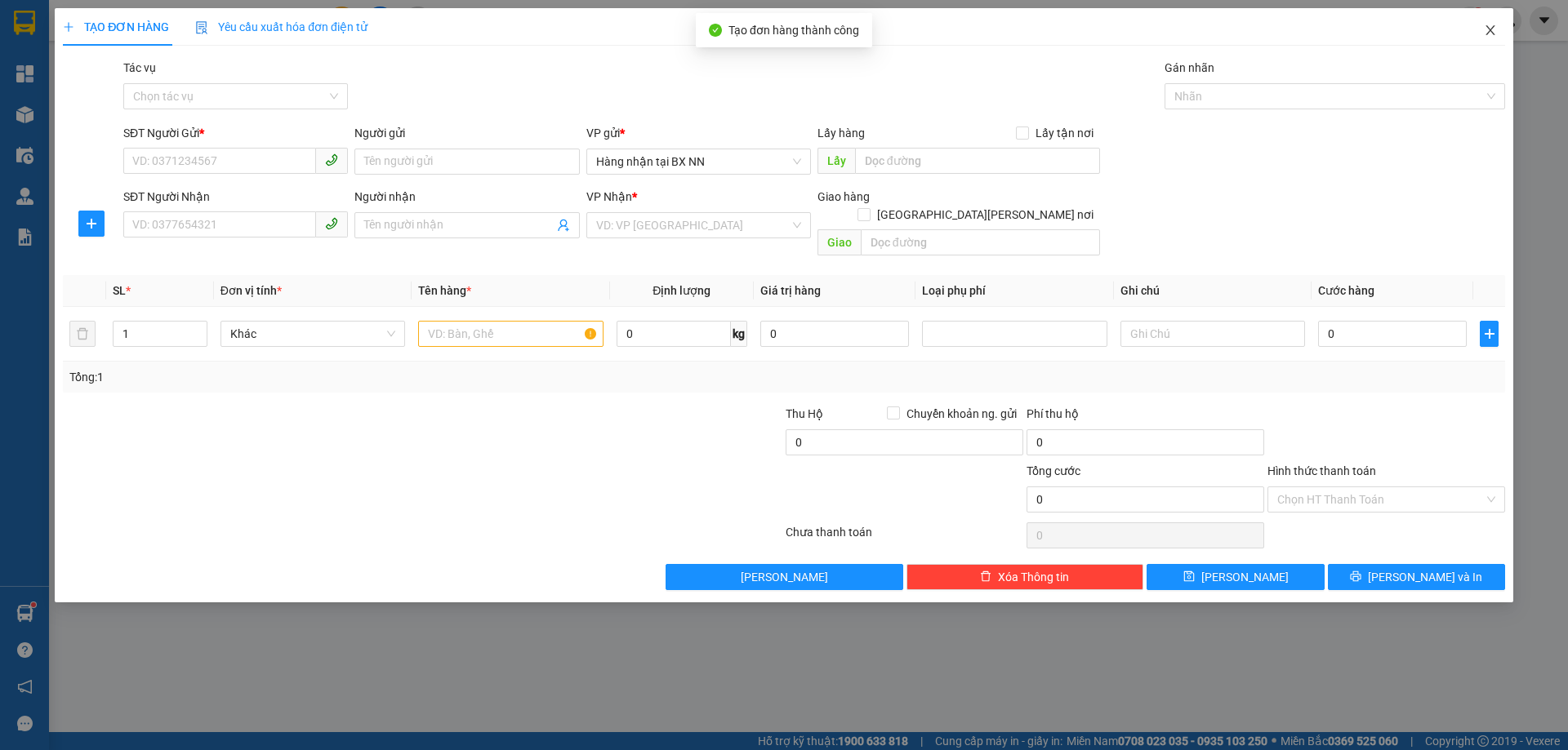
click at [1488, 36] on icon "close" at bounding box center [1489, 30] width 13 height 13
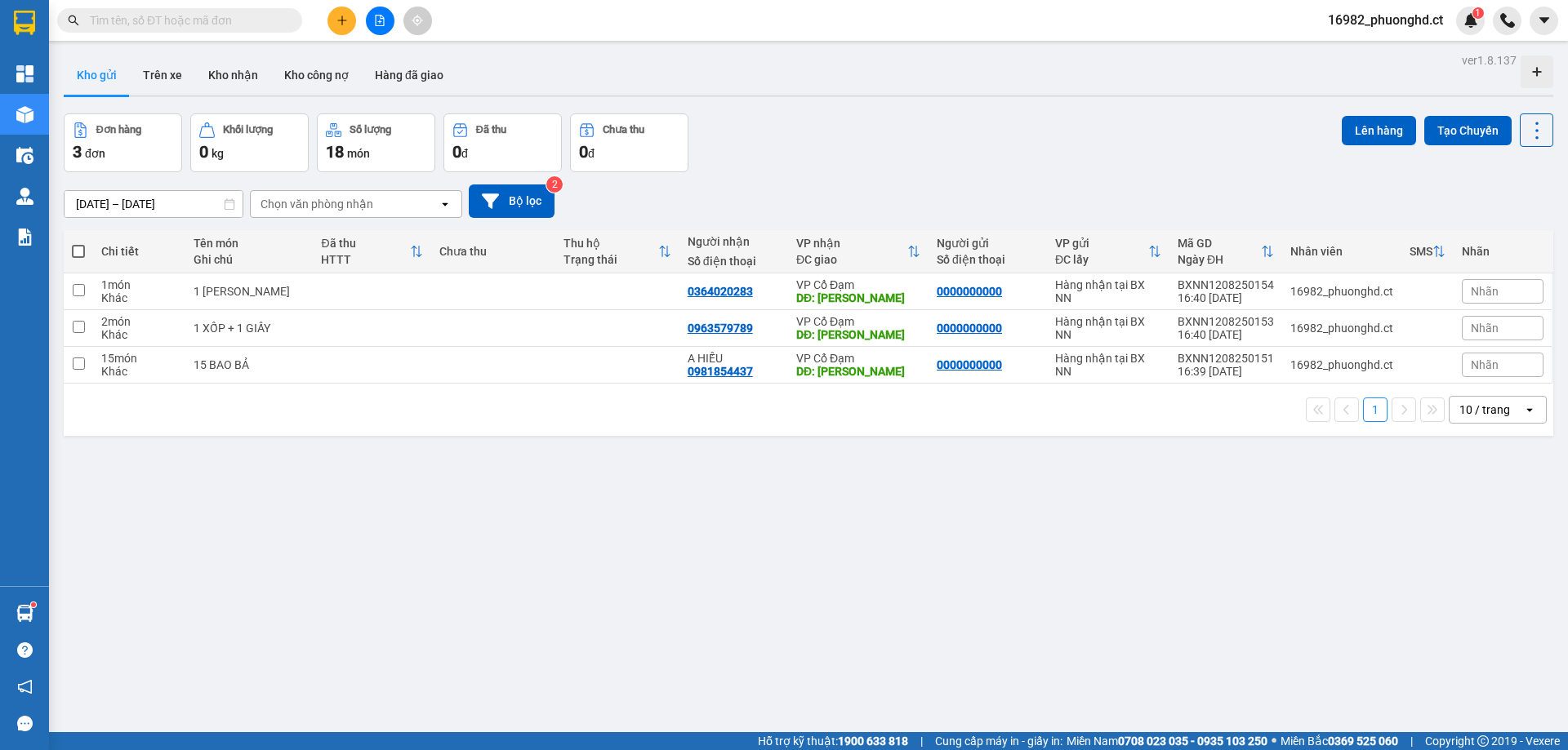
click at [82, 251] on span at bounding box center [78, 251] width 13 height 13
click at [79, 243] on input "checkbox" at bounding box center [79, 243] width 0 height 0
checkbox input "true"
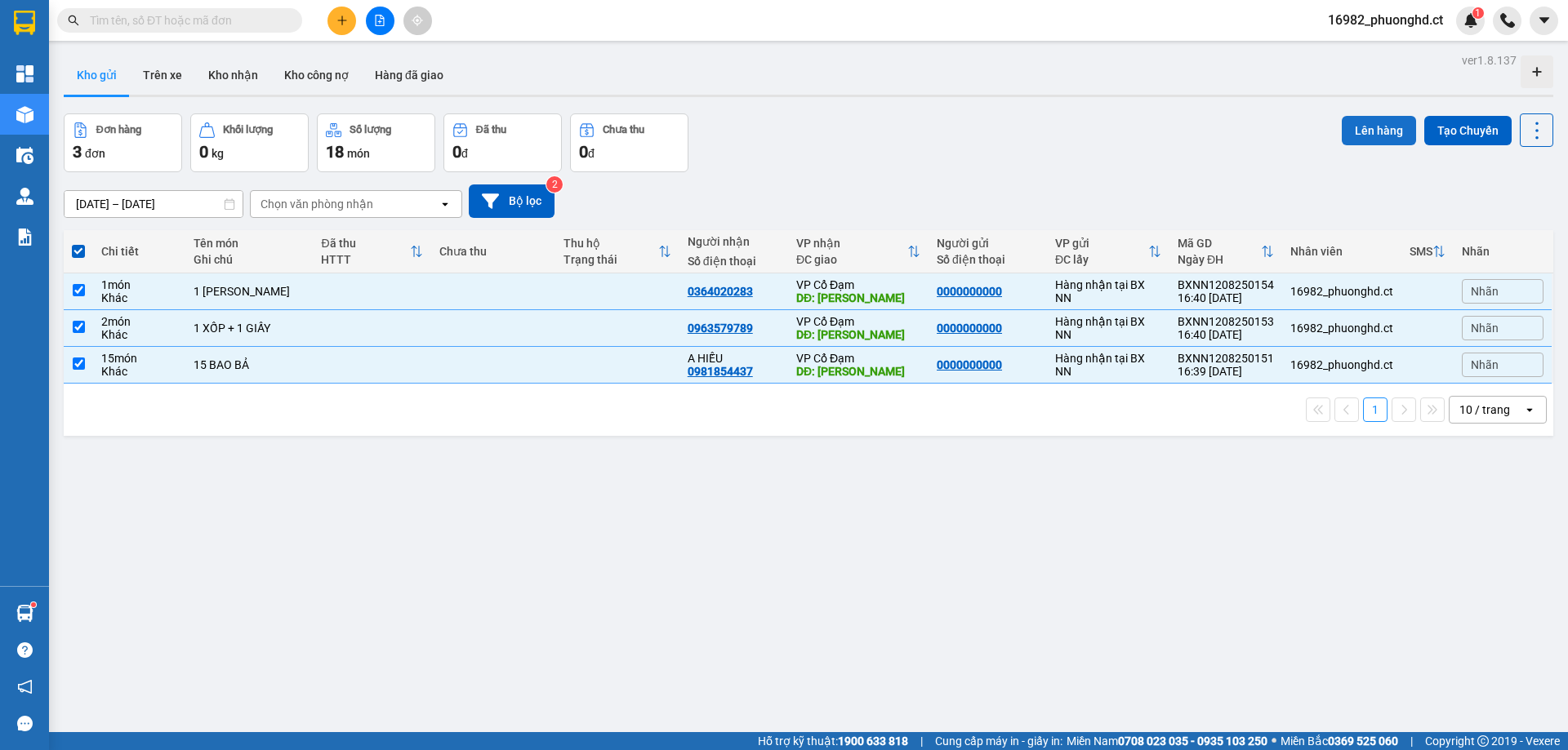
click at [1363, 127] on button "Lên hàng" at bounding box center [1378, 130] width 75 height 30
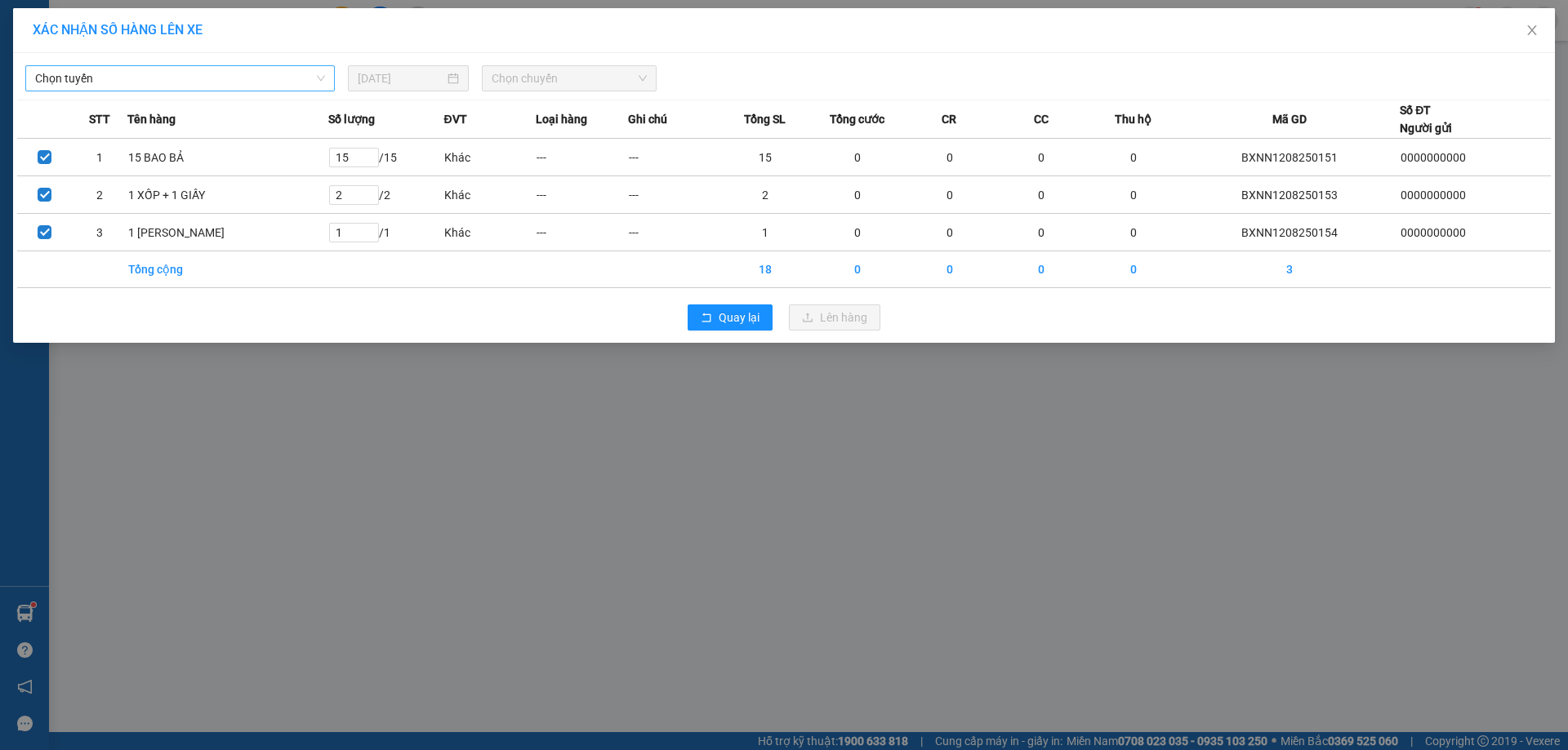
click at [162, 76] on span "Chọn tuyến" at bounding box center [179, 78] width 290 height 25
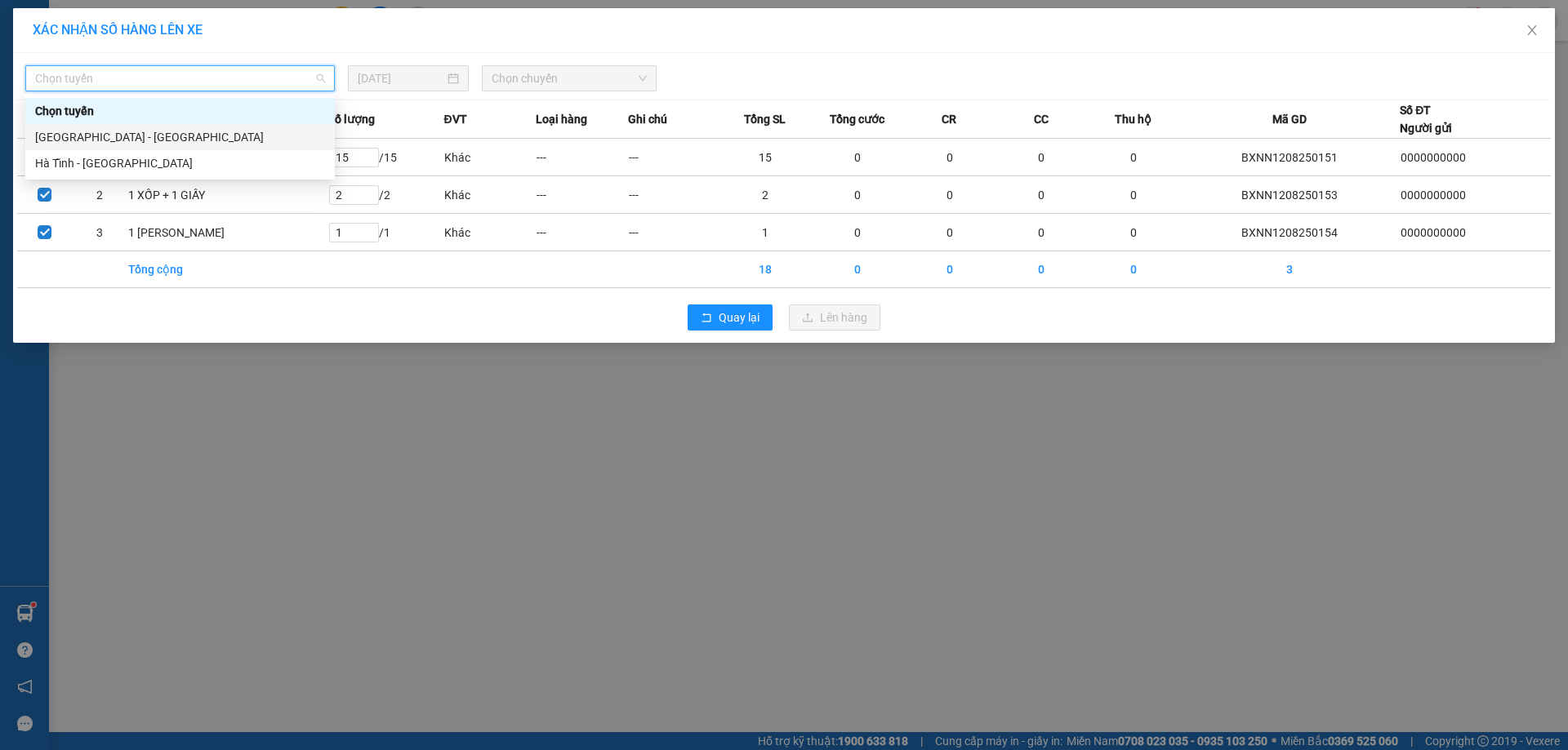
click at [214, 126] on div "[GEOGRAPHIC_DATA] - [GEOGRAPHIC_DATA]" at bounding box center [179, 137] width 309 height 26
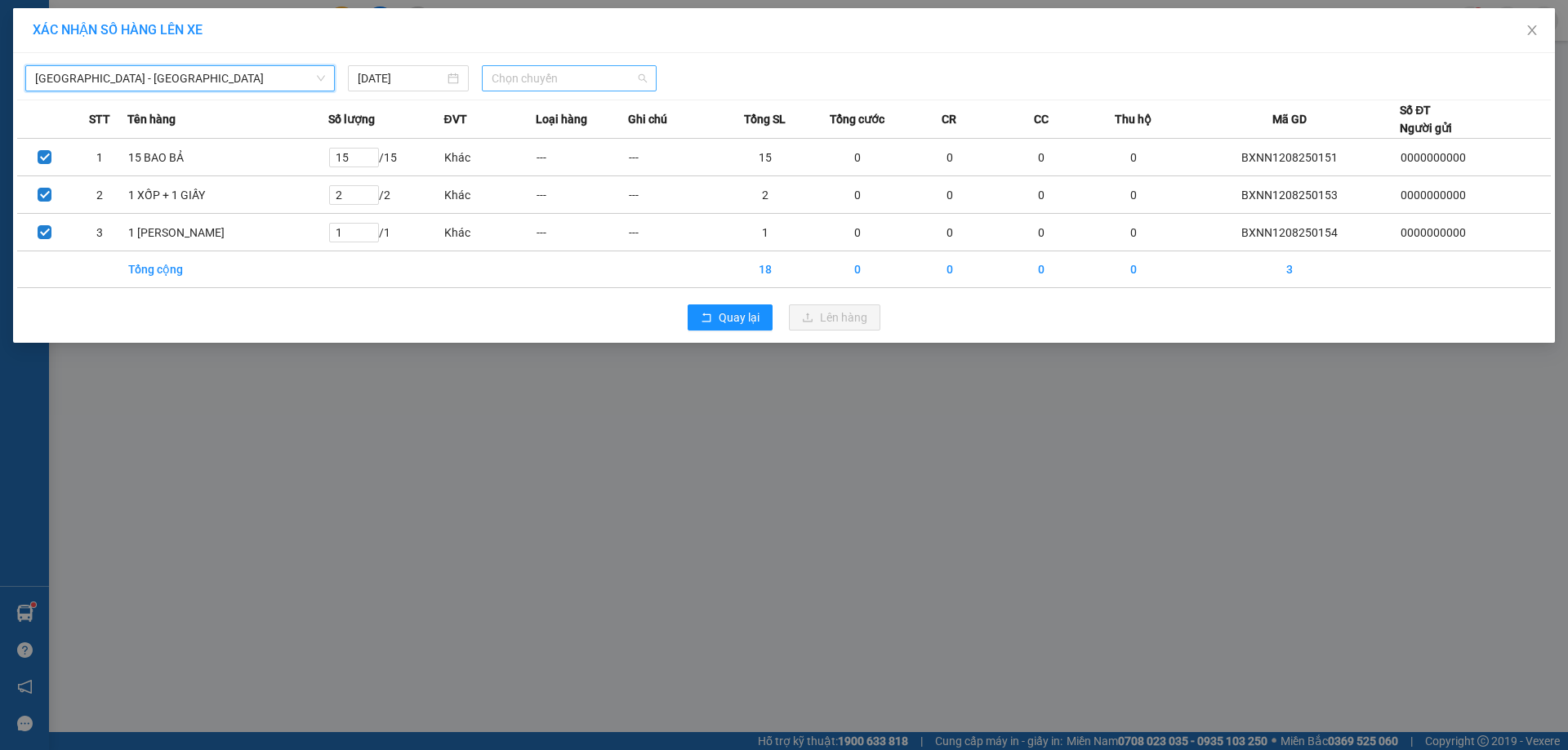
click at [571, 72] on span "Chọn chuyến" at bounding box center [569, 78] width 155 height 25
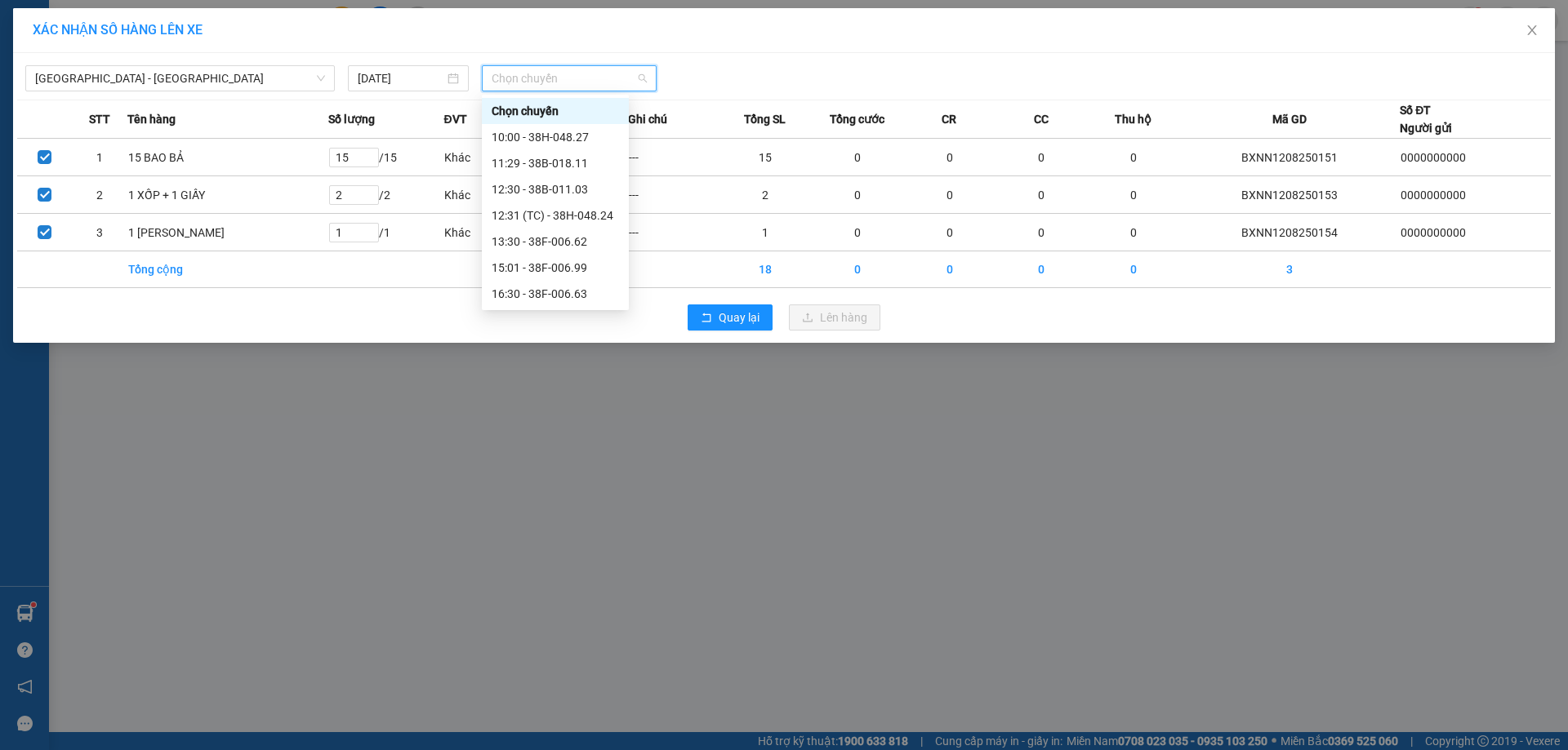
click at [589, 117] on div "Chọn chuyến" at bounding box center [555, 111] width 127 height 18
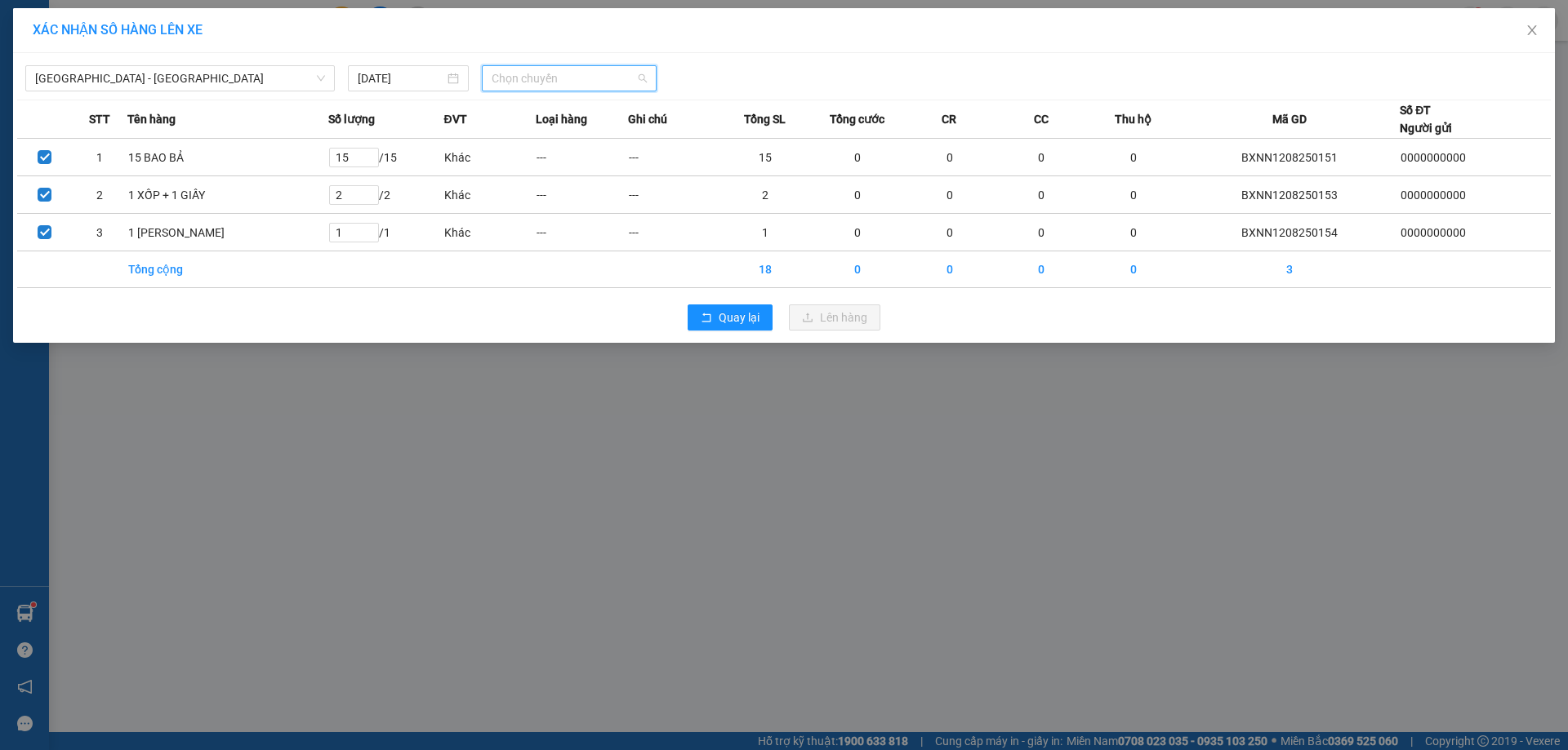
click at [565, 72] on span "Chọn chuyến" at bounding box center [569, 78] width 155 height 25
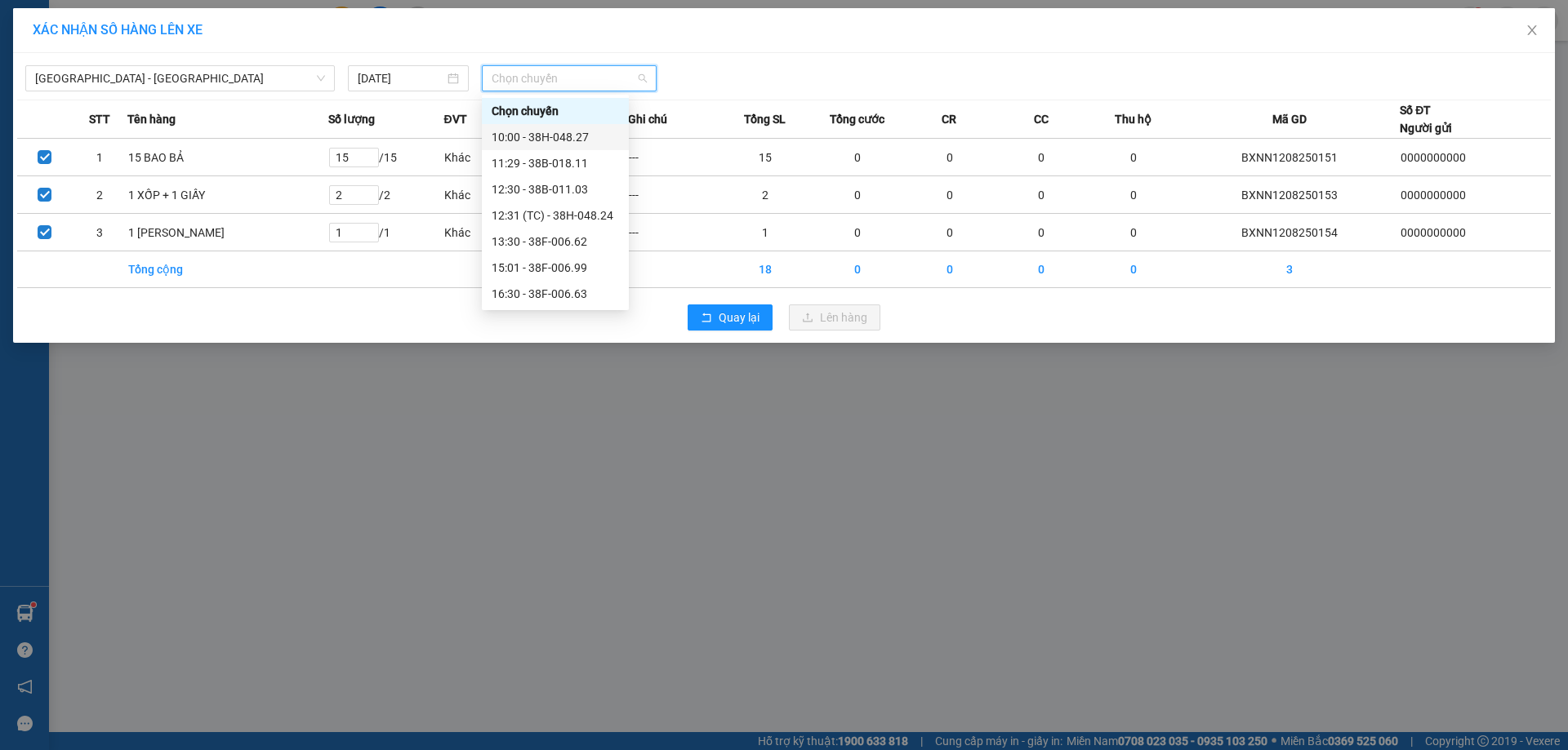
click at [584, 126] on div "10:00 - 38H-048.27" at bounding box center [555, 137] width 147 height 26
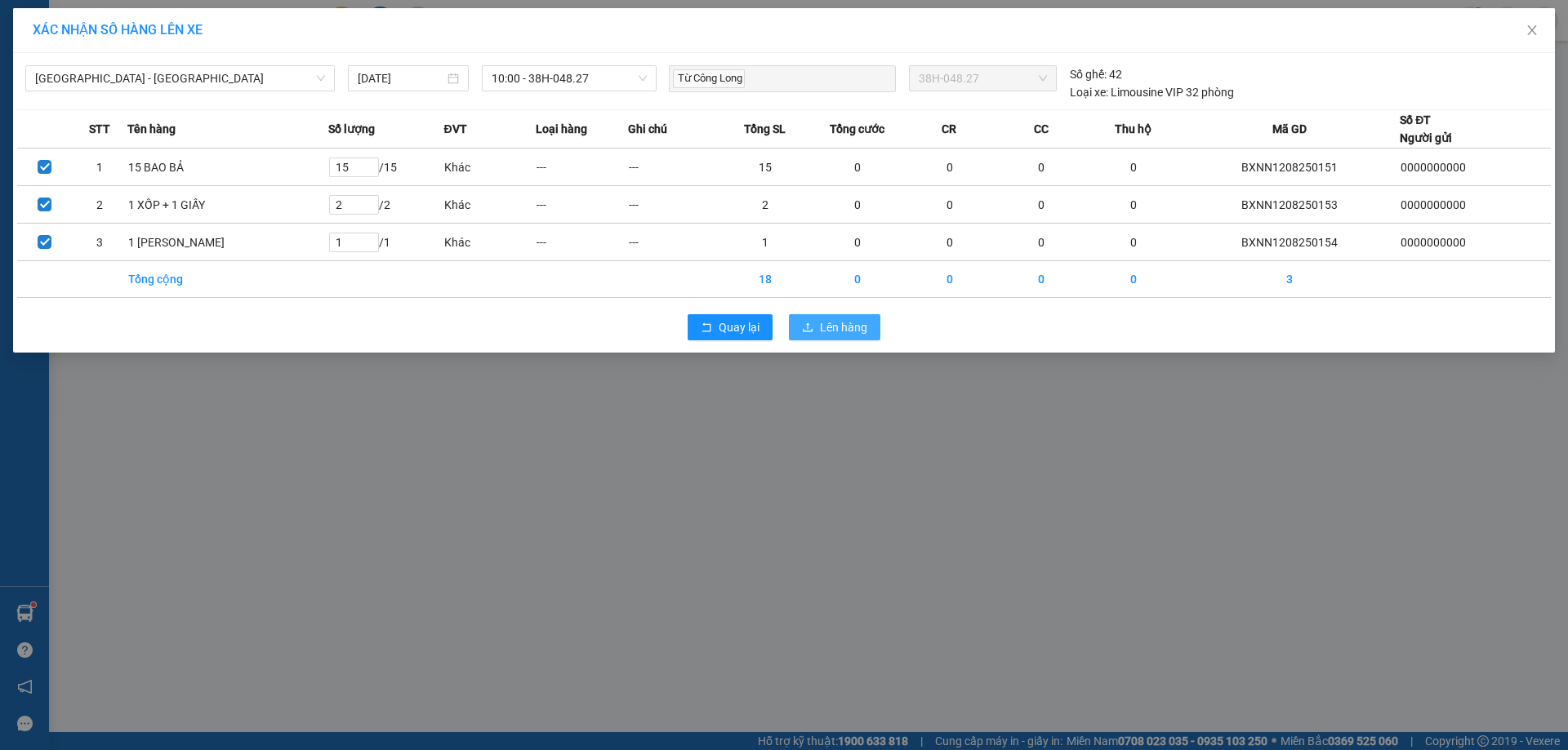
click at [826, 326] on span "Lên hàng" at bounding box center [843, 327] width 47 height 18
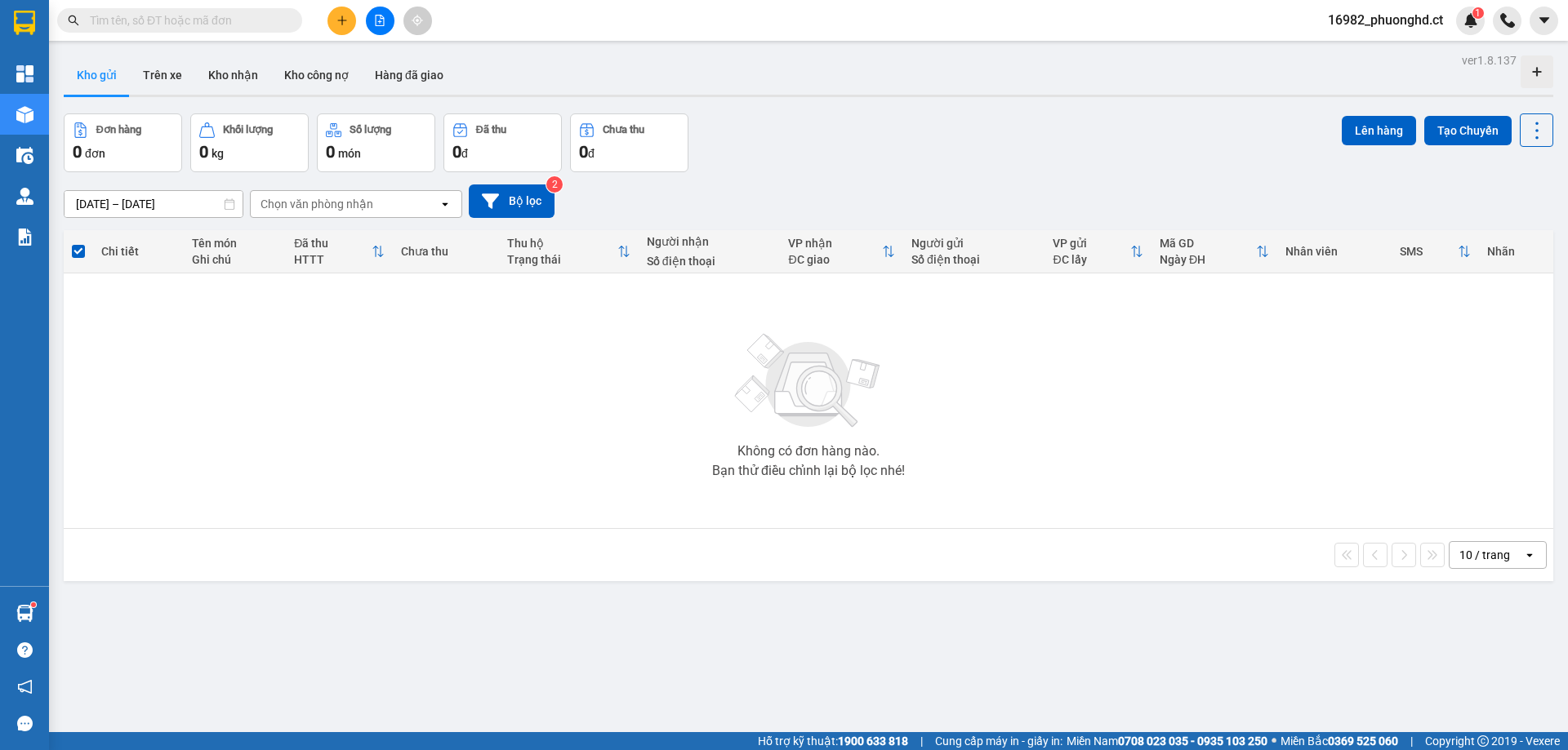
click at [340, 17] on icon "plus" at bounding box center [342, 20] width 12 height 12
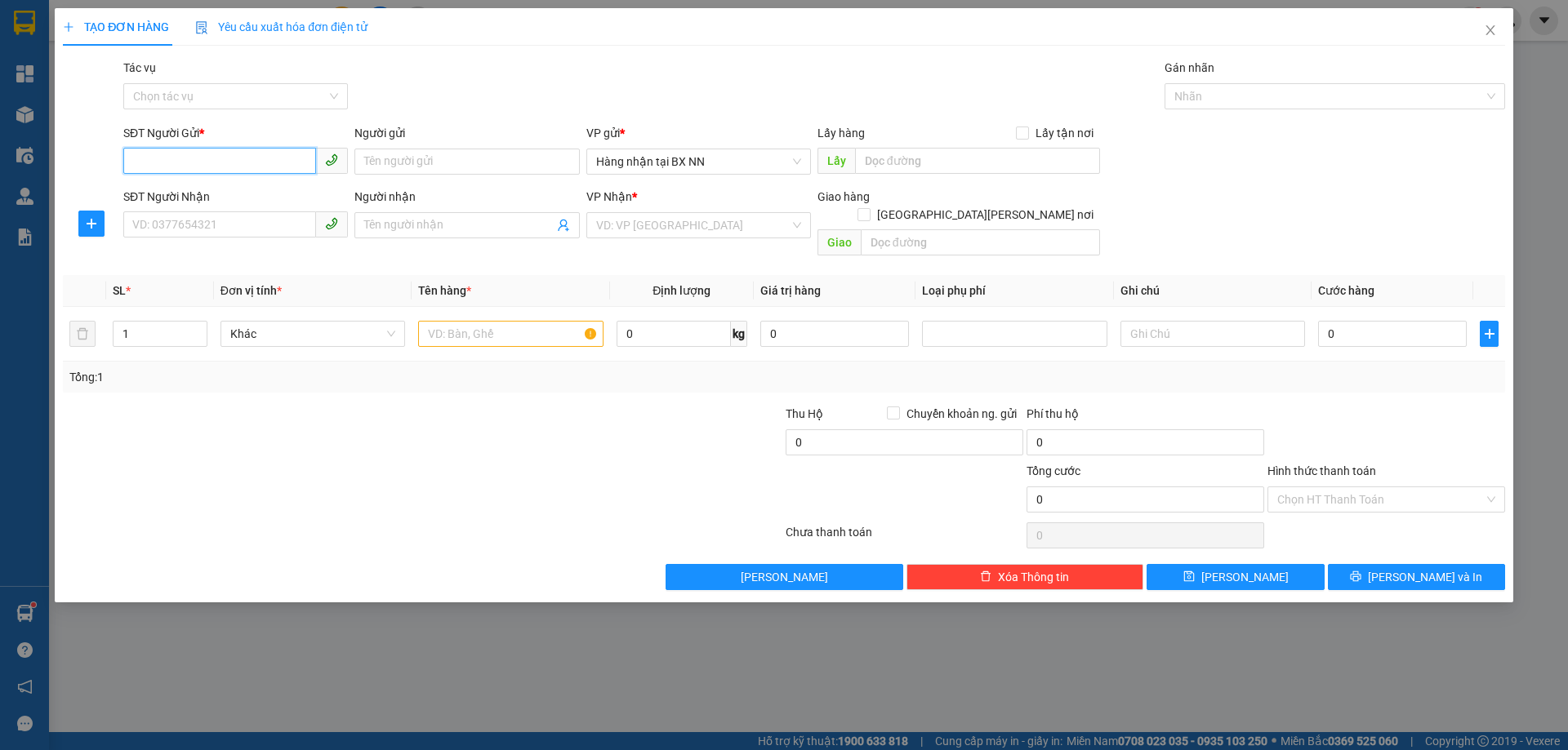
paste input "0000000000"
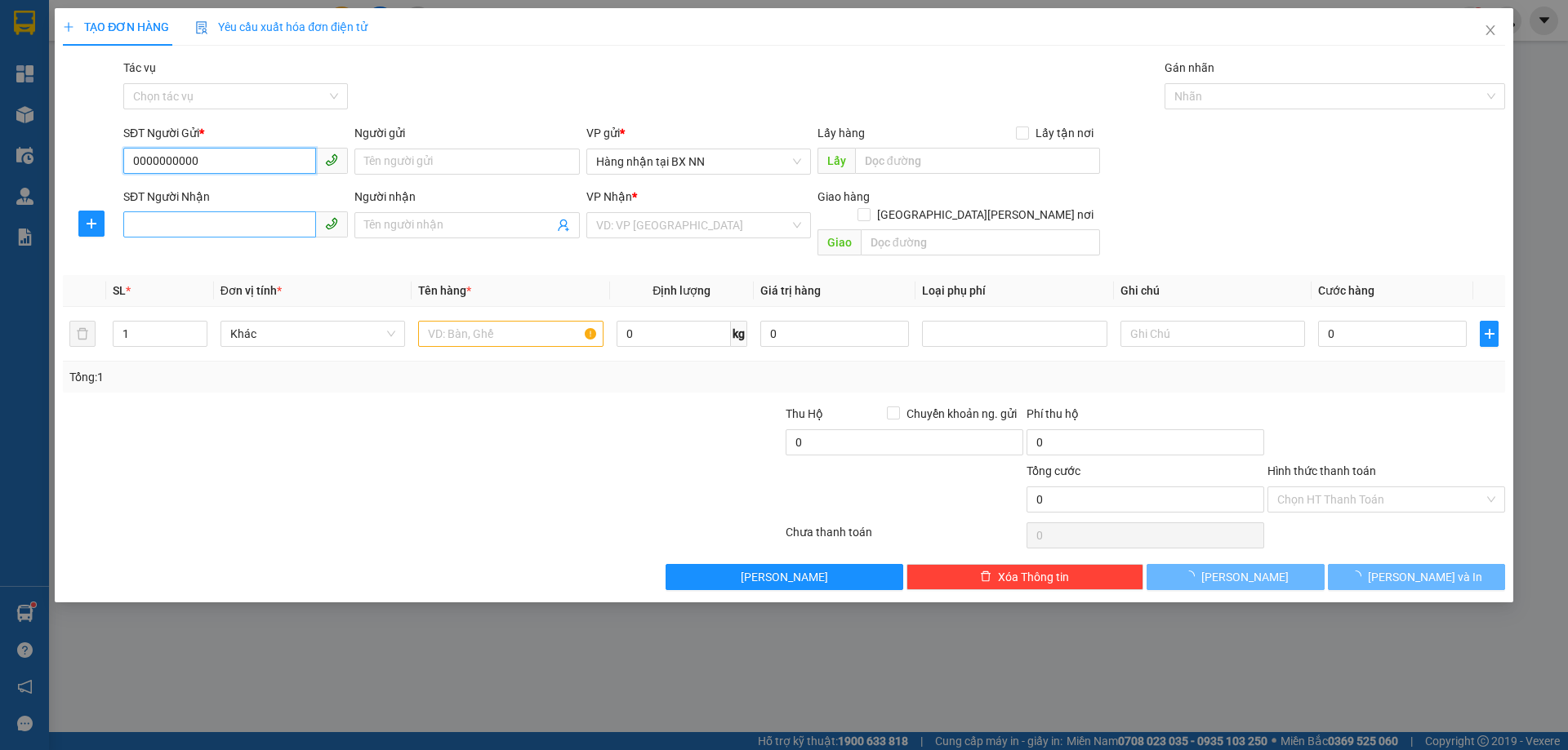
type input "0000000000"
click at [240, 216] on input "SĐT Người Nhận" at bounding box center [220, 224] width 193 height 26
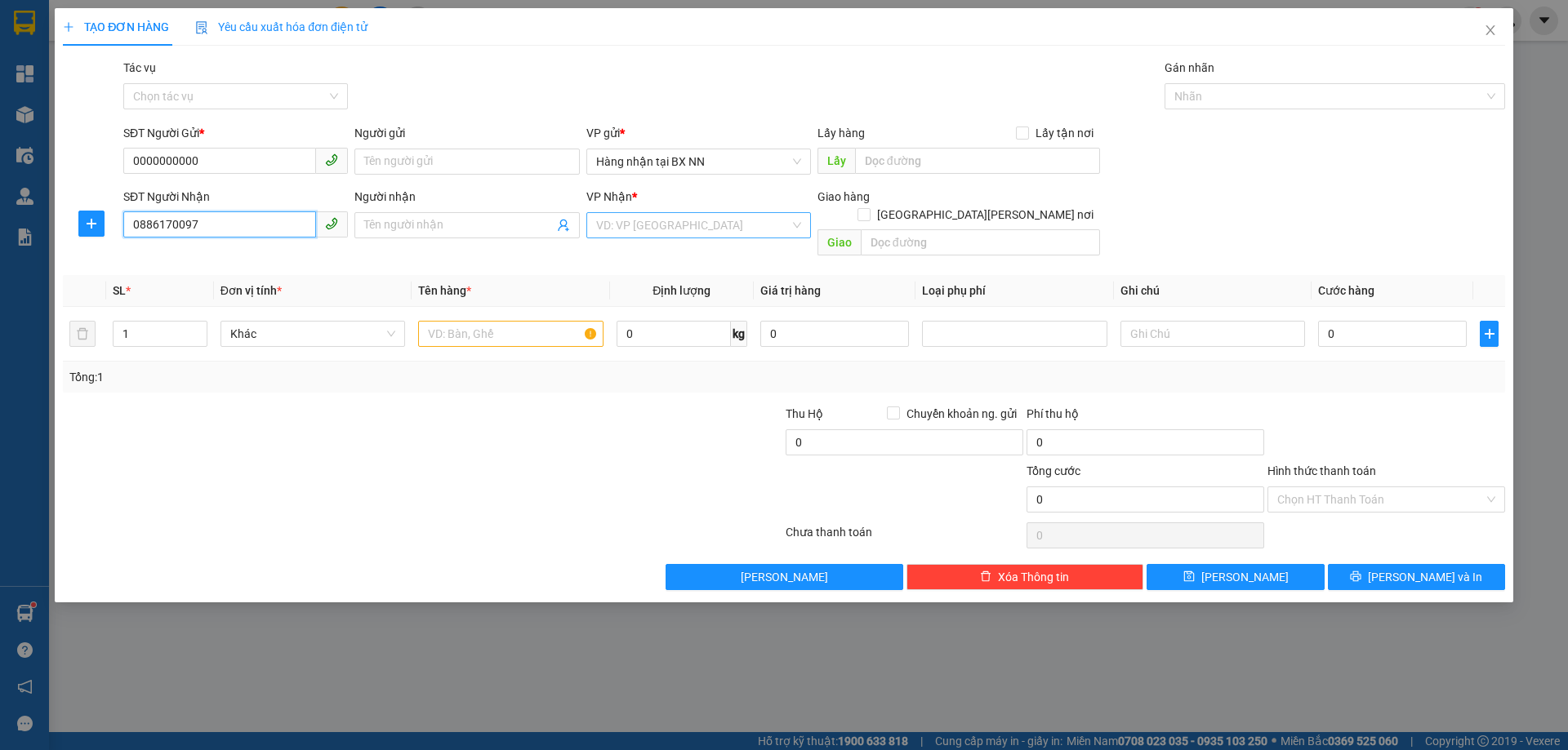
type input "0886170097"
click at [718, 237] on input "search" at bounding box center [693, 225] width 194 height 25
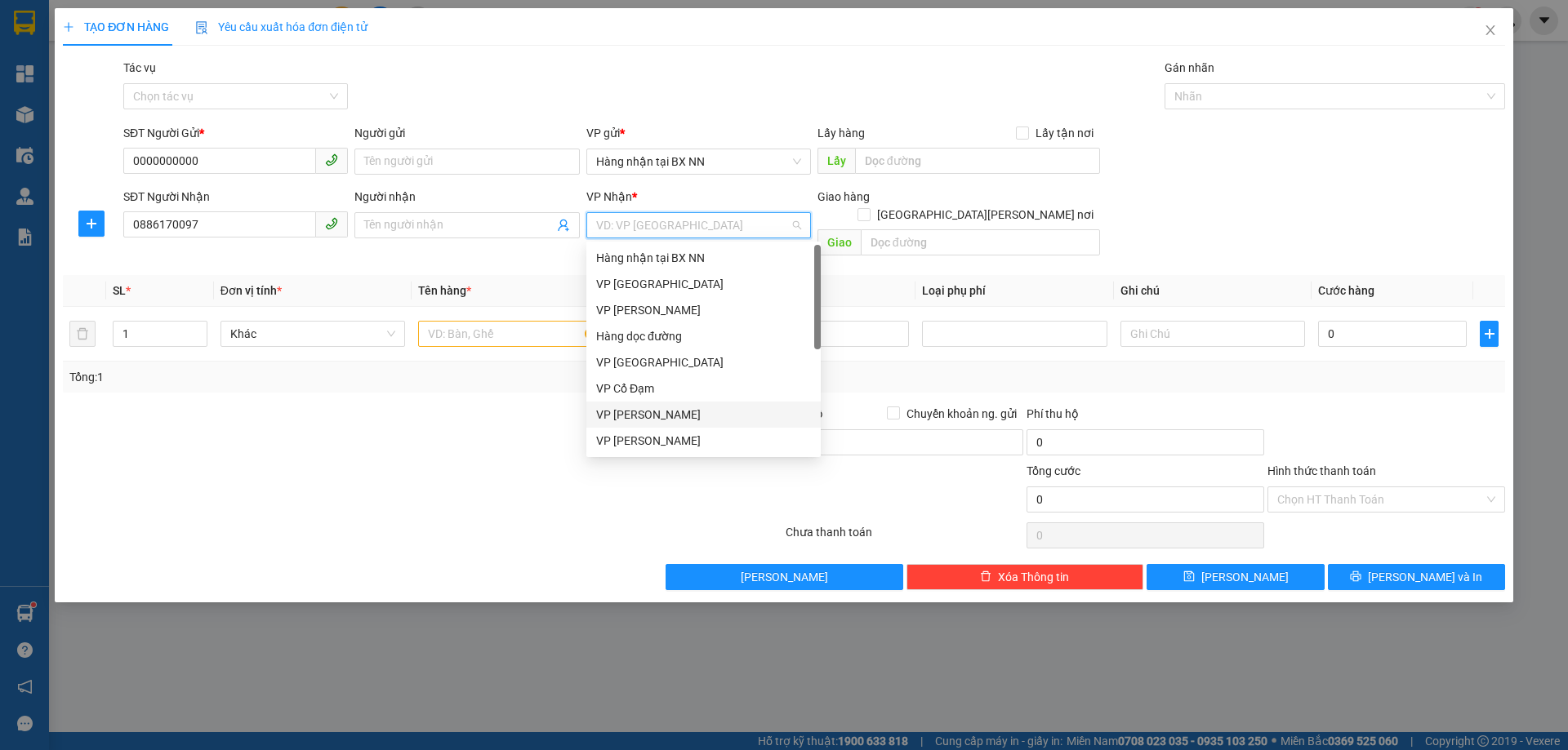
scroll to position [52, 0]
click at [662, 410] on div "VP [PERSON_NAME]" at bounding box center [704, 414] width 215 height 18
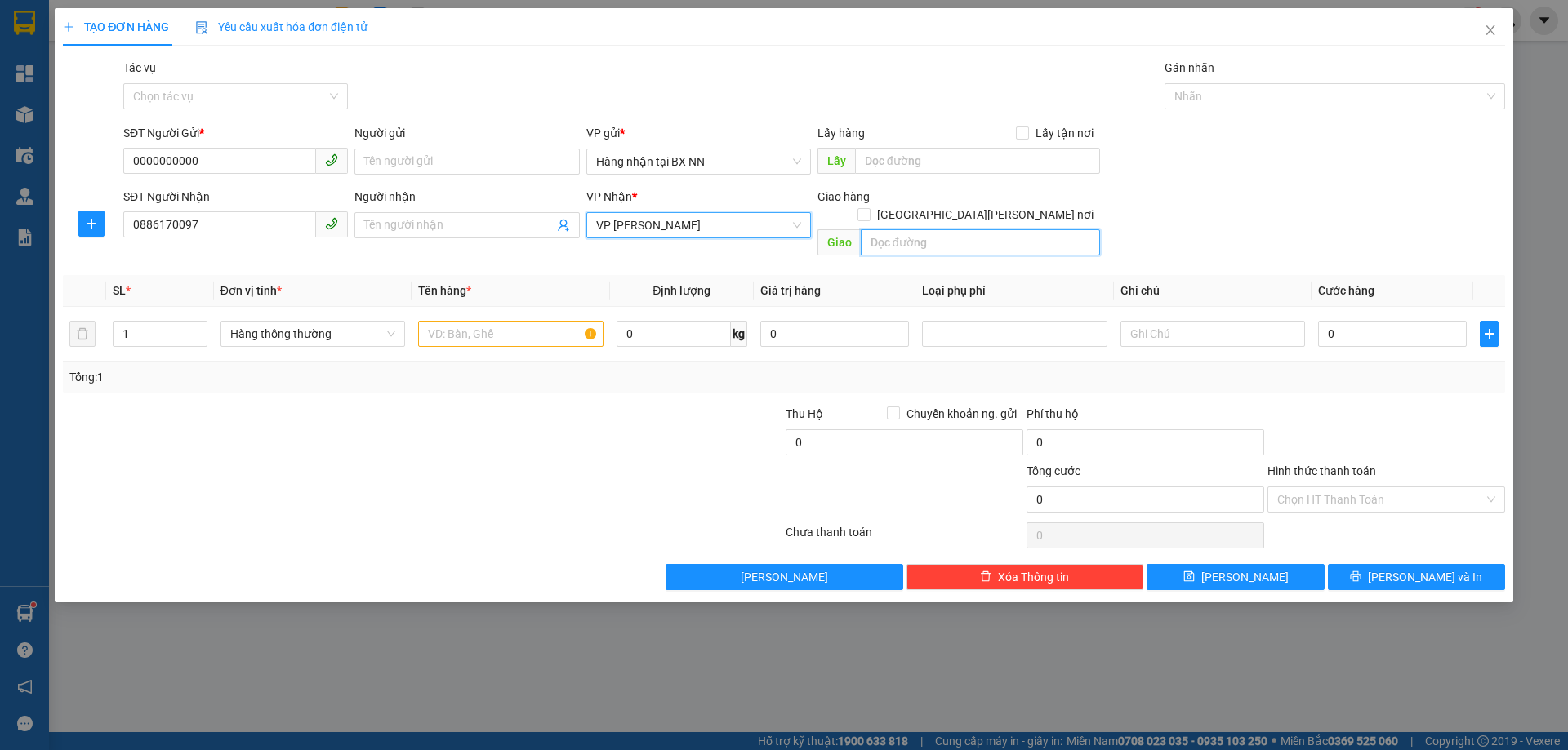
click at [925, 237] on input "text" at bounding box center [980, 242] width 240 height 26
type input "HỒNG LĨNH"
click at [455, 321] on input "text" at bounding box center [511, 334] width 185 height 26
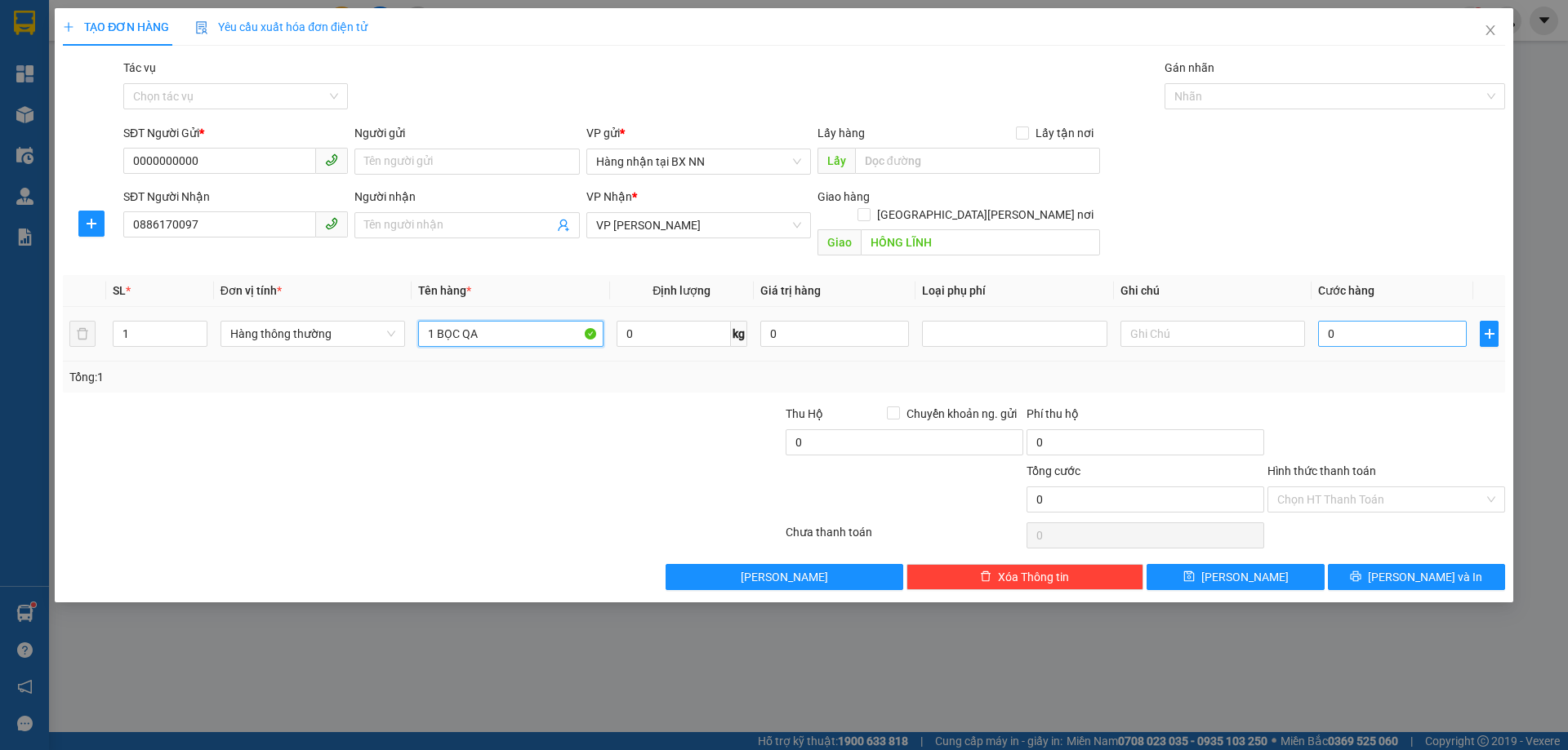
type input "1 BỌC QA"
click at [1365, 325] on input "0" at bounding box center [1392, 334] width 149 height 26
type input "5"
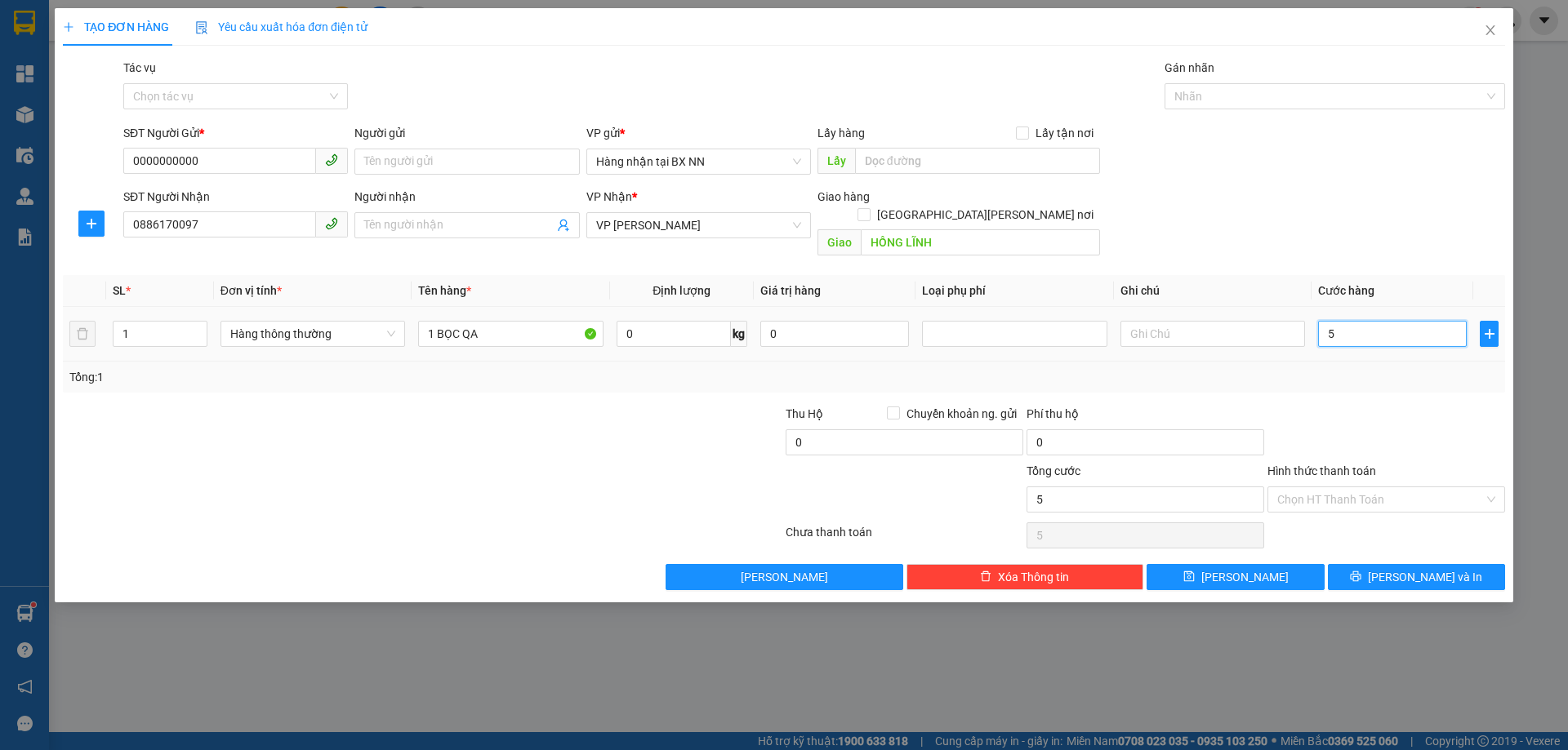
type input "50"
type input "50.000"
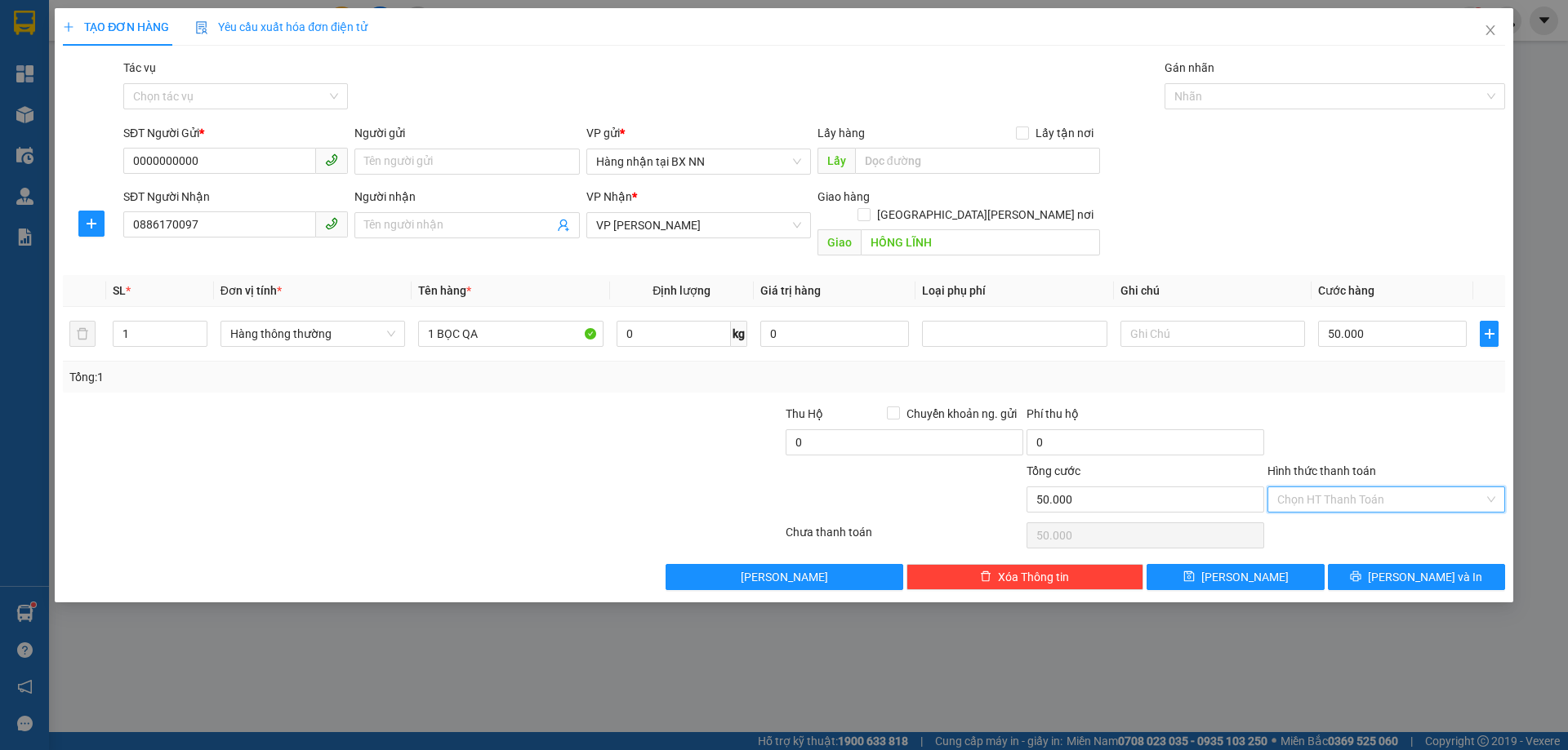
click at [1387, 488] on input "Hình thức thanh toán" at bounding box center [1380, 499] width 207 height 25
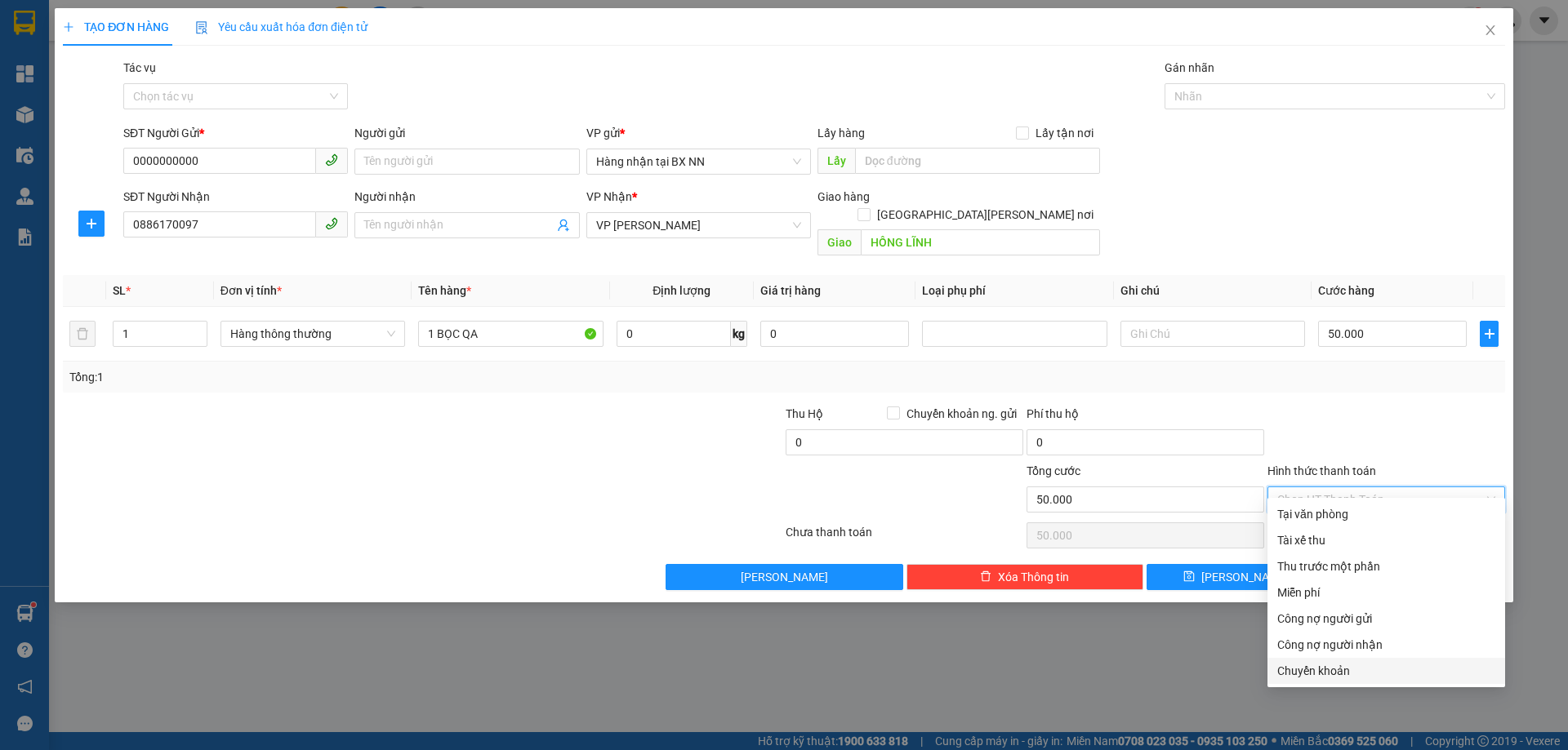
click at [1317, 668] on div "Chuyển khoản" at bounding box center [1385, 670] width 218 height 18
type input "0"
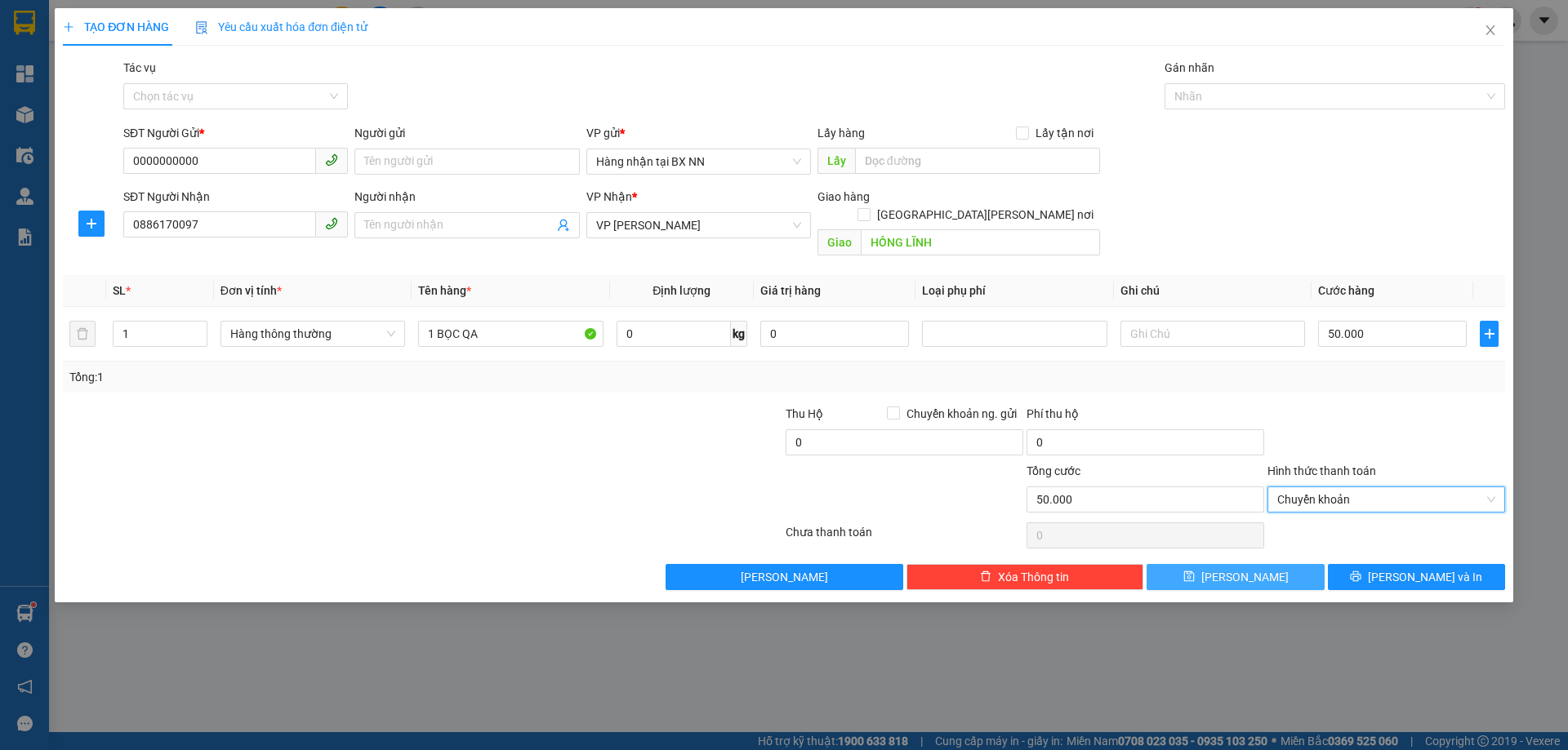
click at [1190, 564] on button "[PERSON_NAME]" at bounding box center [1234, 576] width 177 height 26
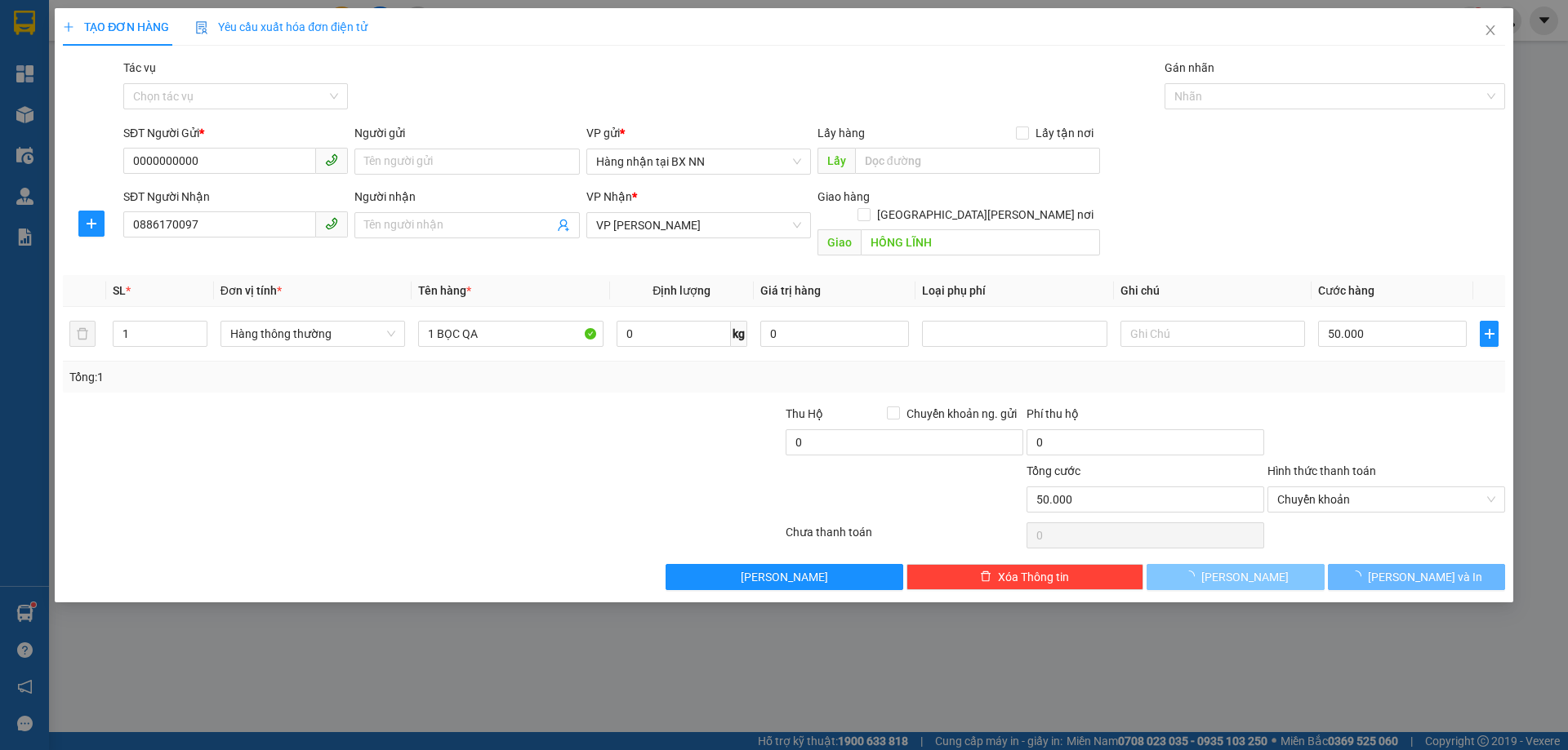
type input "0"
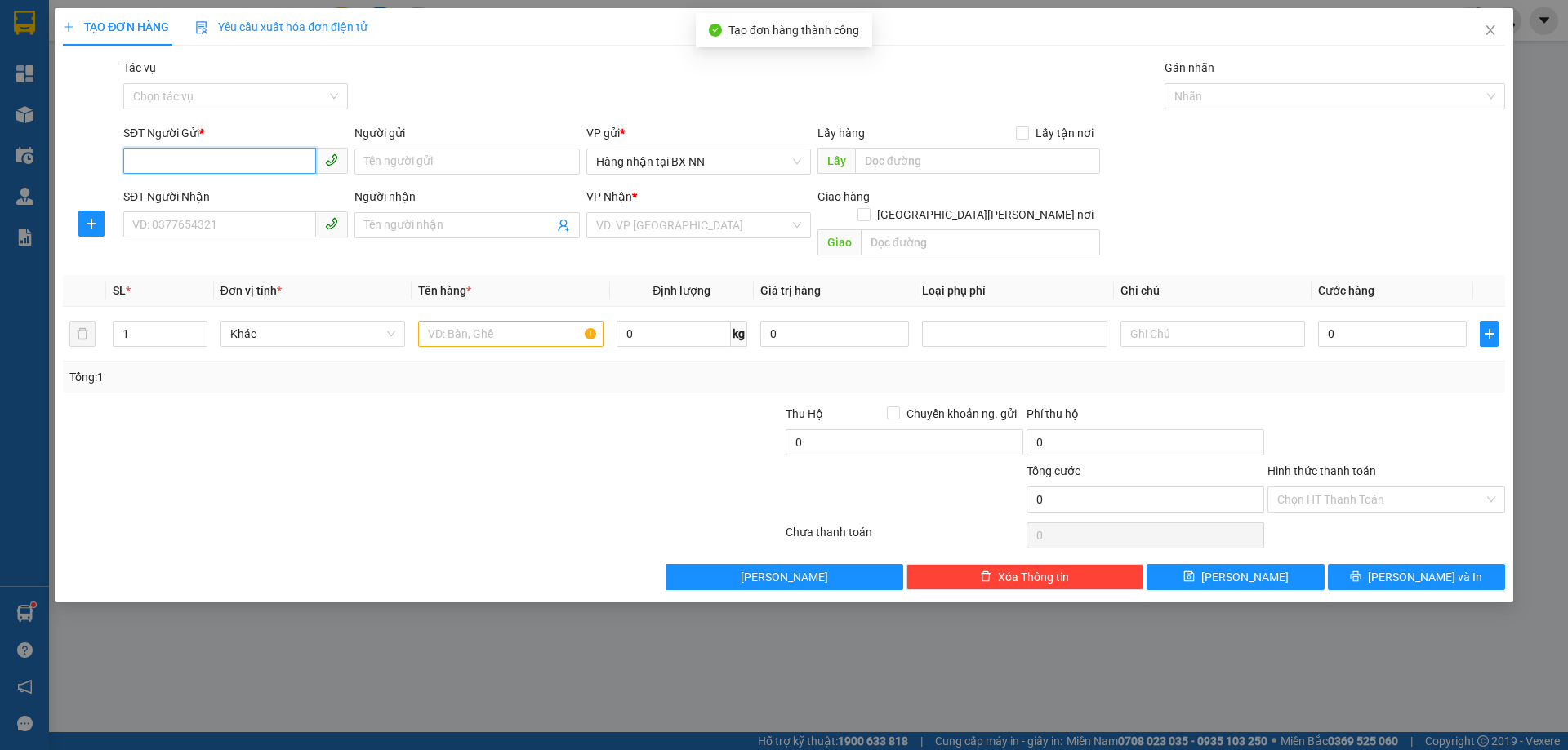
click at [247, 169] on input "SĐT Người Gửi *" at bounding box center [220, 161] width 193 height 26
paste input "0000000000"
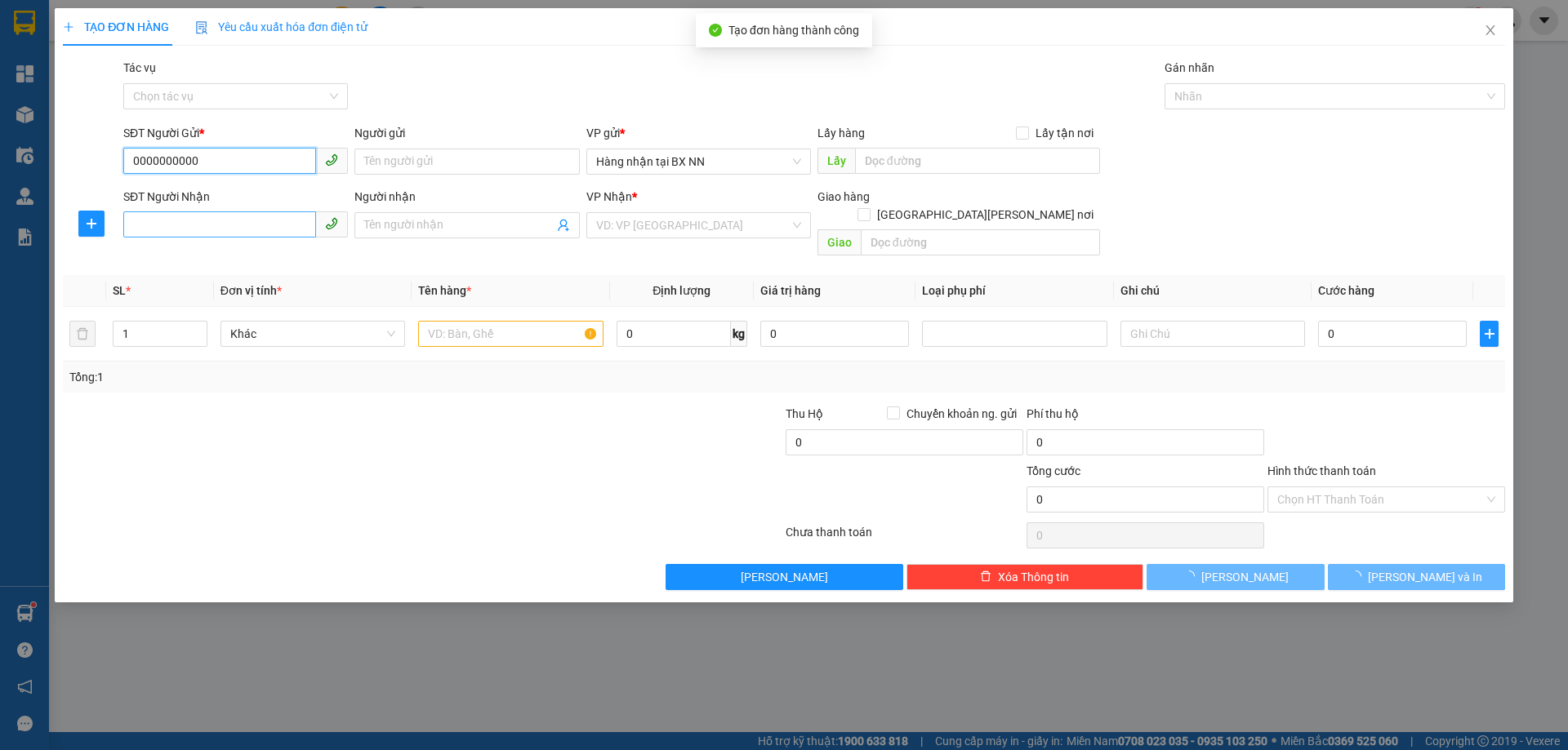
type input "0000000000"
click at [224, 214] on input "SĐT Người Nhận" at bounding box center [220, 224] width 193 height 26
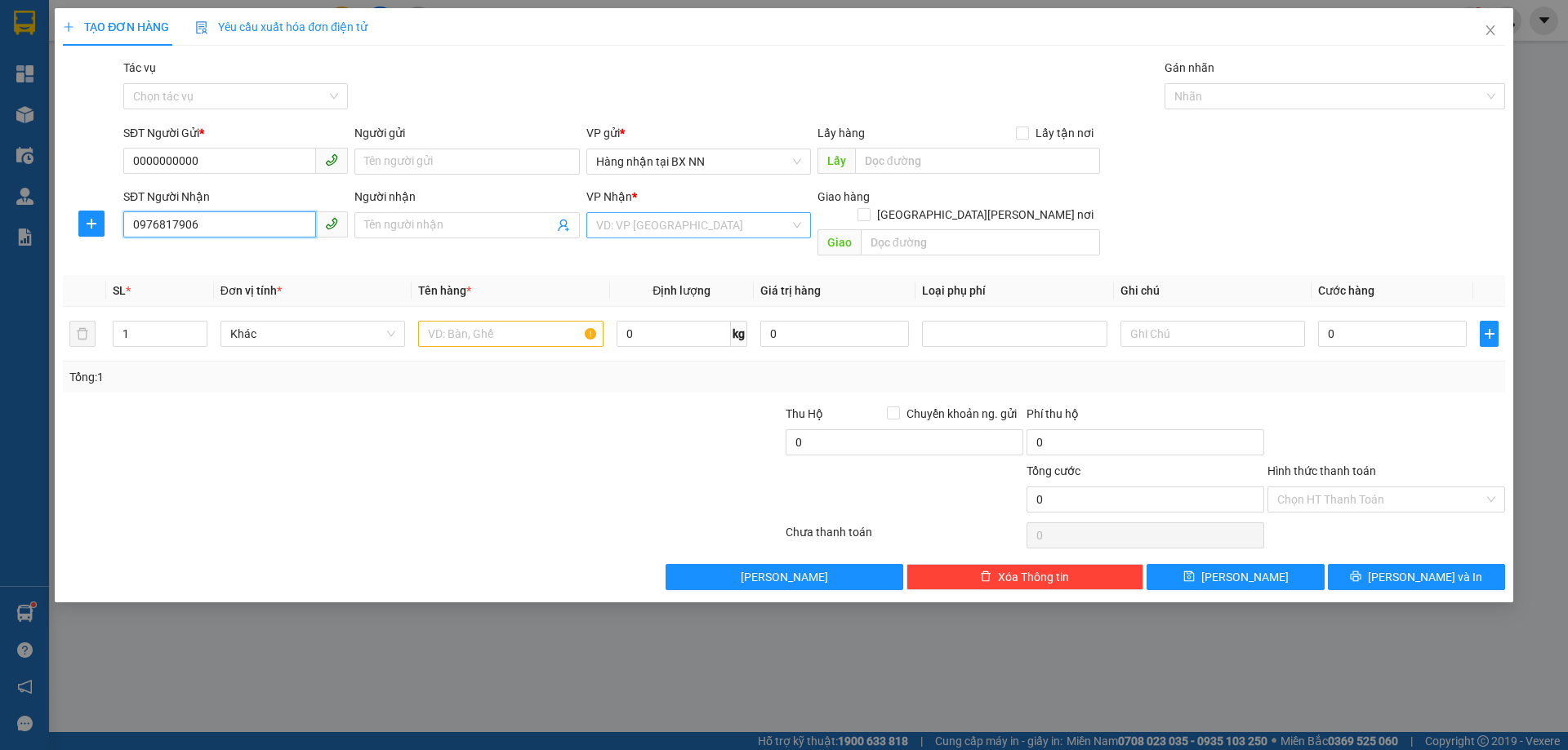
type input "0976817906"
click at [671, 233] on input "search" at bounding box center [693, 225] width 194 height 25
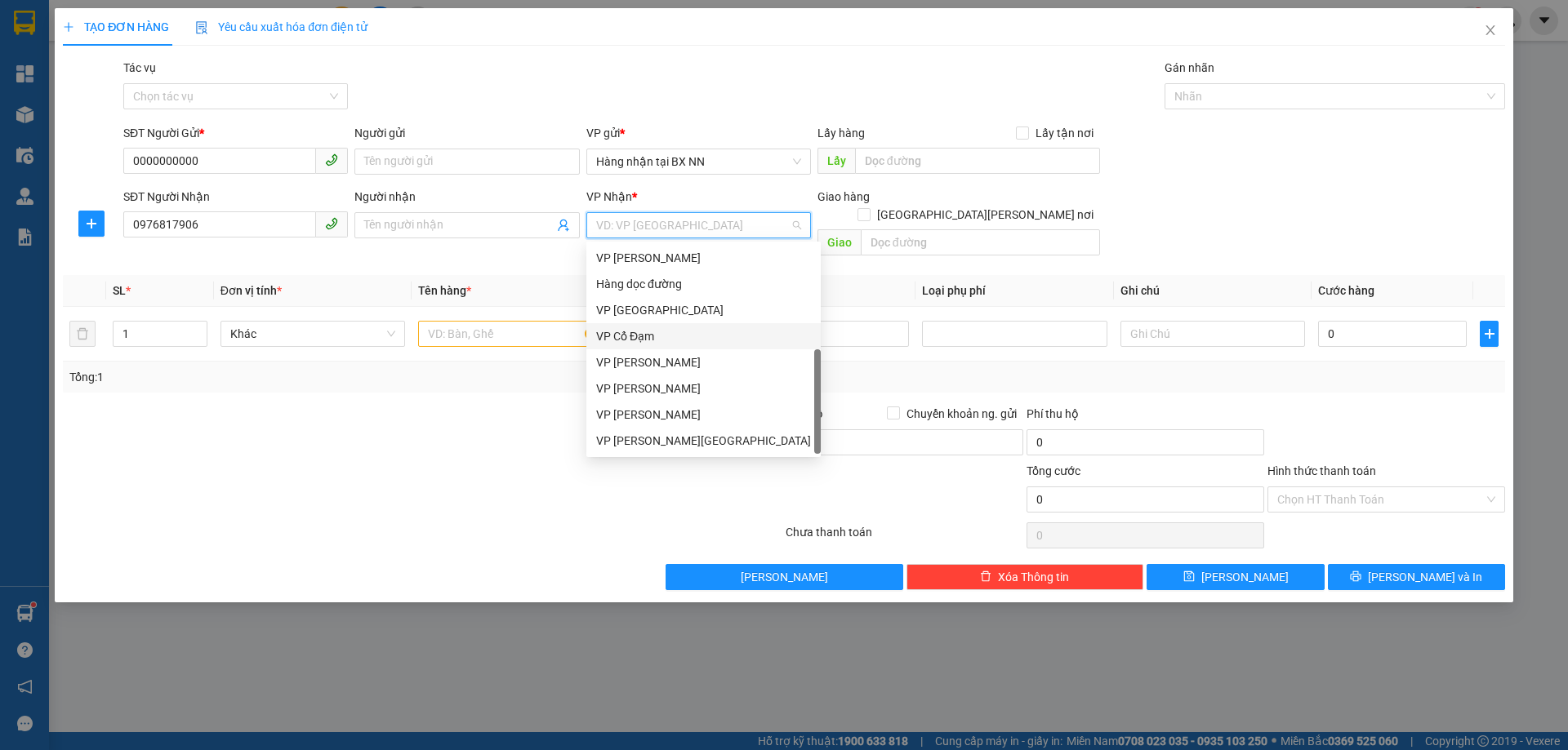
click at [677, 332] on div "VP Cổ Đạm" at bounding box center [704, 336] width 215 height 18
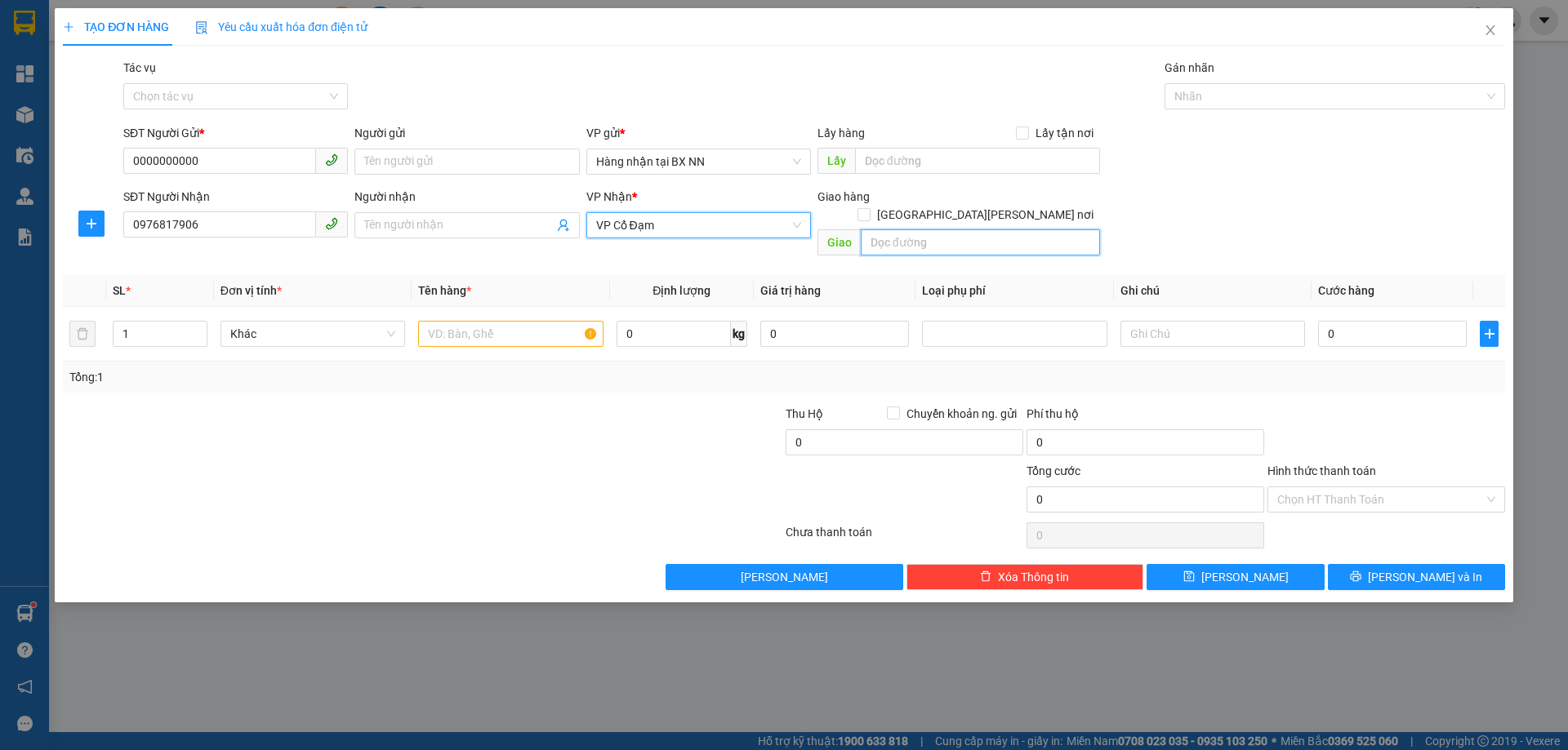
click at [865, 229] on input "text" at bounding box center [980, 242] width 240 height 26
type input "X LIÊN"
click at [466, 325] on input "text" at bounding box center [511, 334] width 185 height 26
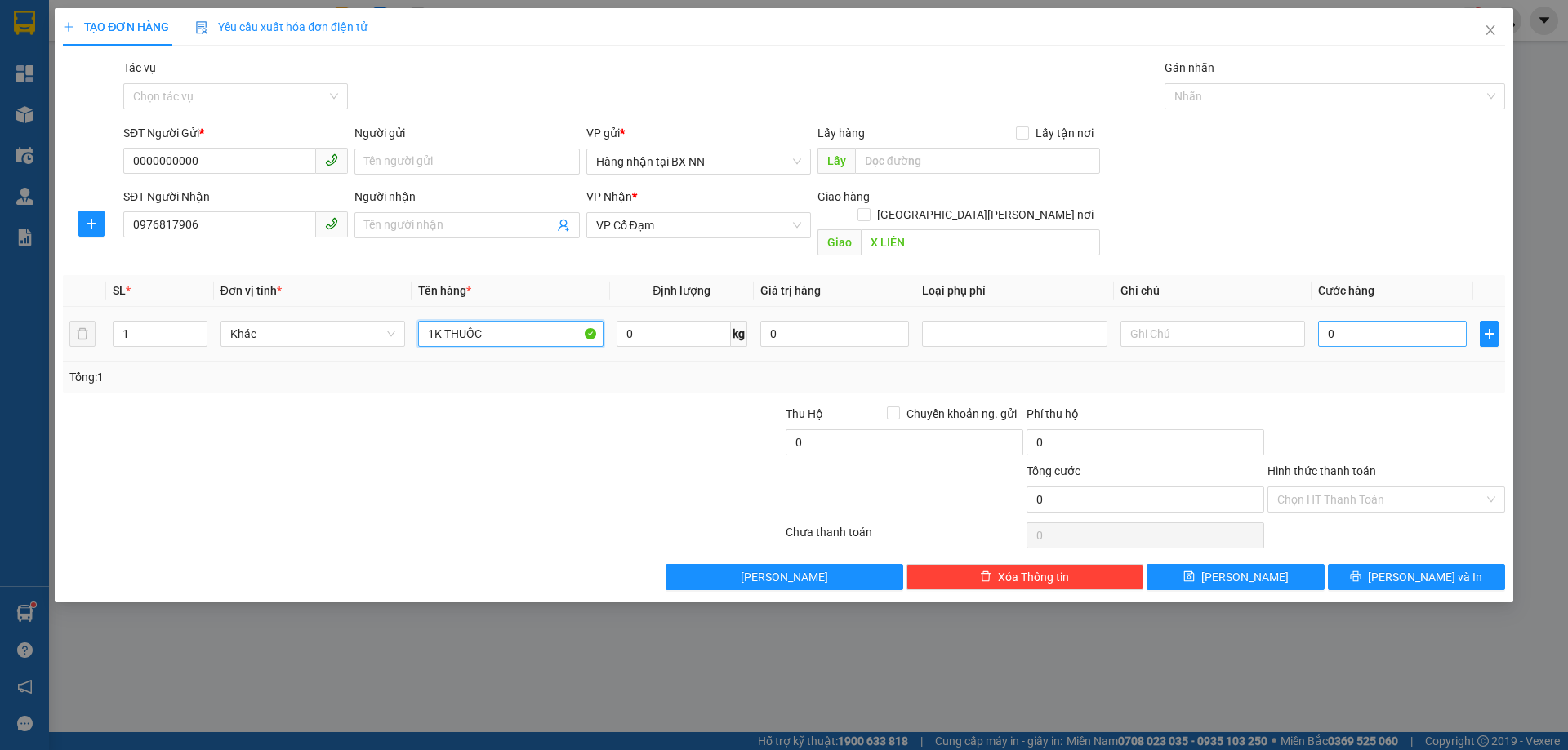
type input "1K THUỐC"
click at [1414, 321] on input "0" at bounding box center [1392, 334] width 149 height 26
type input "40"
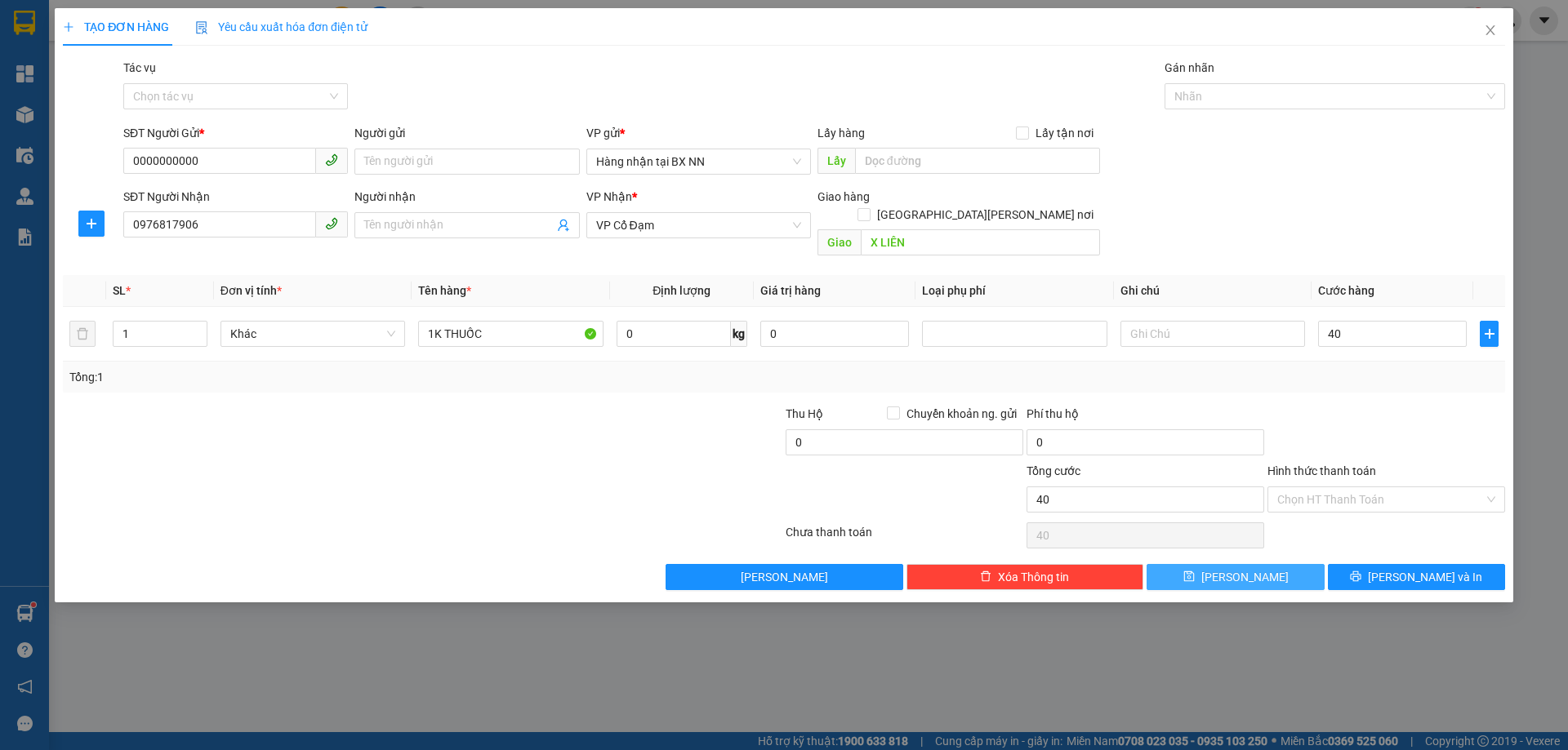
type input "40.000"
click at [1250, 568] on span "[PERSON_NAME]" at bounding box center [1245, 576] width 87 height 18
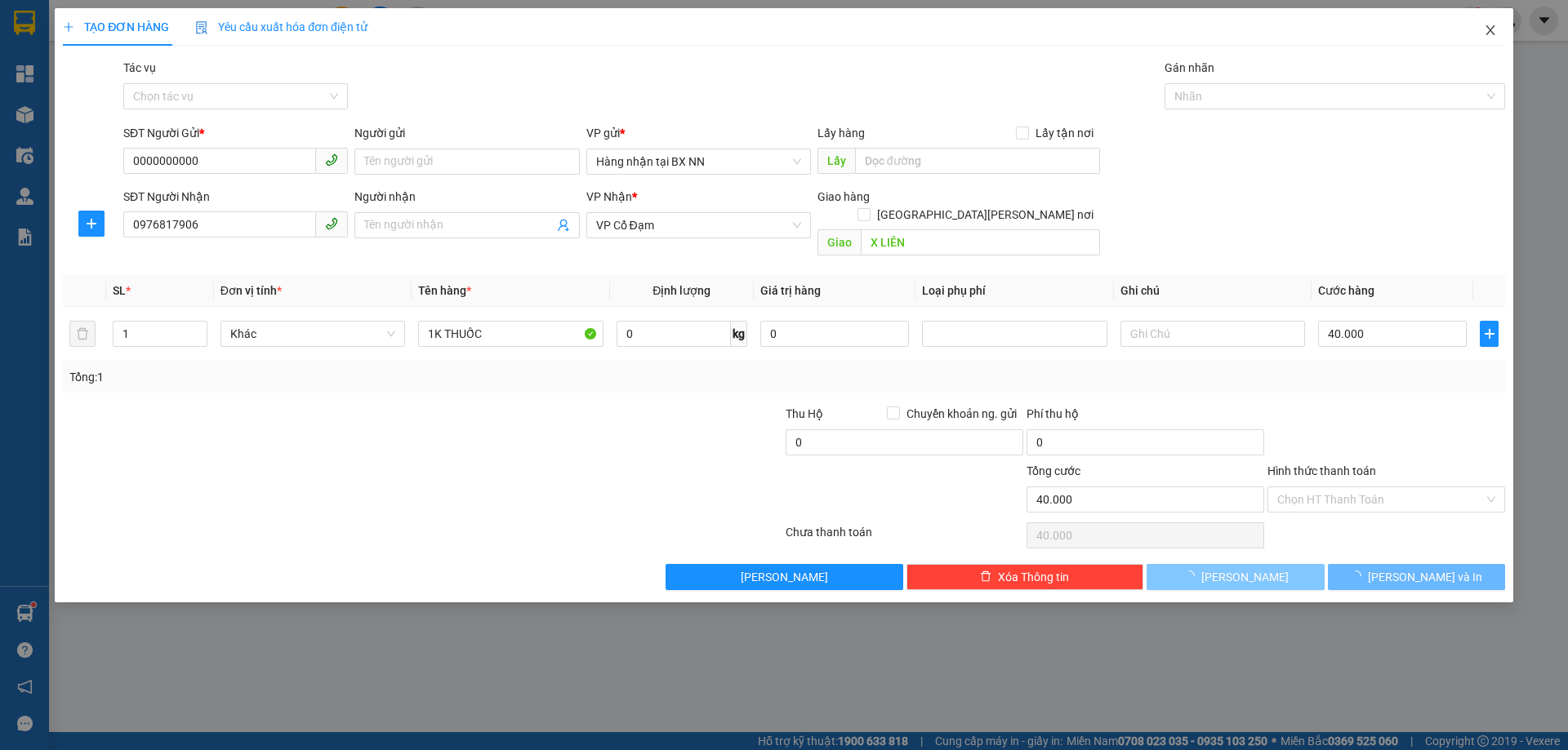
type input "0"
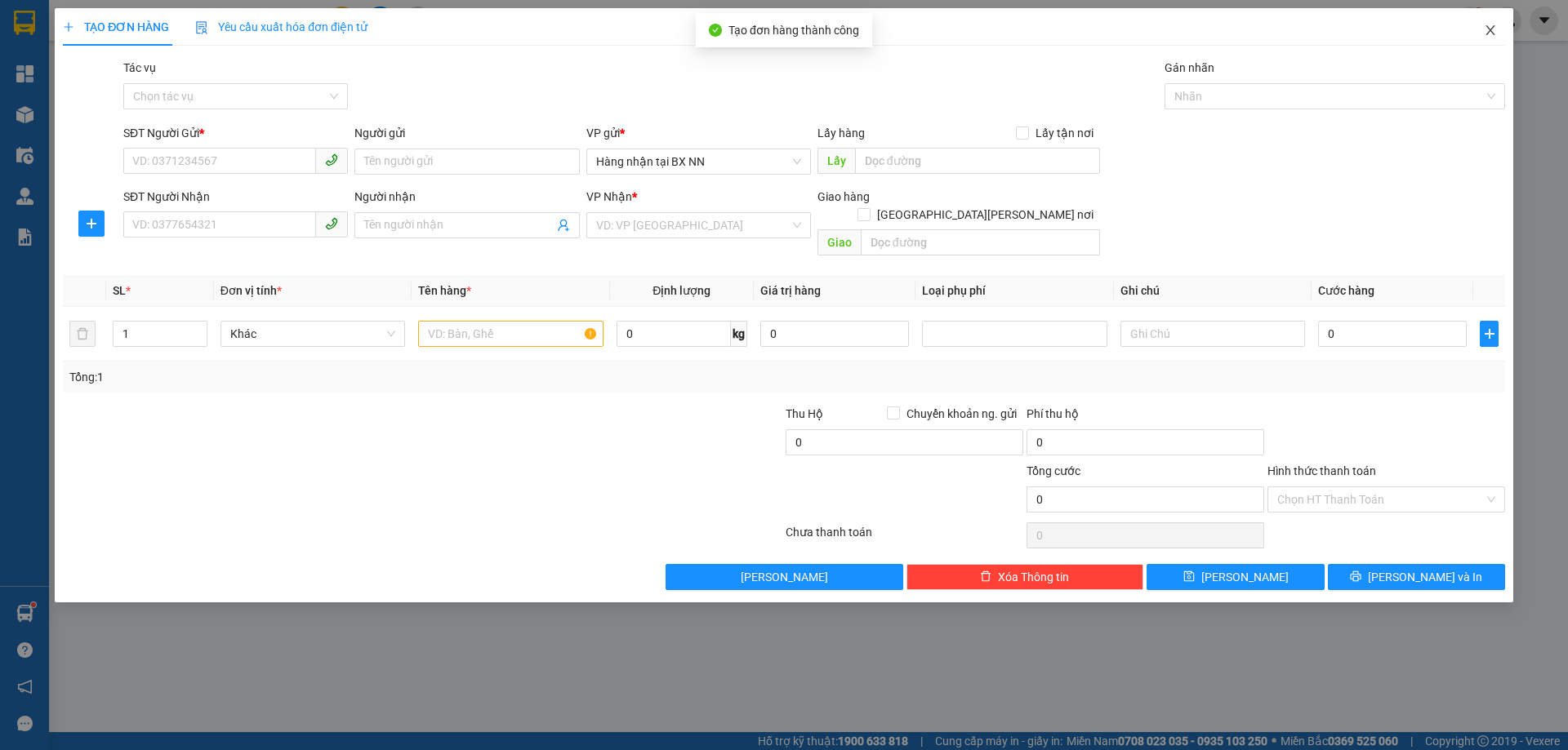
click at [1487, 33] on icon "close" at bounding box center [1489, 30] width 13 height 13
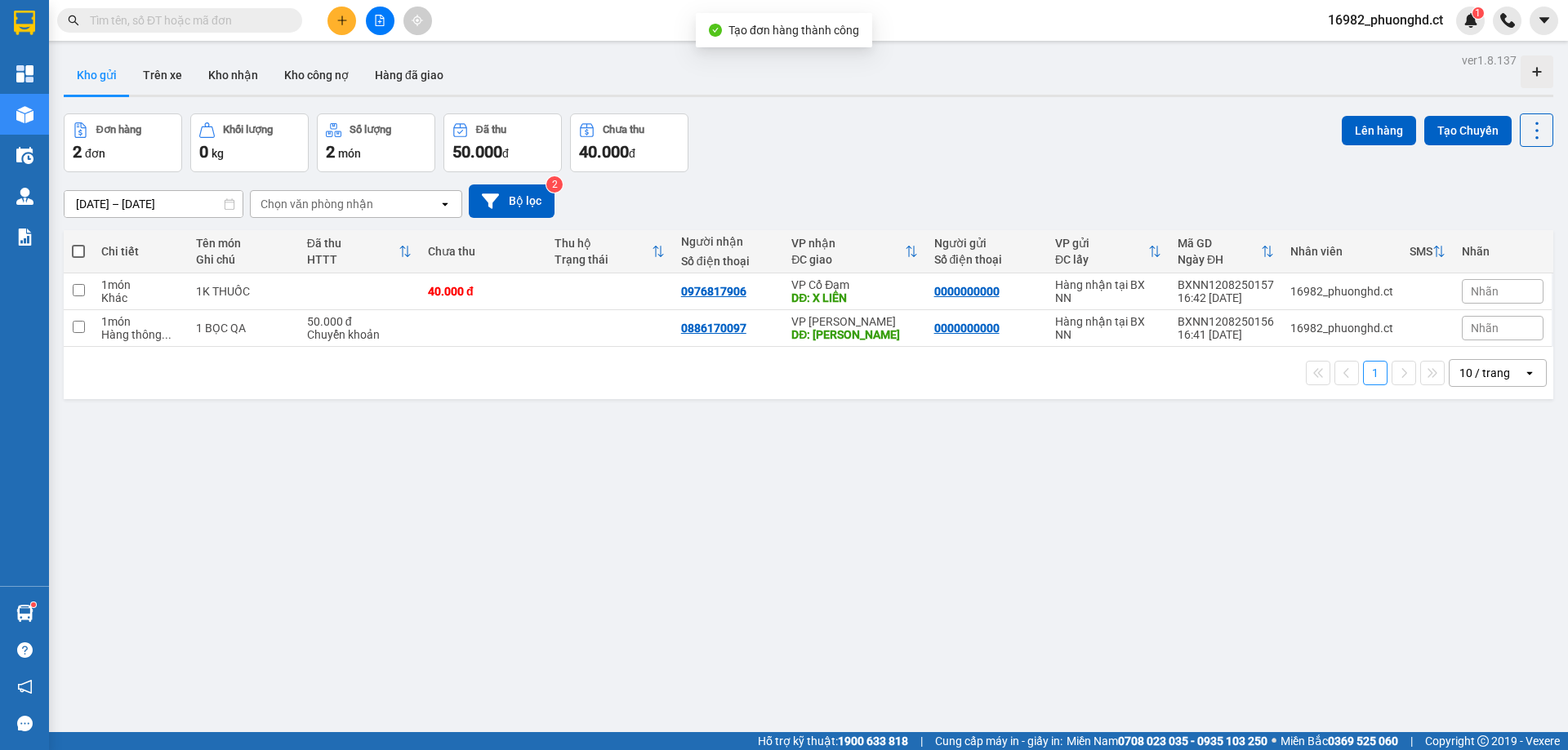
click at [80, 245] on span at bounding box center [78, 251] width 13 height 13
click at [79, 243] on input "checkbox" at bounding box center [79, 243] width 0 height 0
checkbox input "true"
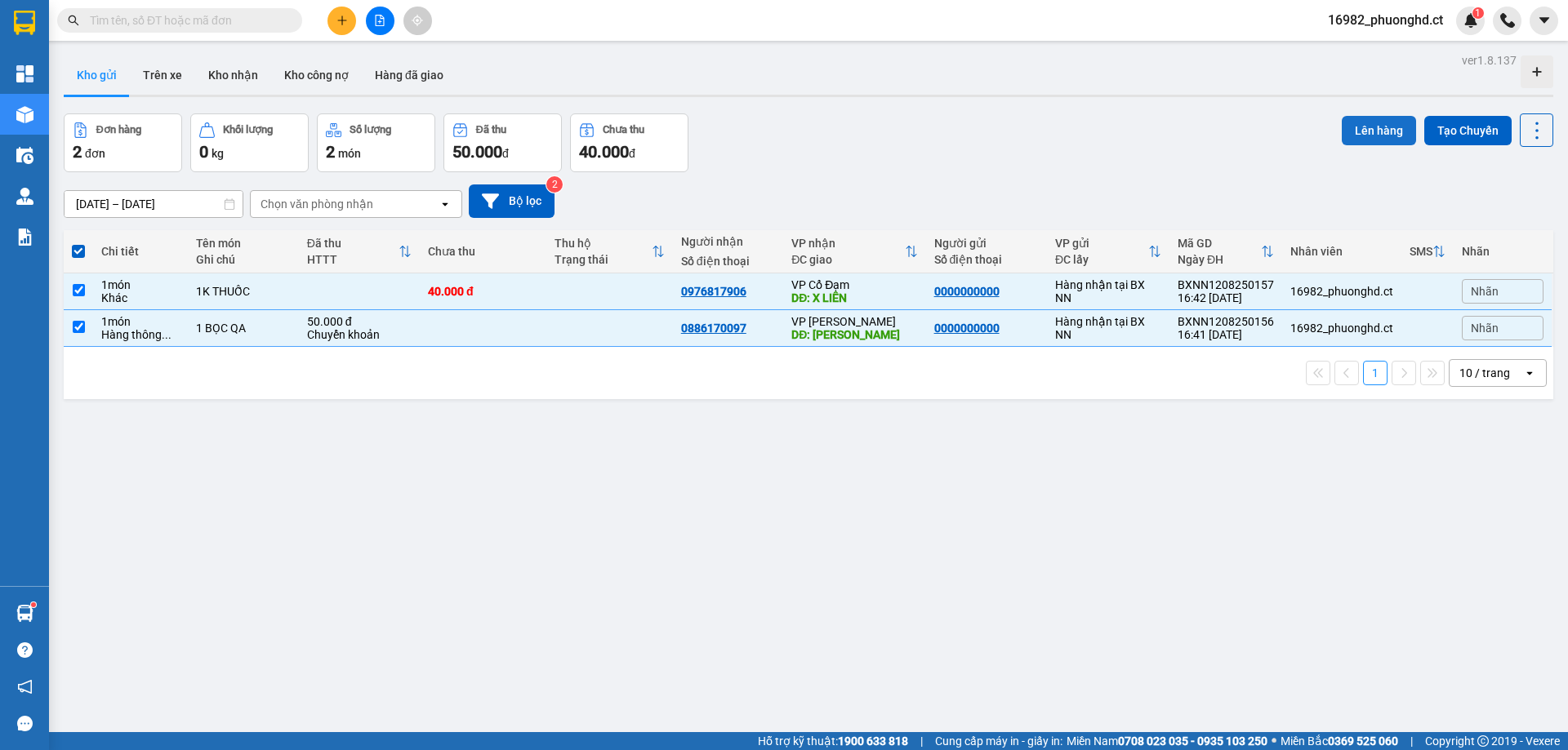
click at [1356, 122] on button "Lên hàng" at bounding box center [1378, 130] width 75 height 30
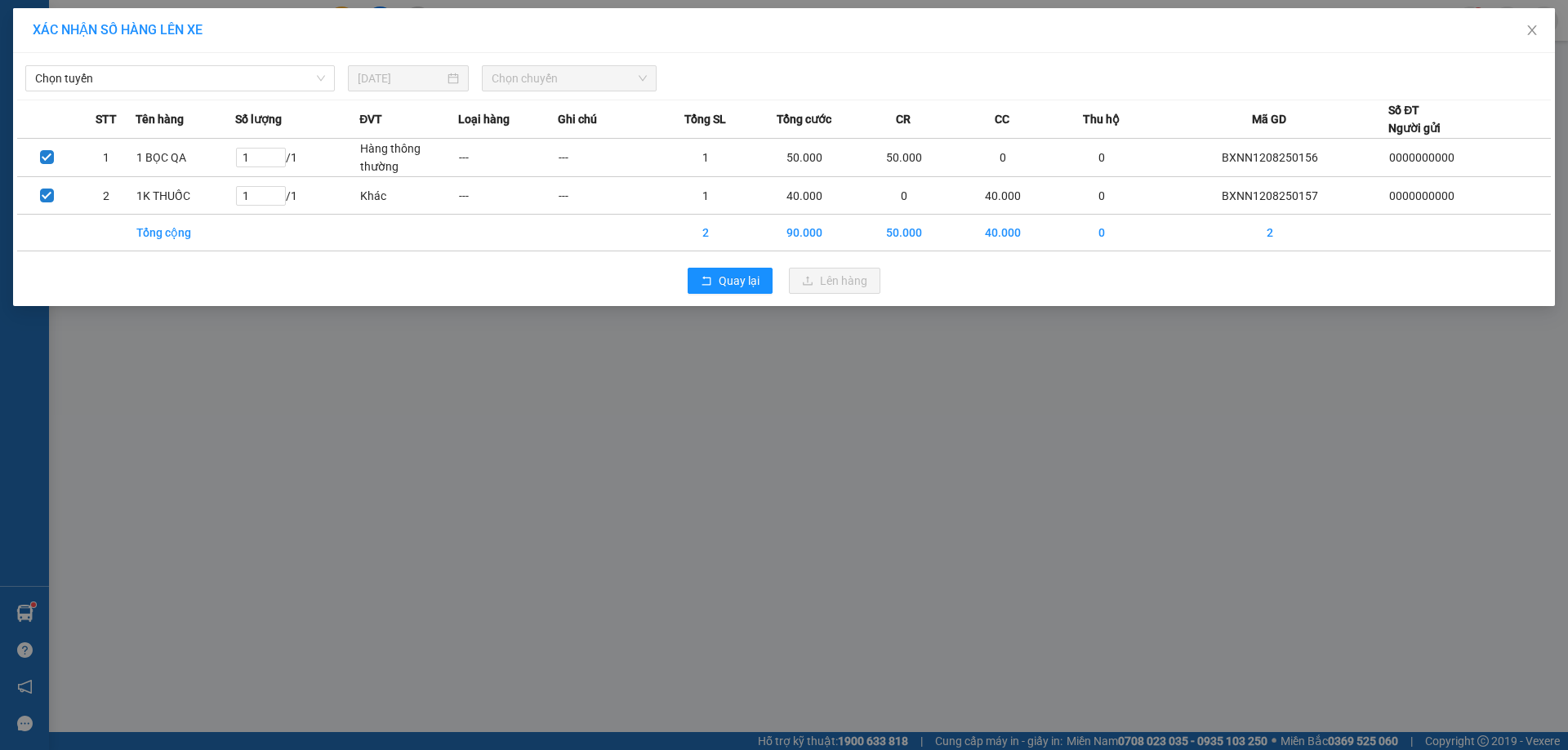
click at [226, 64] on div "[PERSON_NAME] [DATE] [PERSON_NAME]" at bounding box center [783, 74] width 1533 height 35
click at [201, 90] on span "Chọn tuyến" at bounding box center [179, 78] width 290 height 25
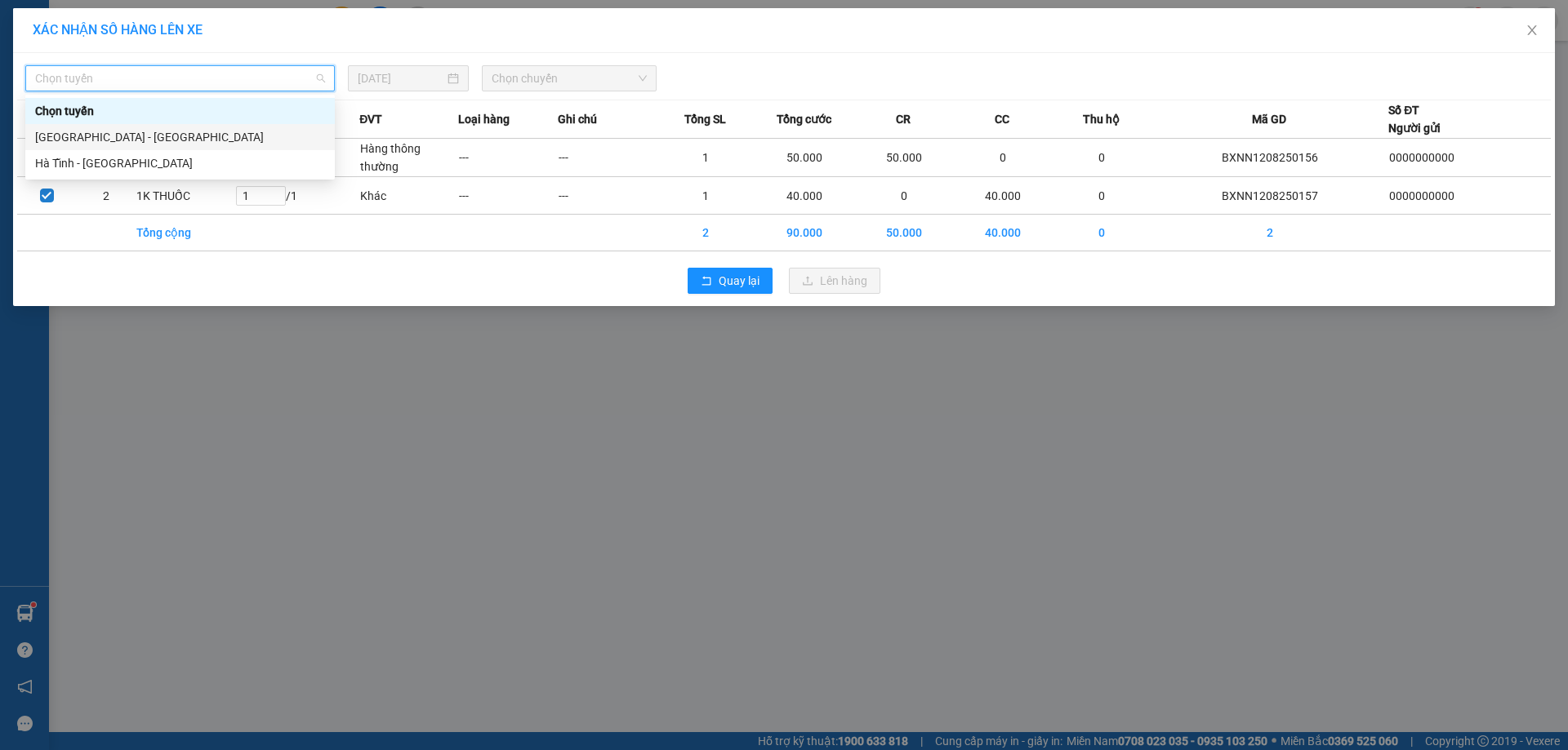
click at [164, 146] on div "[GEOGRAPHIC_DATA] - [GEOGRAPHIC_DATA]" at bounding box center [179, 136] width 290 height 18
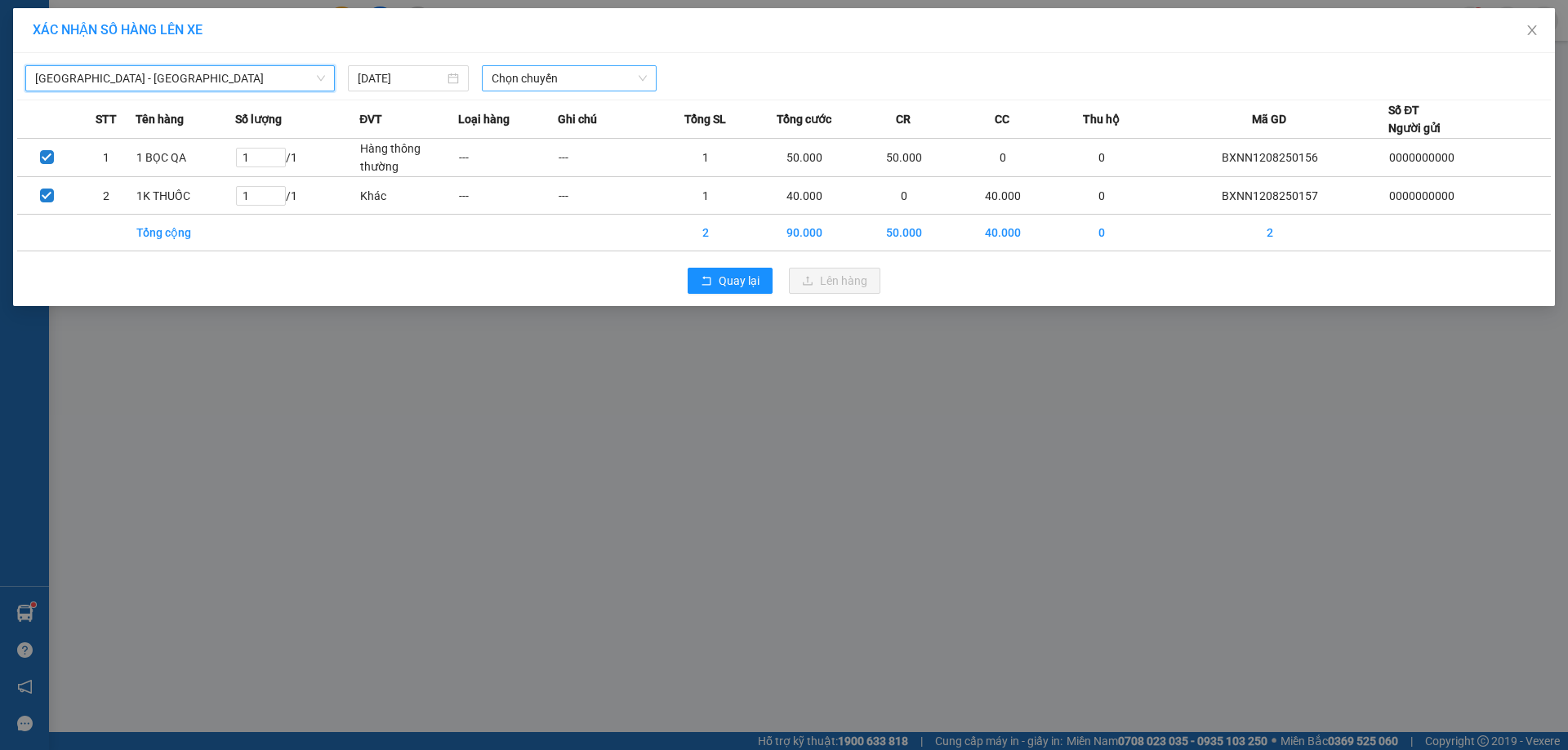
click at [533, 87] on span "Chọn chuyến" at bounding box center [569, 78] width 155 height 25
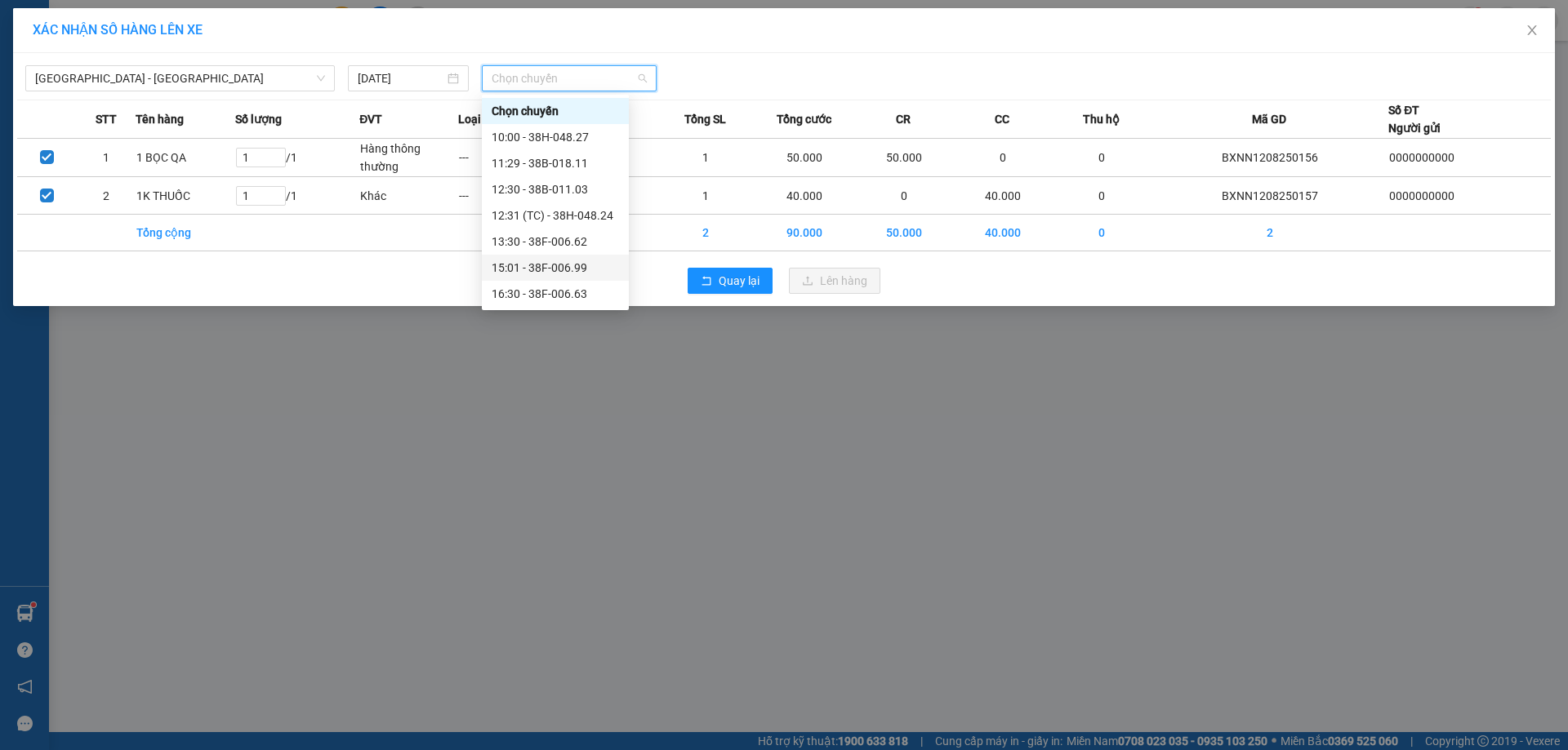
click at [566, 257] on div "15:01 - 38F-006.99" at bounding box center [555, 267] width 147 height 26
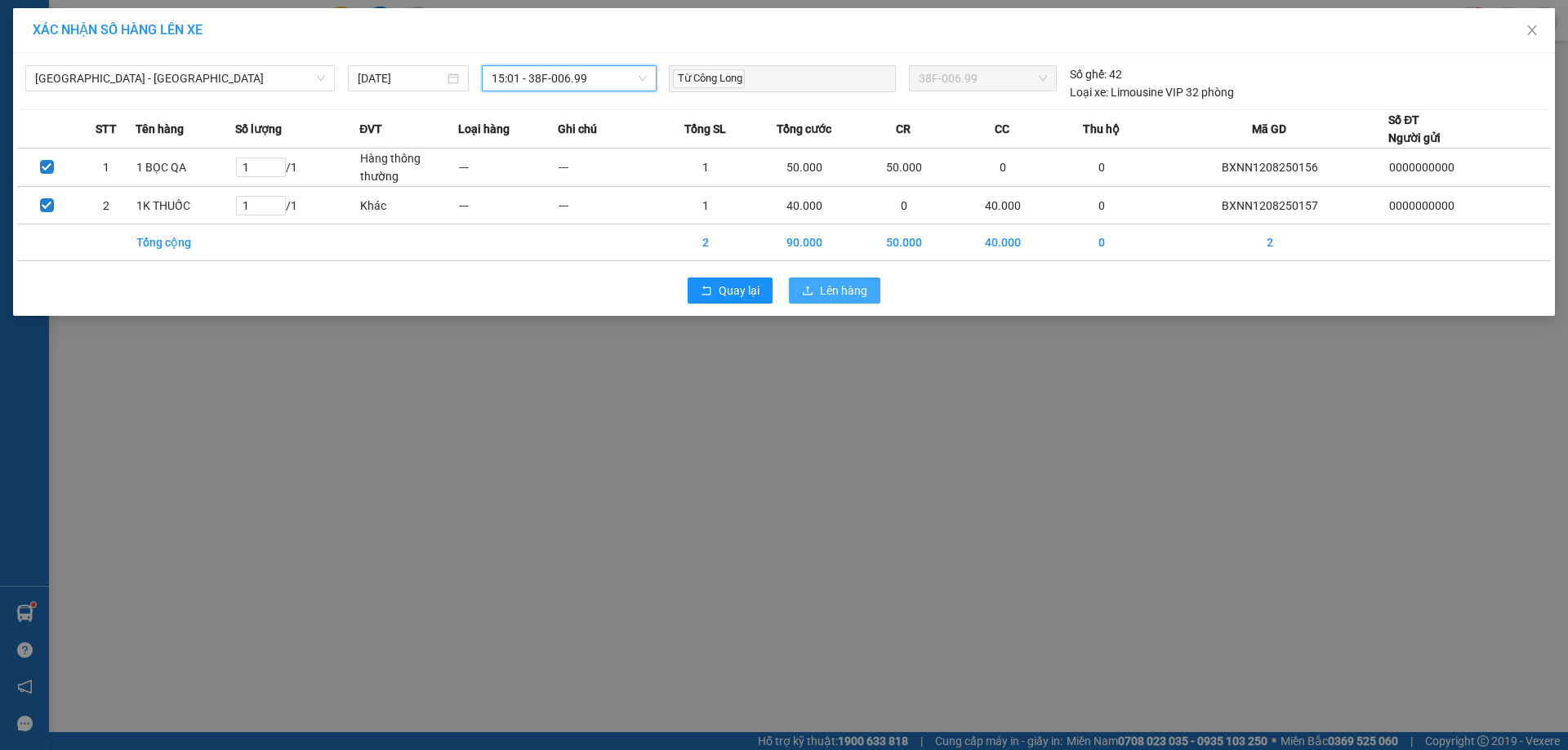
click at [867, 296] on button "Lên hàng" at bounding box center [835, 290] width 91 height 26
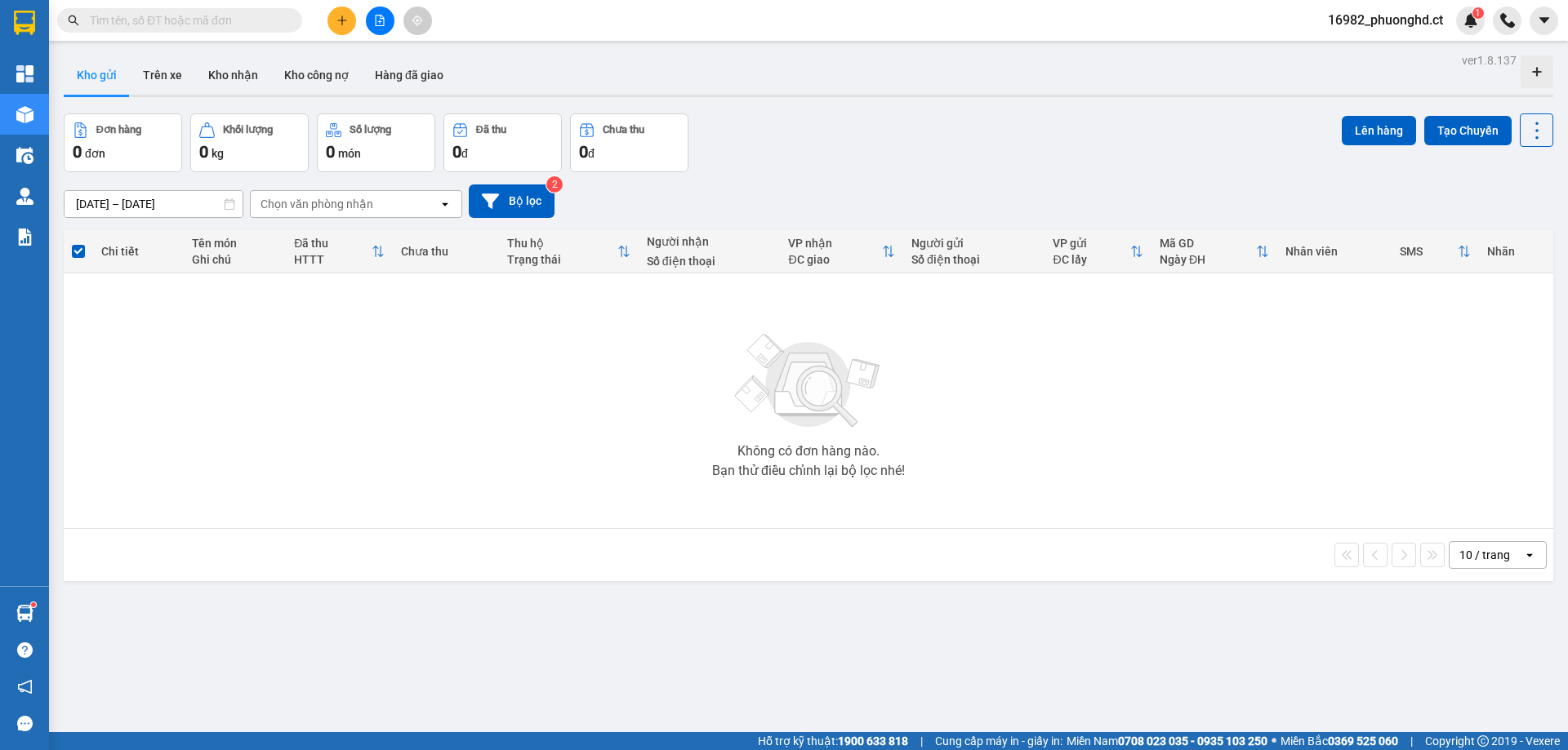
click at [676, 85] on div "Kho gửi Trên xe Kho nhận Kho công nợ Hàng đã giao" at bounding box center [808, 77] width 1489 height 43
click at [1416, 19] on span "16982_phuonghd.ct" at bounding box center [1385, 20] width 141 height 20
click at [356, 14] on div at bounding box center [379, 21] width 123 height 29
click at [336, 35] on button at bounding box center [342, 21] width 29 height 29
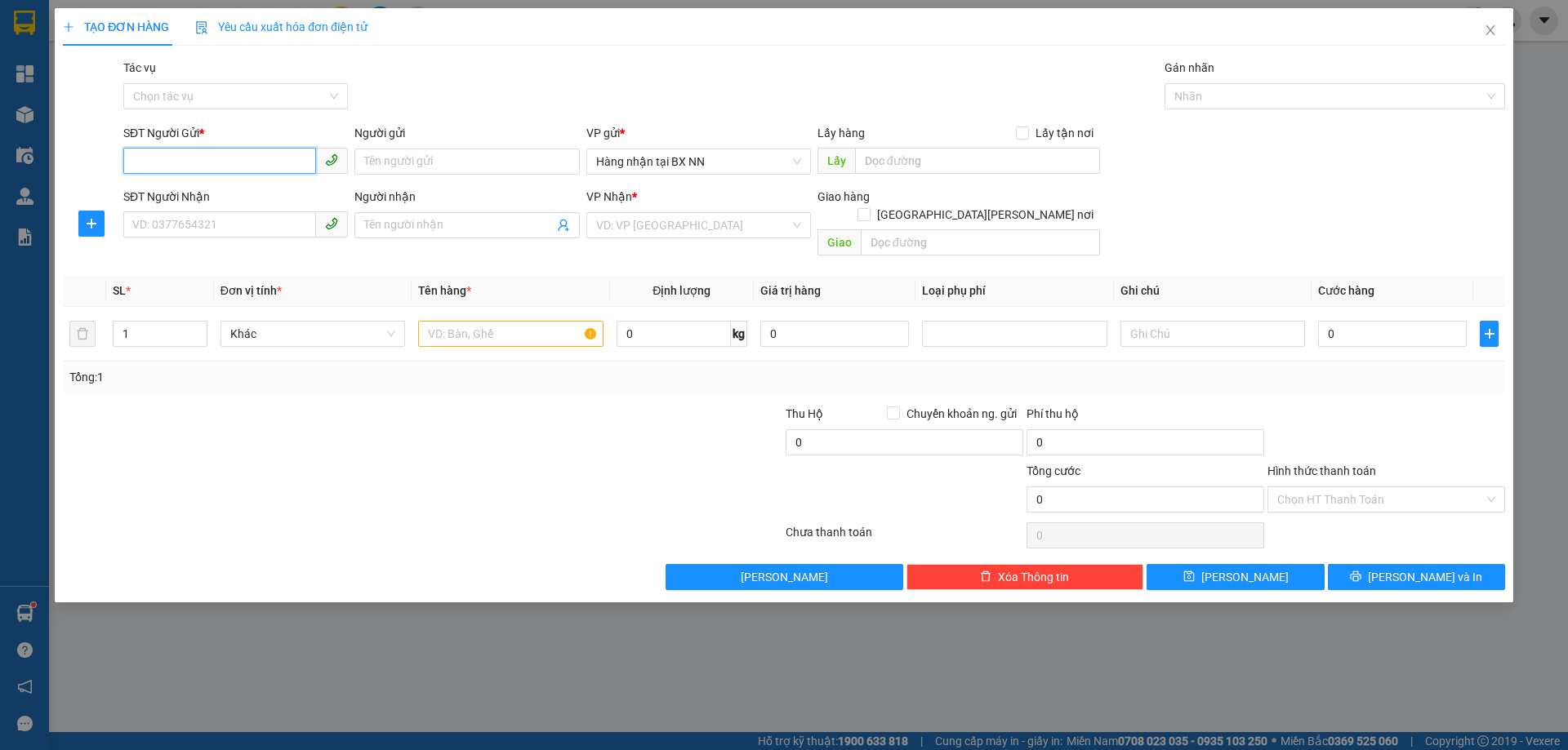
paste input "0000000000"
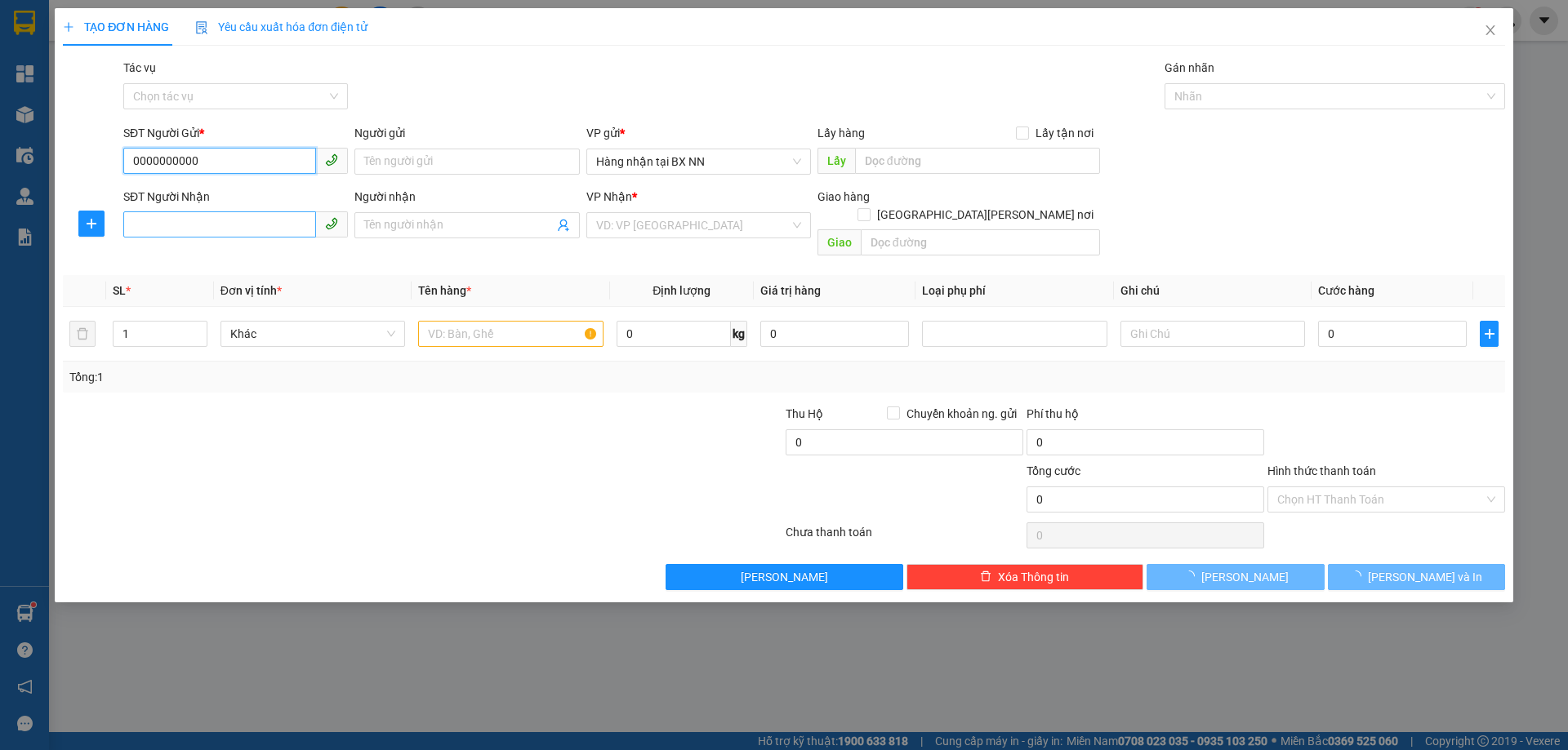
type input "0000000000"
click at [213, 231] on input "SĐT Người Nhận" at bounding box center [220, 224] width 193 height 26
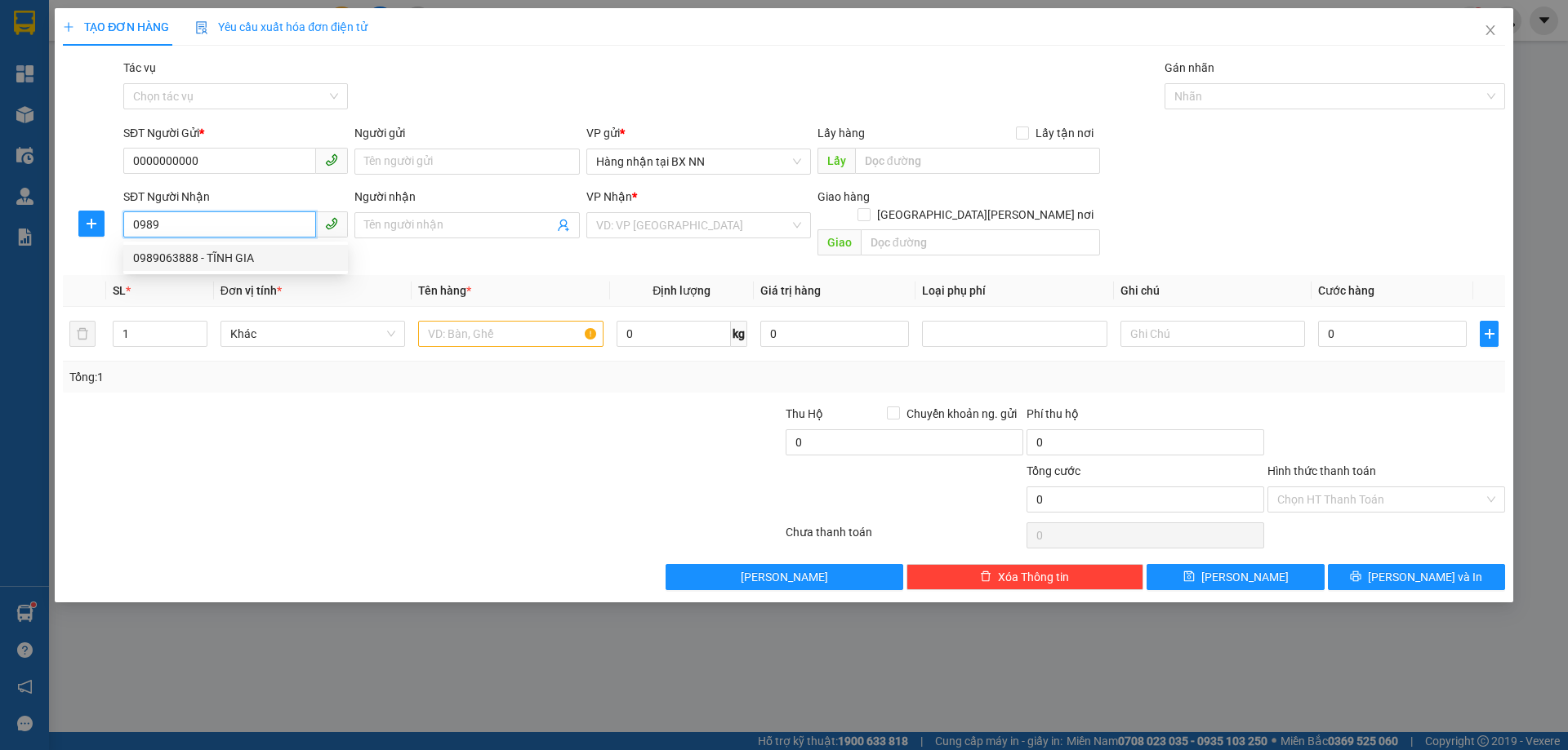
click at [167, 262] on div "0989063888 - TĨNH GIA" at bounding box center [235, 257] width 205 height 18
type input "0989063888"
type input "TĨNH GIA"
type input "AN LỘC"
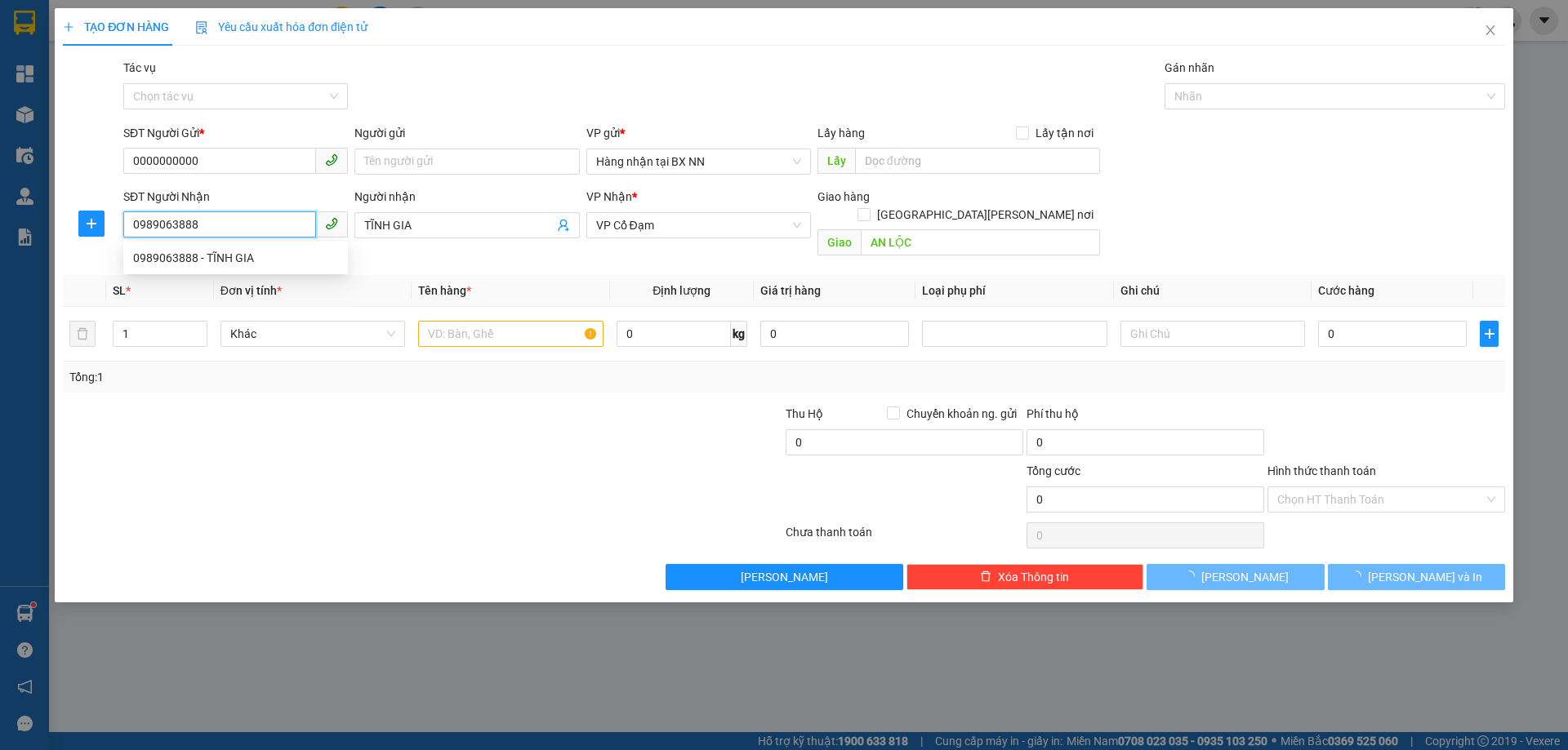
type input "30.000"
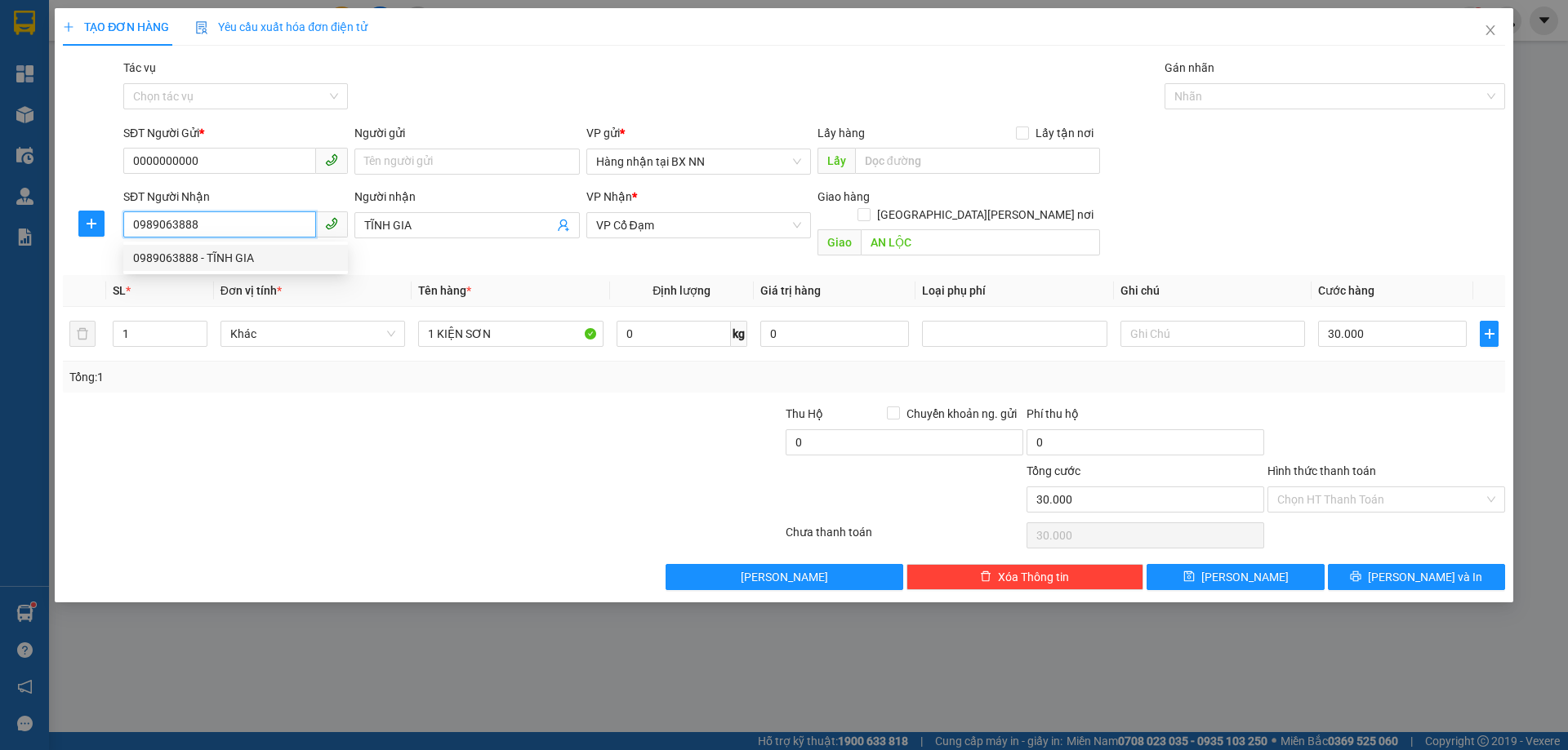
drag, startPoint x: 218, startPoint y: 219, endPoint x: 14, endPoint y: 235, distance: 204.6
click at [14, 235] on div "TẠO ĐƠN HÀNG Yêu cầu xuất [PERSON_NAME] điện tử Transit Pickup Surcharge Ids Tr…" at bounding box center [784, 375] width 1568 height 750
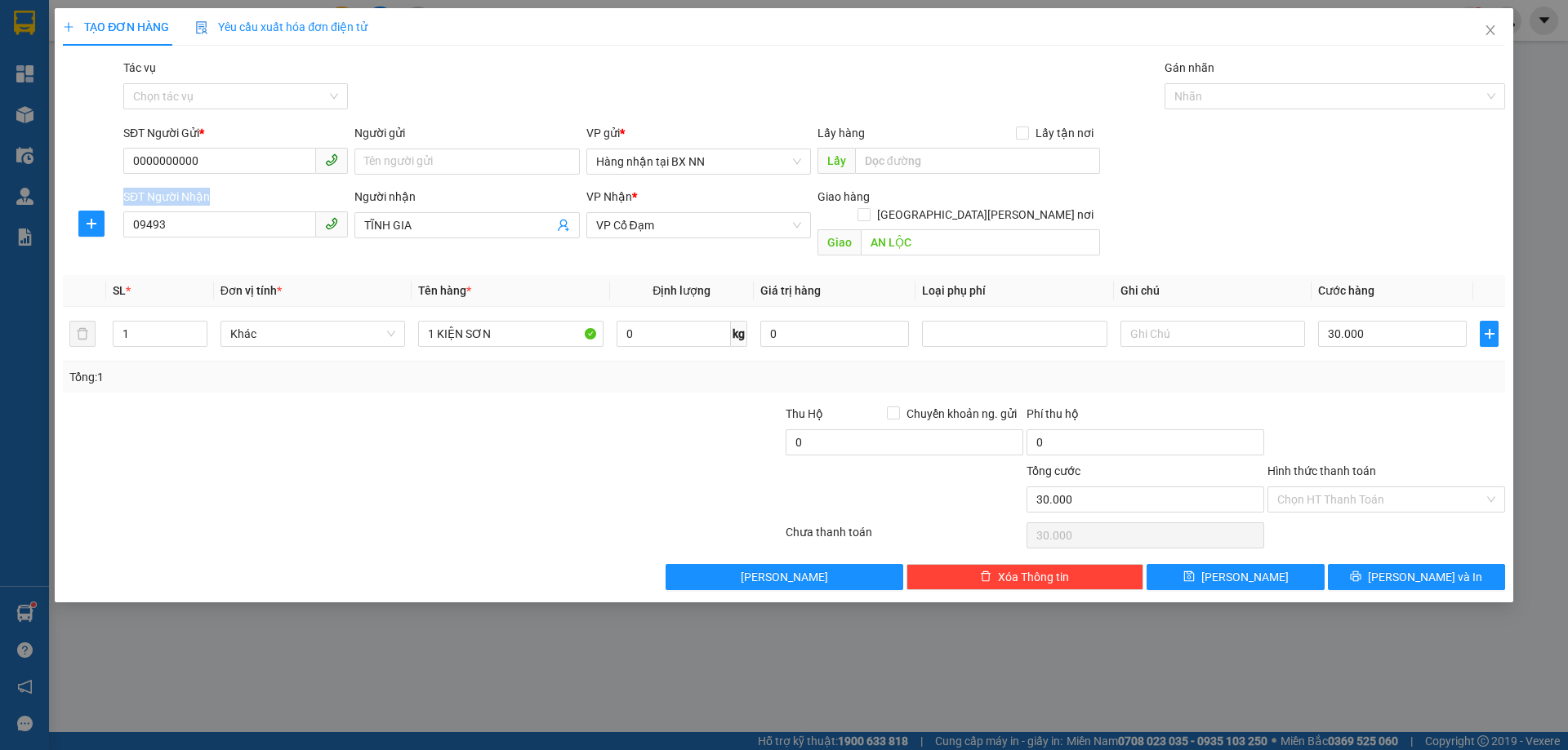
drag, startPoint x: 195, startPoint y: 225, endPoint x: 83, endPoint y: 241, distance: 113.1
click at [83, 241] on div "SĐT Người [PERSON_NAME] 09493 Người [PERSON_NAME] GIA [PERSON_NAME] * VP Cổ Đạm…" at bounding box center [783, 225] width 1445 height 75
drag, startPoint x: 174, startPoint y: 220, endPoint x: 126, endPoint y: 226, distance: 48.4
click at [126, 226] on input "09493" at bounding box center [220, 224] width 193 height 26
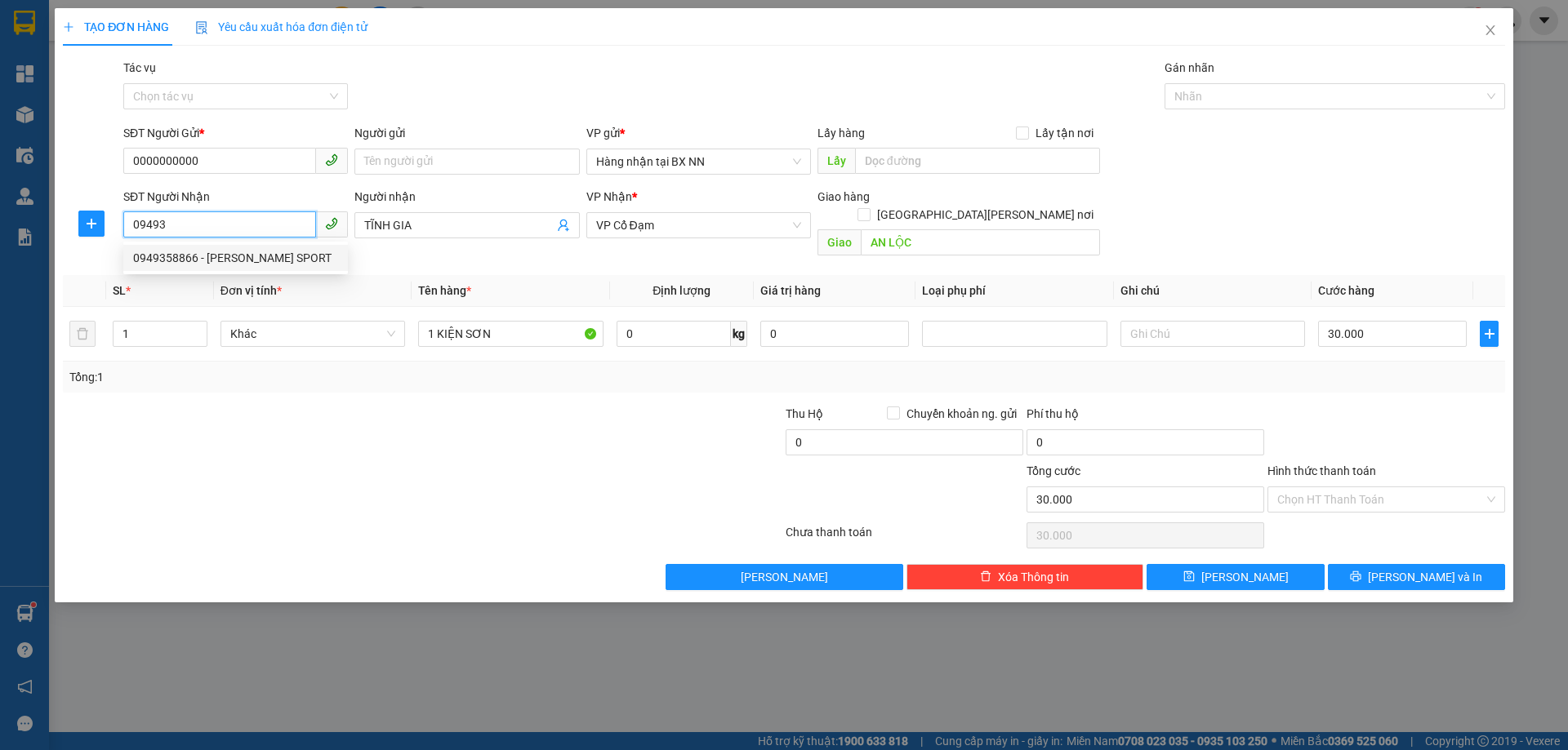
type input "1"
type input "0949310068"
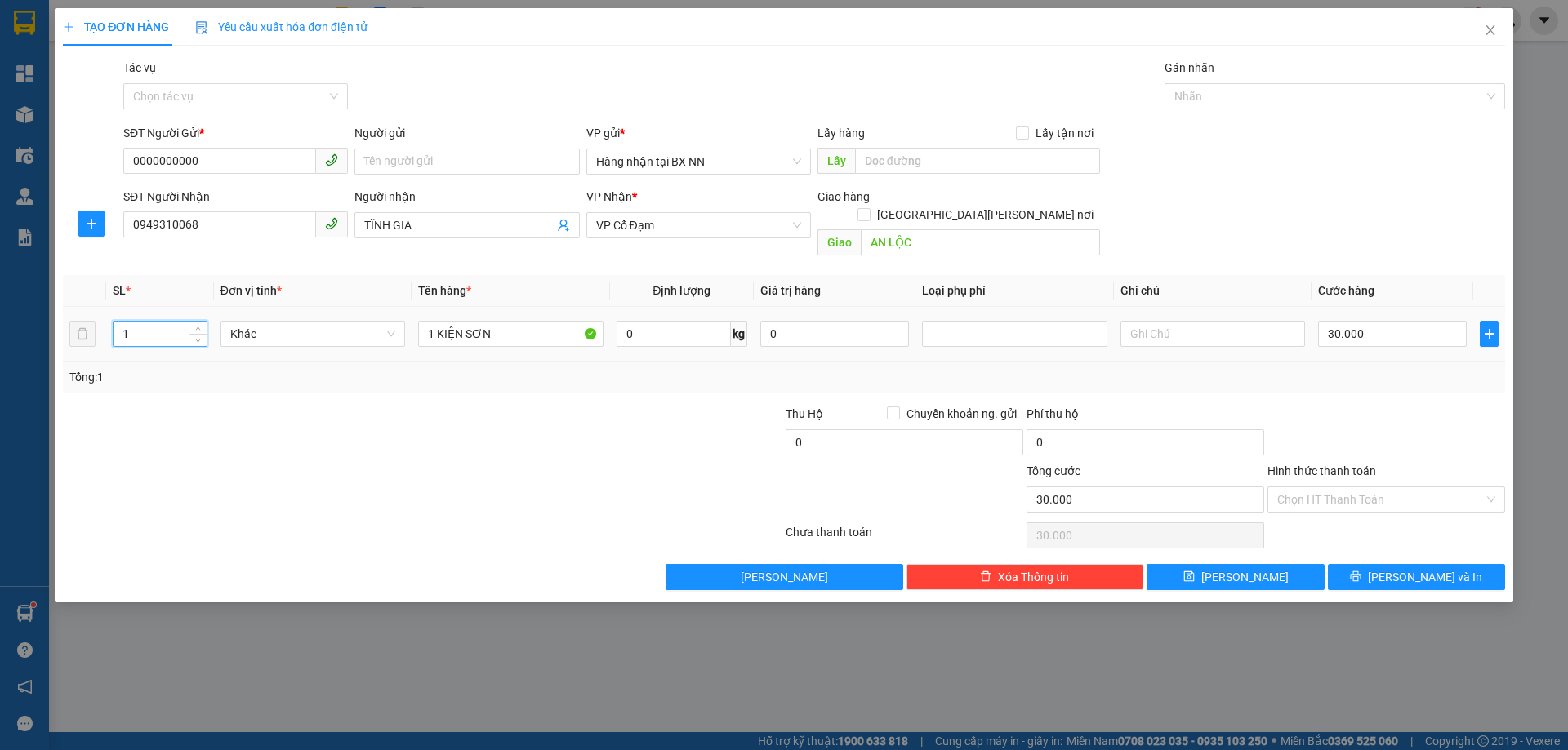
click at [141, 323] on input "1" at bounding box center [160, 334] width 93 height 25
type input "100"
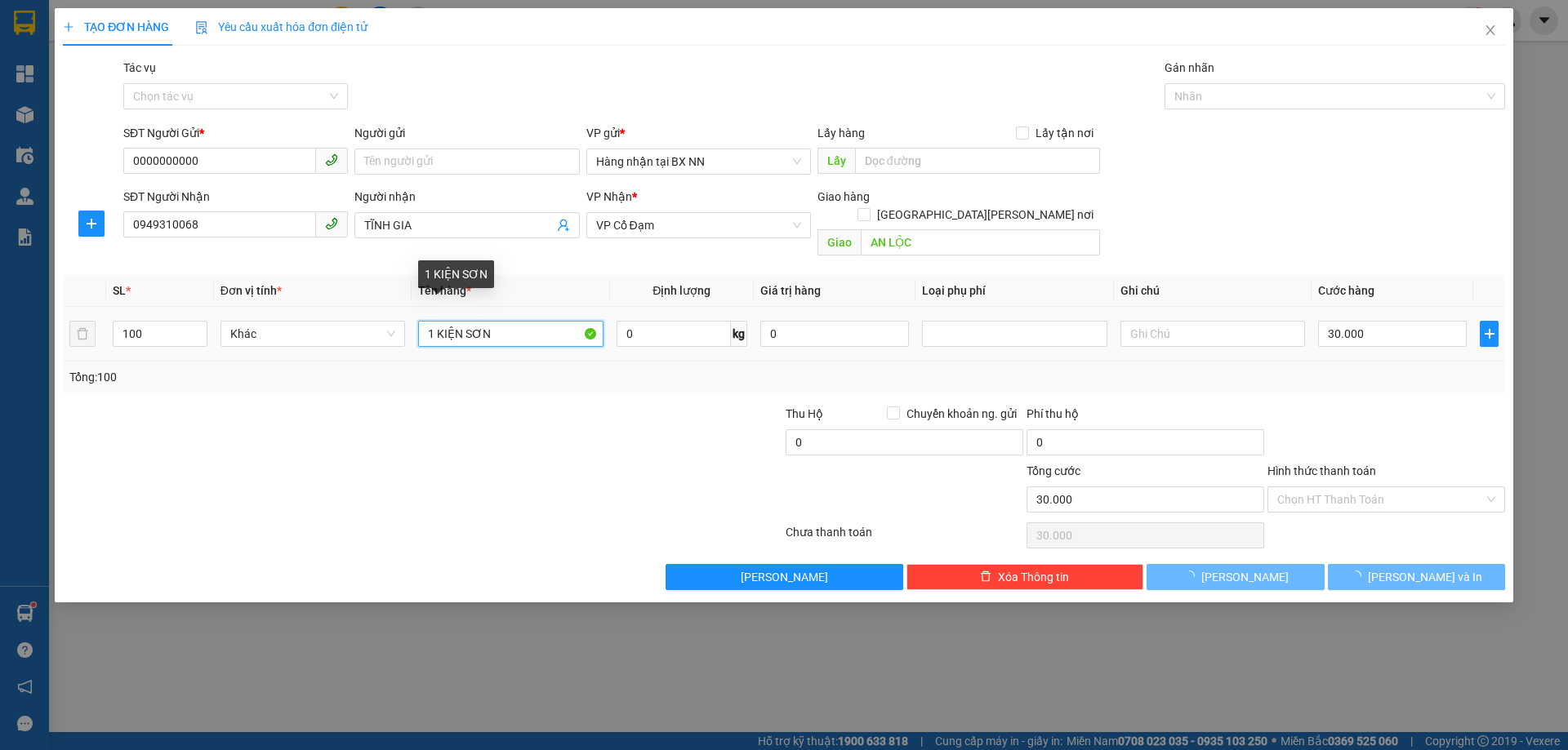
click at [433, 321] on input "1 KIỆN SƠN" at bounding box center [511, 334] width 185 height 26
type input "10 KIỆN SƠN"
type input "0"
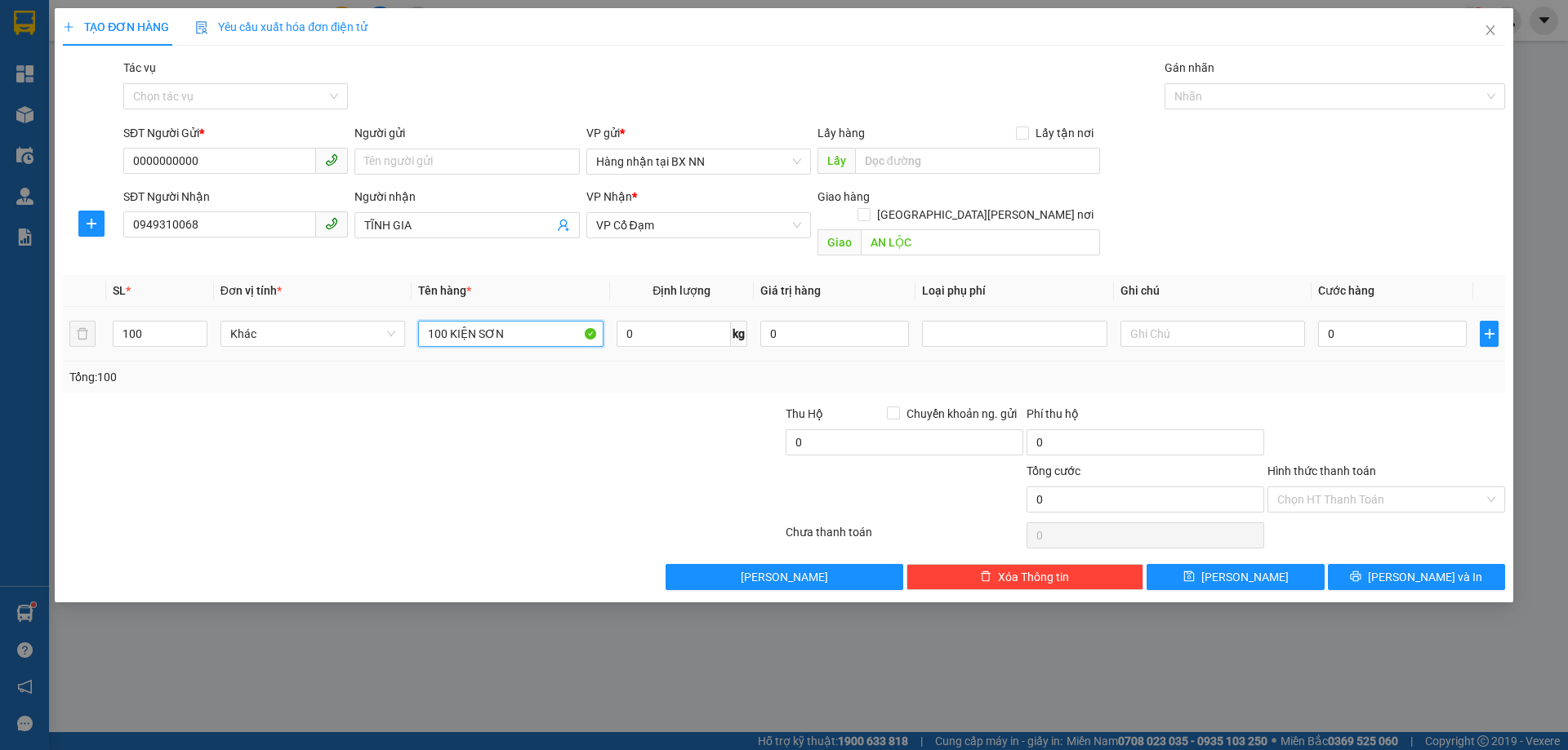
drag, startPoint x: 508, startPoint y: 309, endPoint x: 451, endPoint y: 329, distance: 60.4
click at [451, 329] on div "100 KIỆN SƠN" at bounding box center [511, 334] width 185 height 33
type input "100 BAO BẢ"
click at [251, 99] on input "Tác vụ" at bounding box center [229, 96] width 194 height 25
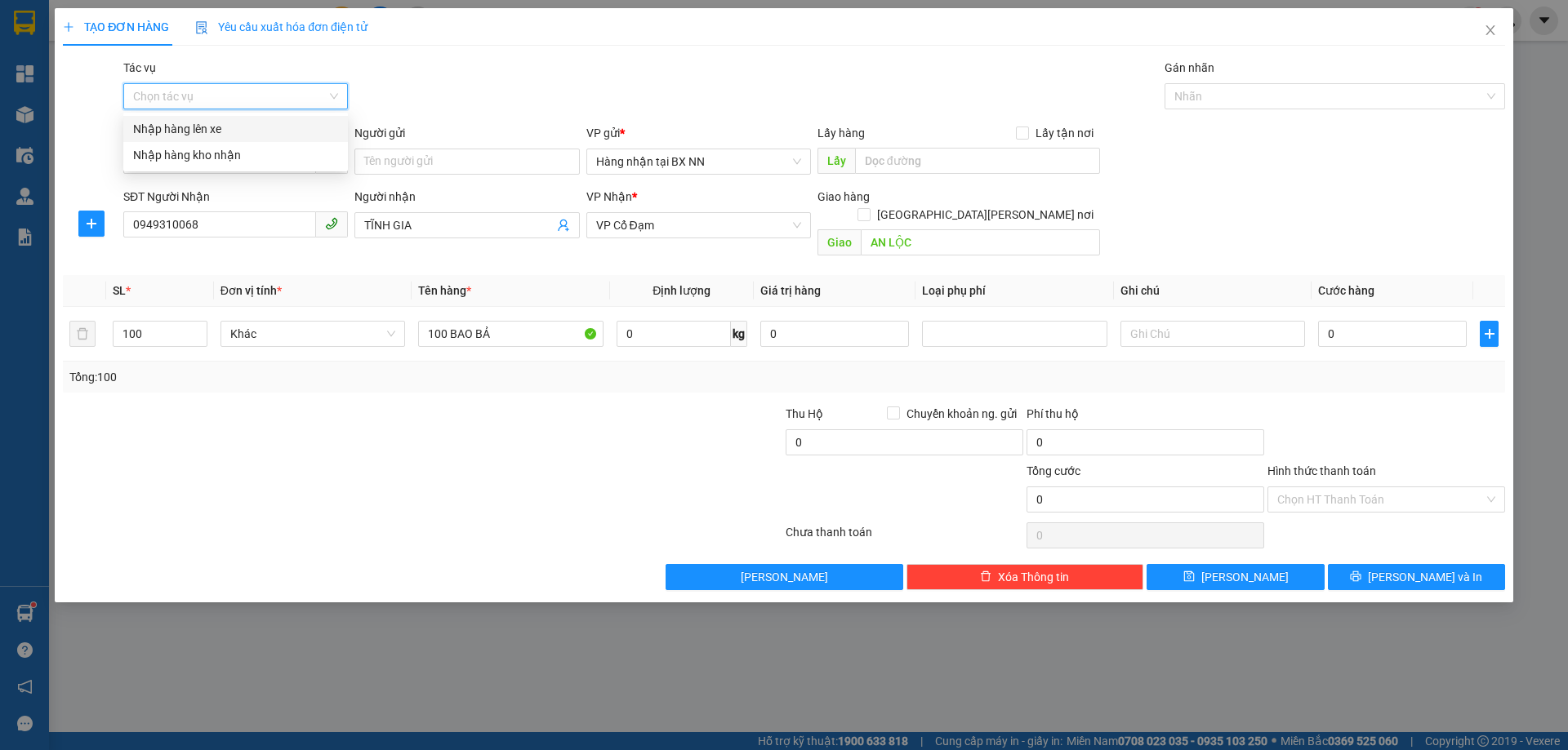
click at [235, 126] on div "Nhập hàng lên xe" at bounding box center [235, 129] width 205 height 18
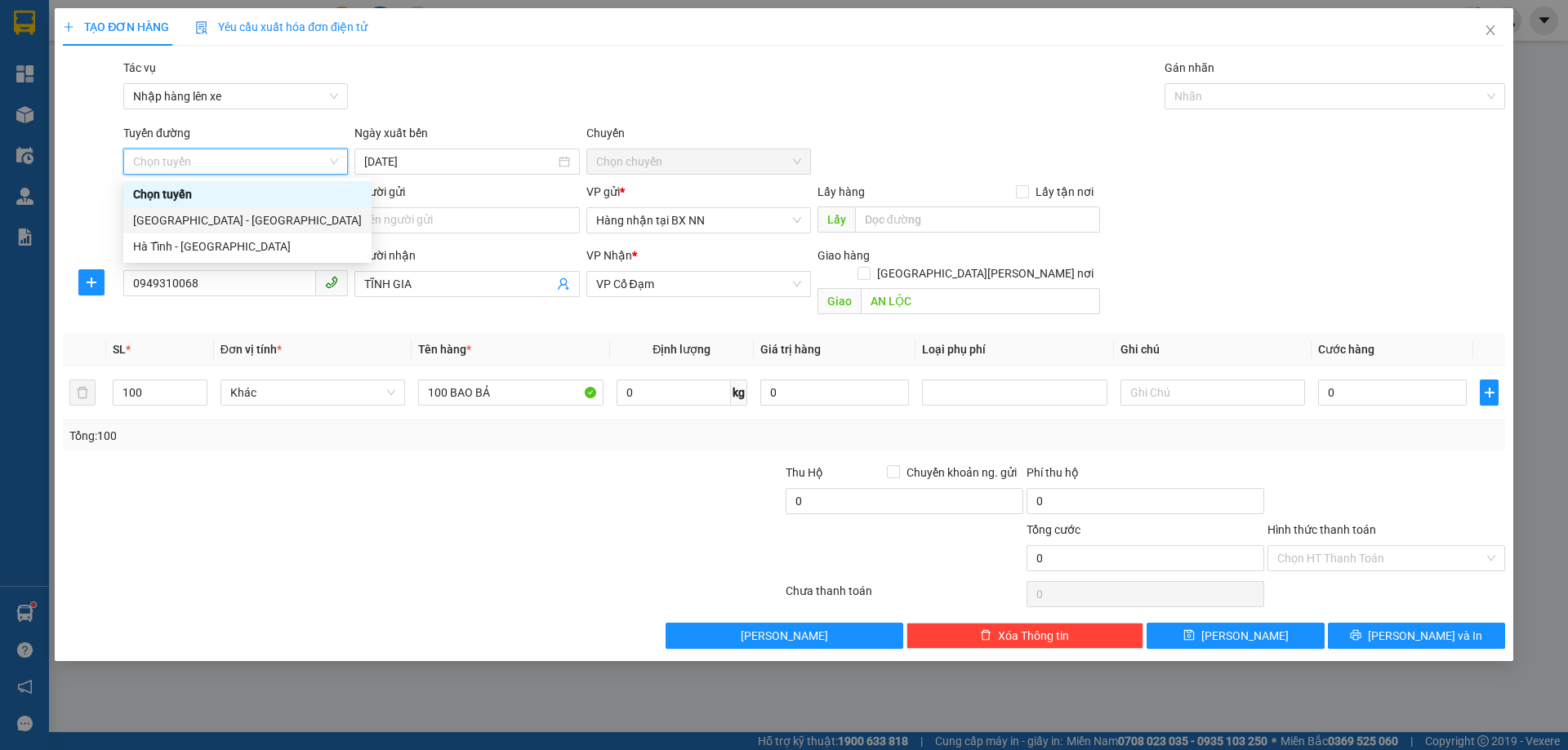
click at [166, 212] on div "[GEOGRAPHIC_DATA] - [GEOGRAPHIC_DATA]" at bounding box center [247, 220] width 229 height 18
type input "[DATE]"
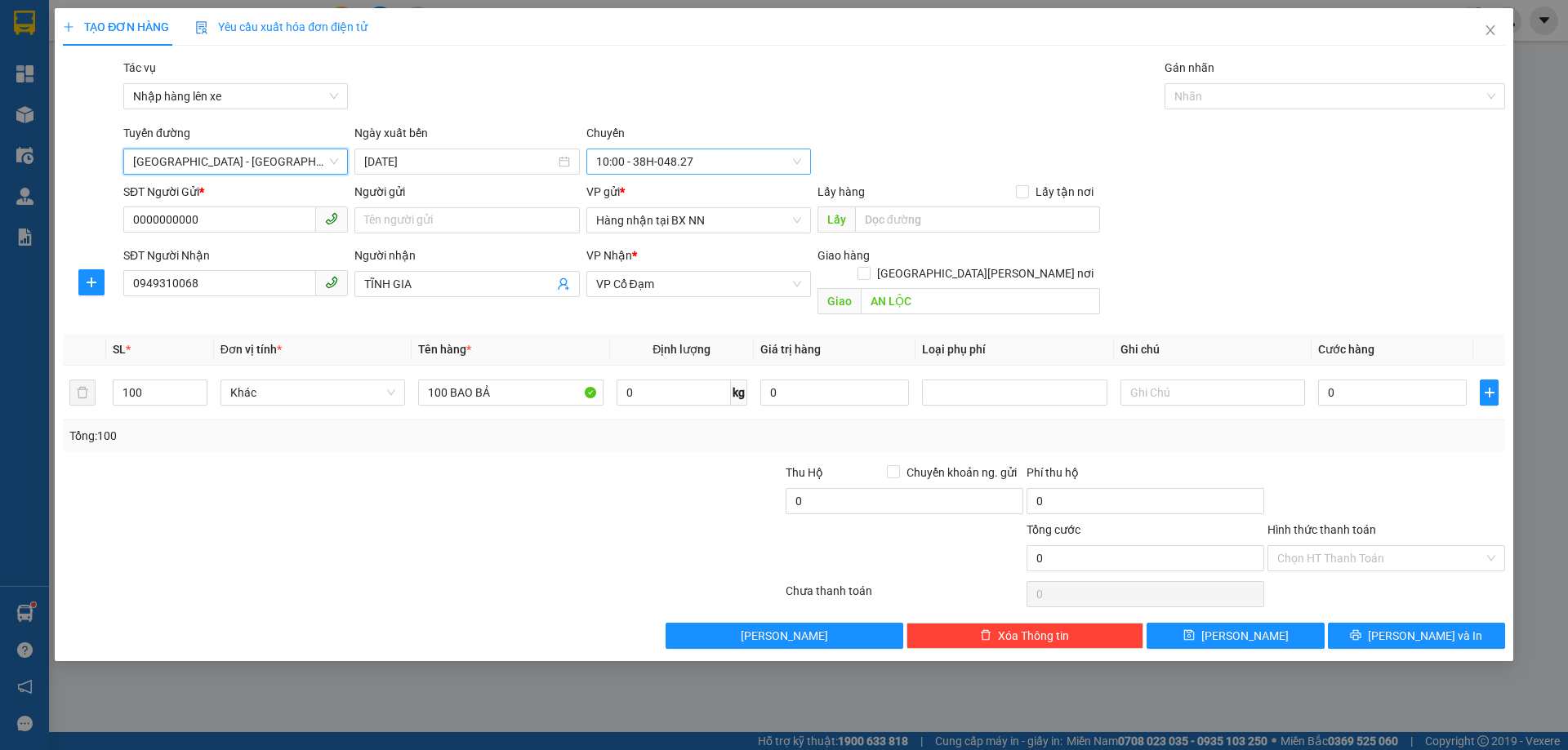
click at [612, 160] on span "10:00 - 38H-048.27" at bounding box center [698, 161] width 205 height 25
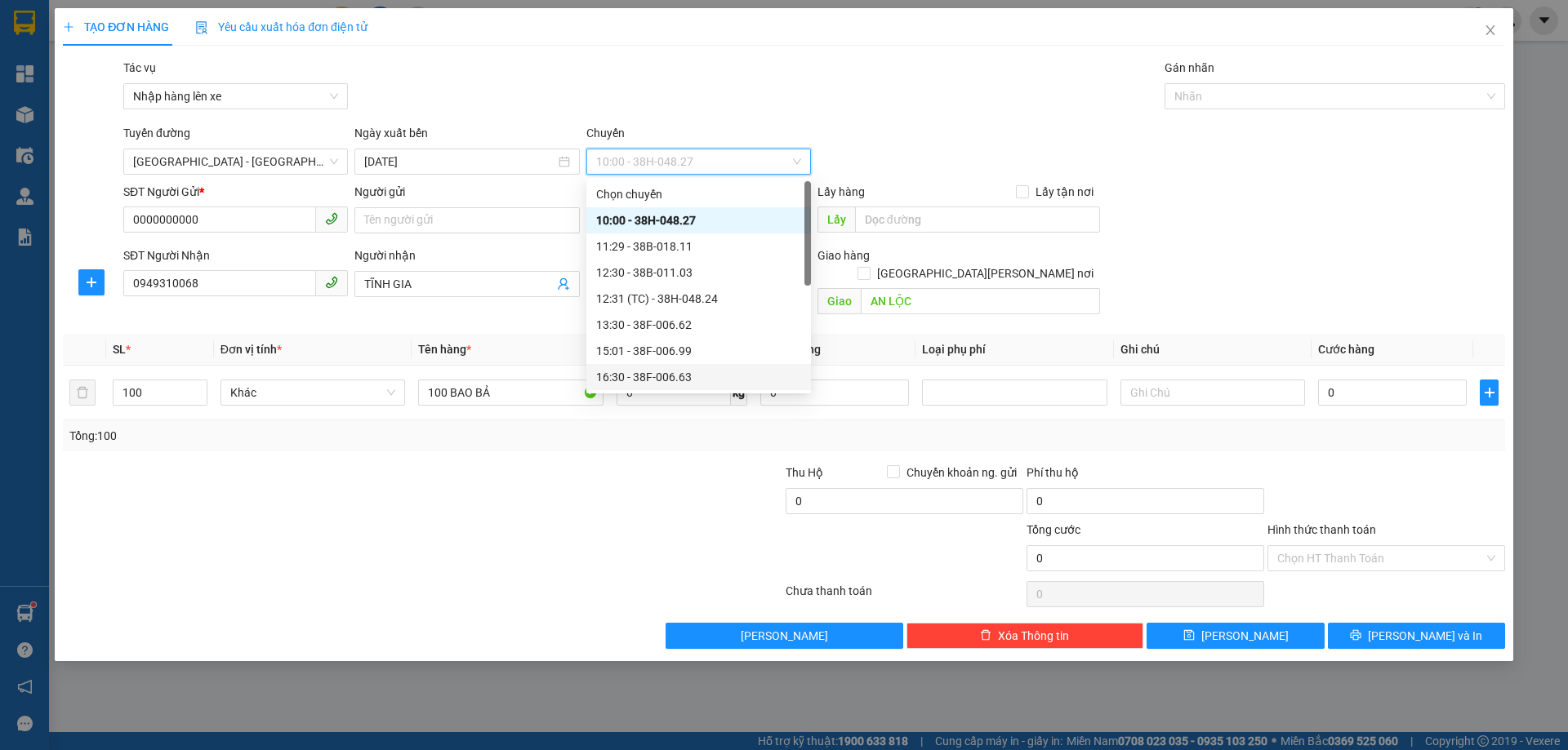
click at [671, 383] on div "16:30 - 38F-006.63" at bounding box center [698, 377] width 205 height 18
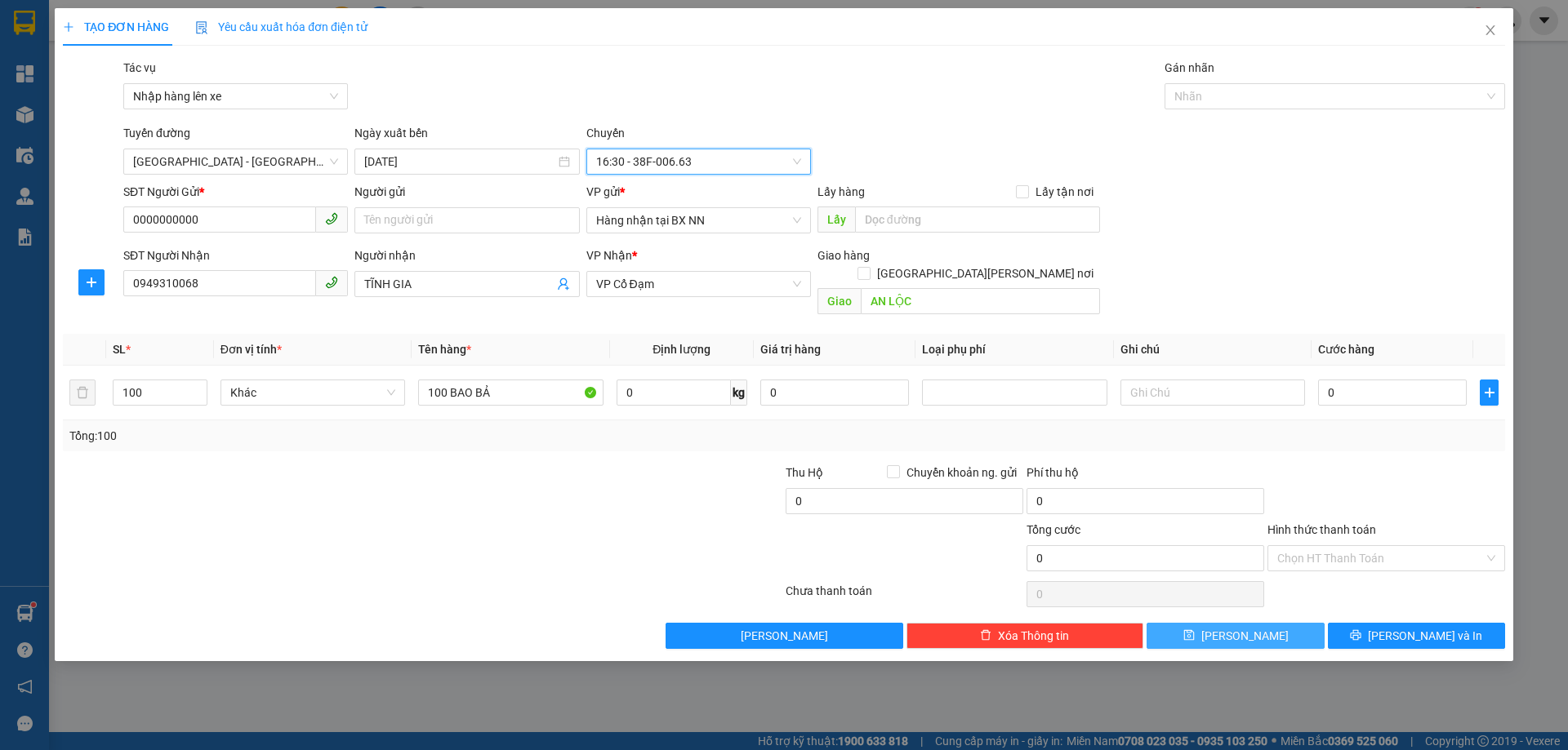
click at [1282, 623] on button "[PERSON_NAME]" at bounding box center [1234, 636] width 177 height 26
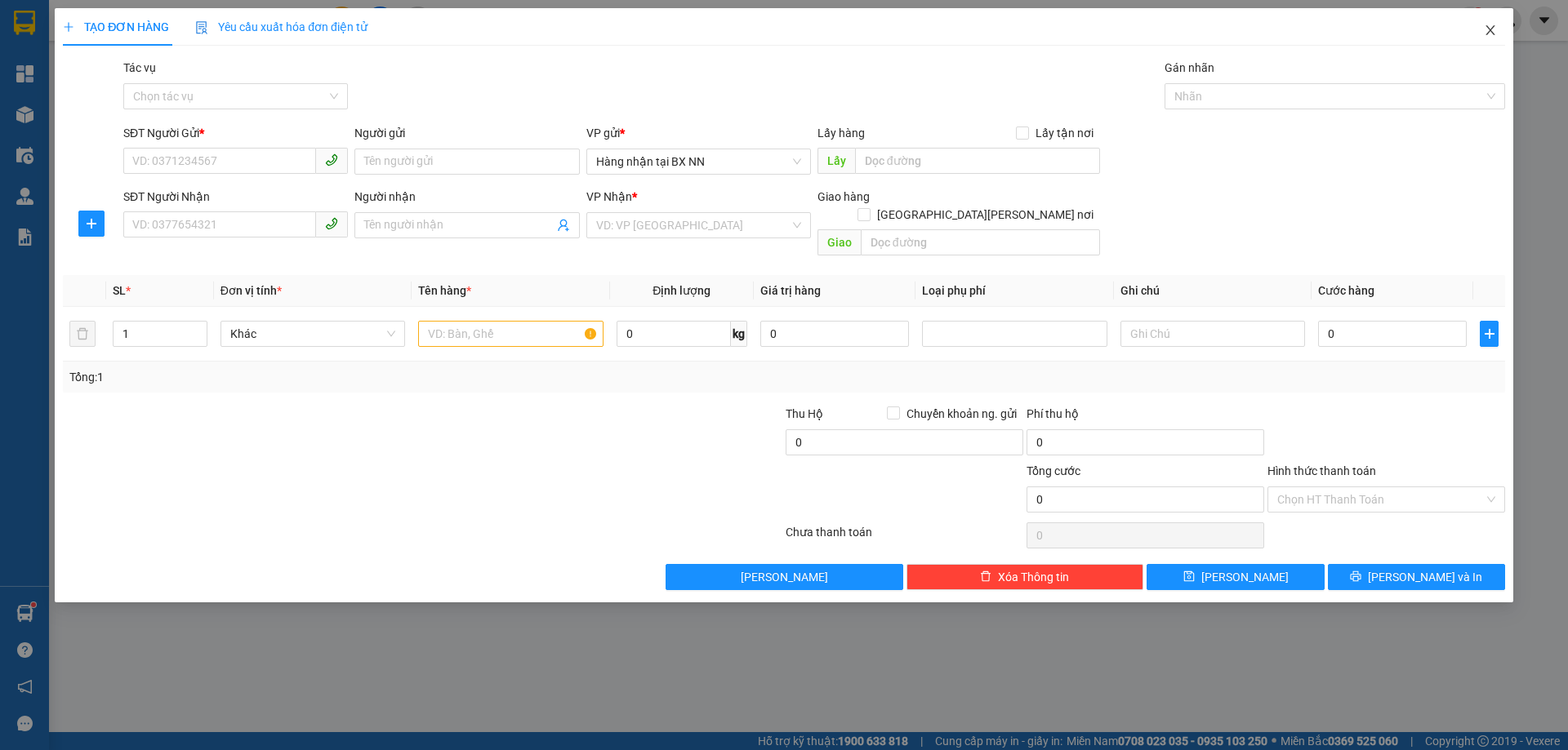
click at [1493, 41] on span "Close" at bounding box center [1490, 31] width 46 height 46
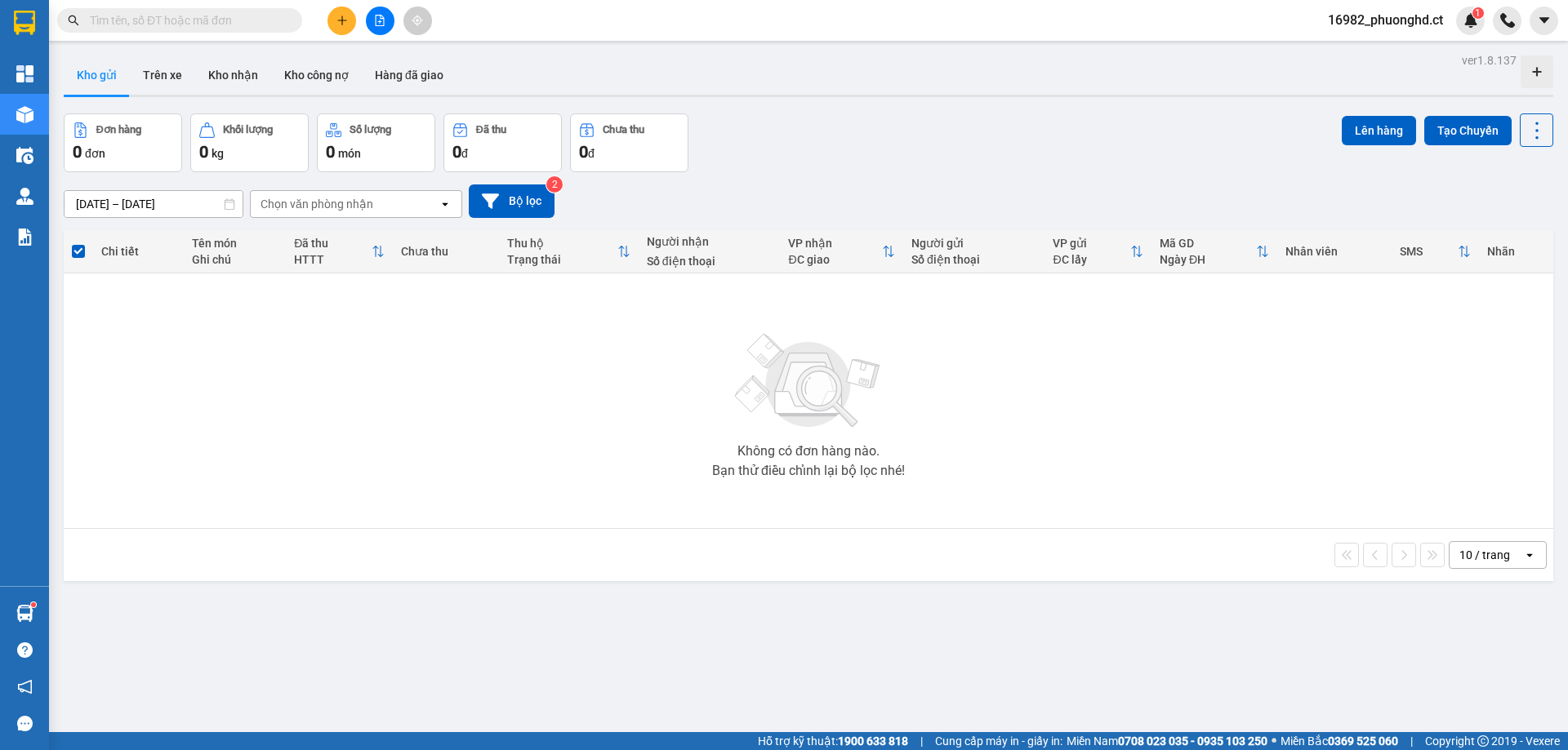
click at [1391, 16] on span "16982_phuonghd.ct" at bounding box center [1385, 20] width 141 height 20
click at [1391, 55] on span "Đăng xuất" at bounding box center [1392, 50] width 108 height 18
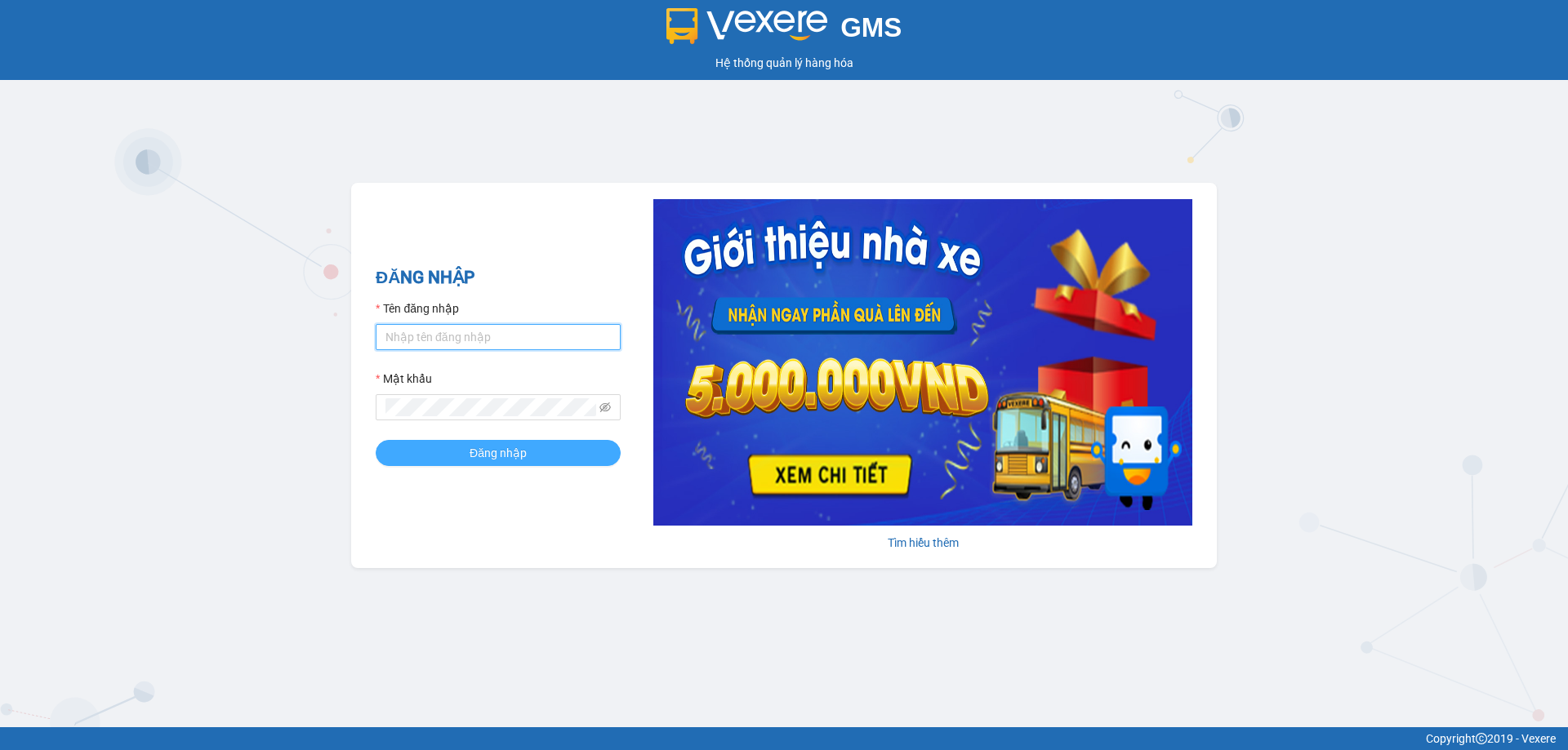
type input "phuonghd.ct"
click at [522, 456] on span "Đăng nhập" at bounding box center [499, 453] width 58 height 18
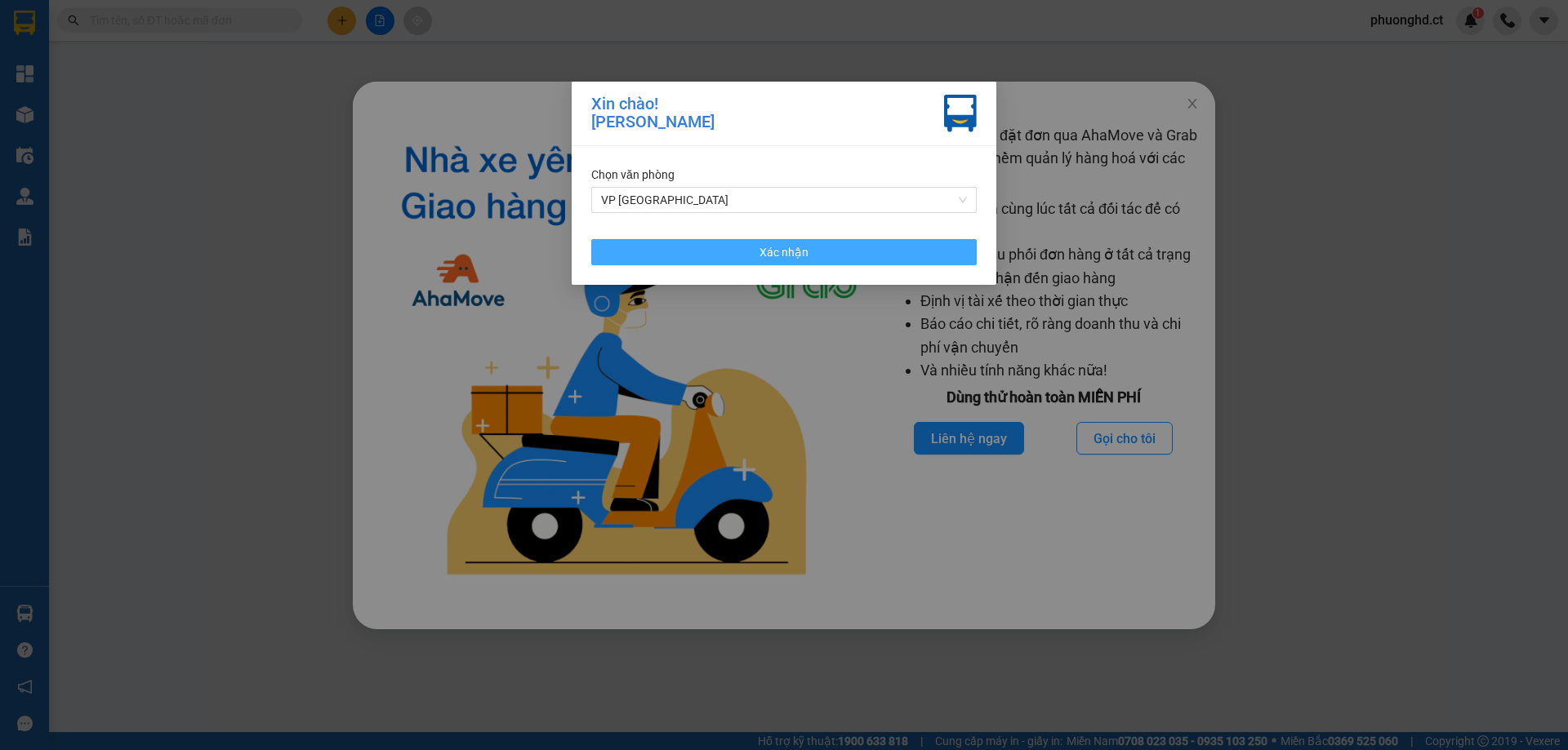
click at [738, 244] on button "Xác nhận" at bounding box center [783, 252] width 385 height 26
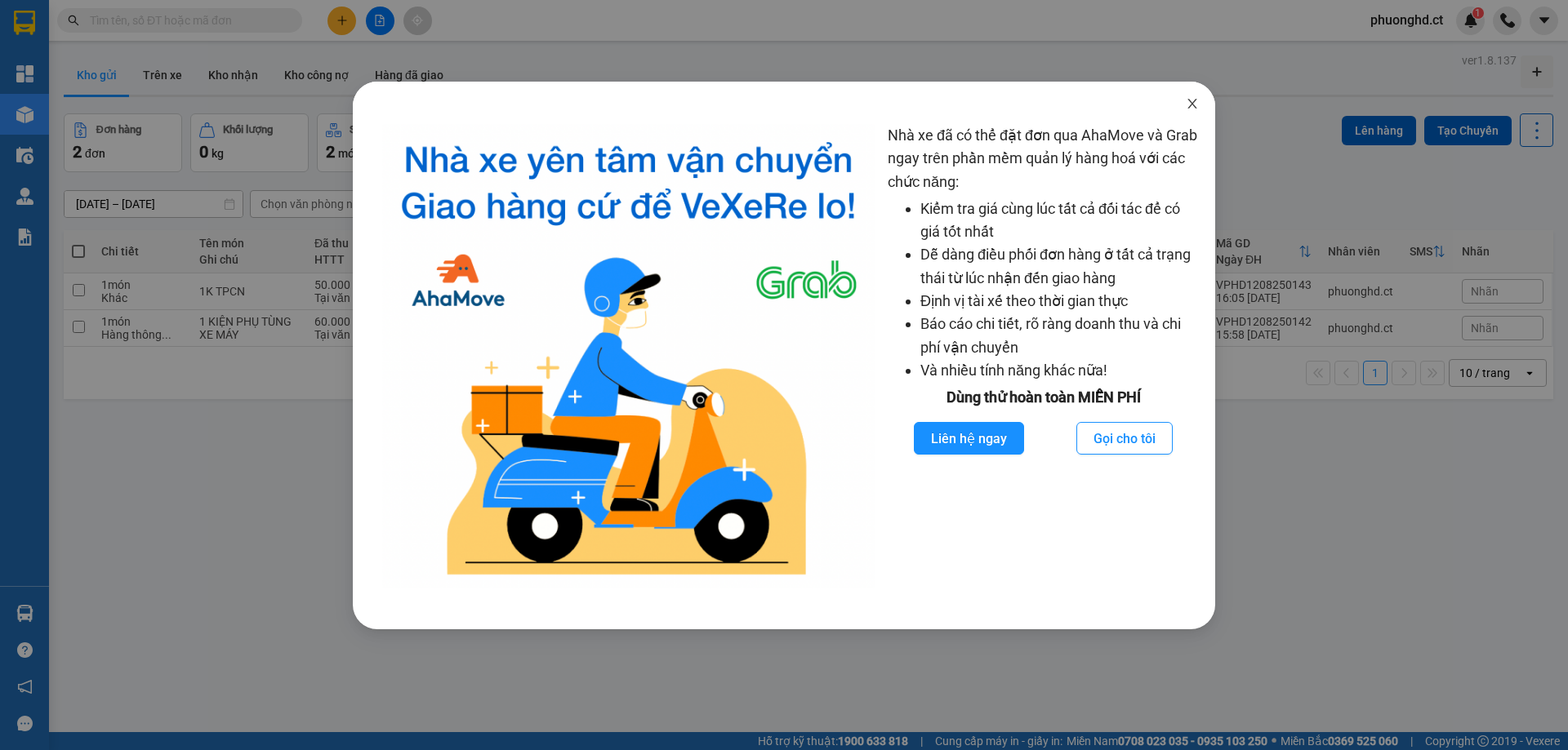
click at [1197, 97] on span "Close" at bounding box center [1192, 104] width 46 height 46
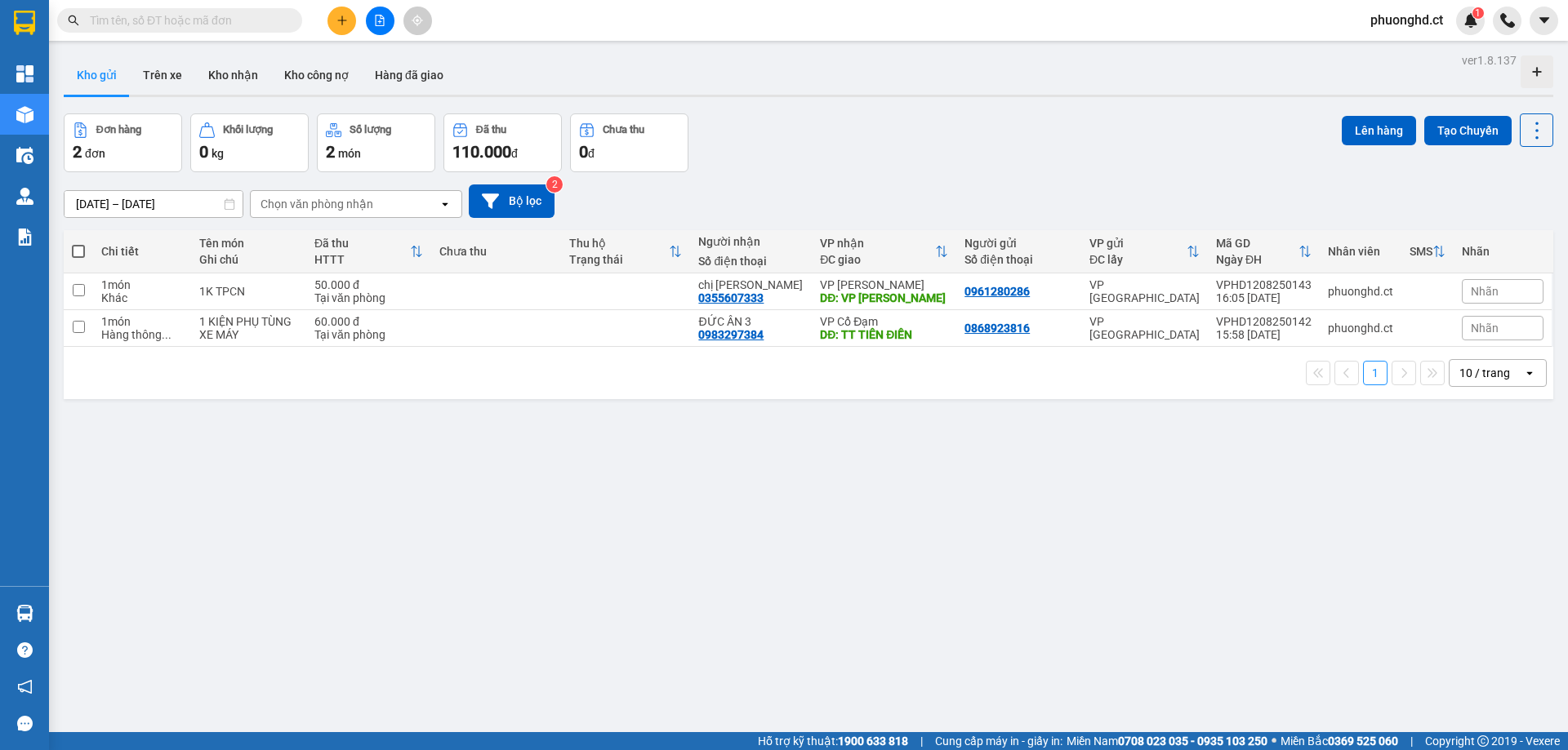
click at [340, 23] on icon "plus" at bounding box center [342, 20] width 12 height 12
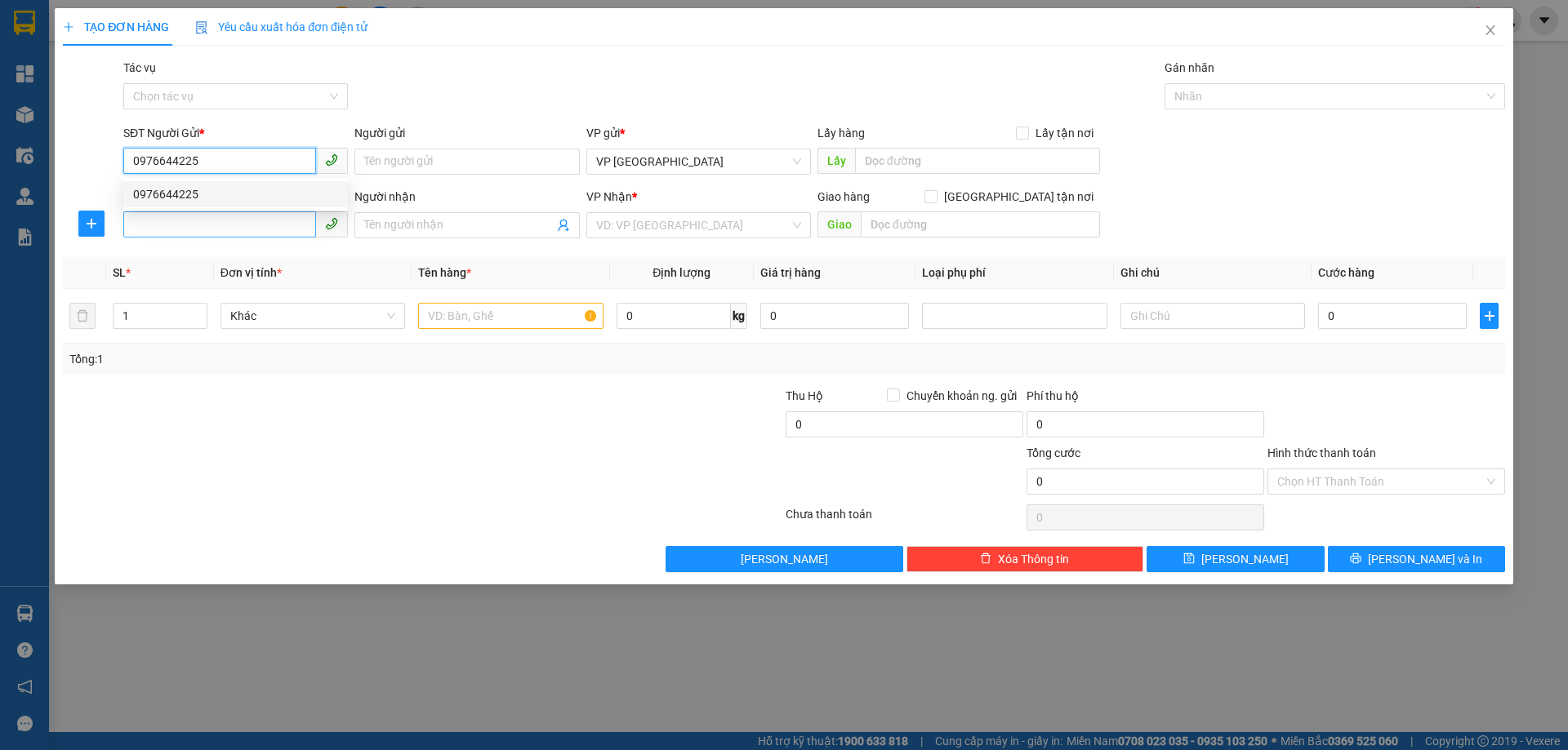
type input "0976644225"
click at [254, 229] on input "SĐT Người Nhận" at bounding box center [220, 224] width 193 height 26
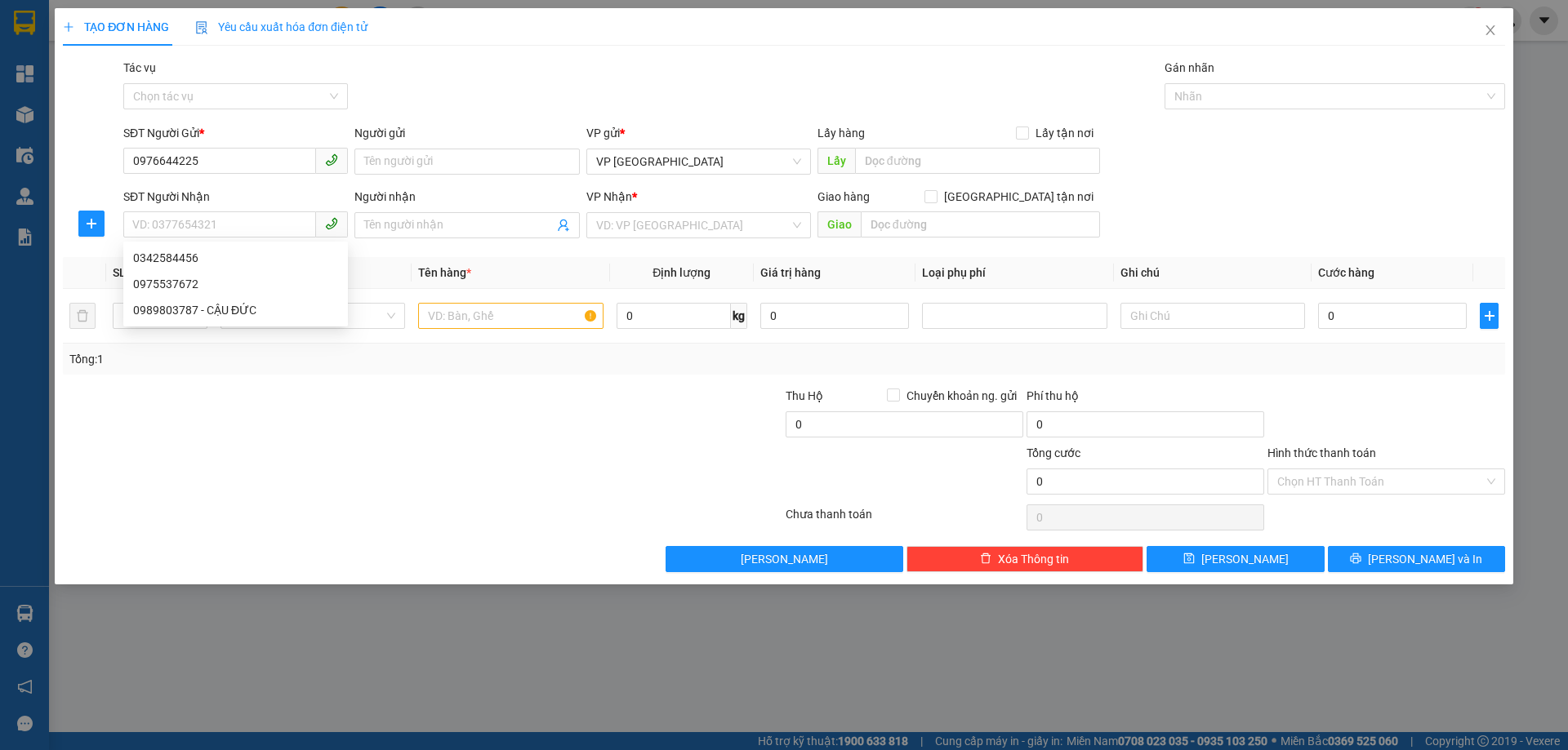
click at [255, 198] on div "SĐT Người Nhận" at bounding box center [235, 196] width 224 height 18
click at [255, 212] on input "SĐT Người Nhận" at bounding box center [220, 224] width 193 height 26
click at [256, 162] on input "0976644225" at bounding box center [220, 161] width 193 height 26
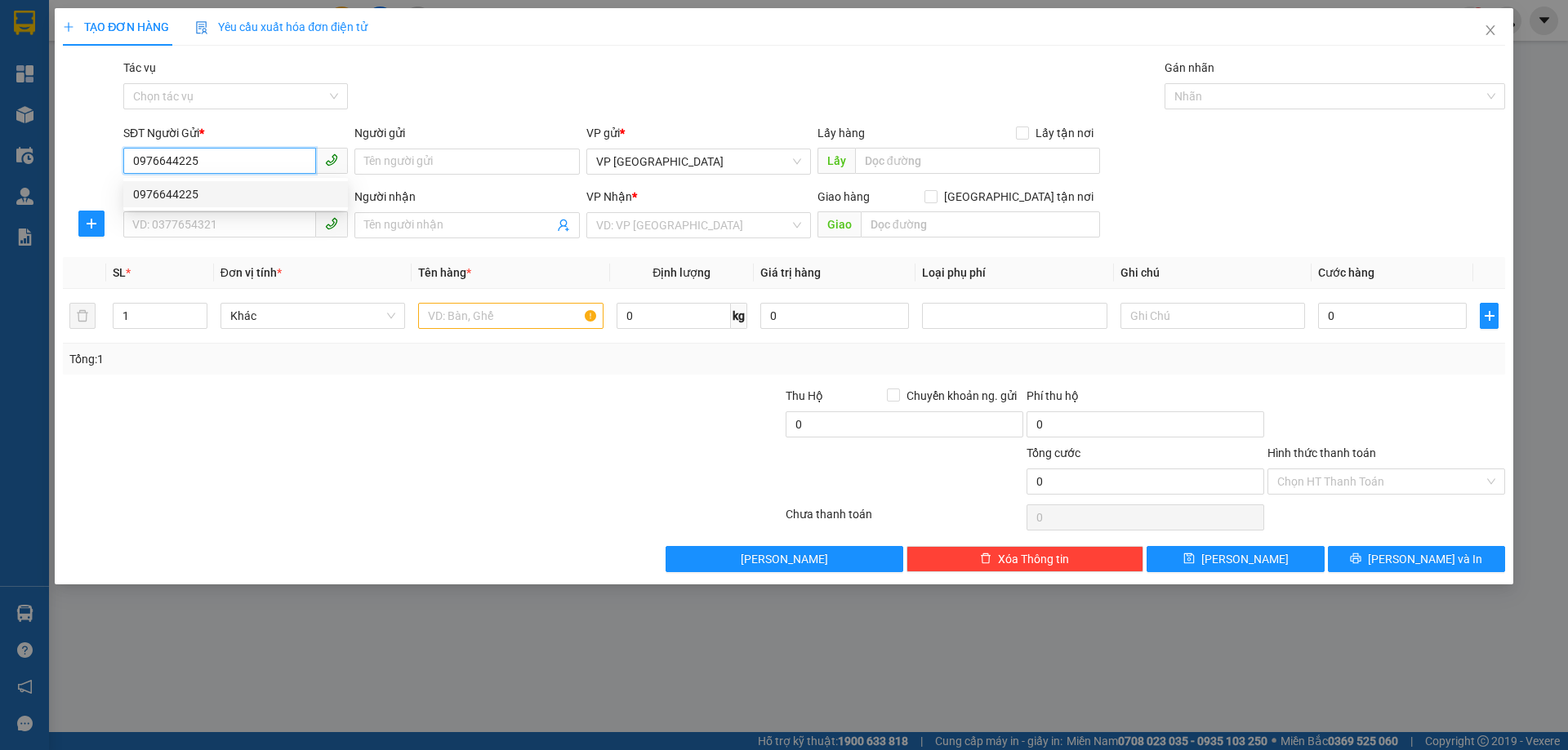
click at [245, 195] on div "0976644225" at bounding box center [235, 194] width 205 height 18
type input "0342584456"
type input "XUÂN YÊN"
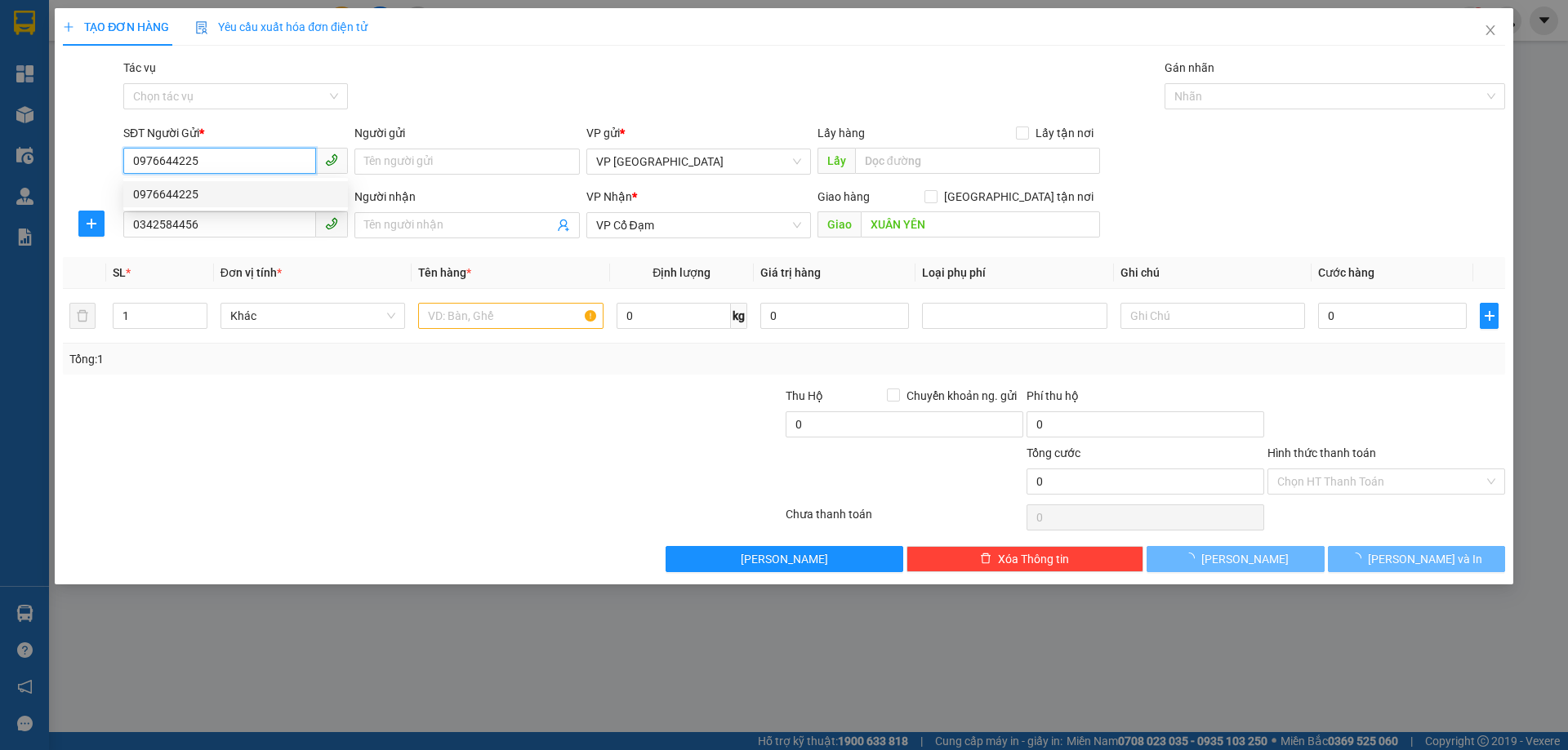
type input "40.000"
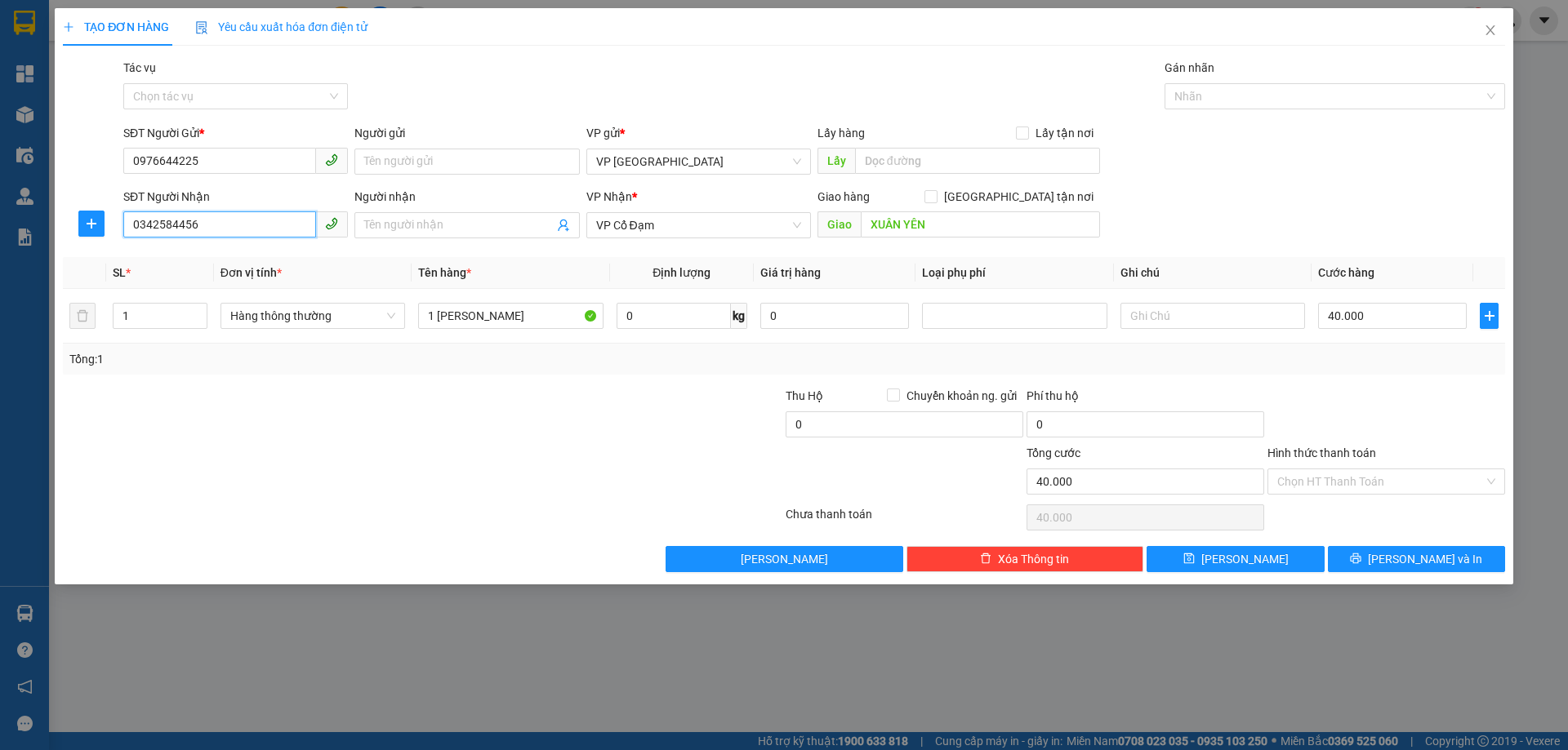
click at [243, 232] on input "0342584456" at bounding box center [220, 224] width 193 height 26
type input "0384269373"
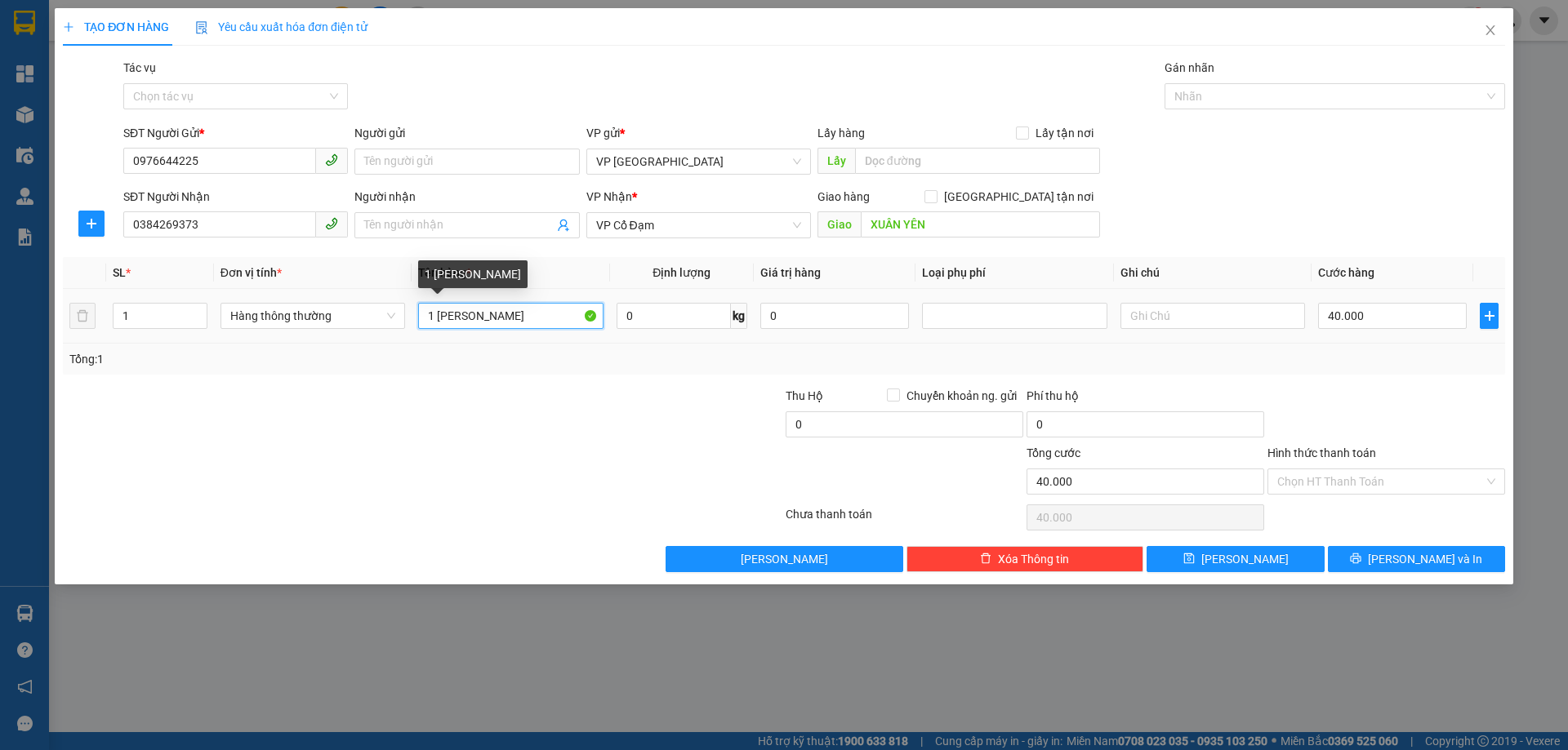
drag, startPoint x: 538, startPoint y: 315, endPoint x: 498, endPoint y: 322, distance: 40.6
click at [498, 322] on input "1 TÚI THUỐC BẮC" at bounding box center [511, 316] width 185 height 26
drag, startPoint x: 459, startPoint y: 312, endPoint x: 428, endPoint y: 306, distance: 31.6
click at [428, 306] on input "1 TÚI THUỐC" at bounding box center [511, 316] width 185 height 26
type input "1KTHUỐC"
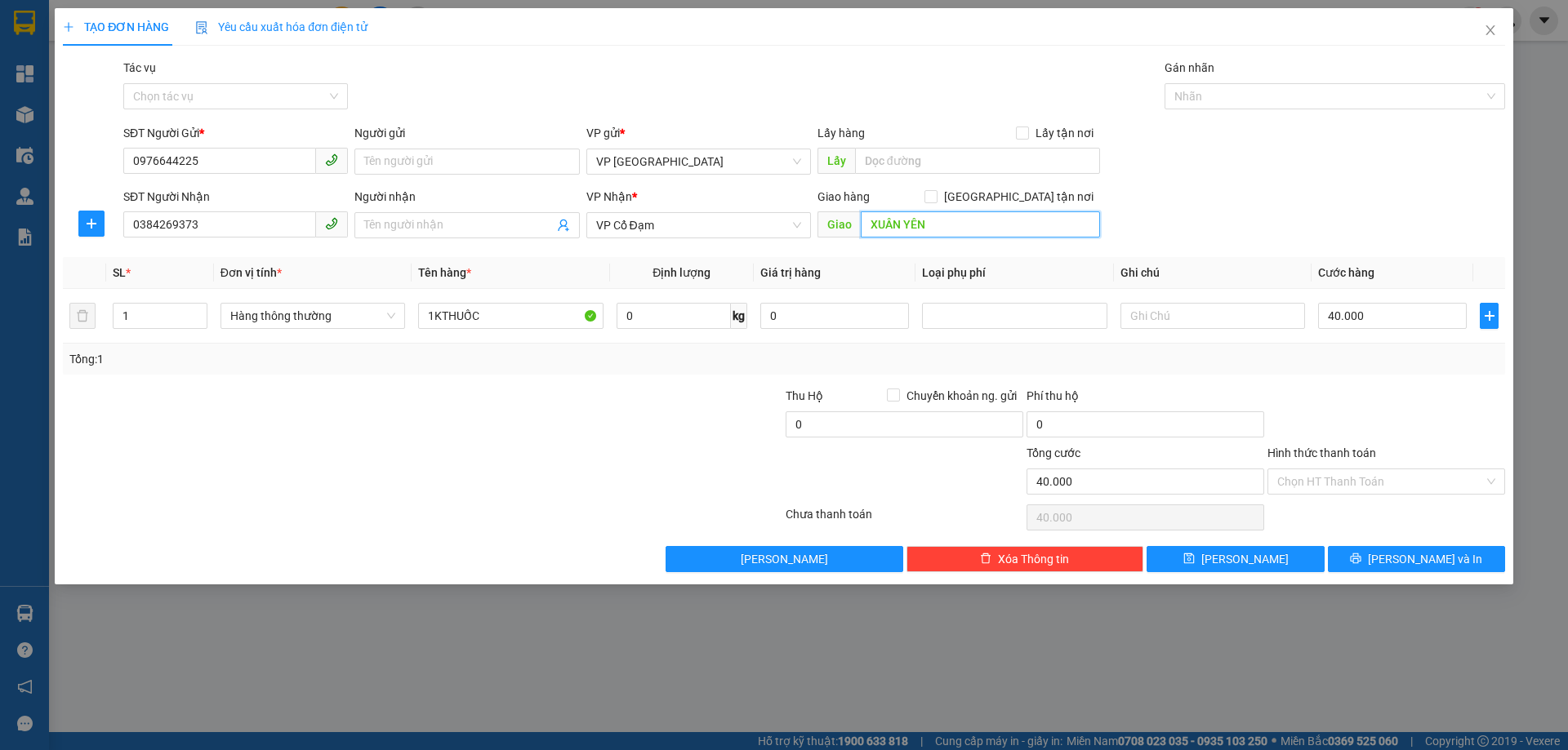
click at [874, 218] on input "XUÂN YÊN" at bounding box center [980, 224] width 240 height 26
type input "ĐĂNG DỰ XUÂN YÊN"
type input "0"
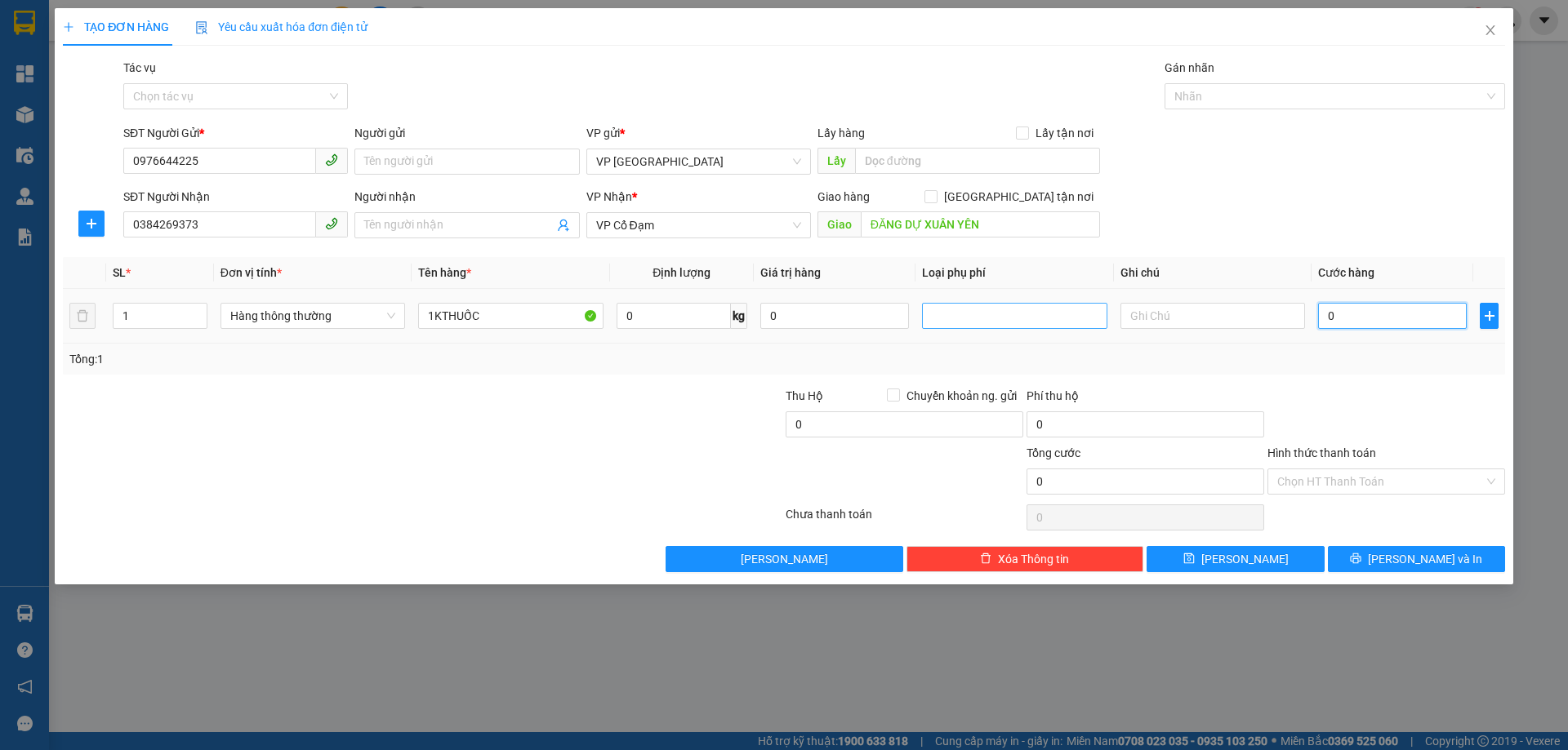
type input "03"
type input "3"
type input "030"
type input "30"
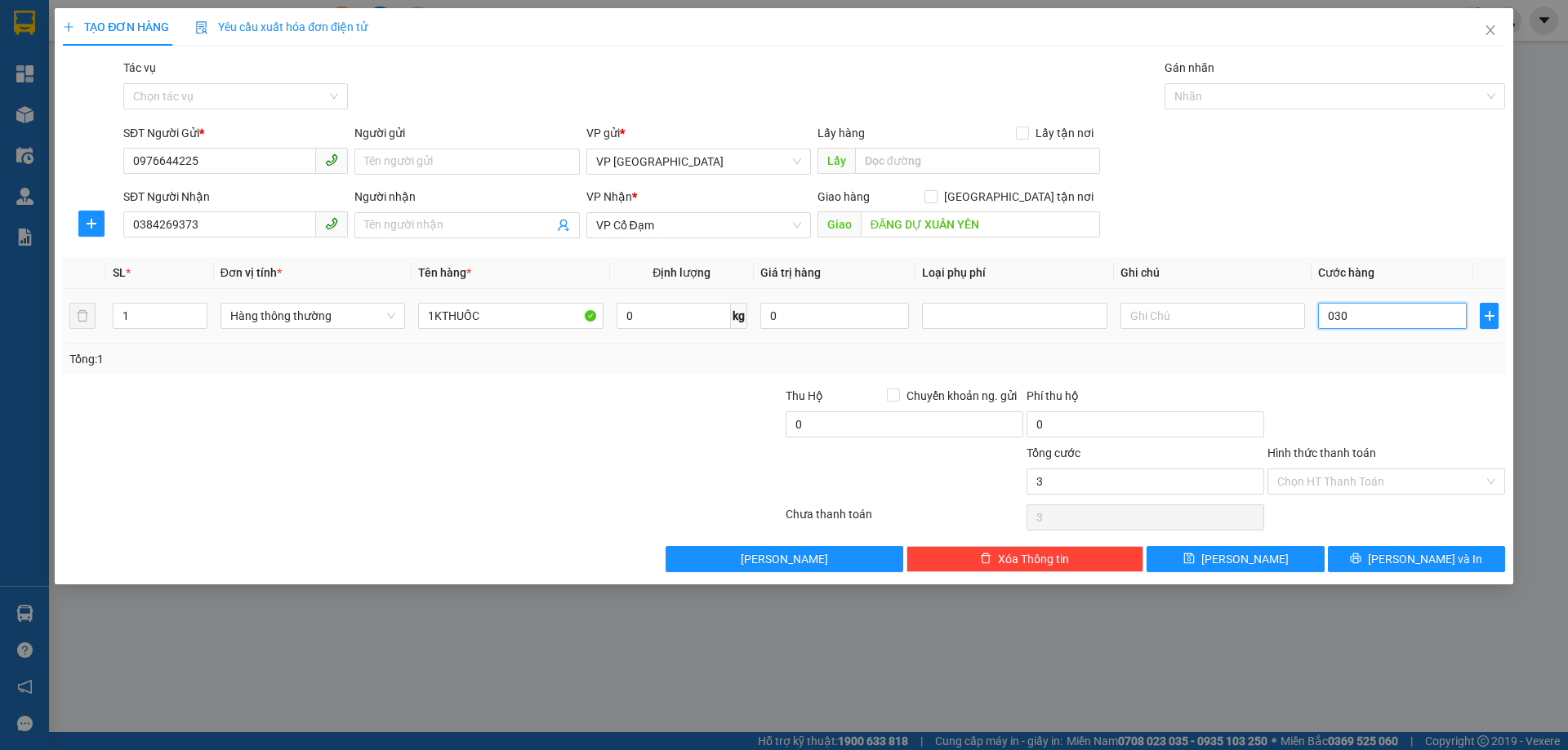
type input "30"
type input "030"
type input "30.000"
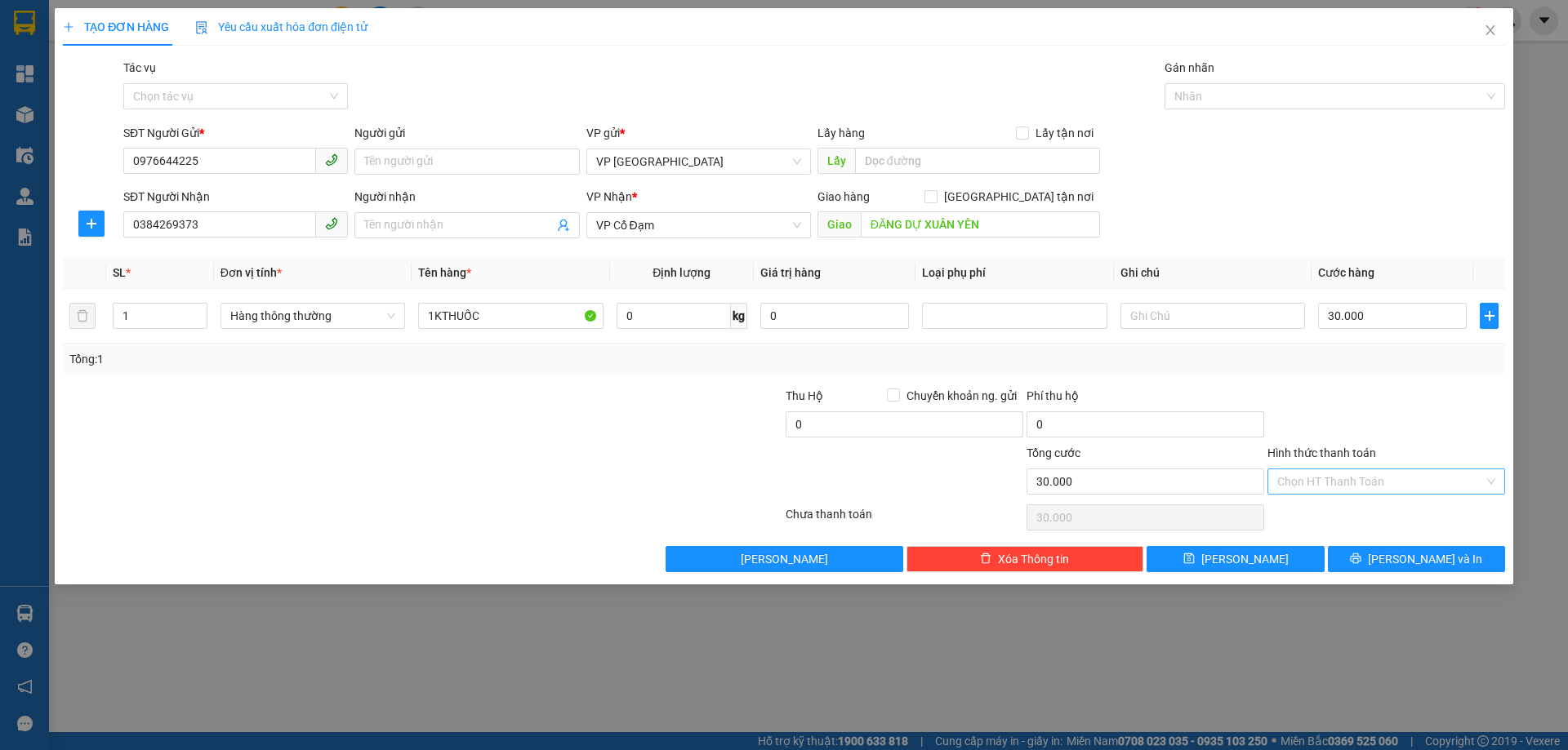
click at [1394, 489] on input "Hình thức thanh toán" at bounding box center [1380, 482] width 207 height 25
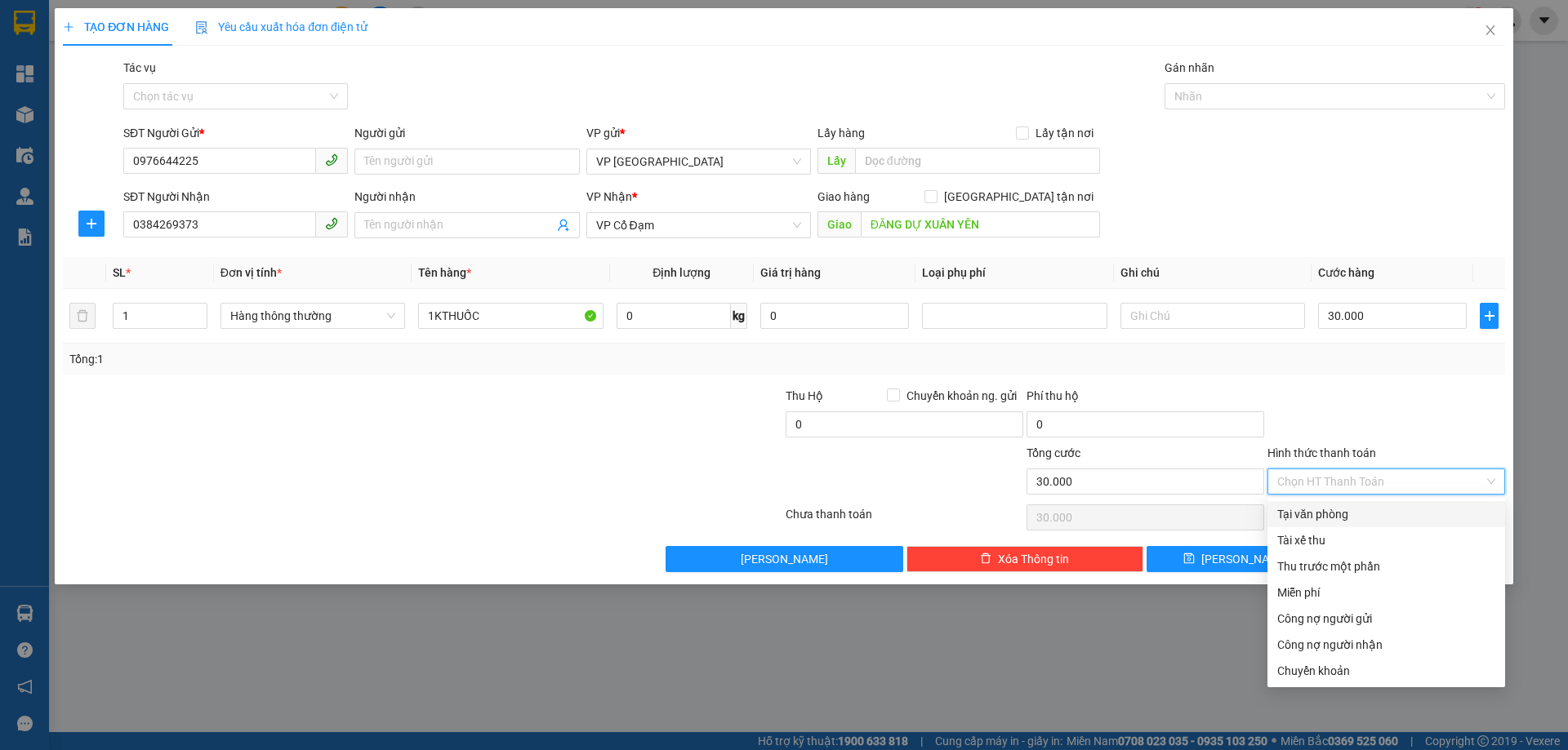
click at [1384, 514] on div "Tại văn phòng" at bounding box center [1385, 514] width 218 height 18
type input "0"
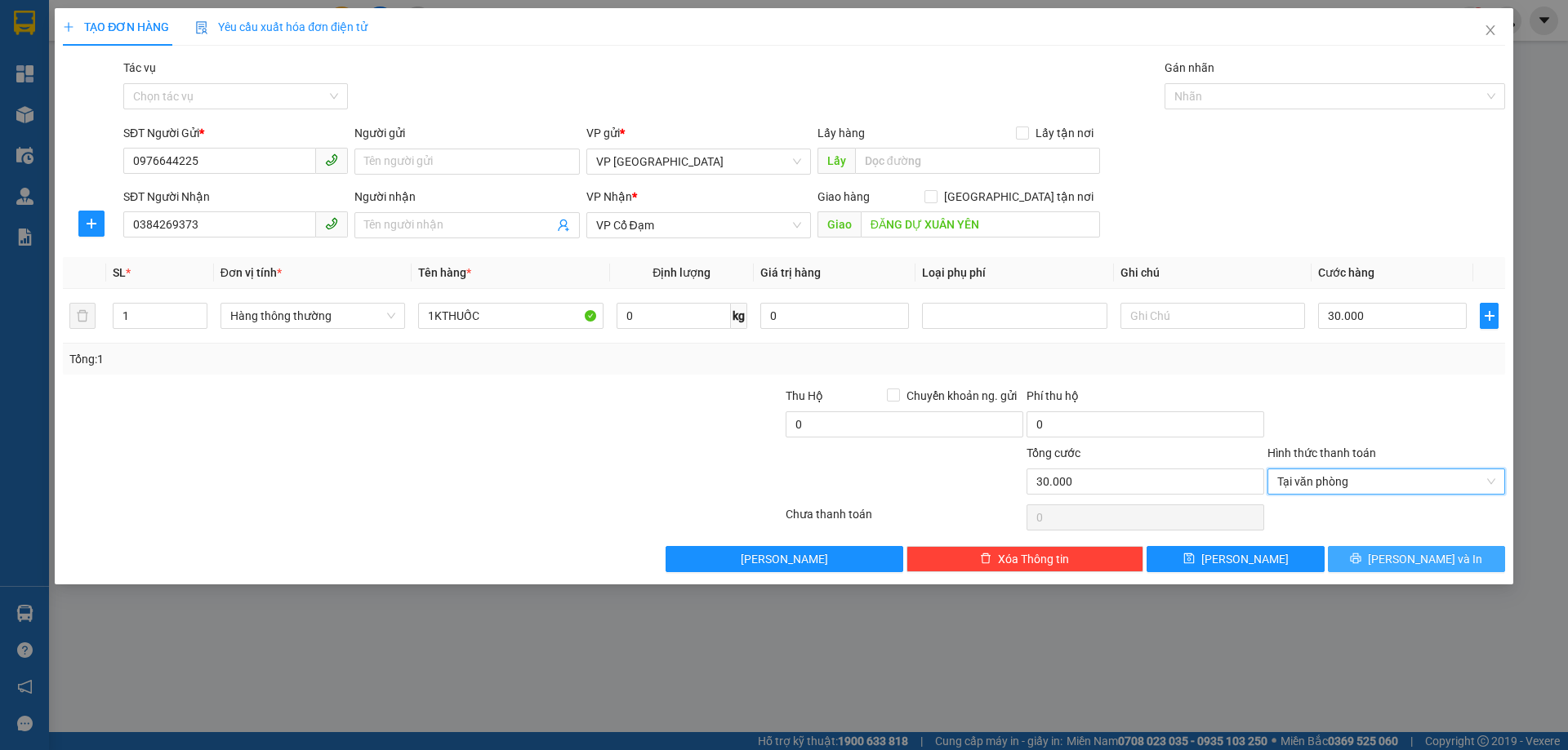
click at [1362, 568] on button "[PERSON_NAME] và In" at bounding box center [1416, 559] width 177 height 26
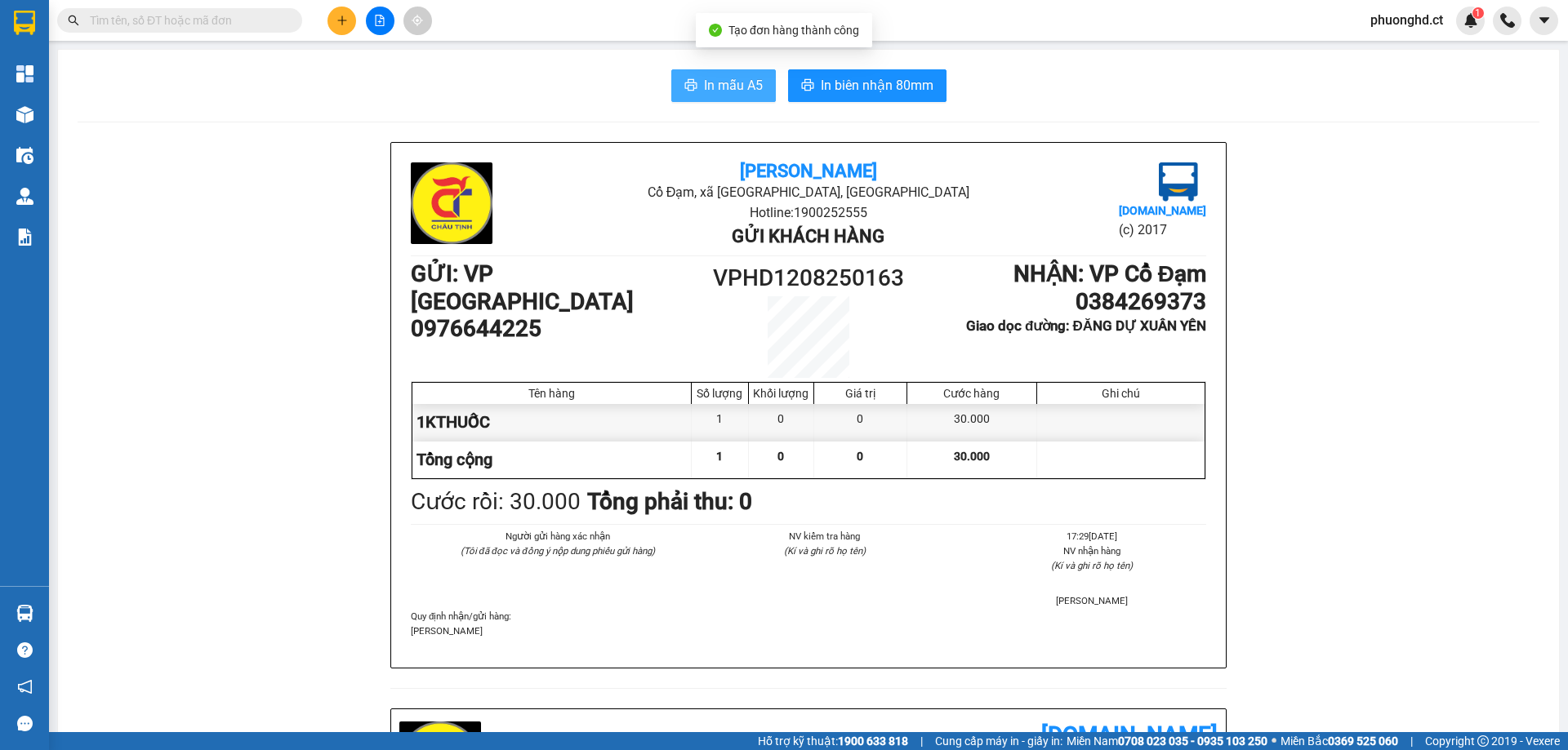
click at [695, 83] on button "In mẫu A5" at bounding box center [723, 85] width 104 height 33
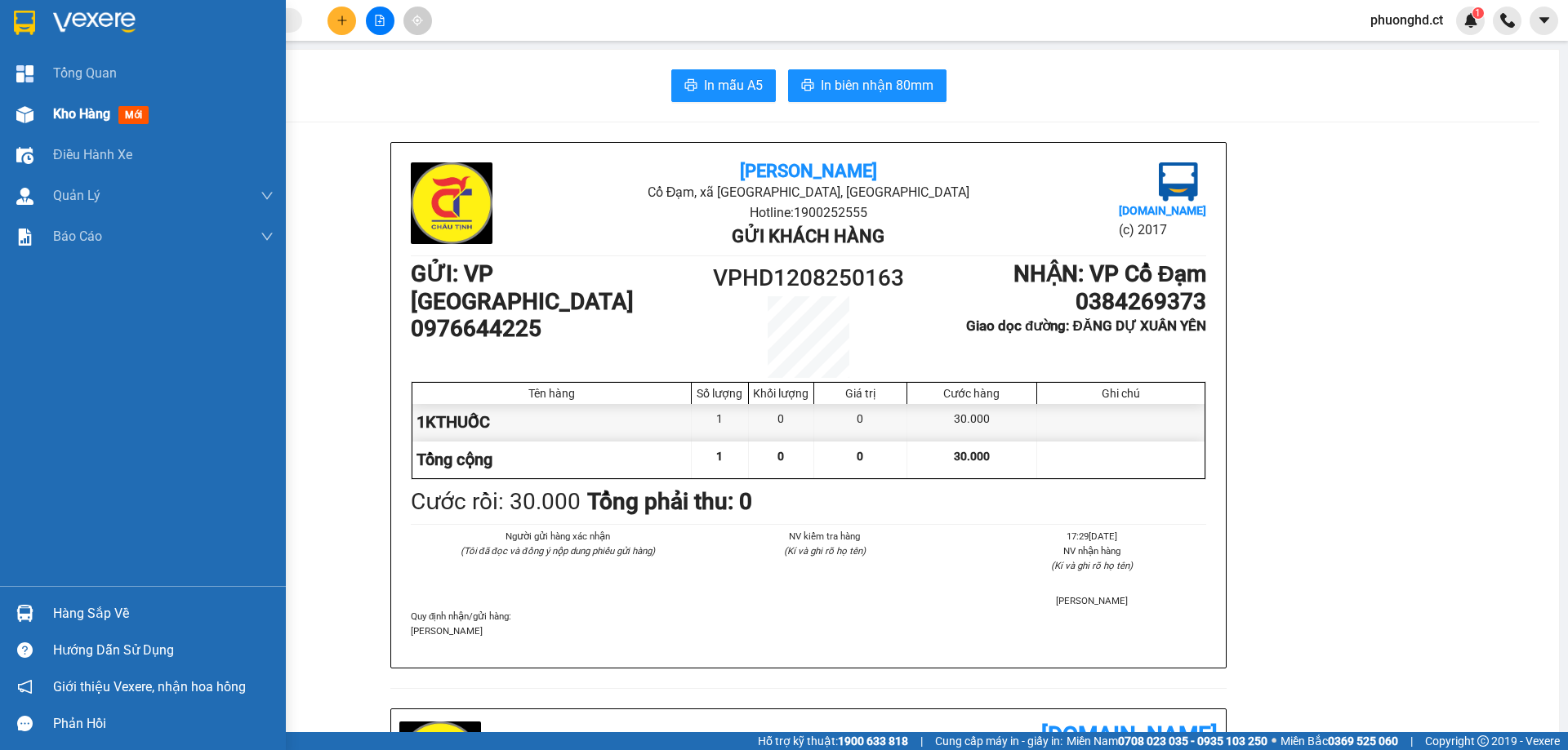
click at [104, 115] on span "Kho hàng" at bounding box center [82, 113] width 58 height 15
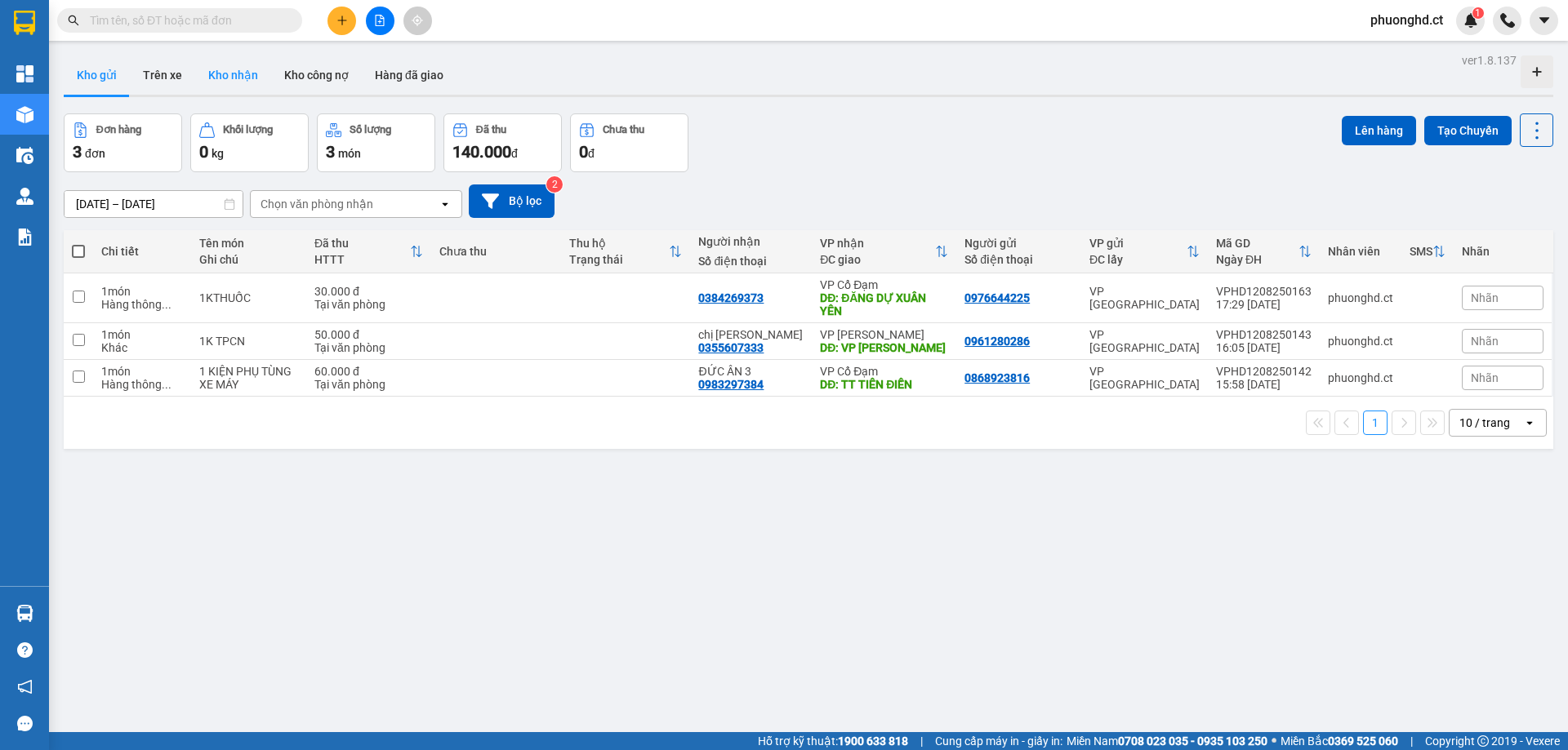
click at [224, 80] on button "Kho nhận" at bounding box center [233, 75] width 76 height 39
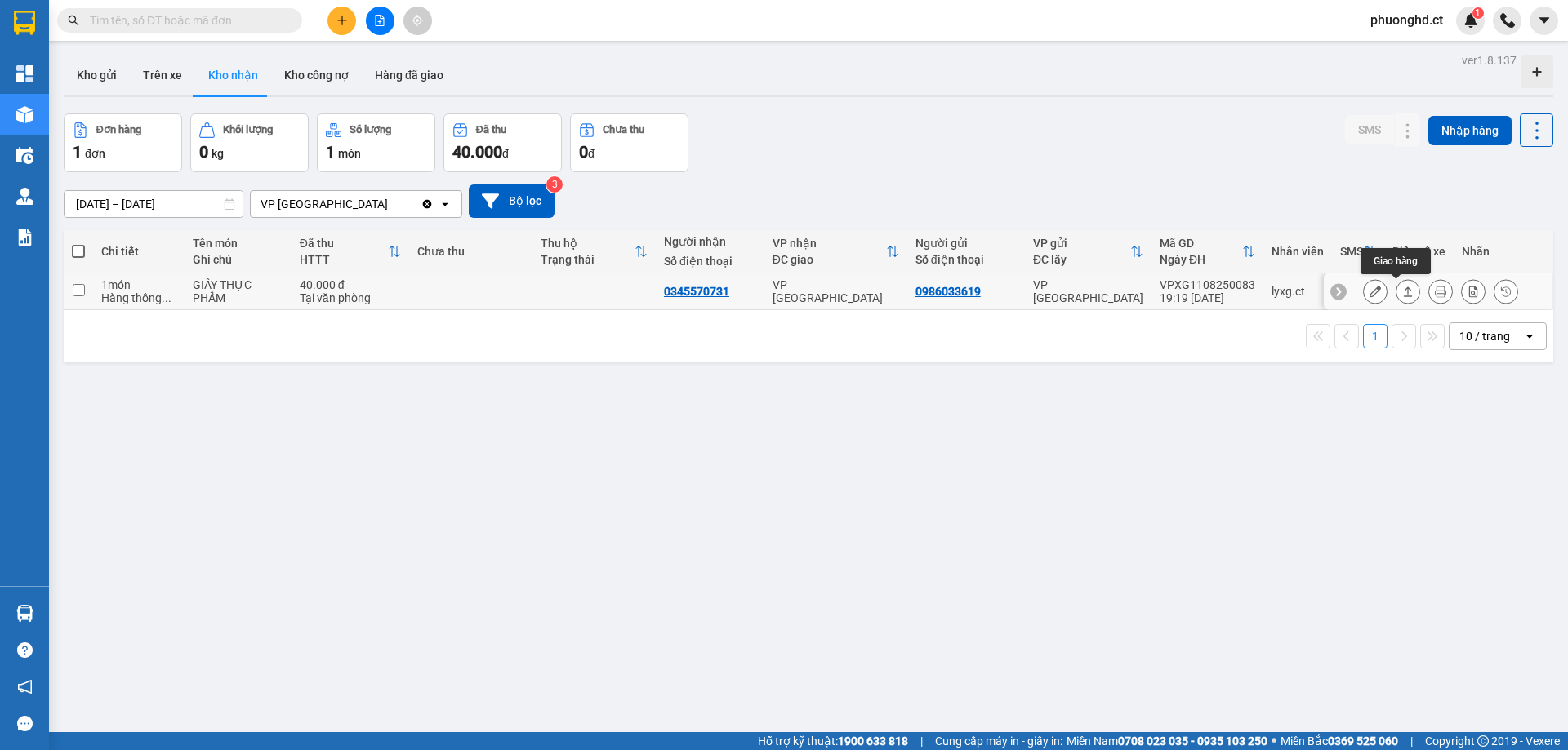
click at [1402, 295] on icon at bounding box center [1408, 292] width 12 height 12
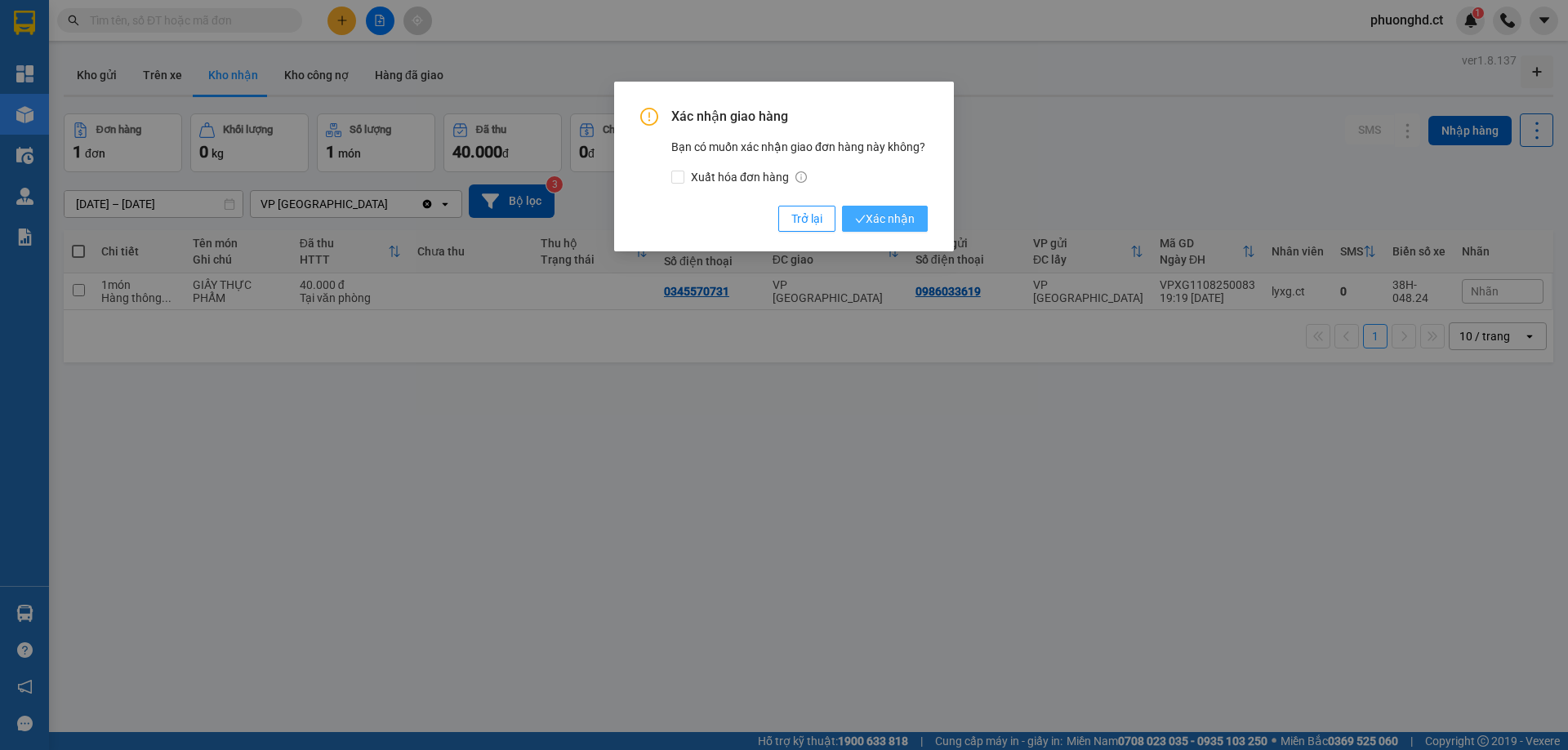
click at [892, 211] on span "Xác nhận" at bounding box center [885, 218] width 59 height 18
